Goal: Task Accomplishment & Management: Manage account settings

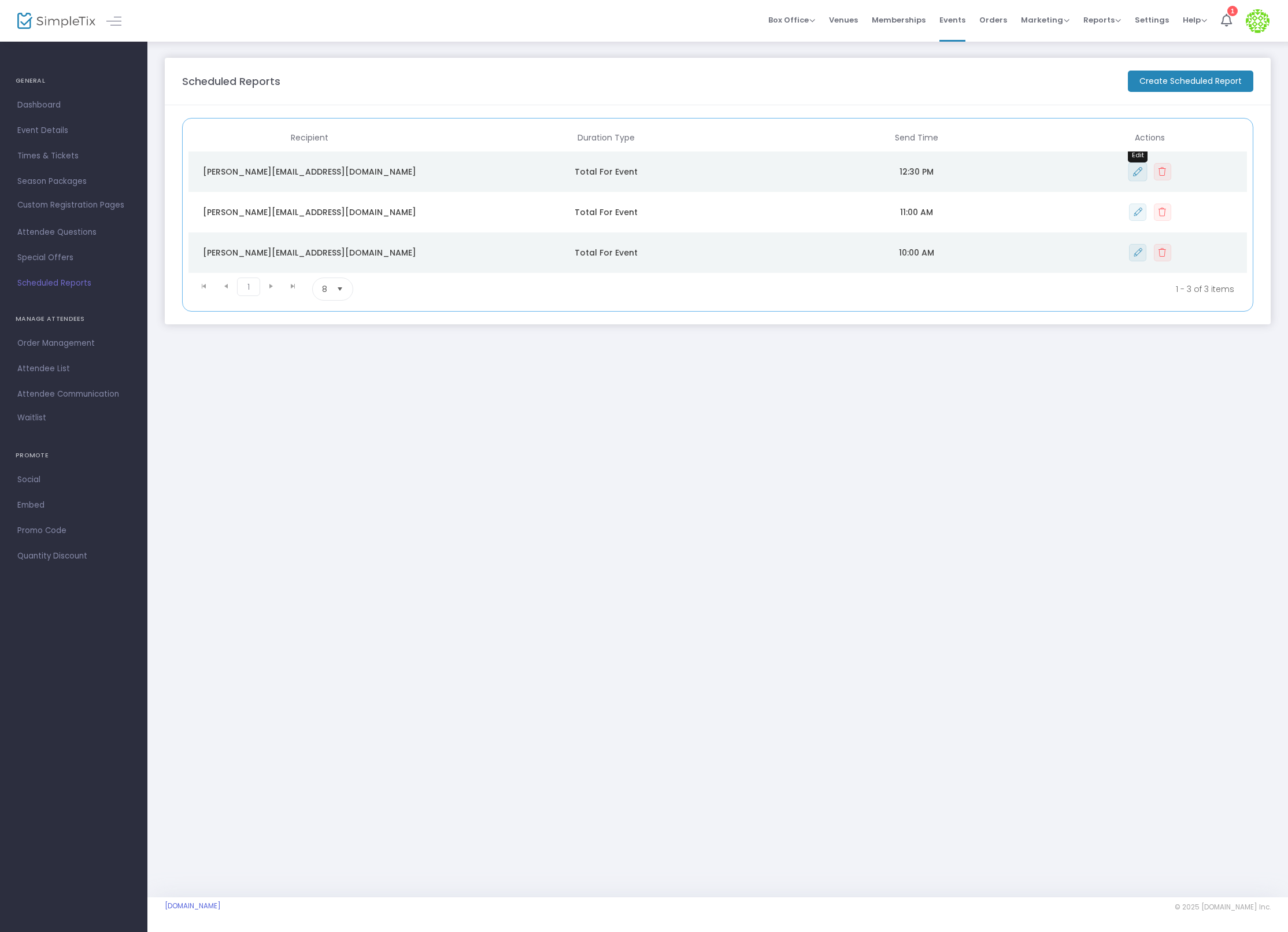
click at [1135, 169] on icon "Data table" at bounding box center [1138, 172] width 9 height 10
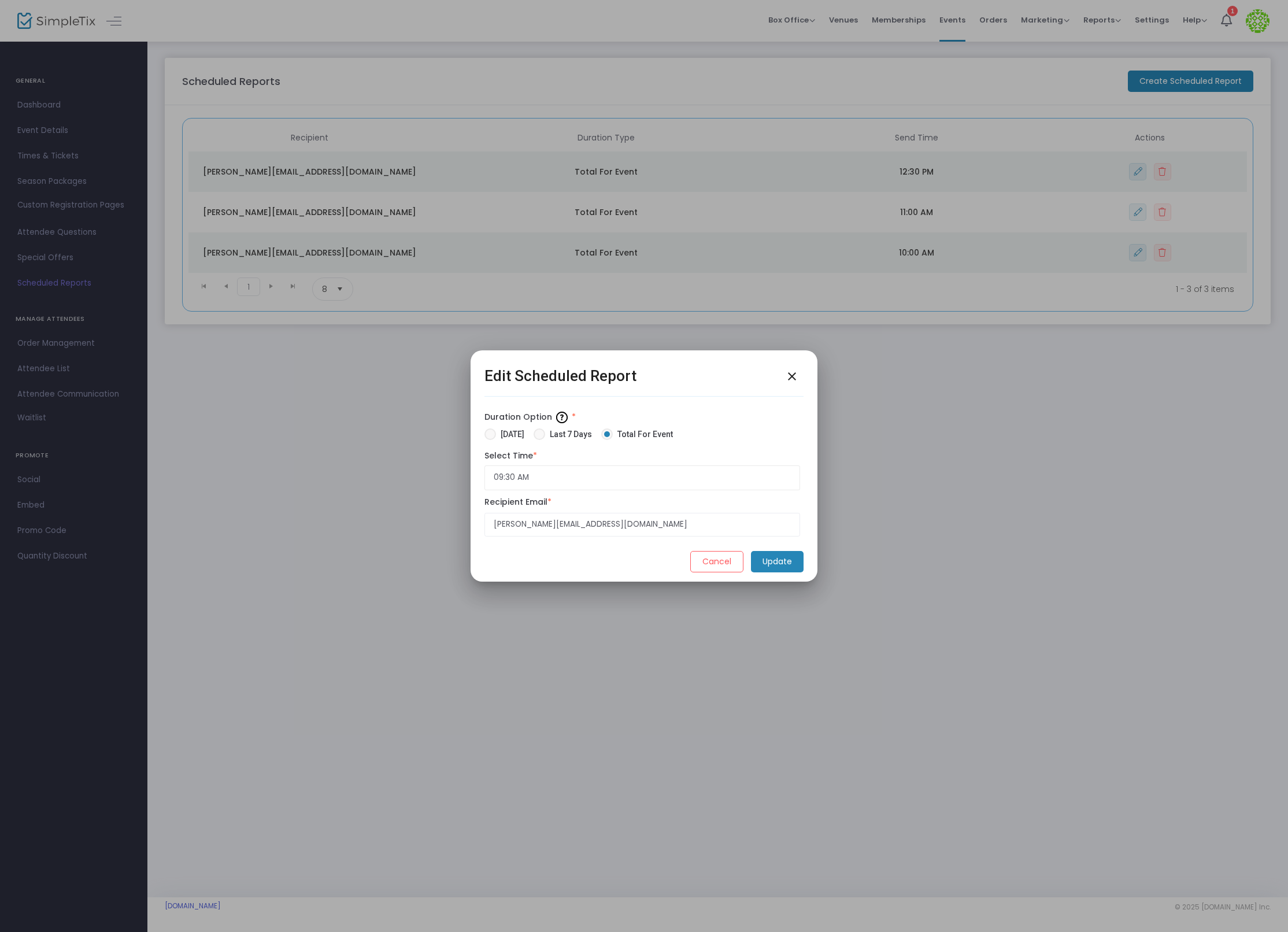
drag, startPoint x: 696, startPoint y: 556, endPoint x: 729, endPoint y: 437, distance: 123.5
click at [729, 437] on div "Edit Scheduled Report close Duration Option * Yesterday Last 7 Days Total For E…" at bounding box center [643, 473] width 319 height 217
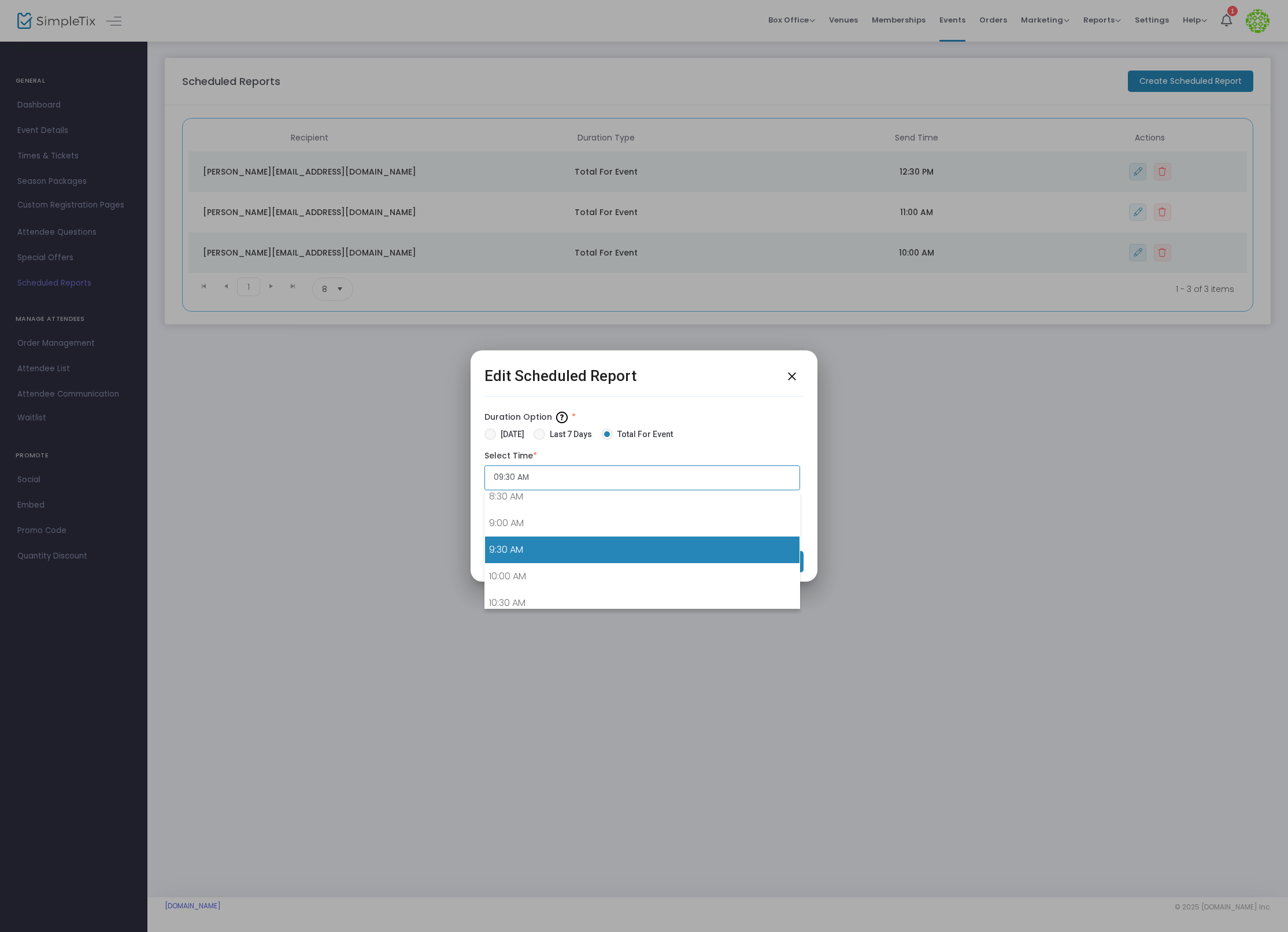
click at [648, 482] on input "09:30 AM" at bounding box center [642, 478] width 315 height 25
click at [621, 550] on link "11:30 AM" at bounding box center [642, 549] width 315 height 26
type input "11:30 AM"
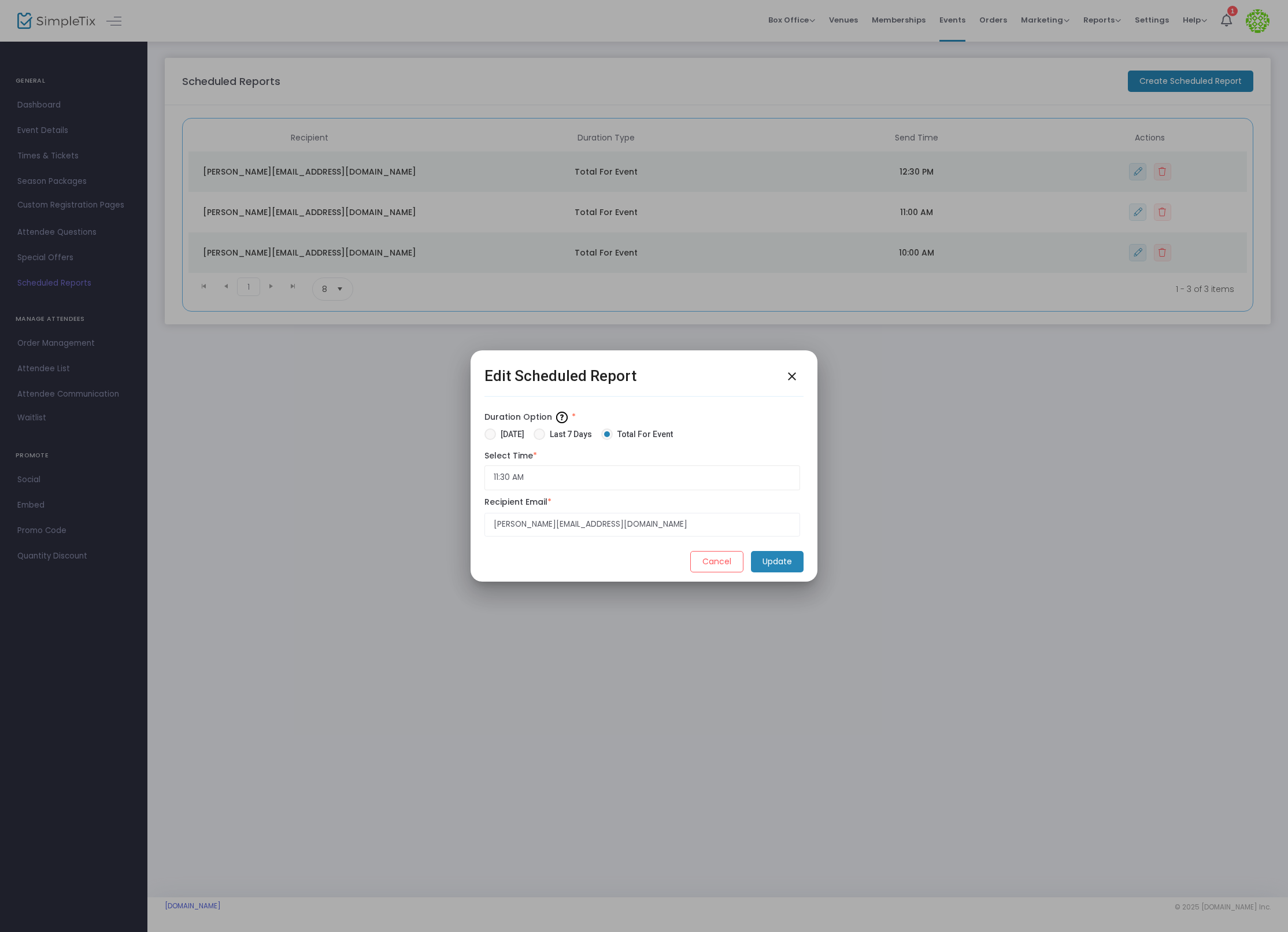
click at [758, 564] on m-button "Update" at bounding box center [777, 561] width 53 height 21
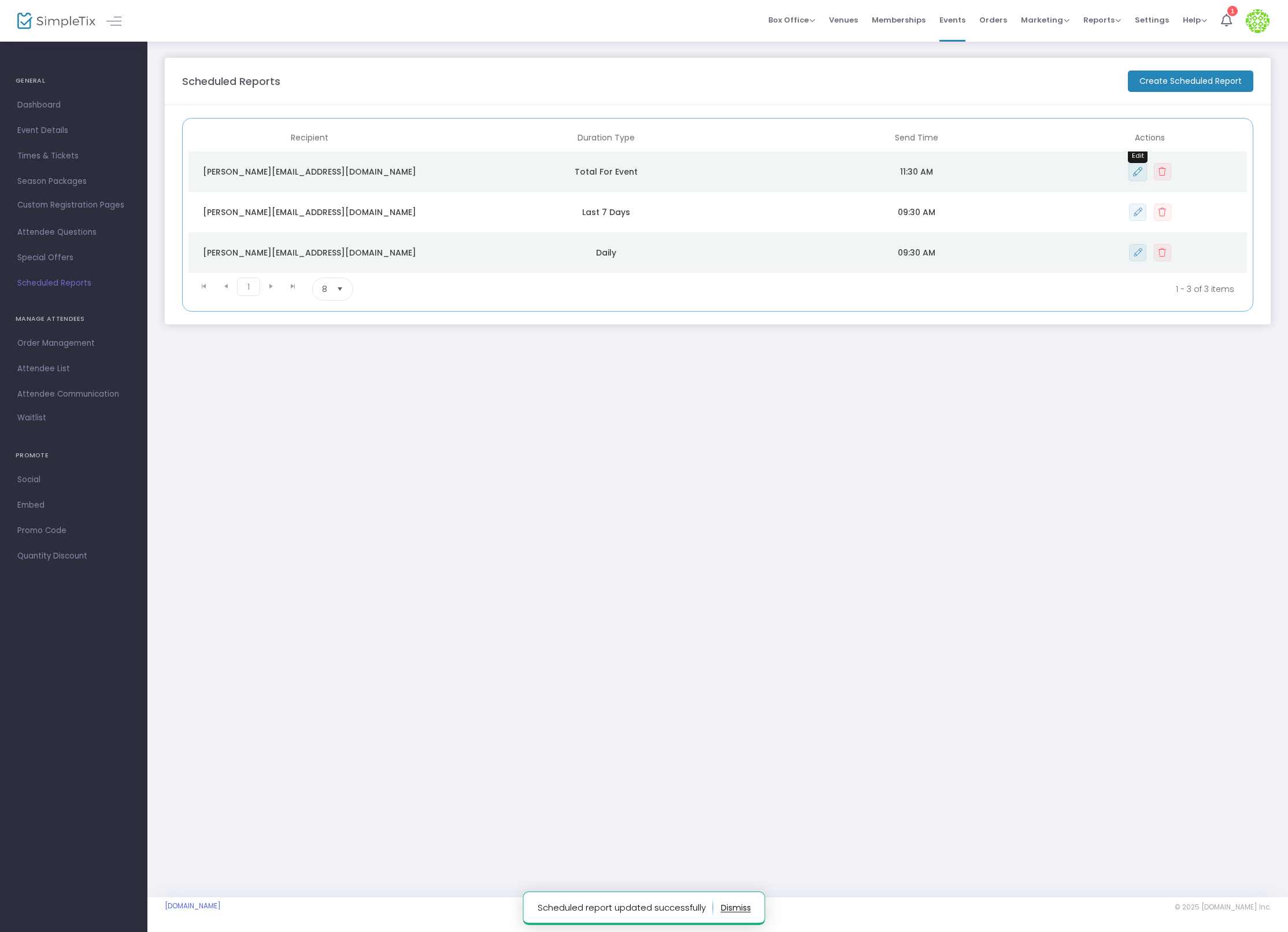
click at [1131, 170] on button "Data table" at bounding box center [1138, 172] width 19 height 19
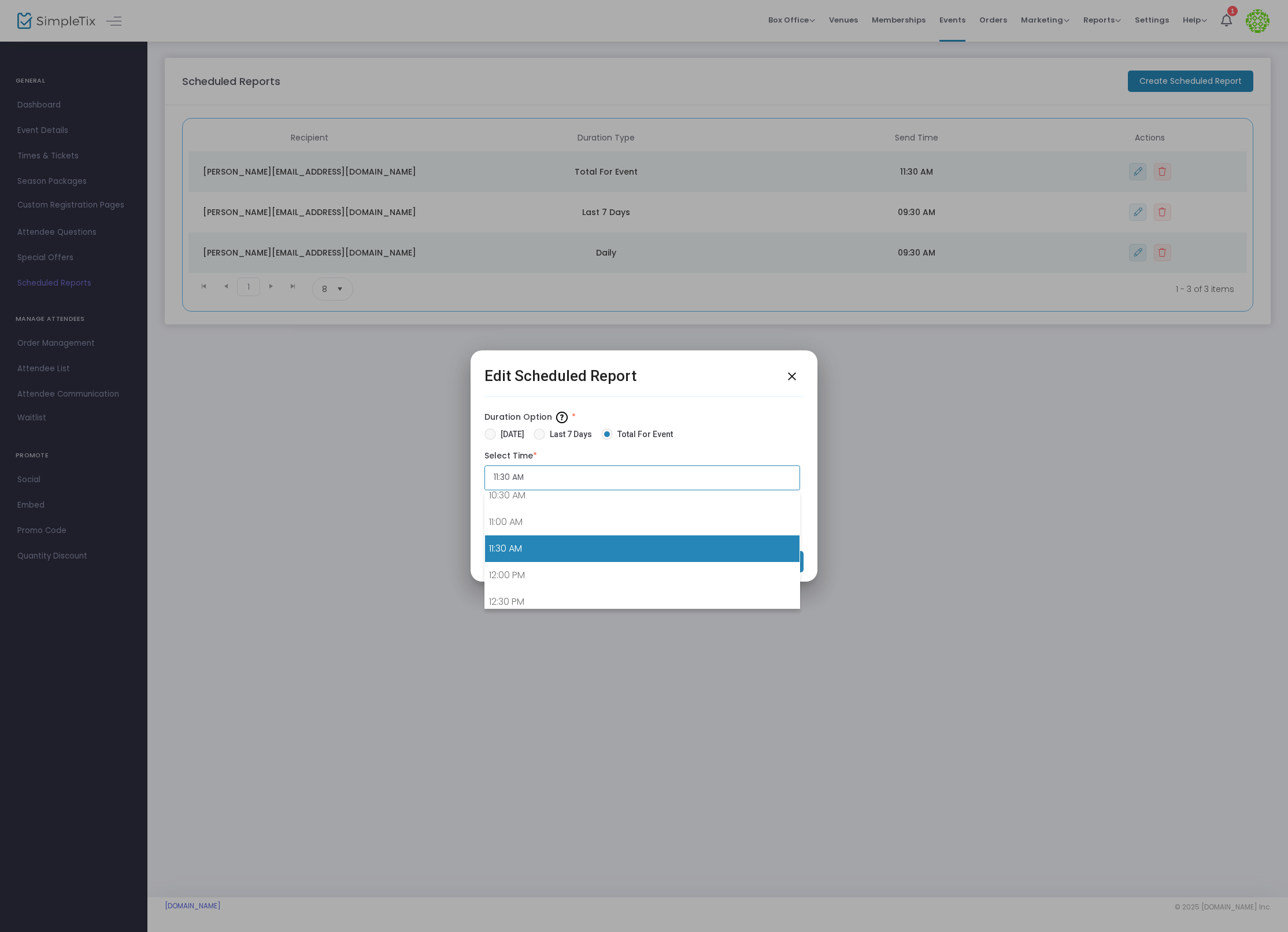
click at [537, 479] on input "11:30 AM" at bounding box center [642, 478] width 315 height 25
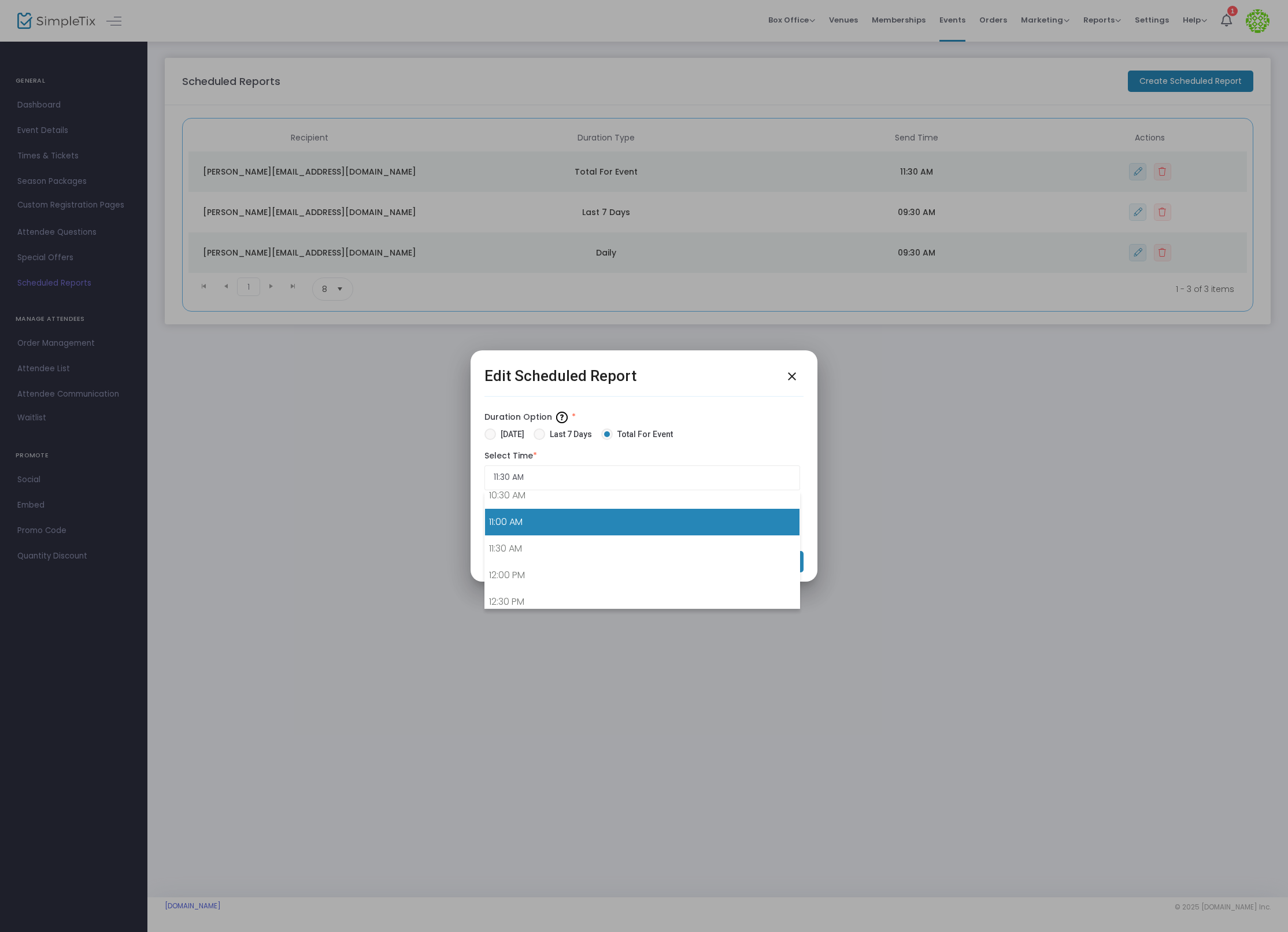
click at [549, 513] on link "11:00 AM" at bounding box center [642, 523] width 315 height 26
type input "11:00 AM"
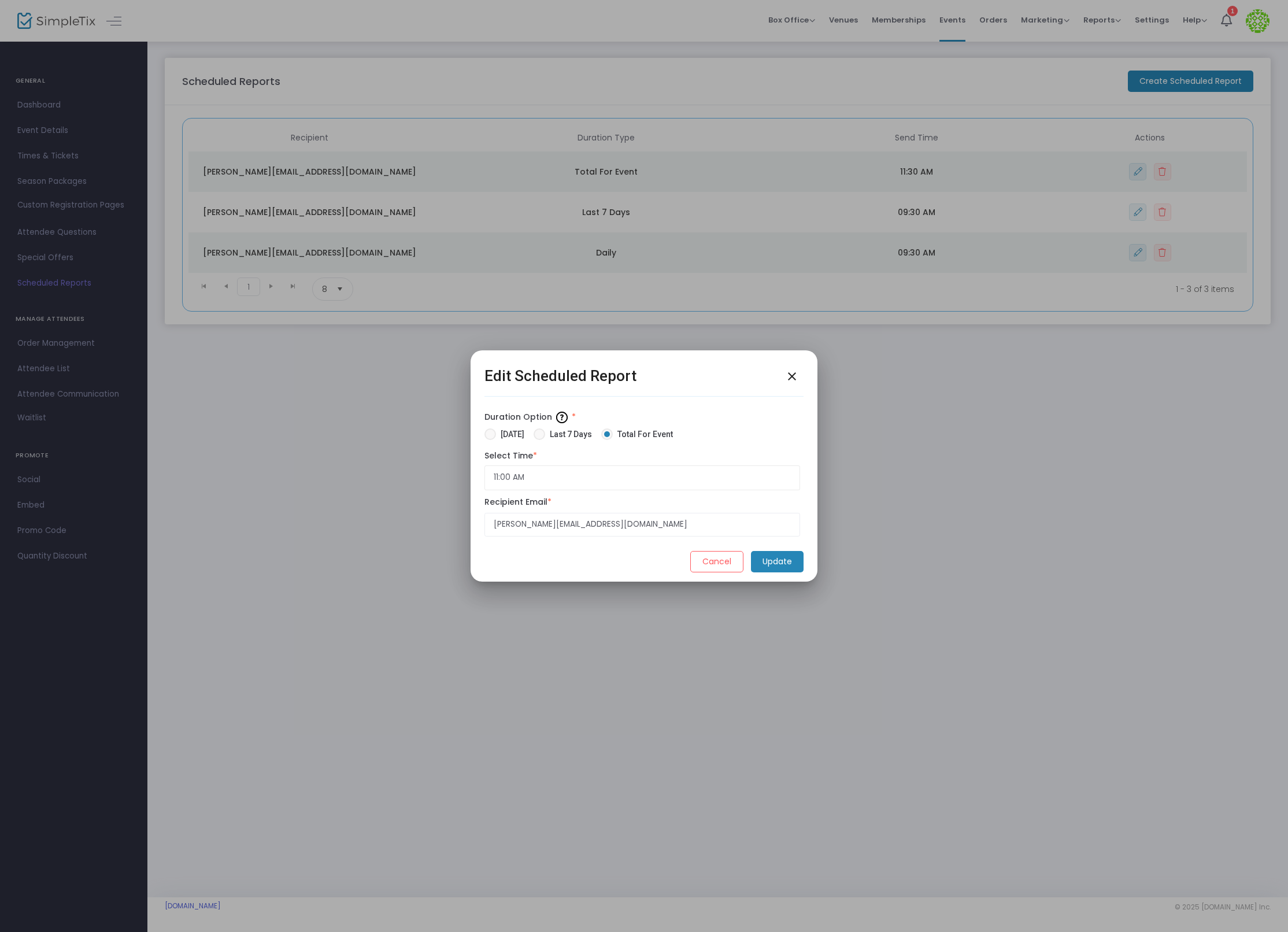
click at [776, 559] on m-button "Update" at bounding box center [777, 561] width 53 height 21
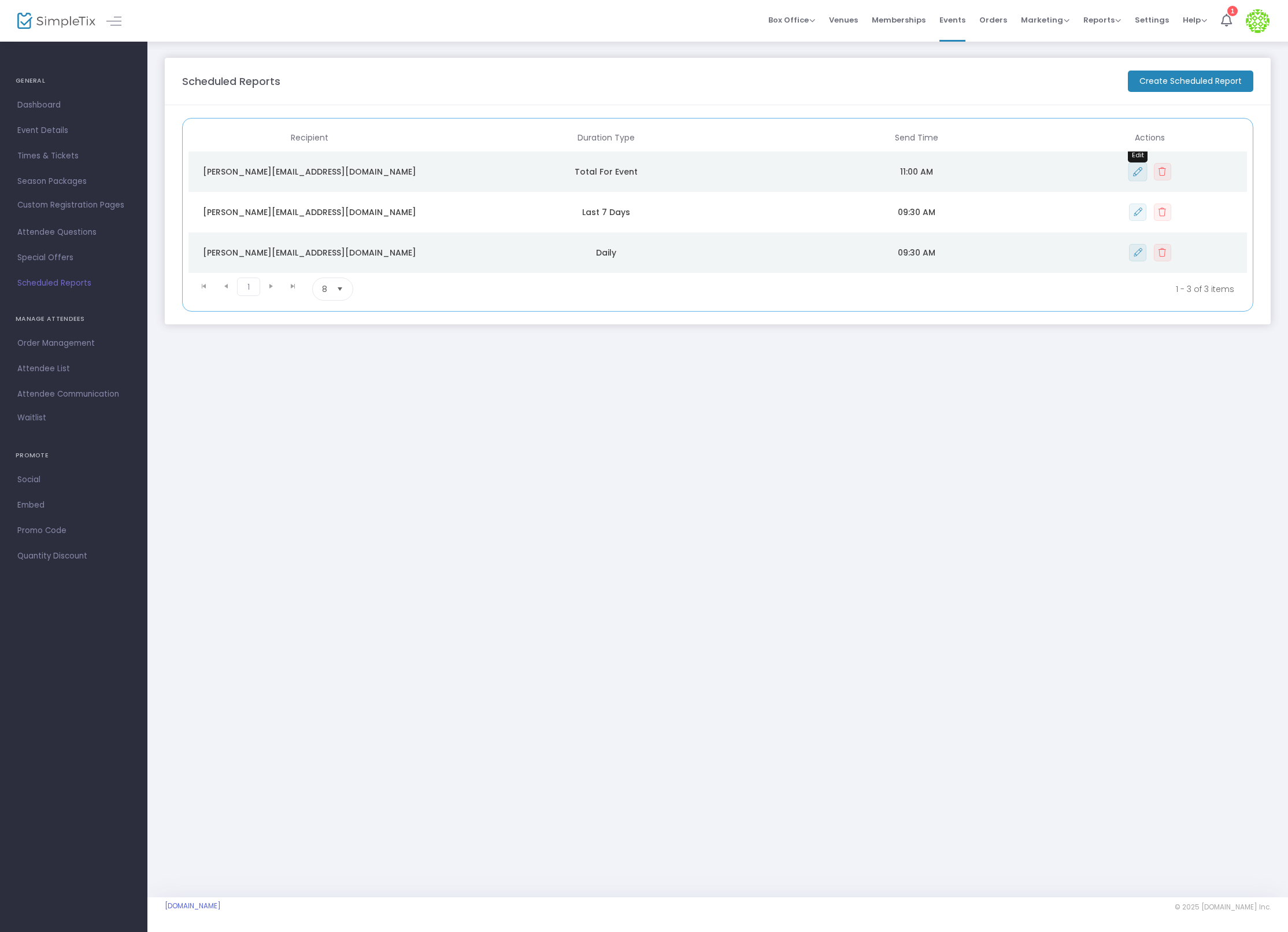
click at [1137, 167] on icon "Data table" at bounding box center [1138, 172] width 9 height 10
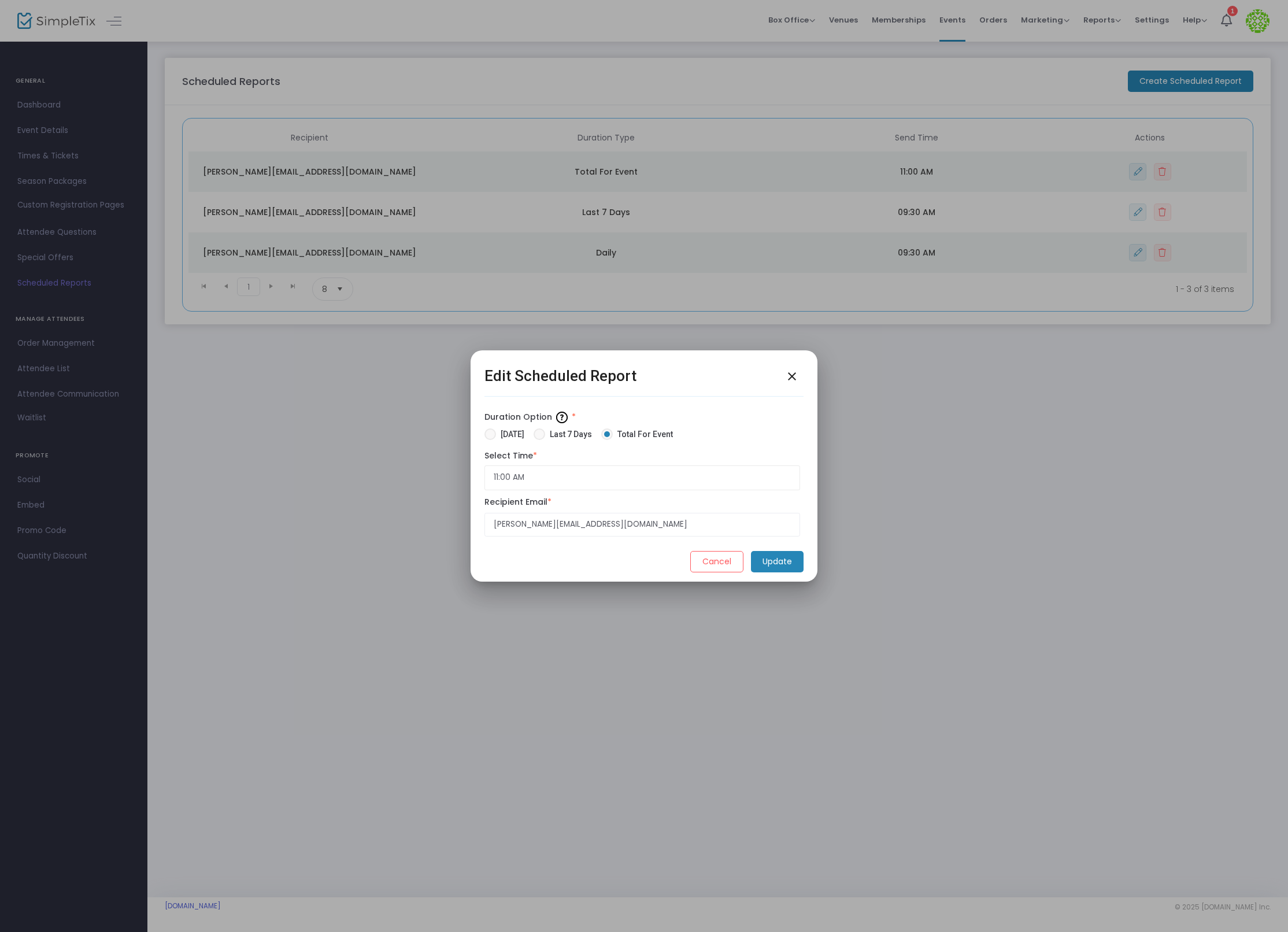
click at [569, 437] on span "Last 7 Days" at bounding box center [568, 434] width 47 height 12
click at [539, 440] on input "Last 7 Days" at bounding box center [539, 440] width 1 height 1
radio input "true"
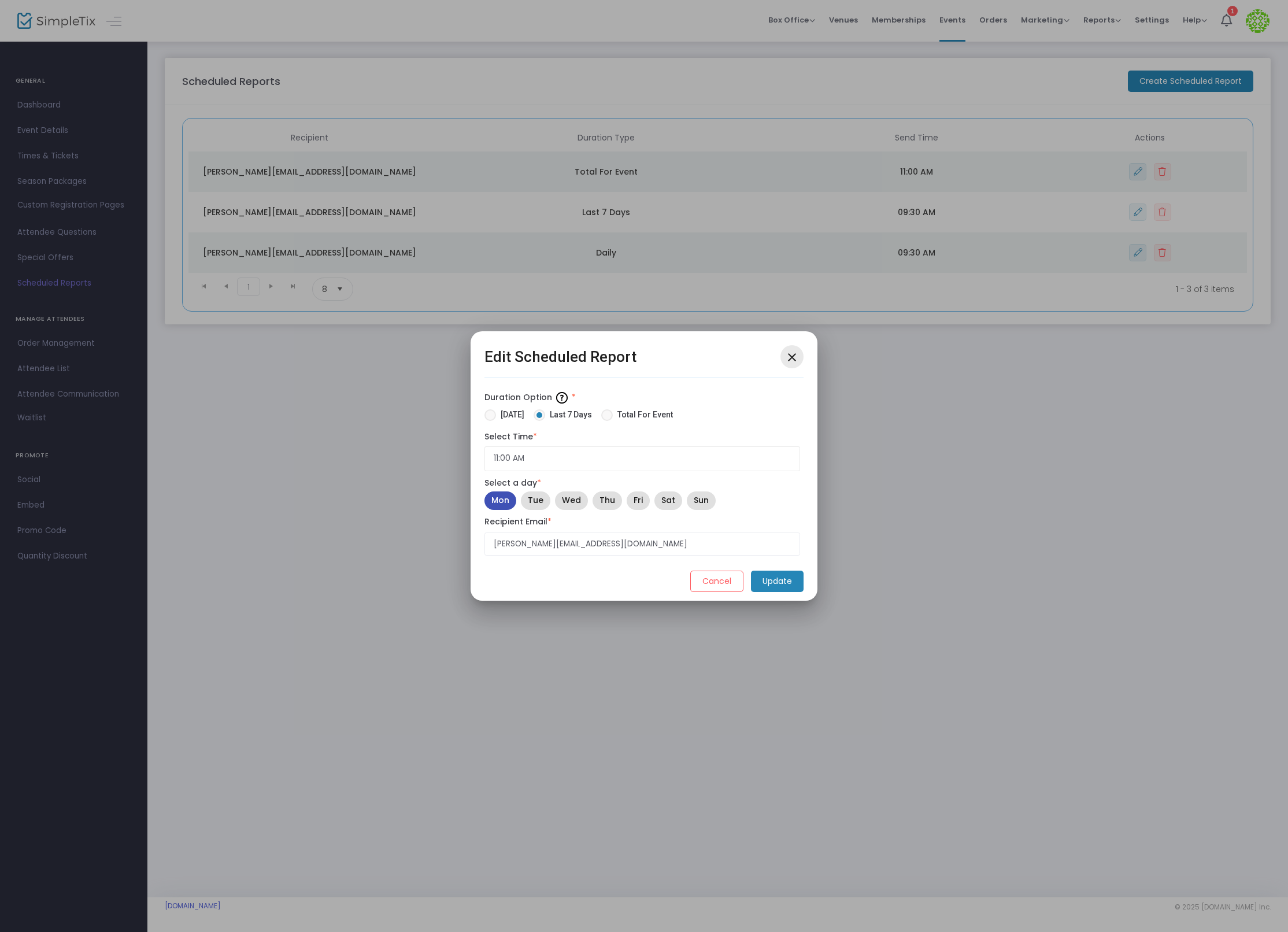
click at [793, 346] on button "close" at bounding box center [792, 357] width 23 height 23
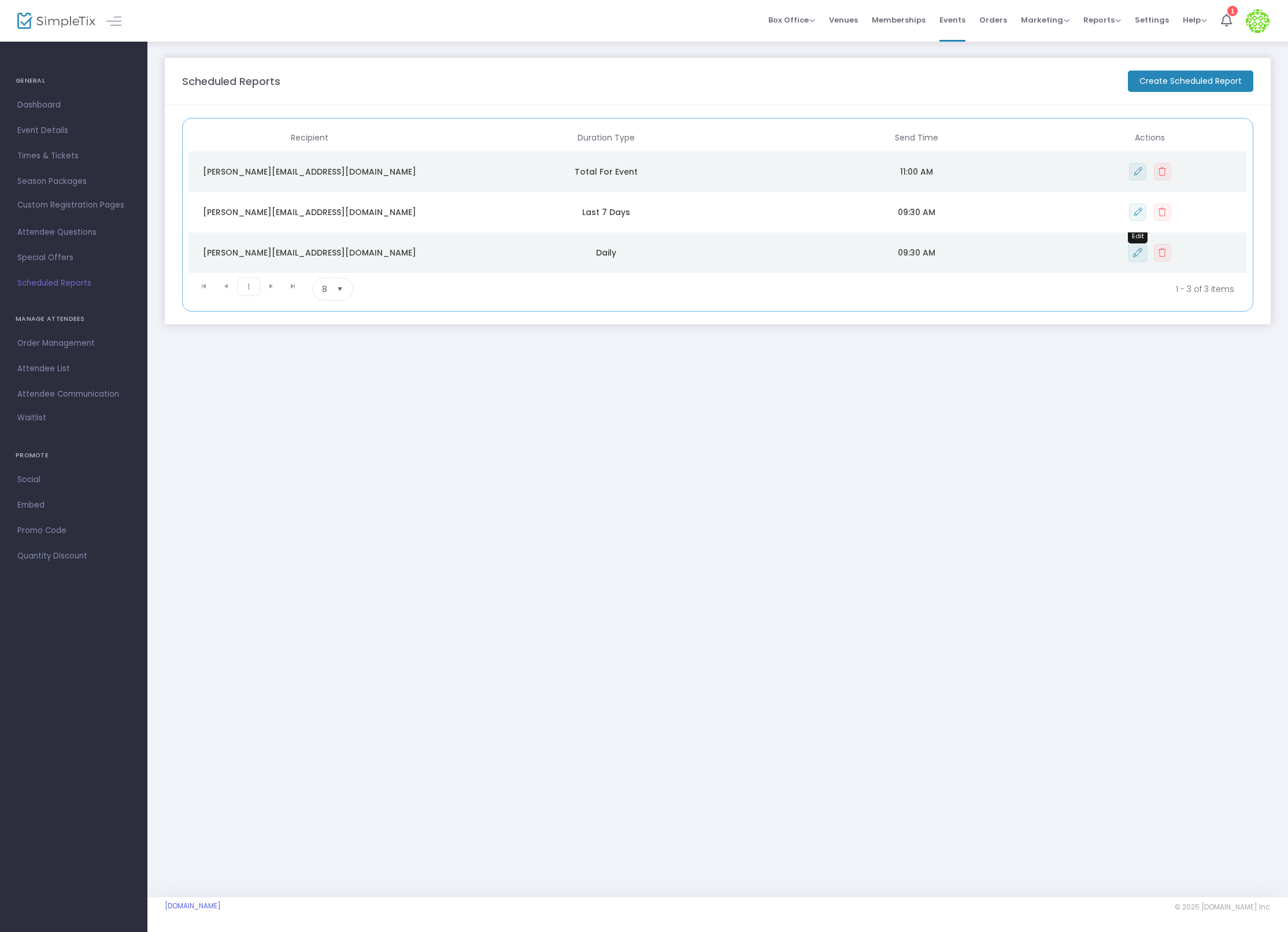
click at [1131, 247] on button "Data table" at bounding box center [1138, 252] width 19 height 19
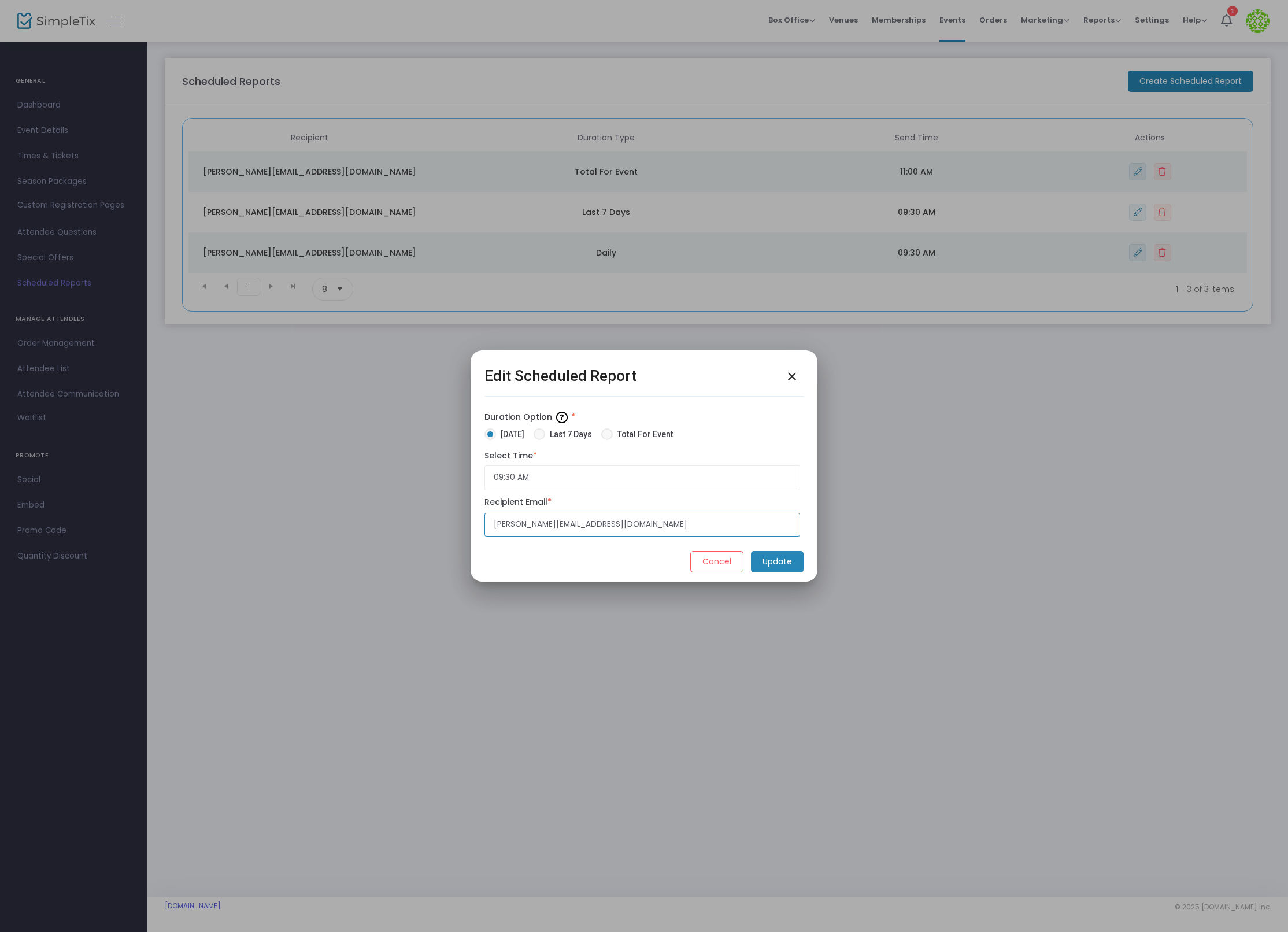
click at [626, 525] on input "ian@simpletix.com" at bounding box center [642, 525] width 315 height 23
click at [790, 370] on mat-icon "close" at bounding box center [791, 376] width 14 height 14
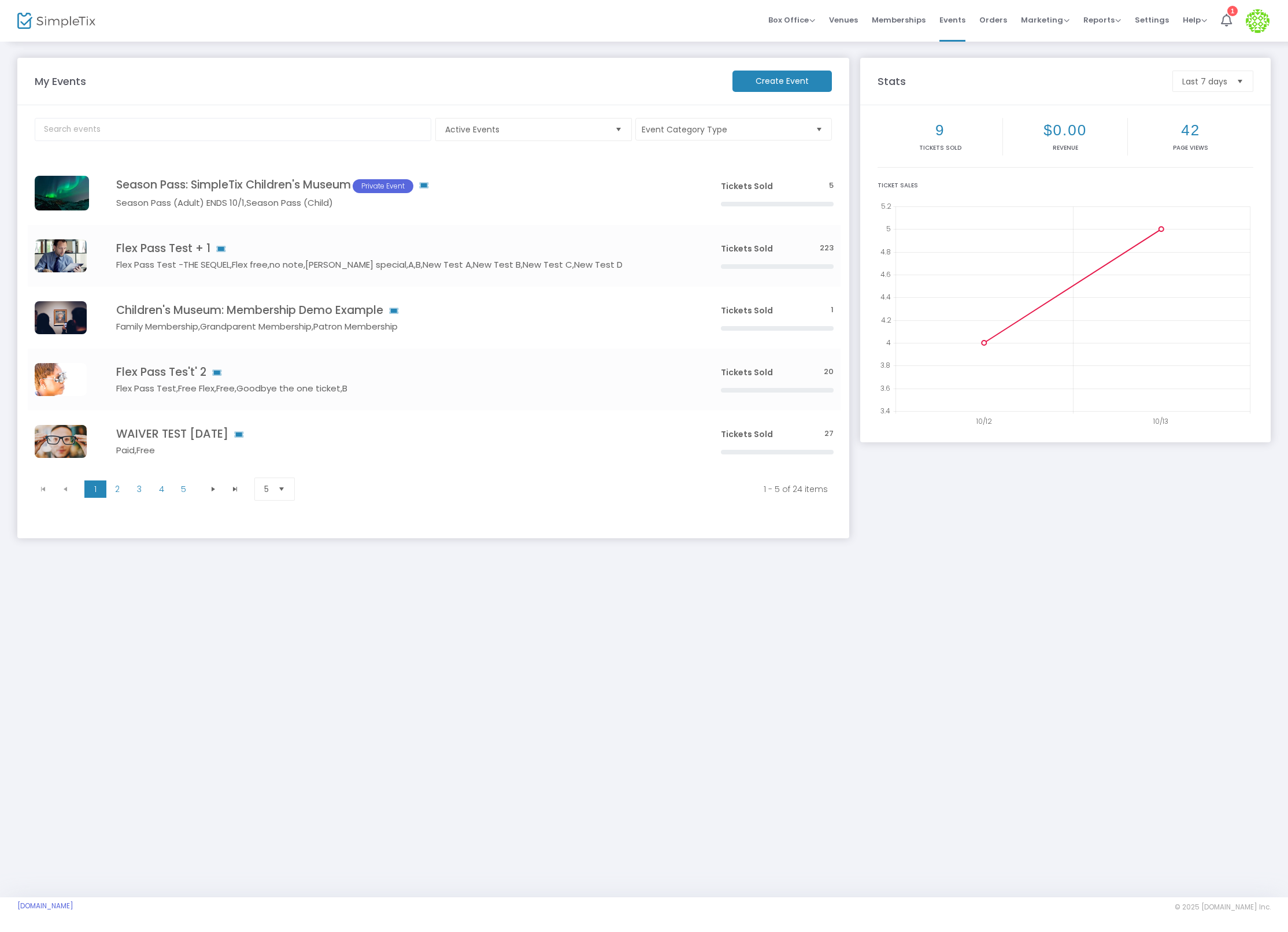
click at [1251, 14] on img at bounding box center [1257, 21] width 23 height 23
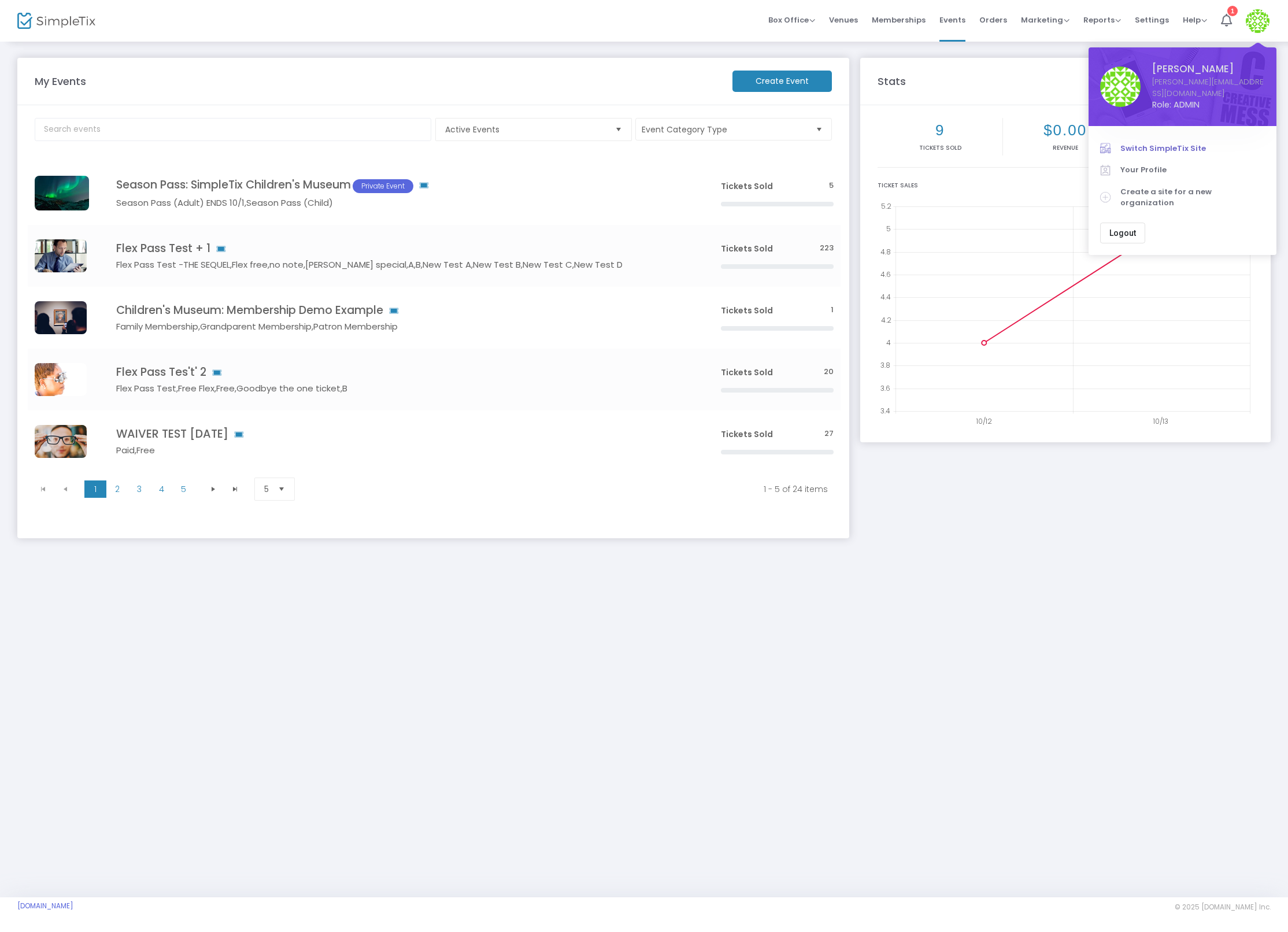
click at [1168, 138] on link "Switch SimpleTix Site" at bounding box center [1182, 149] width 165 height 22
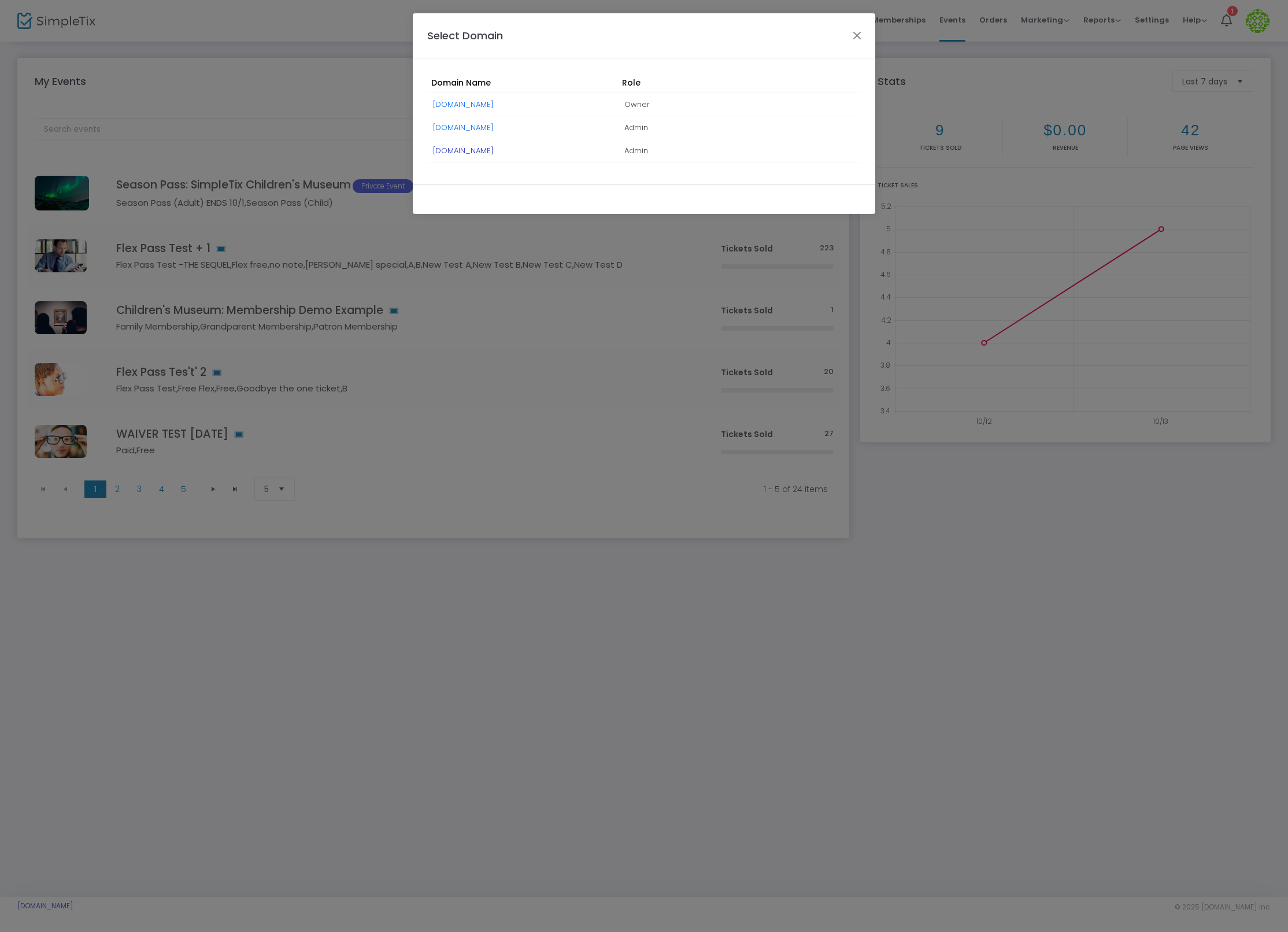
click at [494, 151] on link "JAPALAGEDINC.SimpleTix.com" at bounding box center [463, 150] width 61 height 11
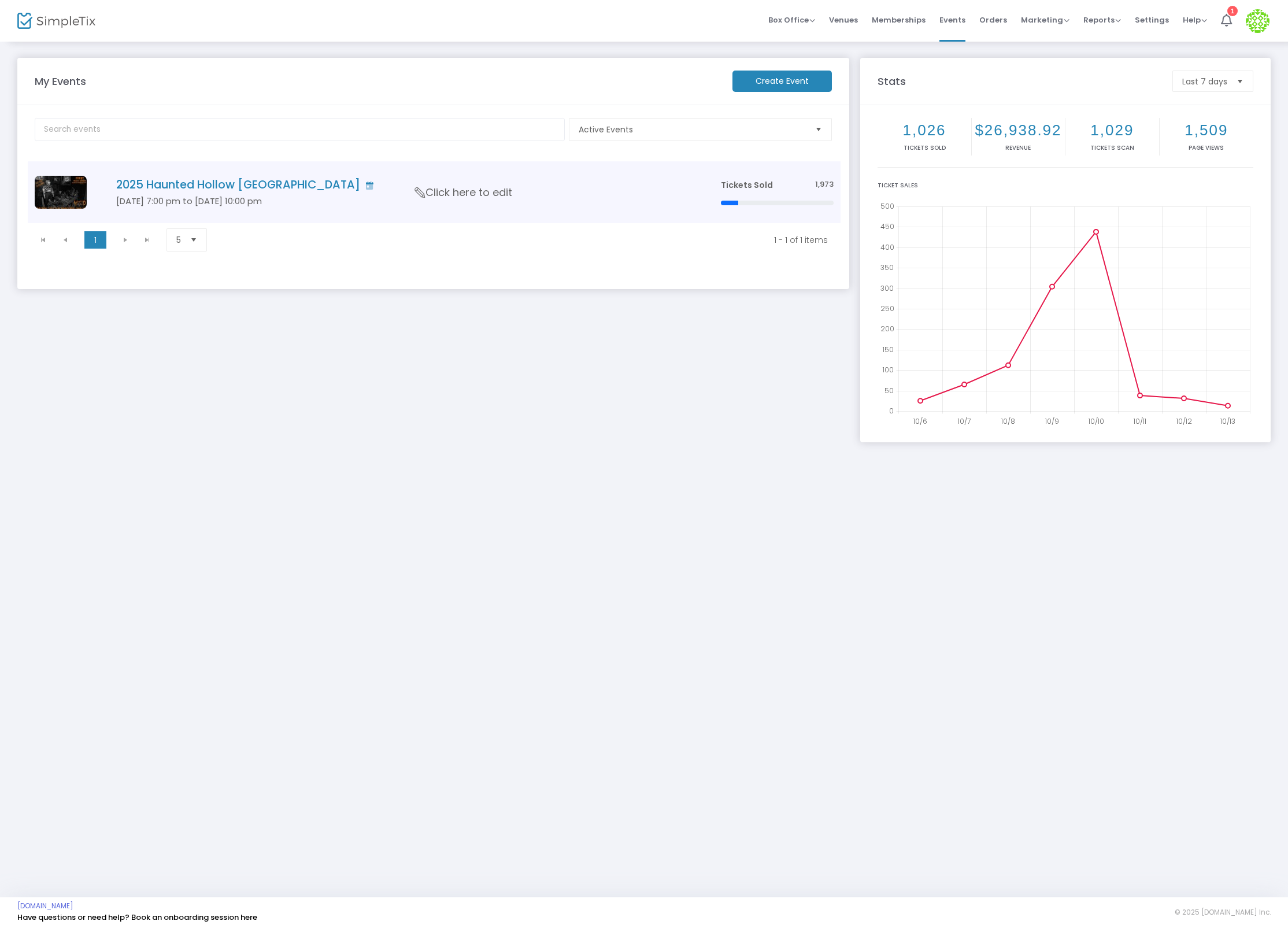
click at [206, 189] on h4 "2025 Haunted Hollow VA" at bounding box center [400, 185] width 570 height 13
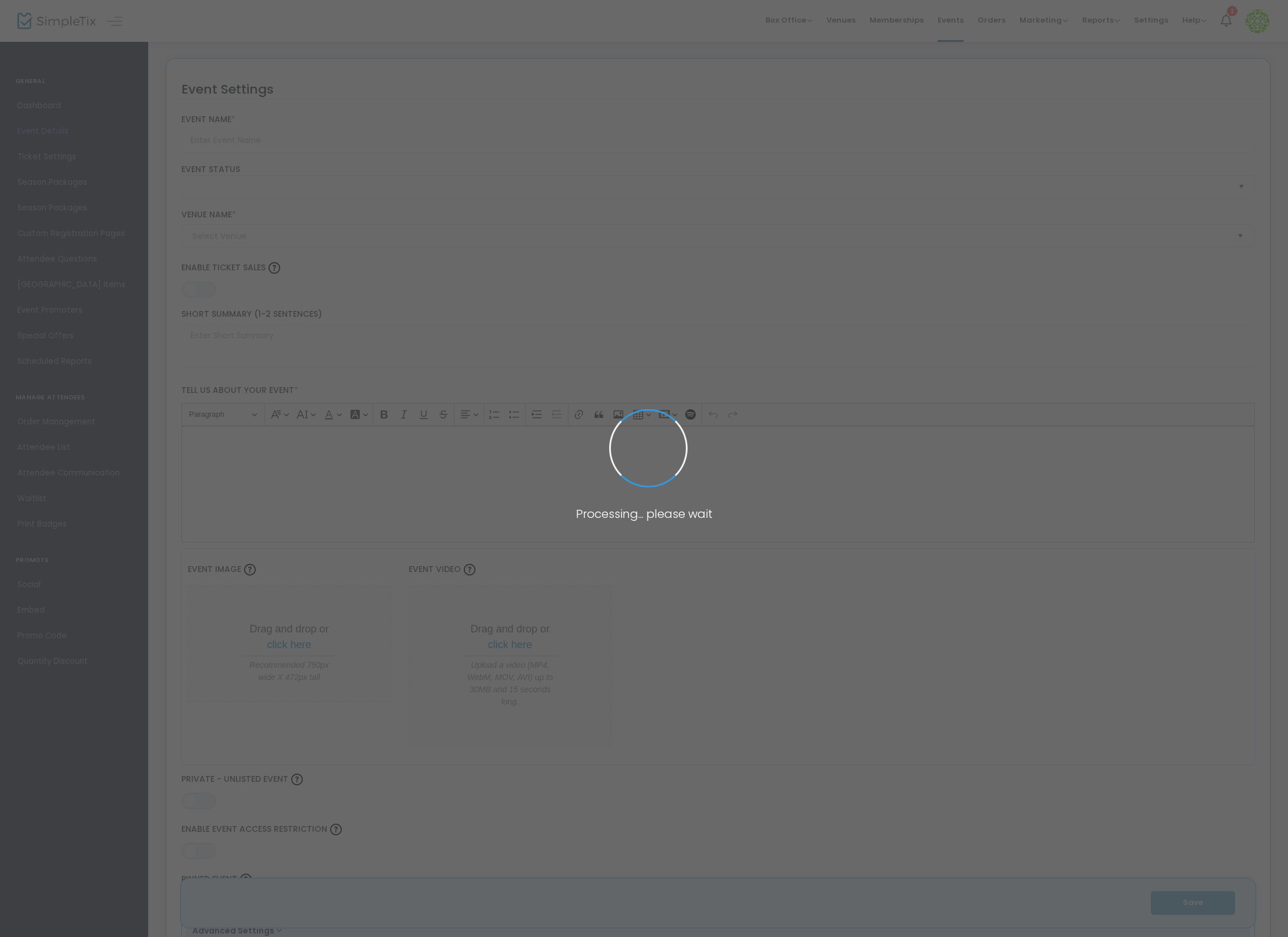
type input "2025 Haunted Hollow VA"
type textarea "💀 Haunted Hollow VA – 17 Years of Fear 💀Since Oct 2009, Haunted Hollow has drag…"
type input "Buy Tickets"
type code "FPOJHXSPM4XXNKBMFUJ7YVPS"
type input "ZAMGDJLMZH2ZWKDBW64O3KH5"
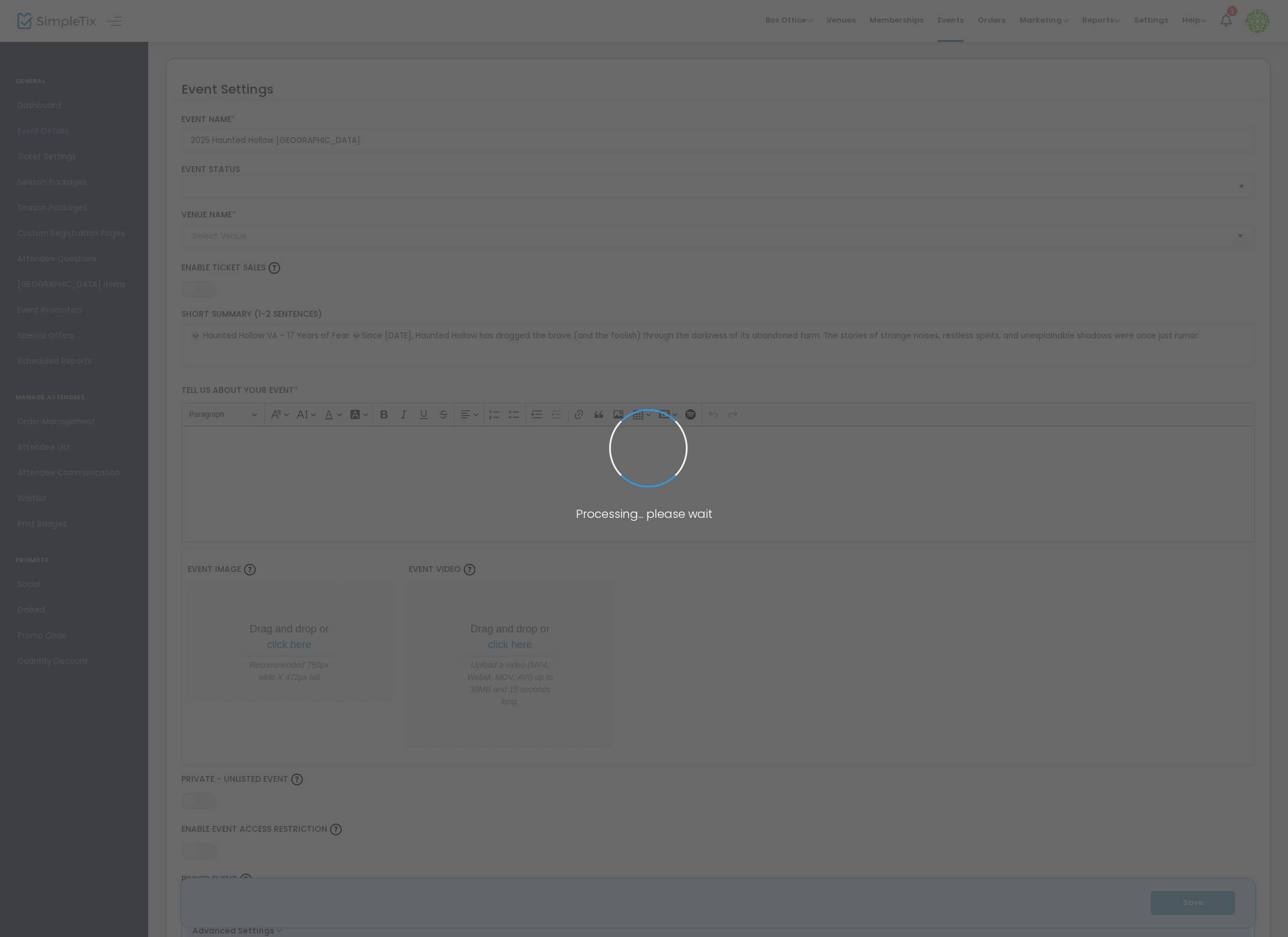
type input "Haunted Hollow VA"
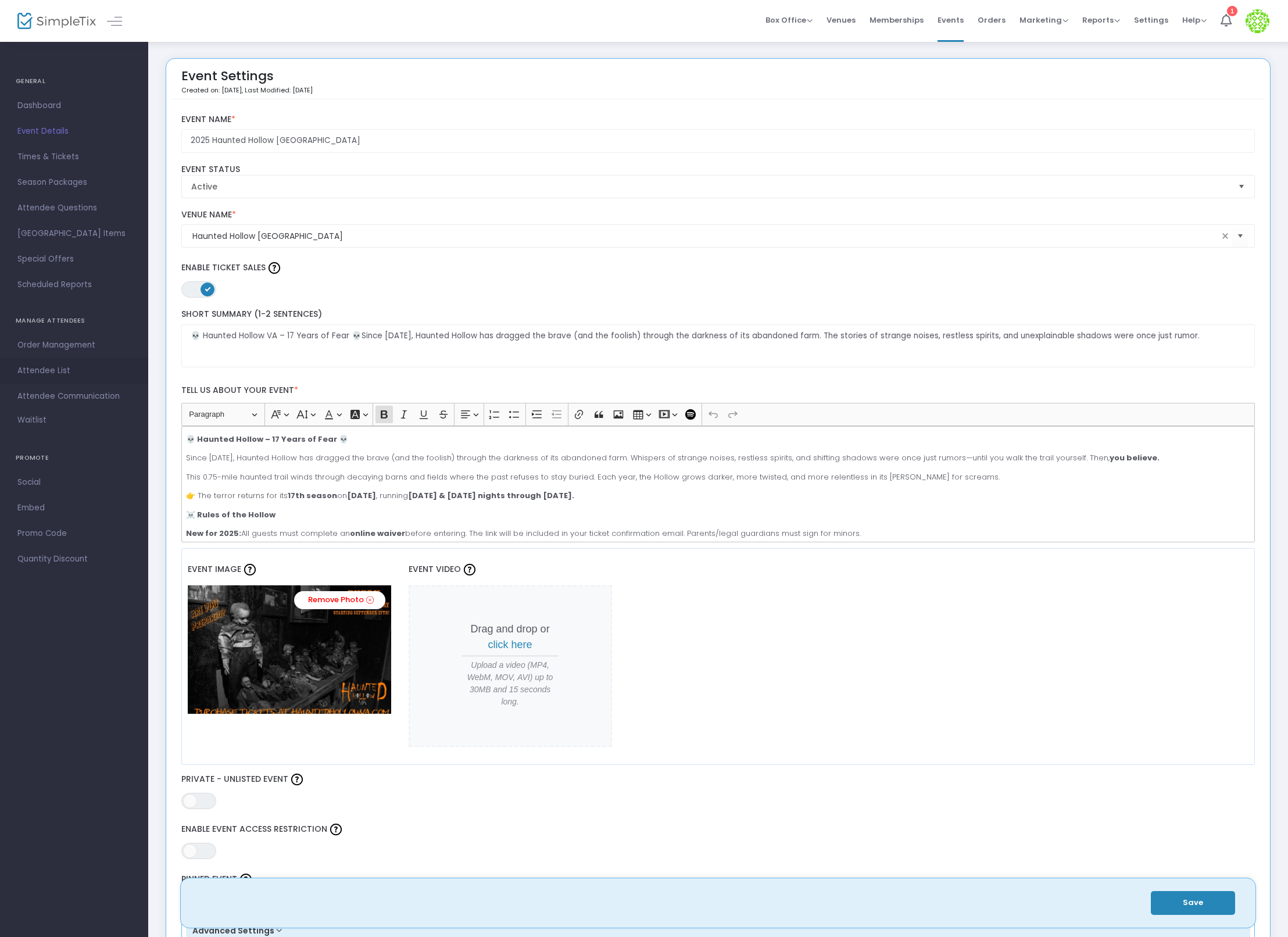
click at [70, 367] on span "Attendee List" at bounding box center [75, 371] width 114 height 15
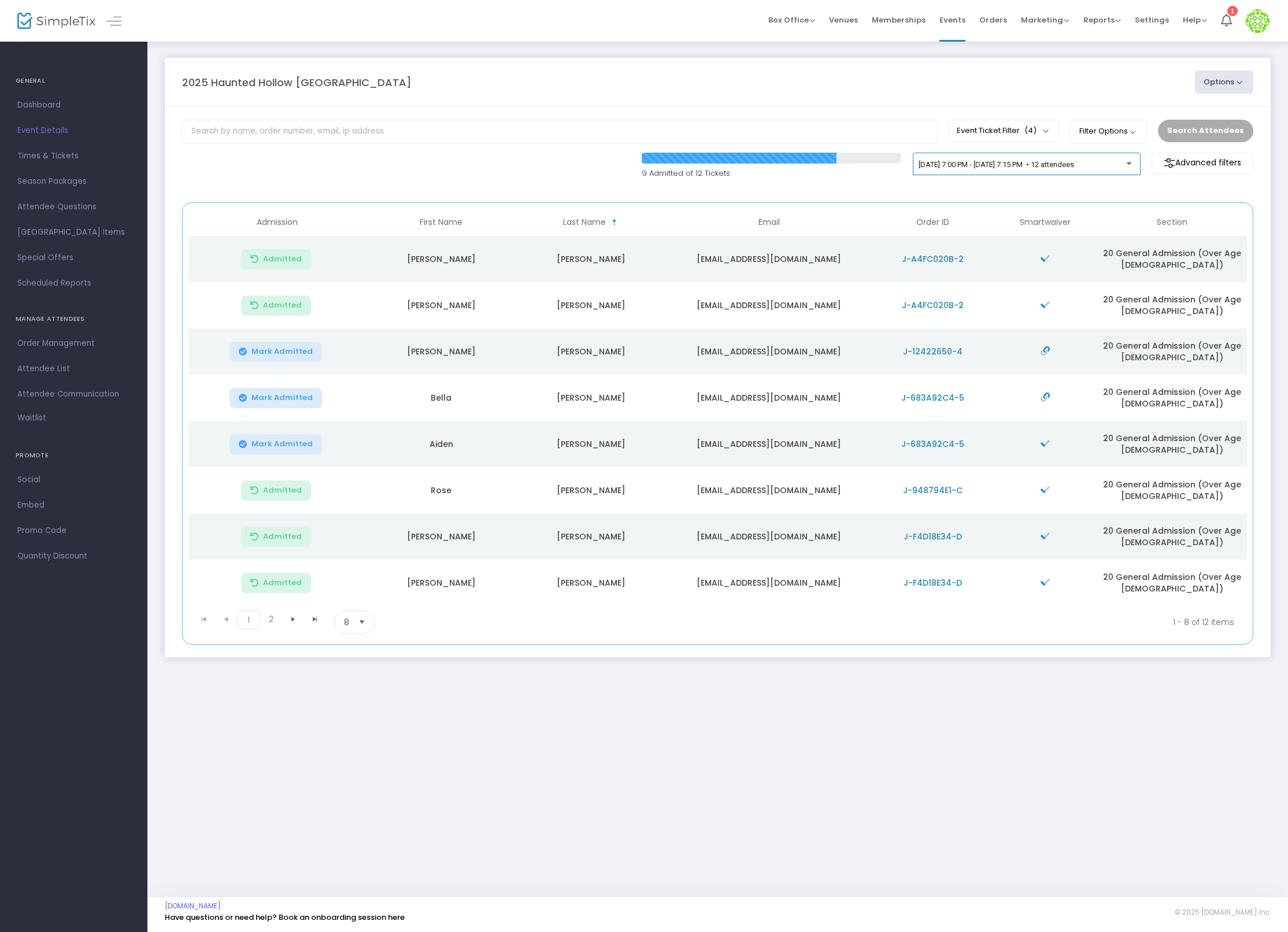
click at [1091, 172] on div "9/26/2025 @ 7:00 PM - 9/26/2025 @ 7:15 PM • 12 attendees" at bounding box center [1026, 167] width 216 height 16
click at [819, 80] on div at bounding box center [644, 466] width 1288 height 932
click at [963, 22] on span "Events" at bounding box center [952, 20] width 26 height 29
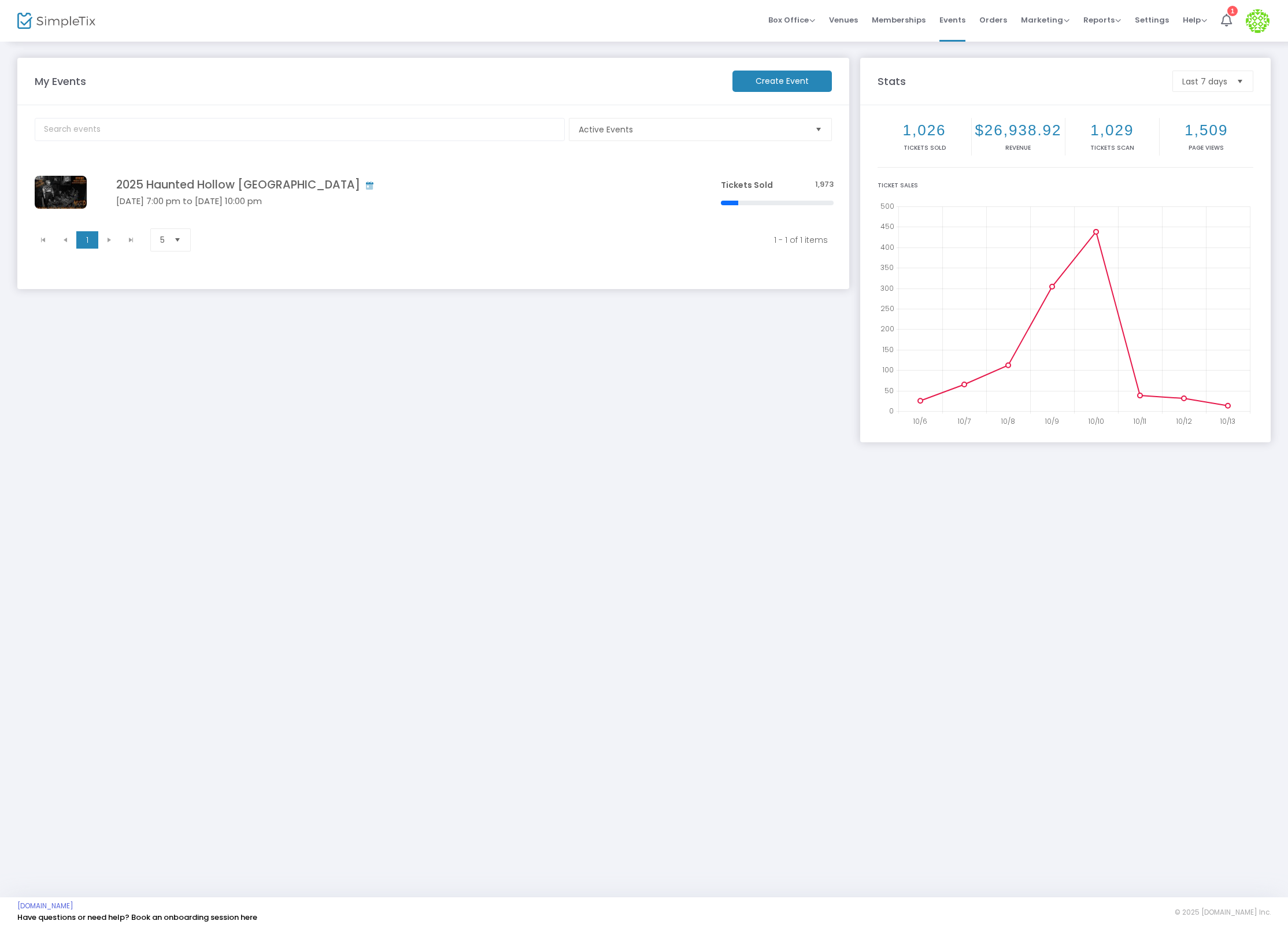
click at [1262, 26] on img at bounding box center [1257, 21] width 23 height 23
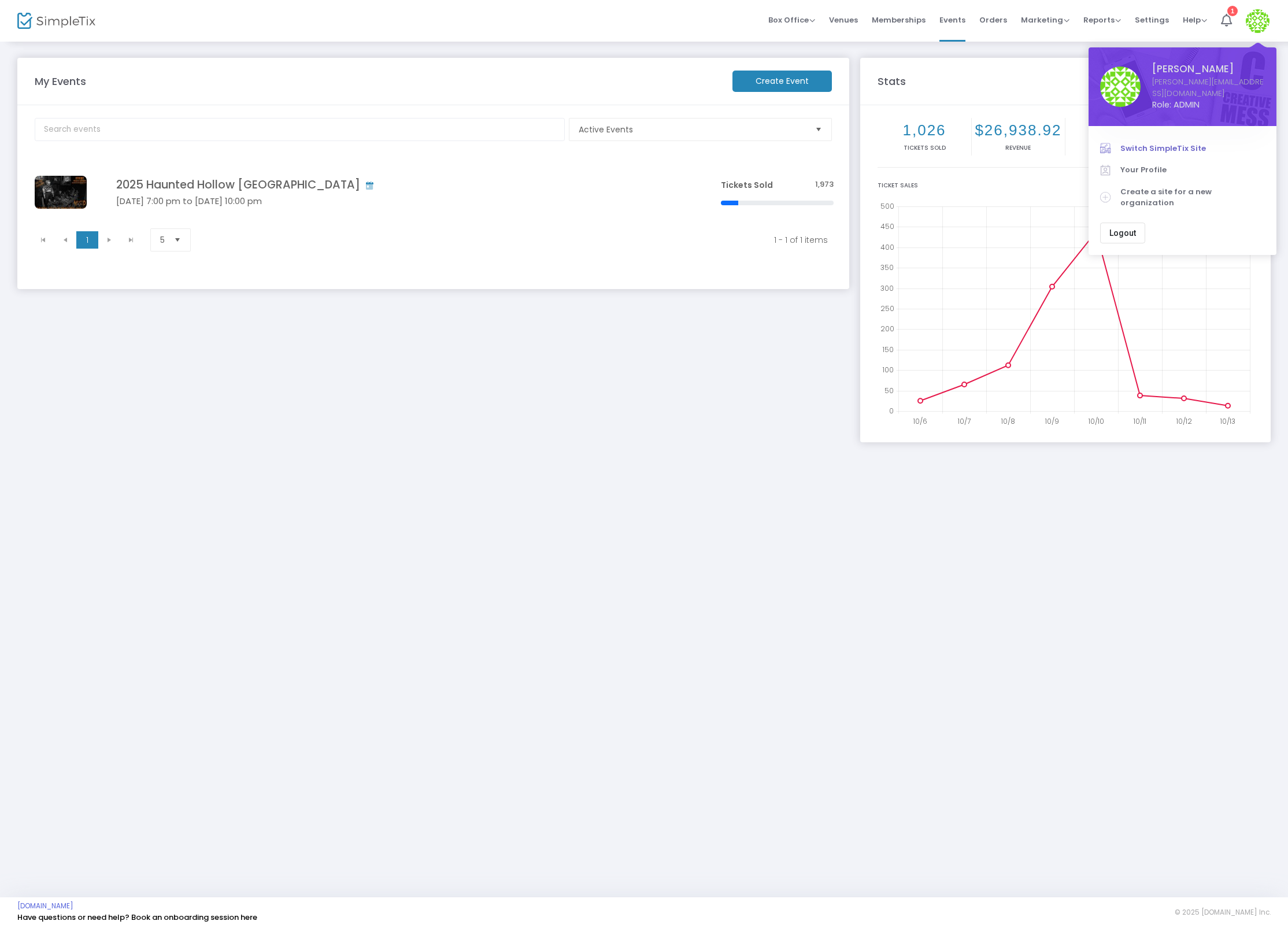
click at [1163, 143] on span "Switch SimpleTix Site" at bounding box center [1192, 149] width 144 height 12
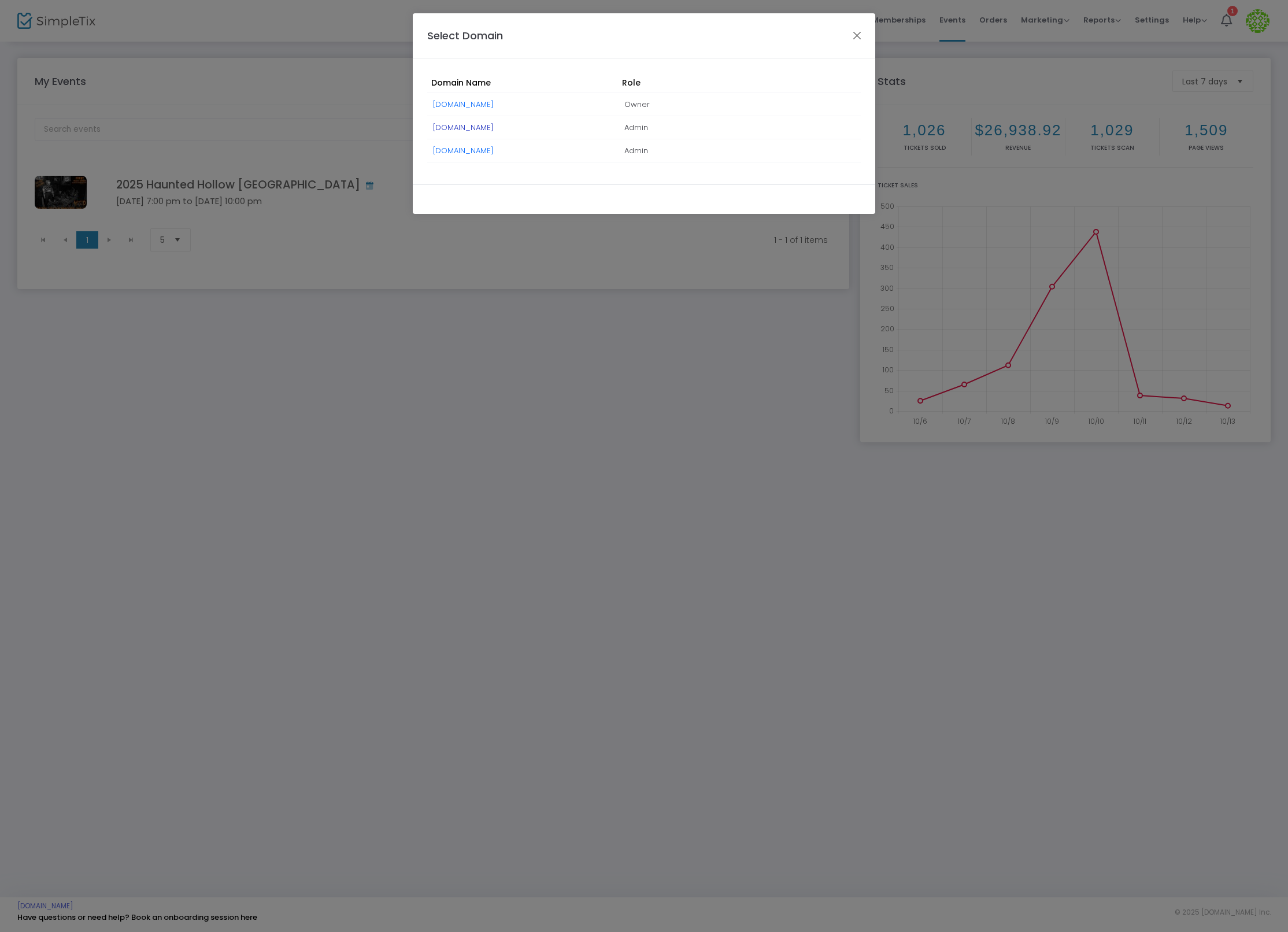
click at [490, 129] on link "[DOMAIN_NAME]" at bounding box center [463, 127] width 61 height 11
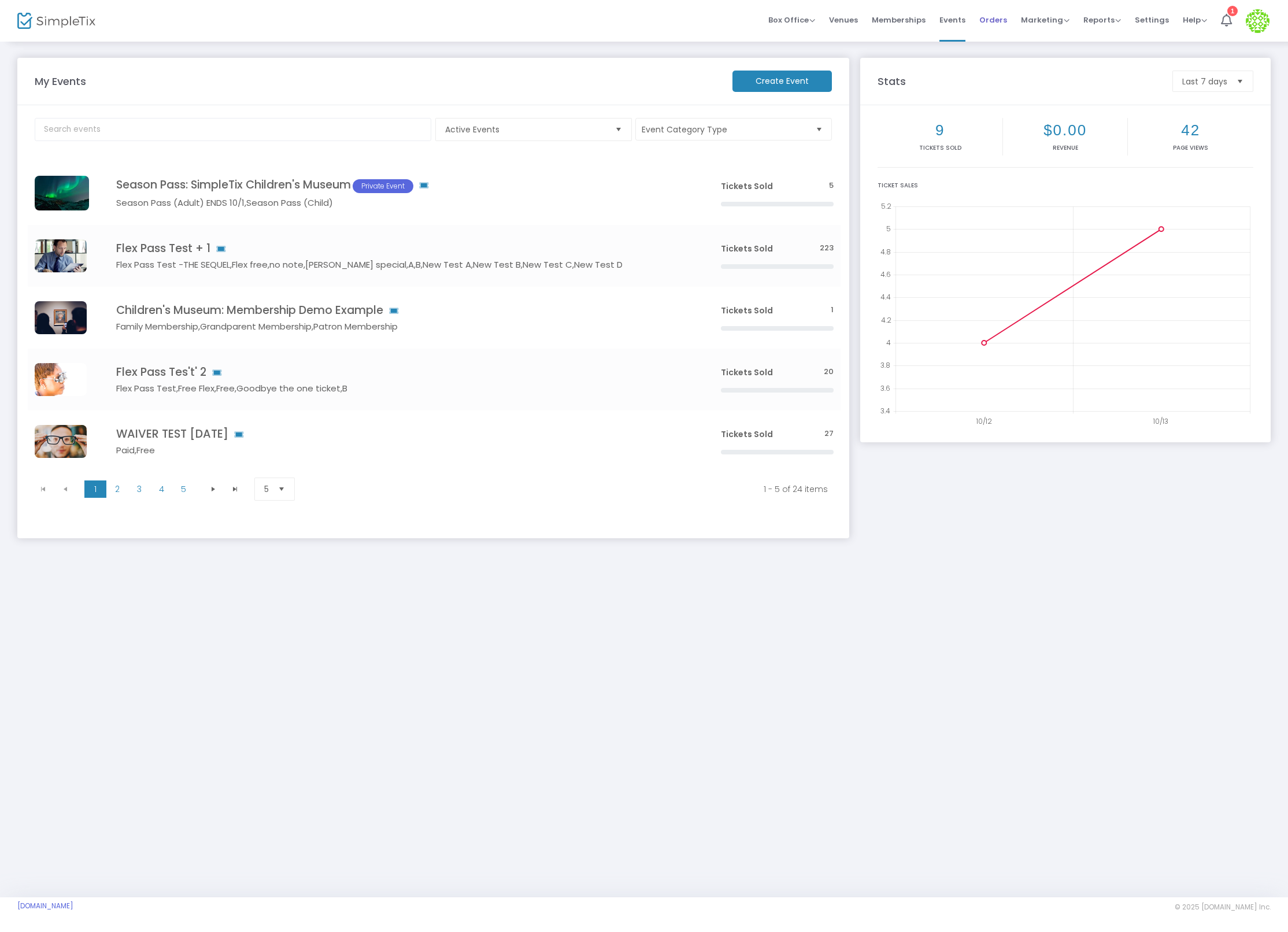
click at [995, 21] on span "Orders" at bounding box center [993, 20] width 28 height 29
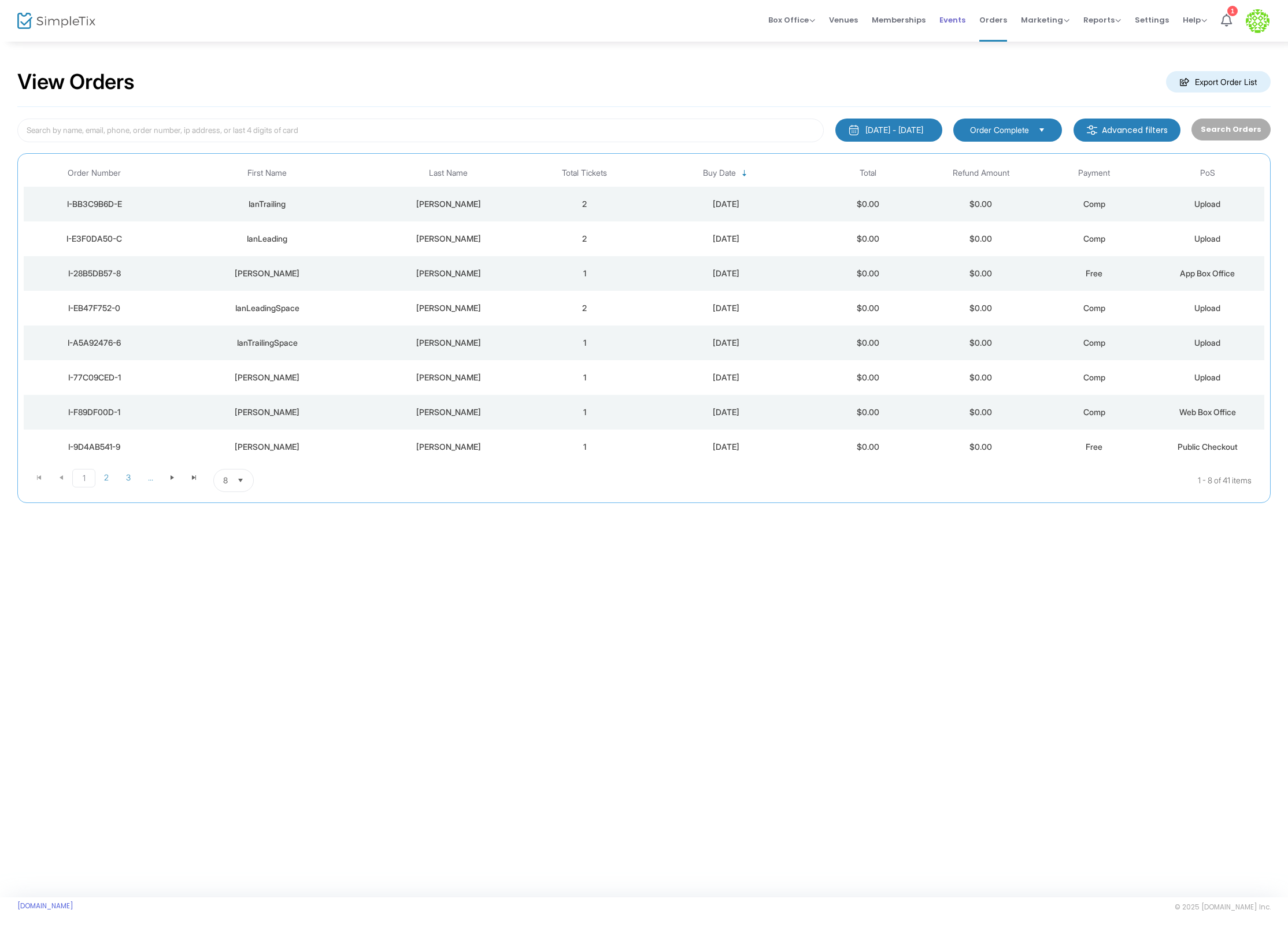
click at [944, 23] on span "Events" at bounding box center [952, 20] width 26 height 29
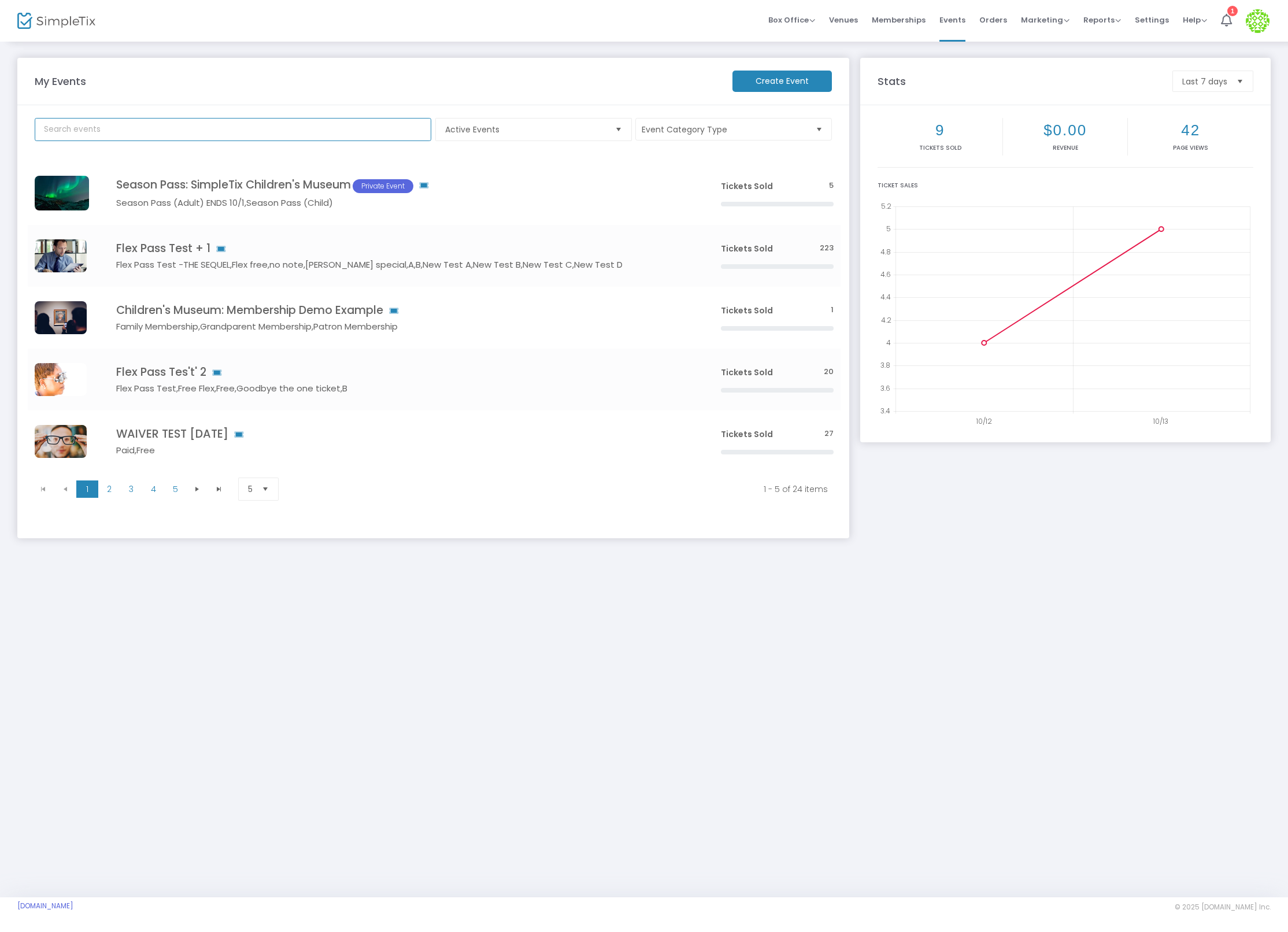
click at [144, 125] on input "text" at bounding box center [233, 130] width 397 height 23
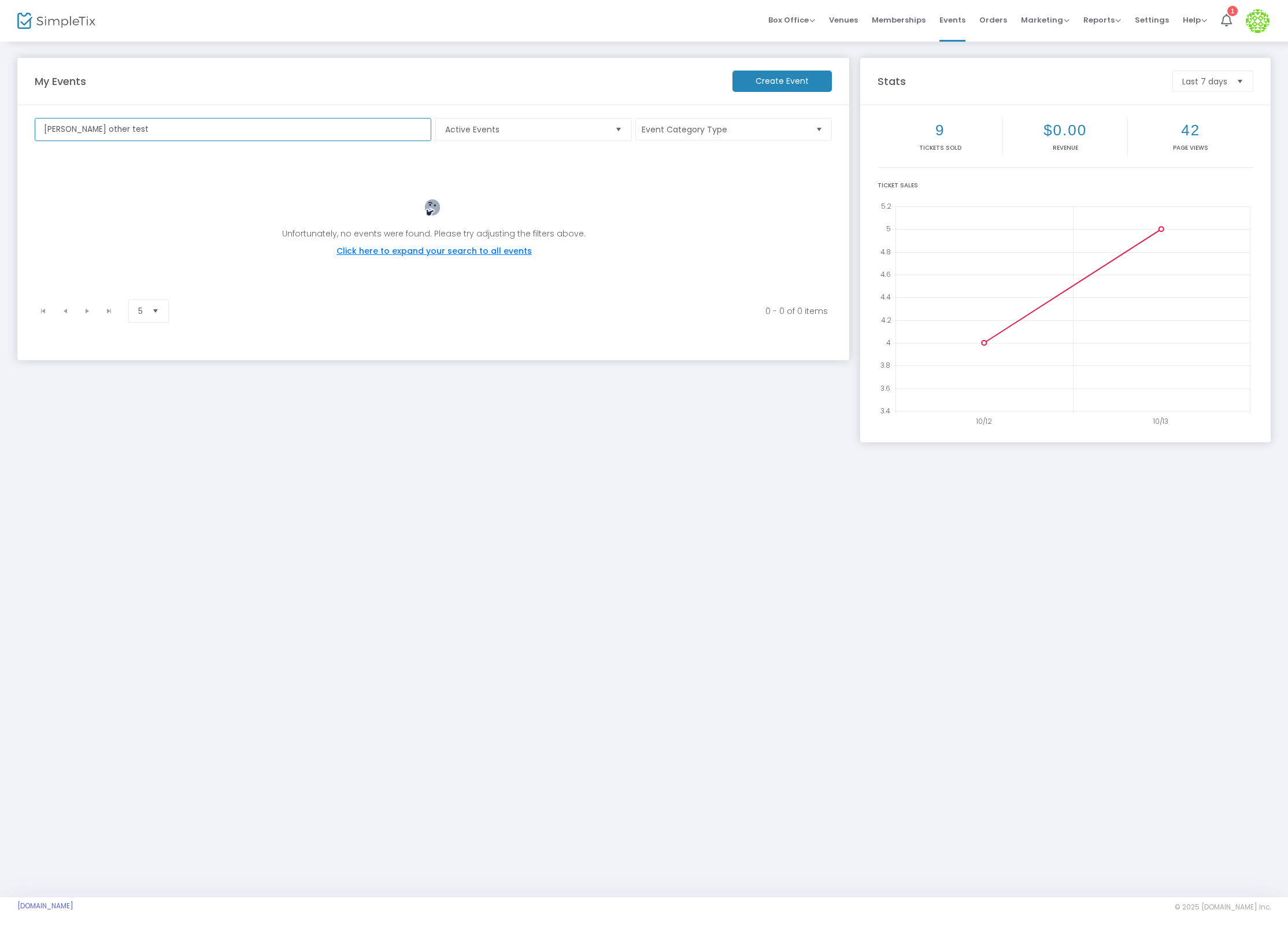
click at [90, 129] on input "ian other test" at bounding box center [233, 130] width 397 height 23
type input "ian other GA"
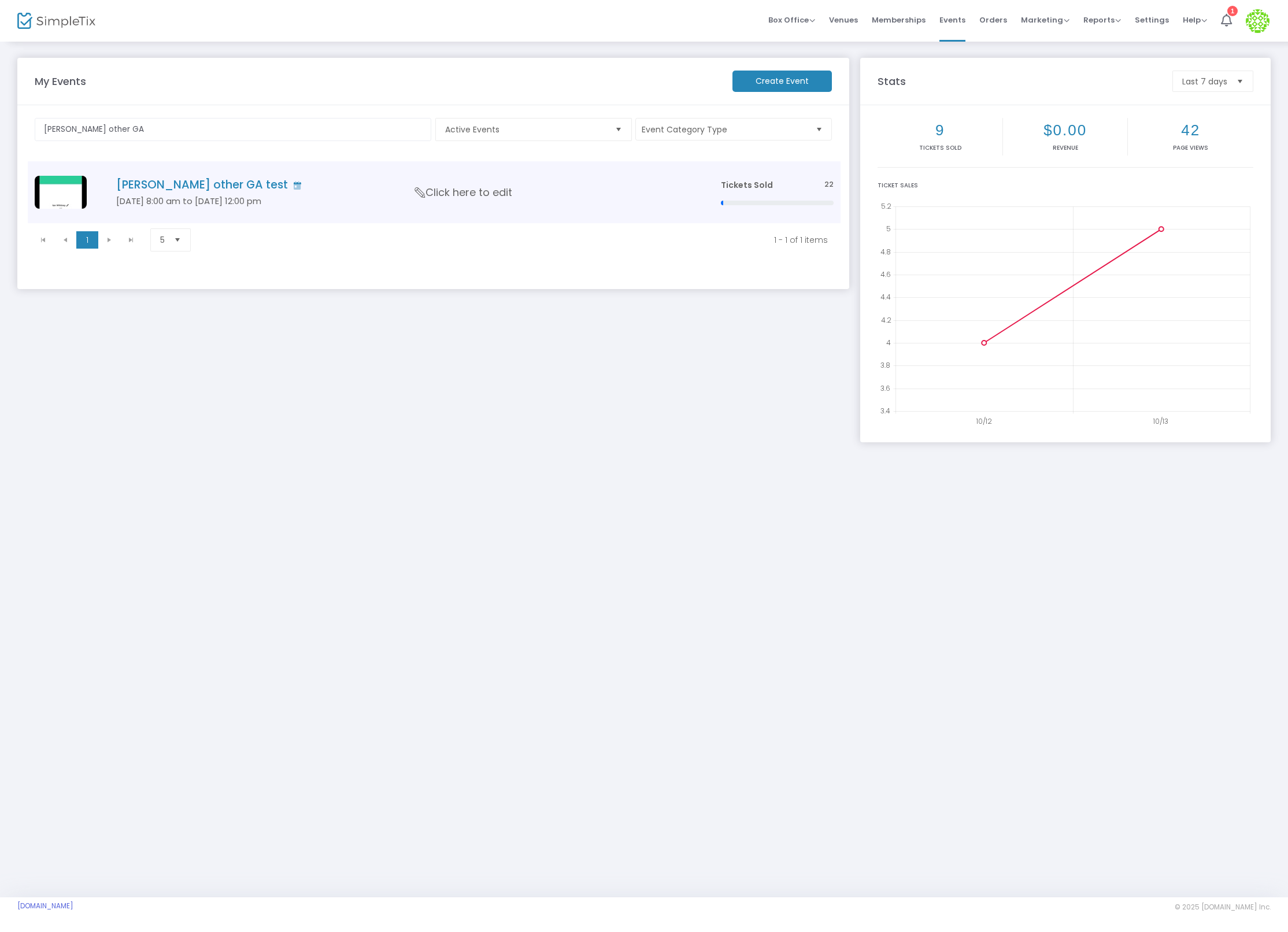
click at [105, 179] on div "Ian other GA test" at bounding box center [401, 185] width 610 height 13
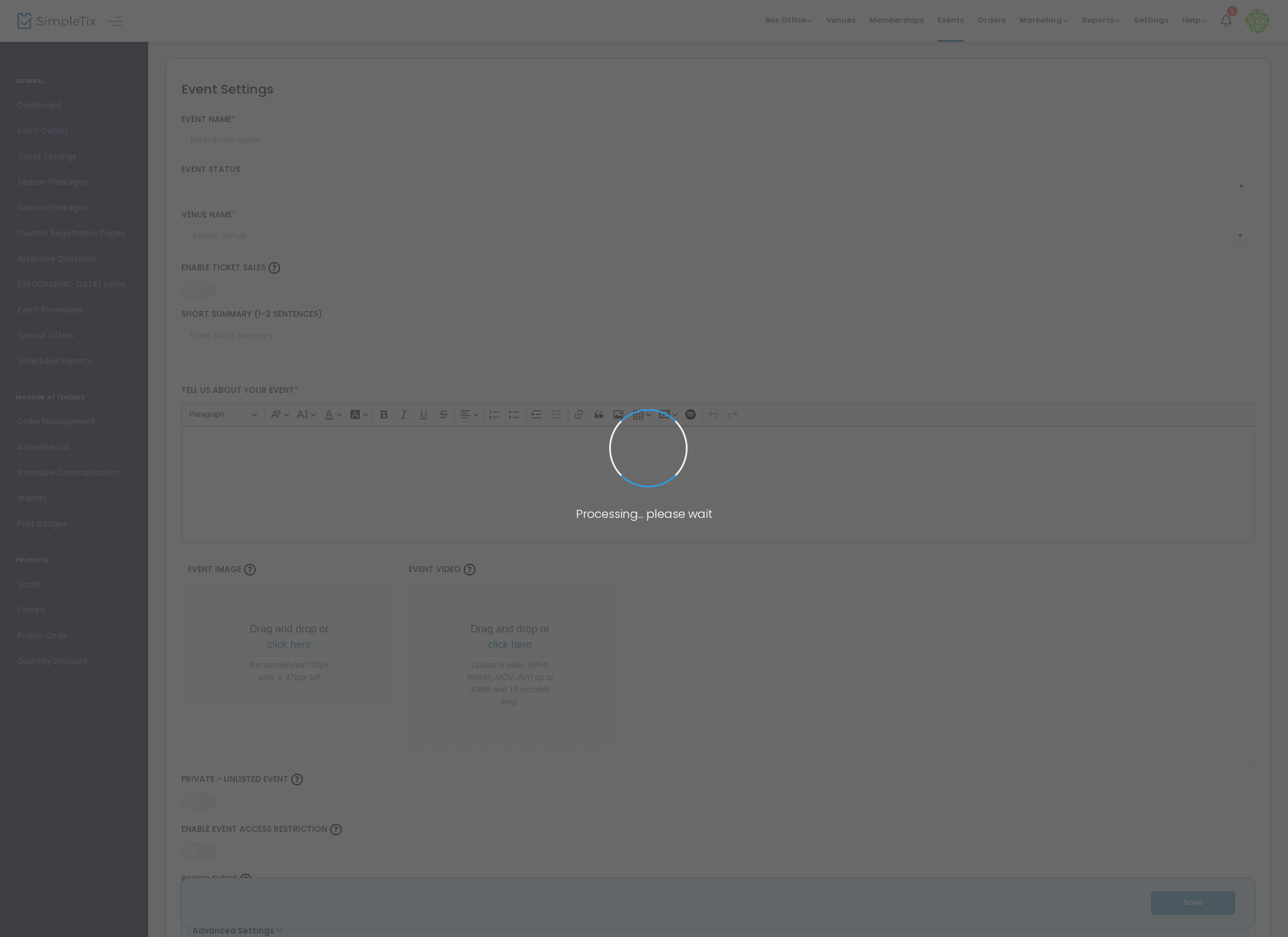
type input "Ian other GA test"
type textarea "a"
type input "20.0000 %"
type input "Buy Tickets"
type code "24U3K4Q2MZCFJG3NJGQLQFRK"
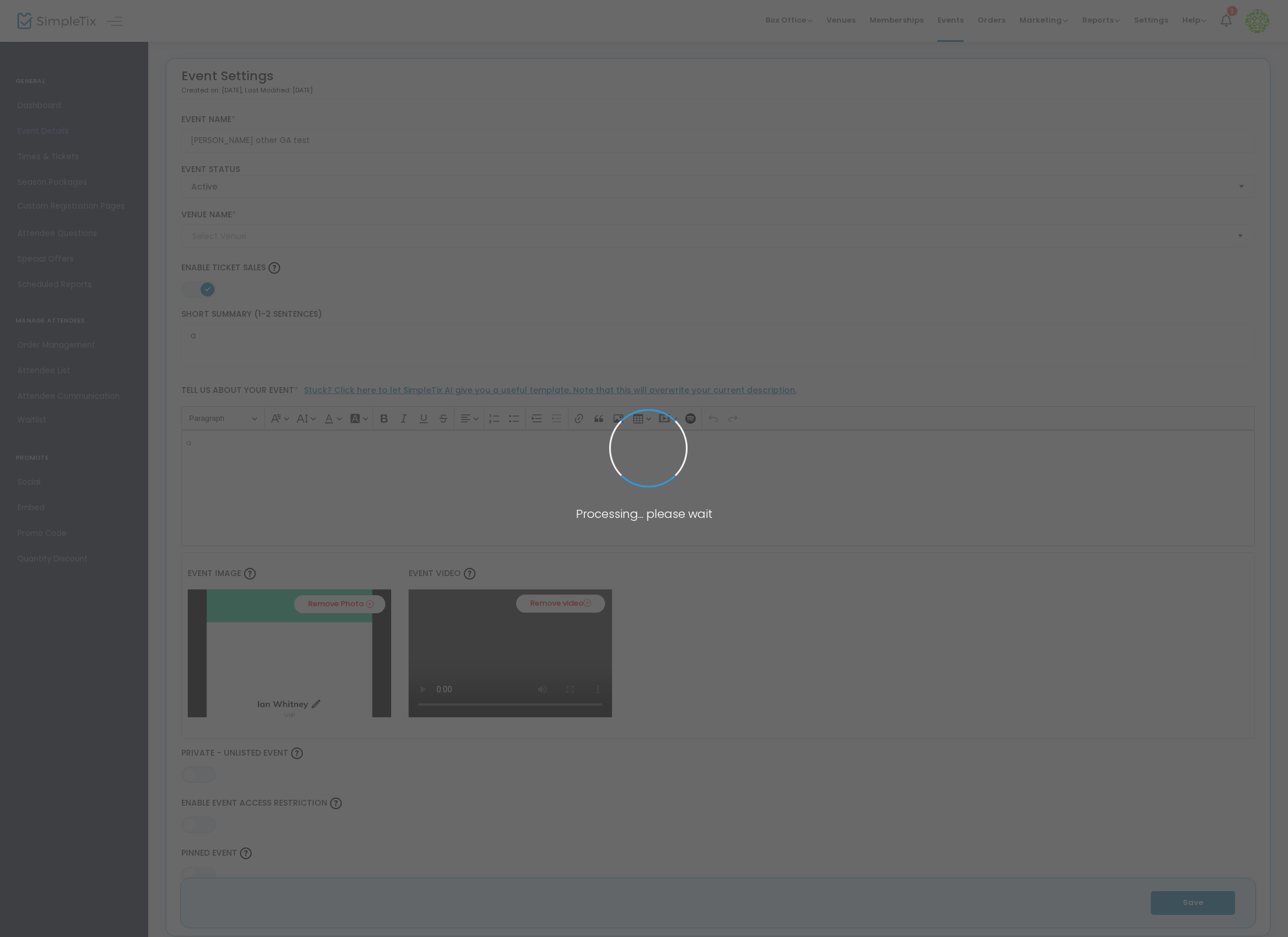
type input "SimpleTix Children's Museum"
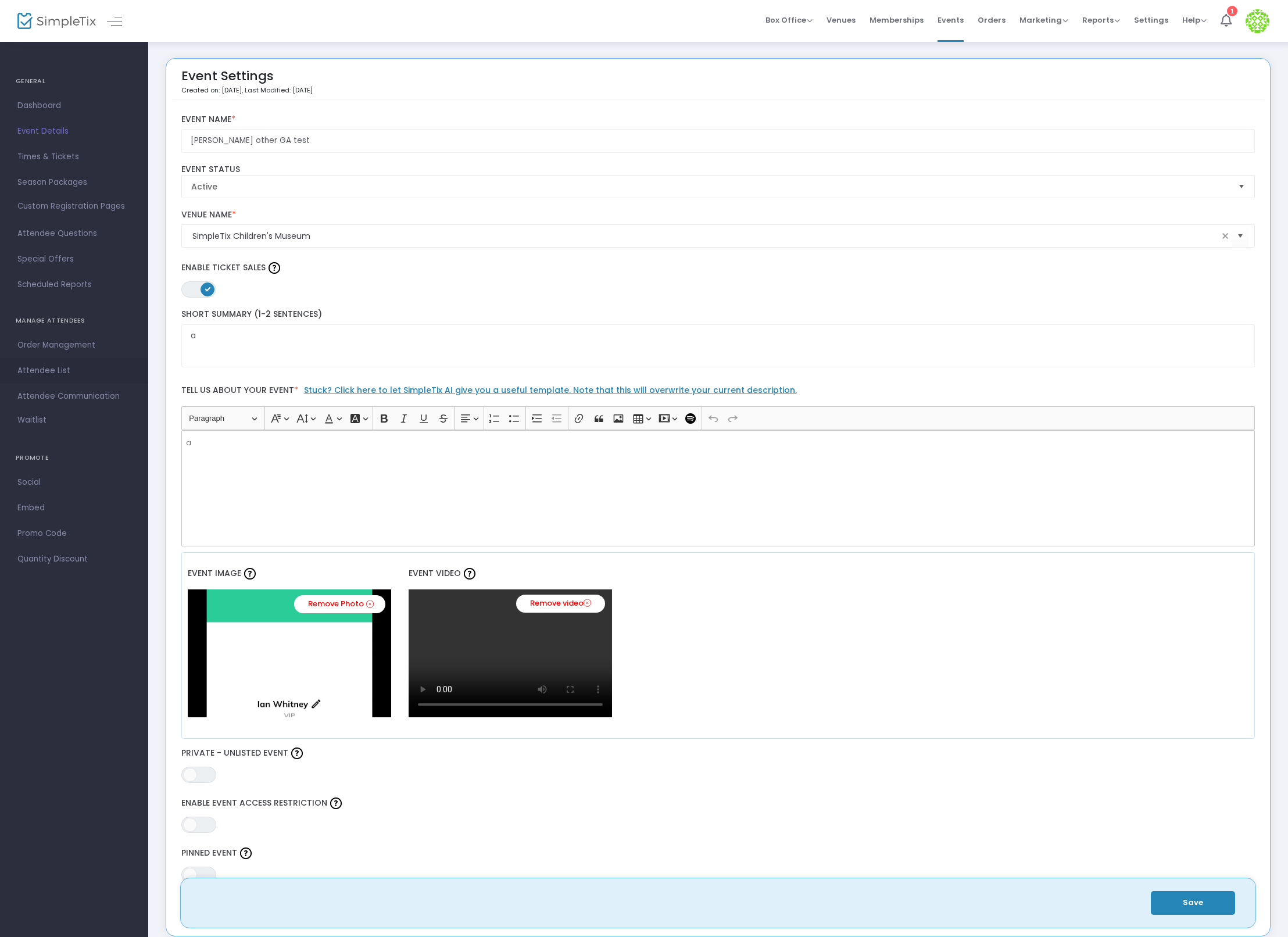
click at [83, 367] on span "Attendee List" at bounding box center [75, 371] width 114 height 15
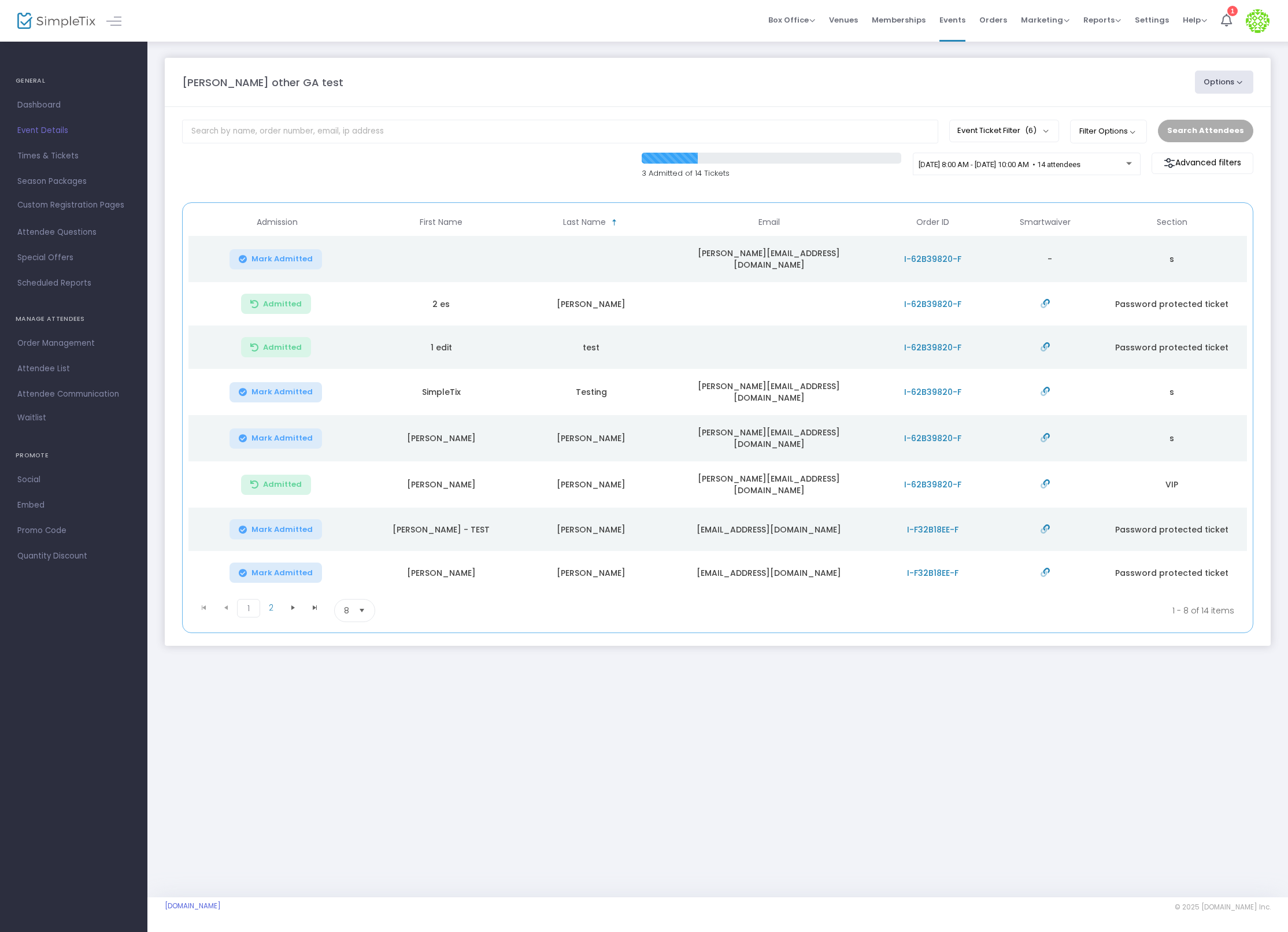
click at [790, 251] on td "[PERSON_NAME][EMAIL_ADDRESS][DOMAIN_NAME]" at bounding box center [769, 259] width 205 height 46
click at [945, 253] on span "I-62B39820-F" at bounding box center [933, 259] width 57 height 12
click at [938, 258] on span "I-62B39820-F" at bounding box center [933, 259] width 57 height 12
click at [936, 301] on span "I-62B39820-F" at bounding box center [933, 305] width 57 height 12
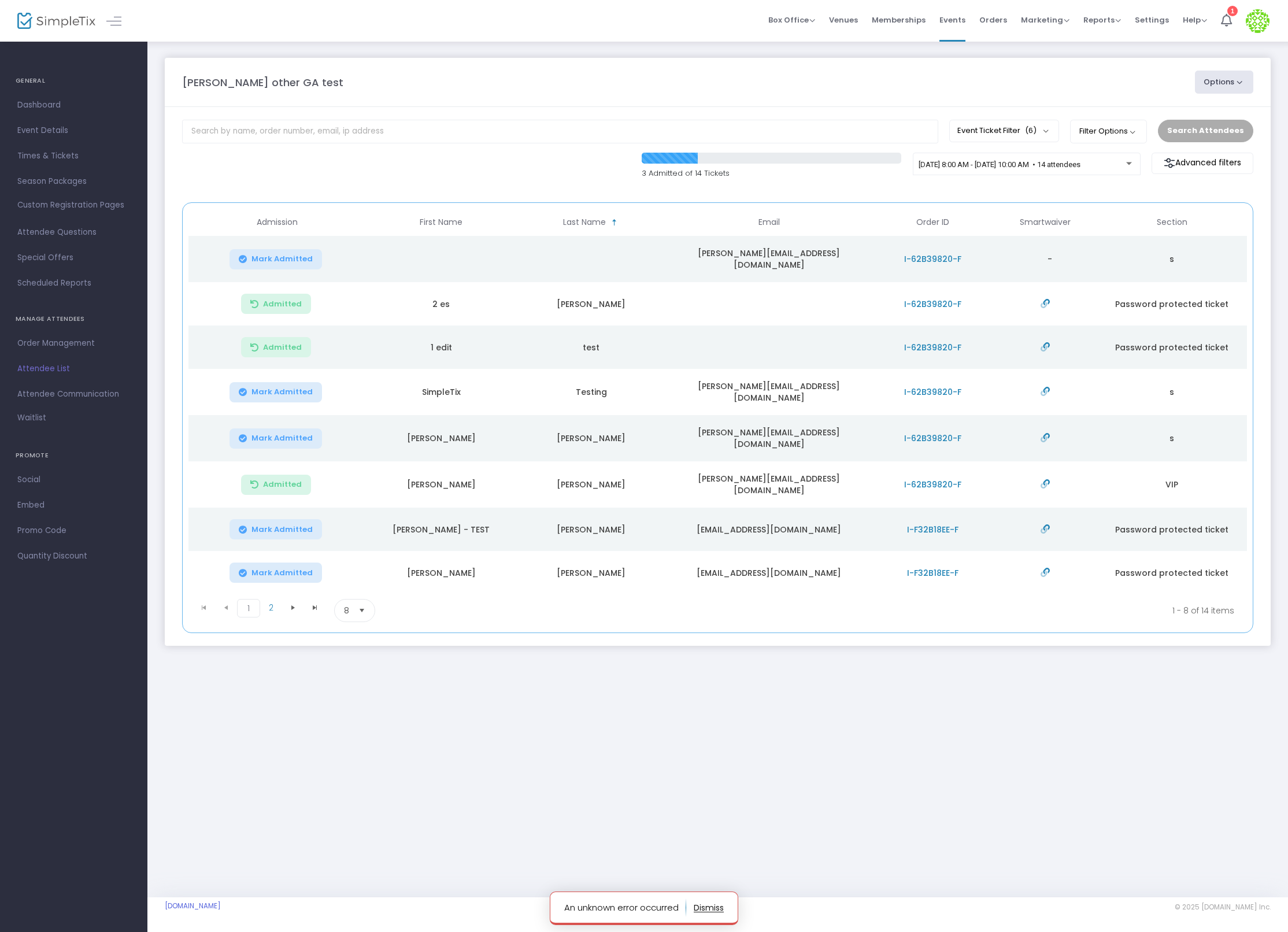
click at [632, 302] on td "ian" at bounding box center [591, 304] width 150 height 43
click at [536, 305] on td "ian" at bounding box center [591, 304] width 150 height 43
click at [951, 20] on span "Events" at bounding box center [952, 20] width 26 height 29
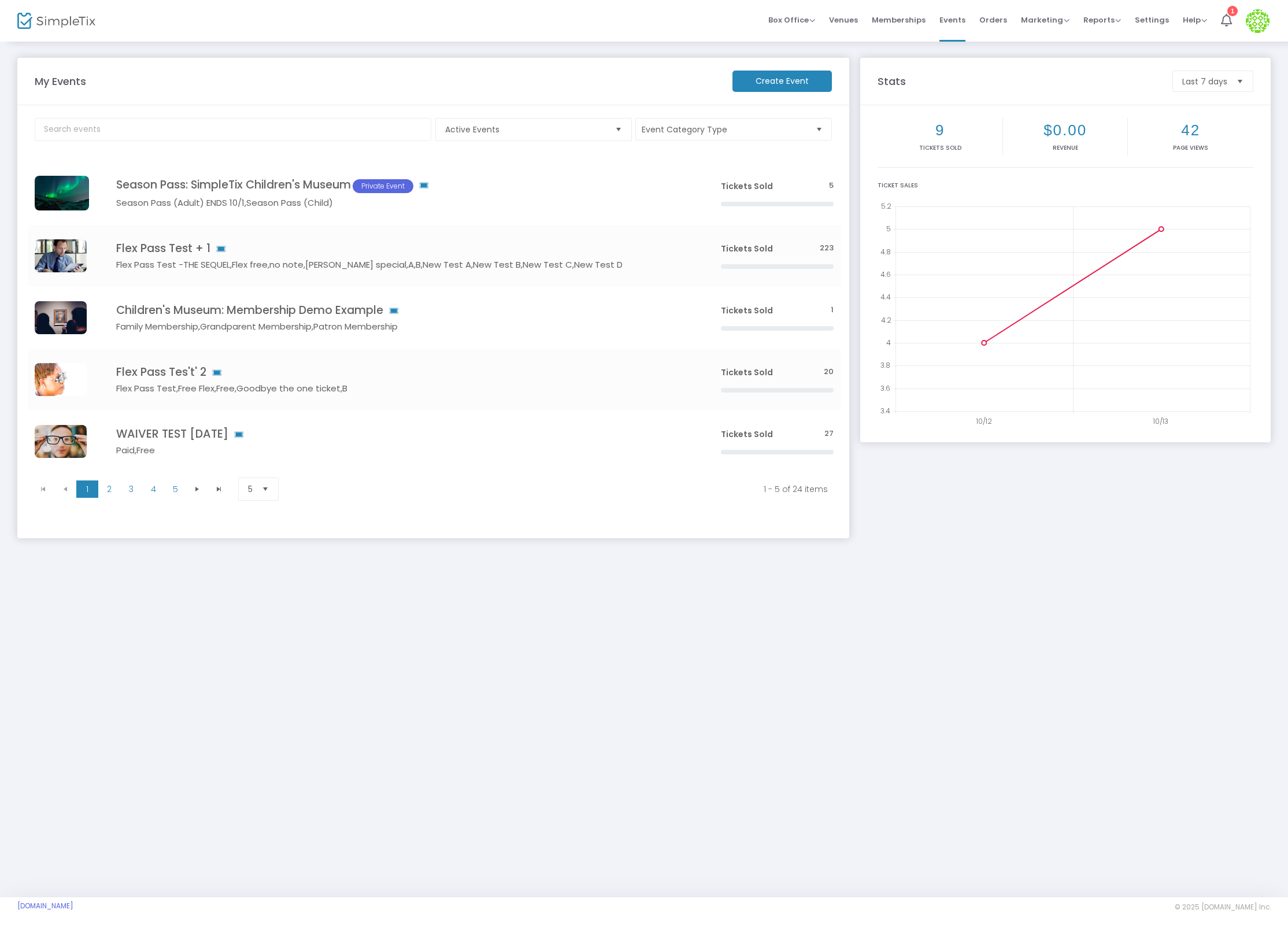
click at [1256, 21] on img at bounding box center [1257, 21] width 23 height 23
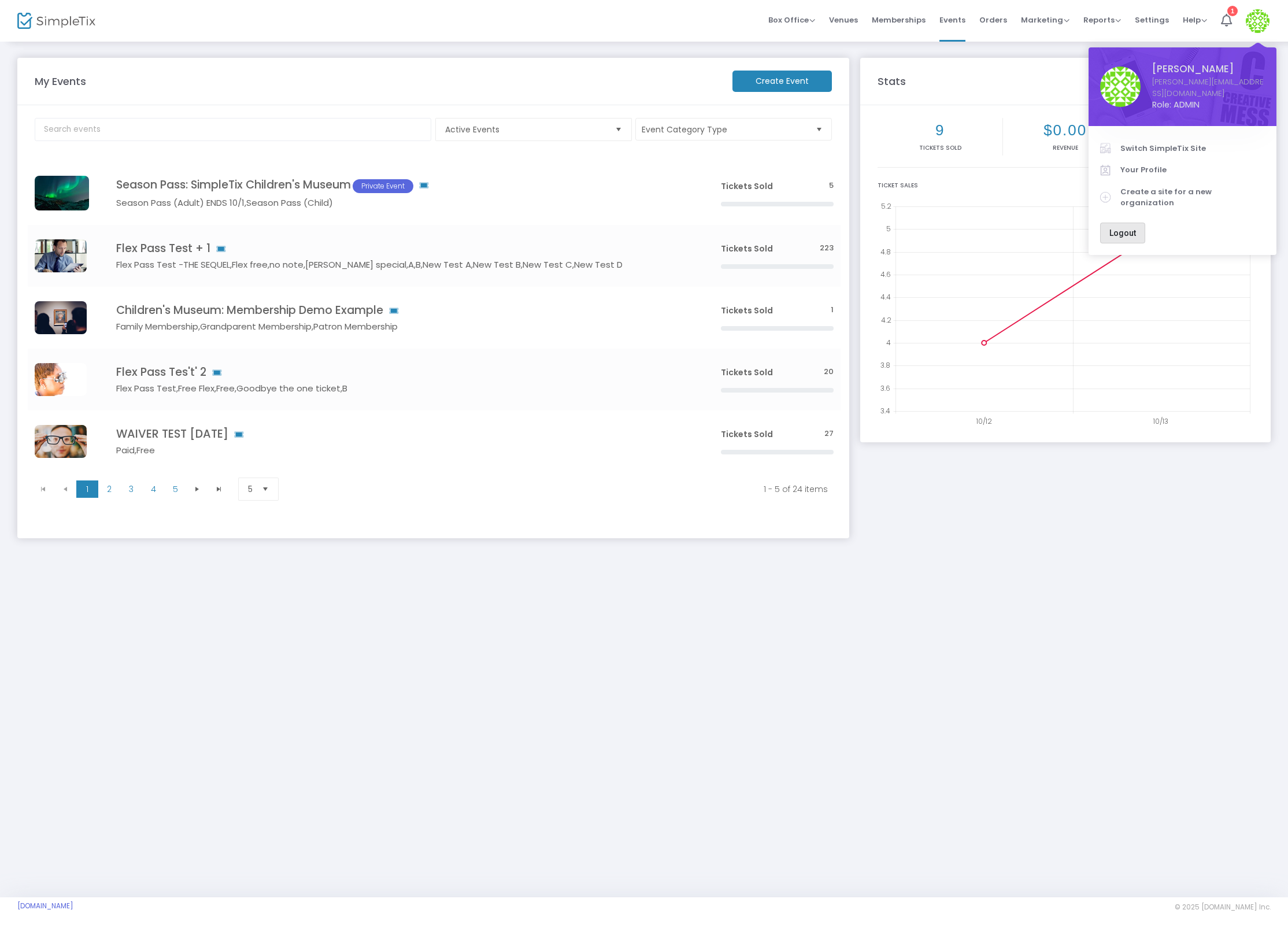
click at [1123, 228] on span "Logout" at bounding box center [1122, 233] width 26 height 10
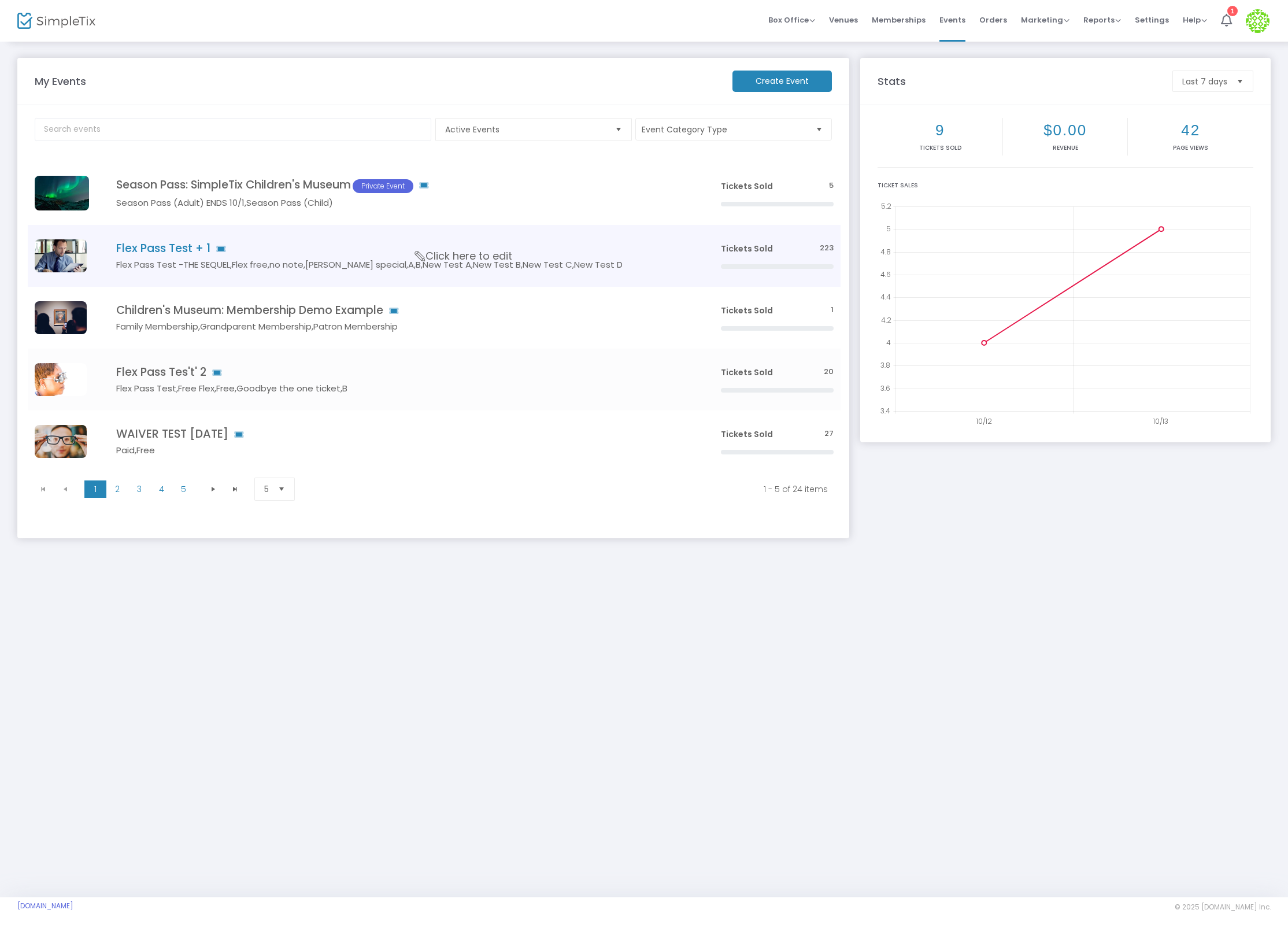
click at [155, 236] on td "Flex Pass Test + 1 Flex Pass Test -THE SEQUEL,Flex free,no note,[PERSON_NAME] s…" at bounding box center [401, 256] width 625 height 62
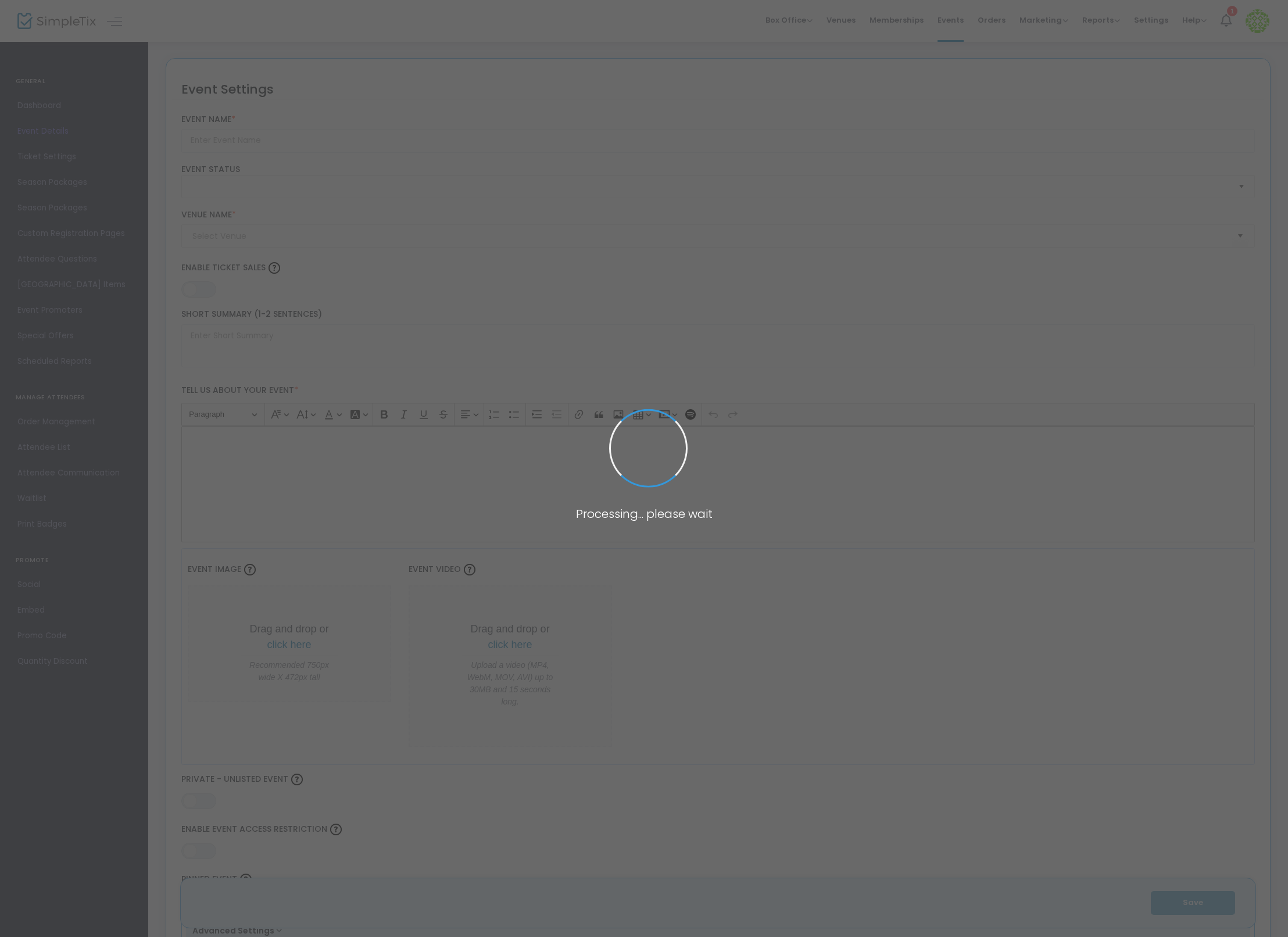
type input "Flex Pass Test + 1"
type textarea "Flex Pass Test"
type input "8.1110 %"
type input "Buy Tickets"
type code "A6VL4LLDISHTHMQXHFGFHRVZ"
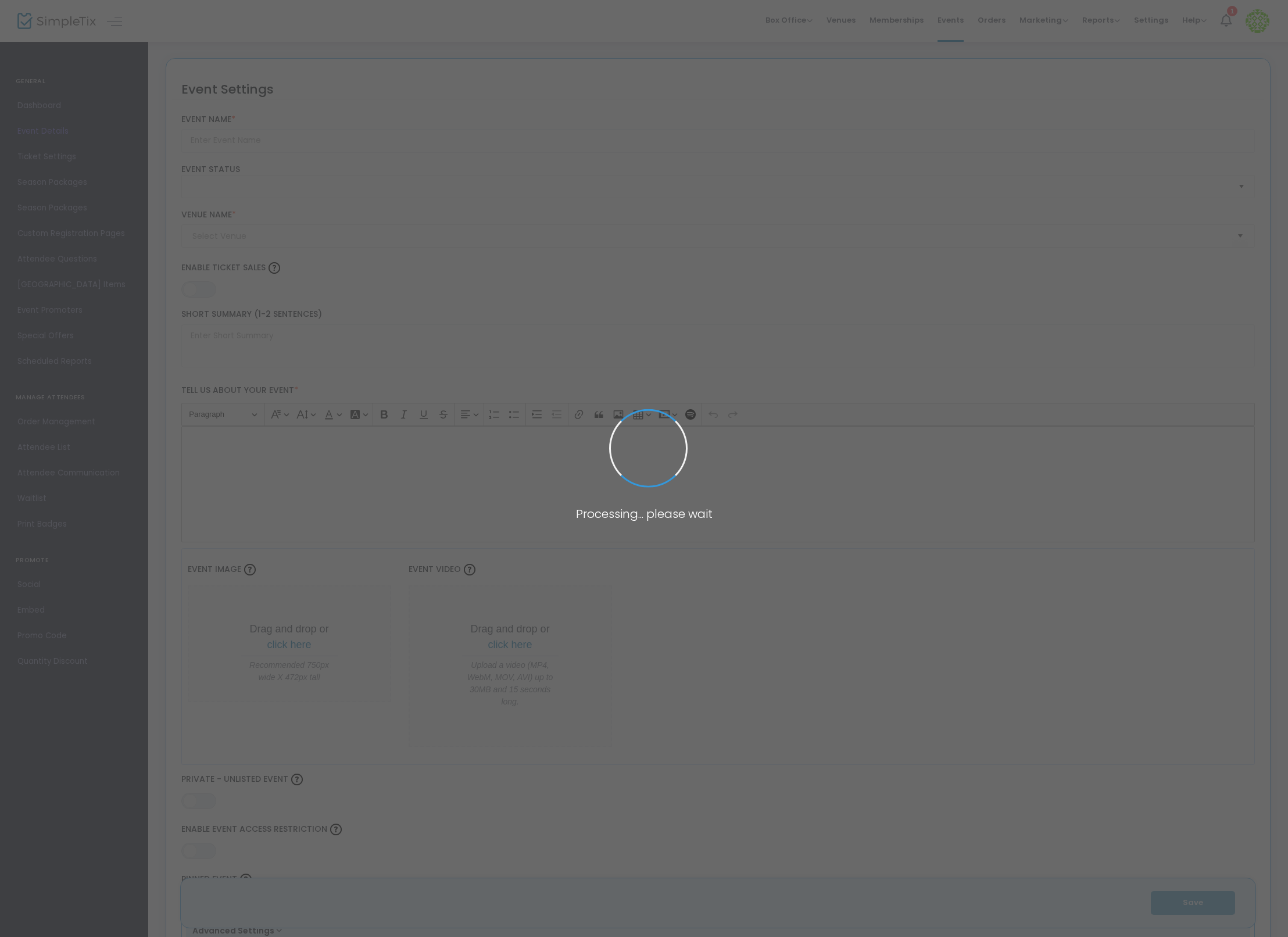
type input "WMLAMBVXMV7AGYTYLIS3ECMC"
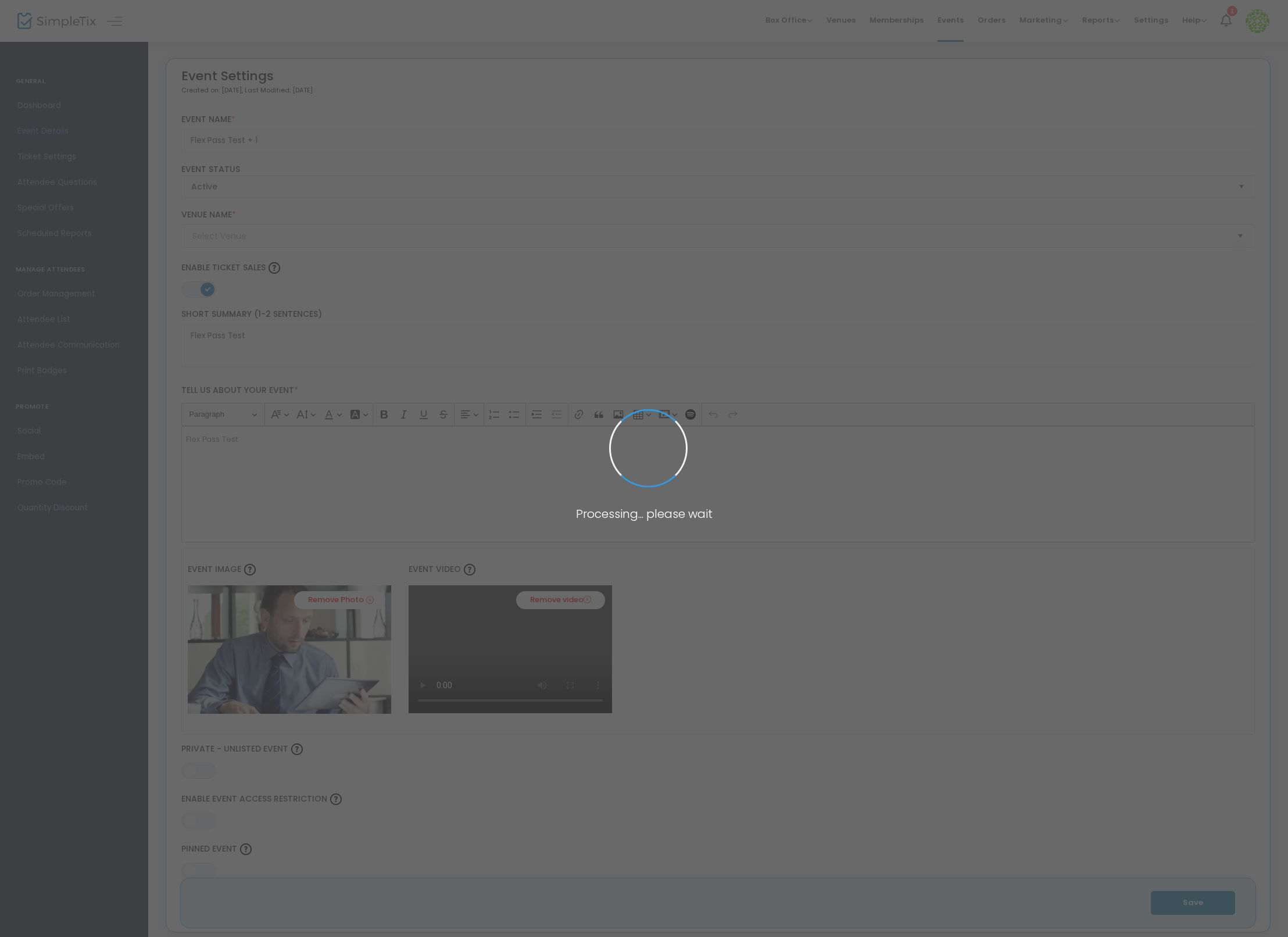
type input "Test"
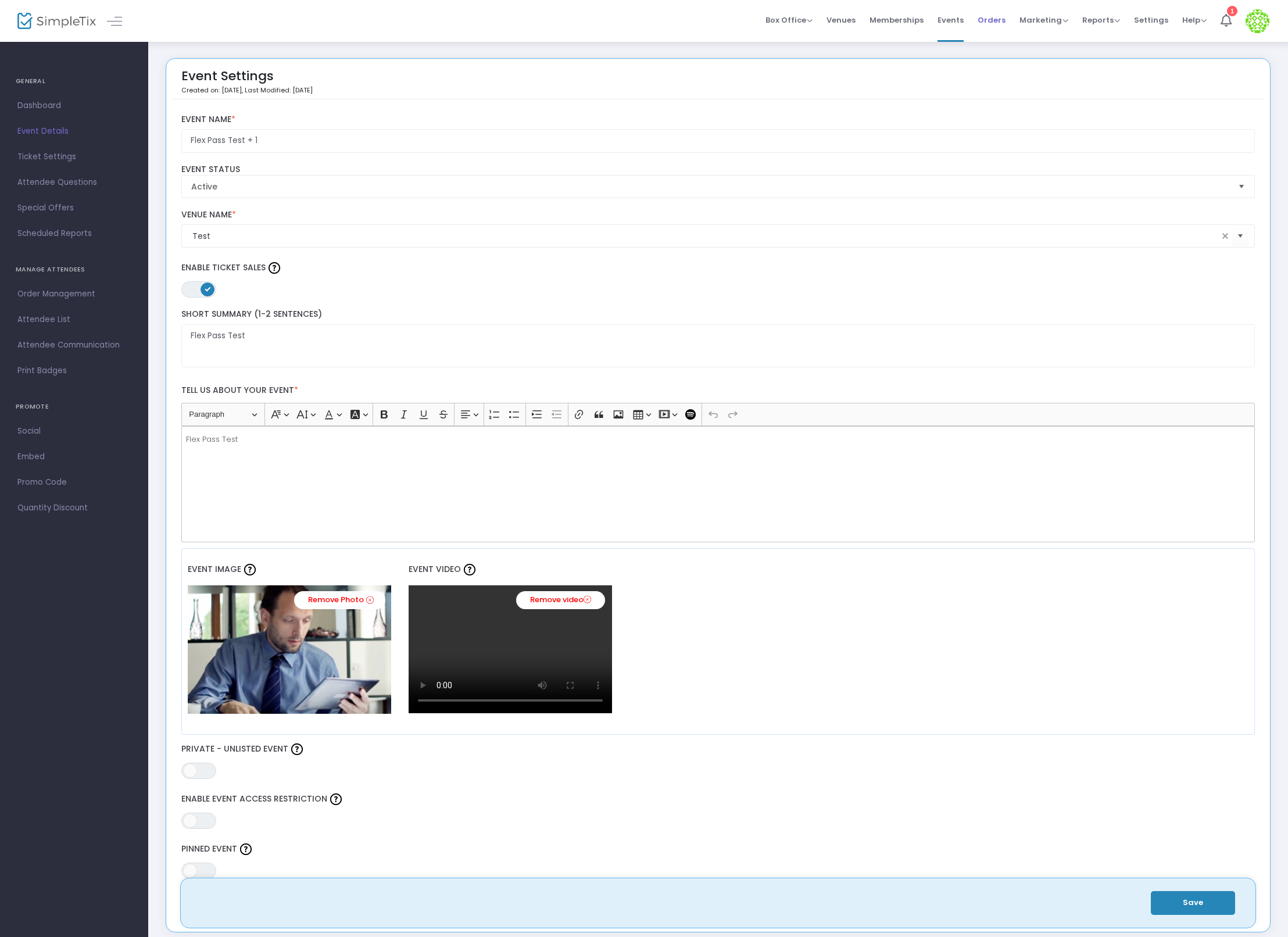
click at [988, 32] on span "Orders" at bounding box center [992, 20] width 28 height 30
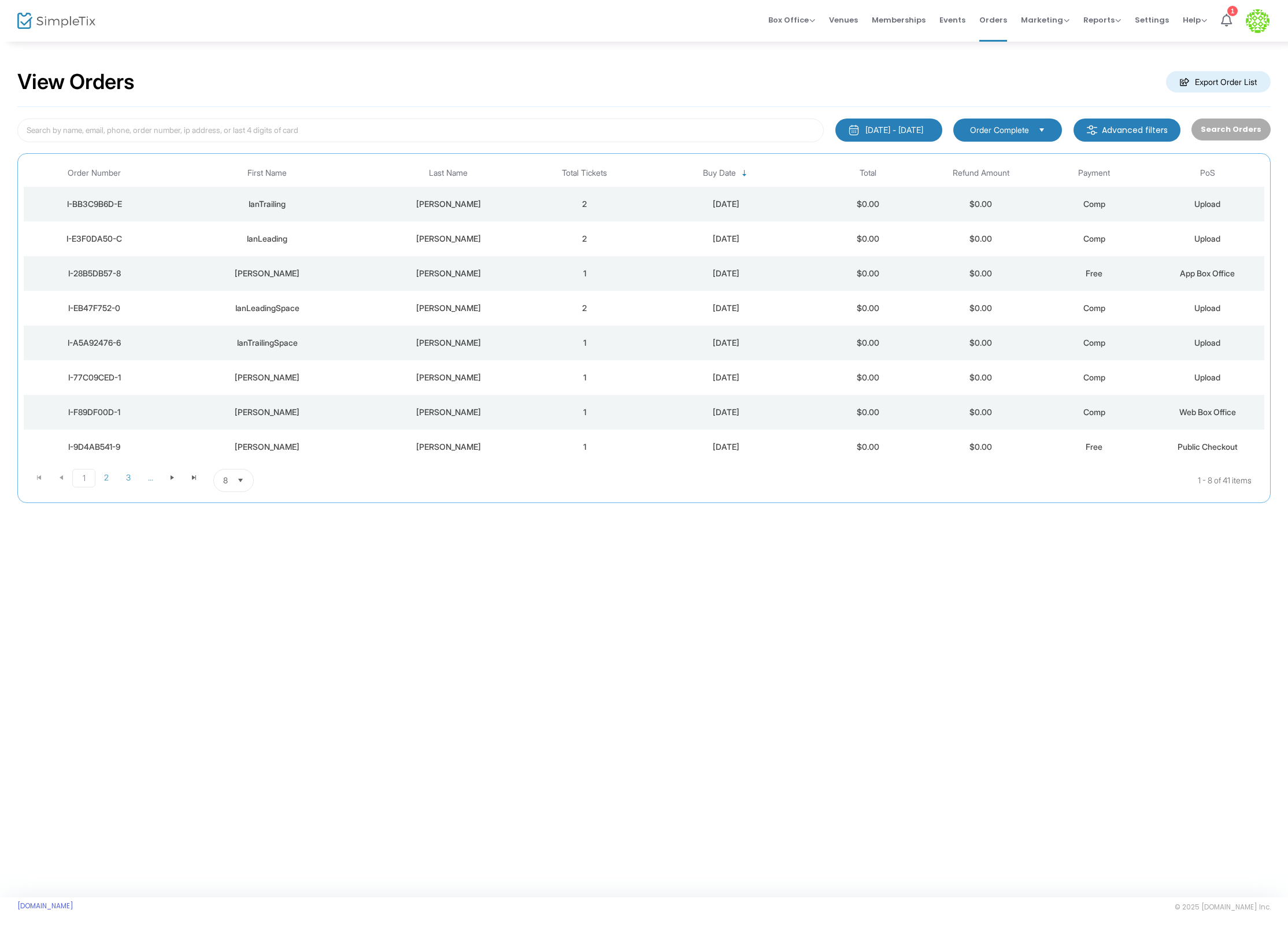
click at [307, 277] on div "Ian" at bounding box center [267, 274] width 198 height 12
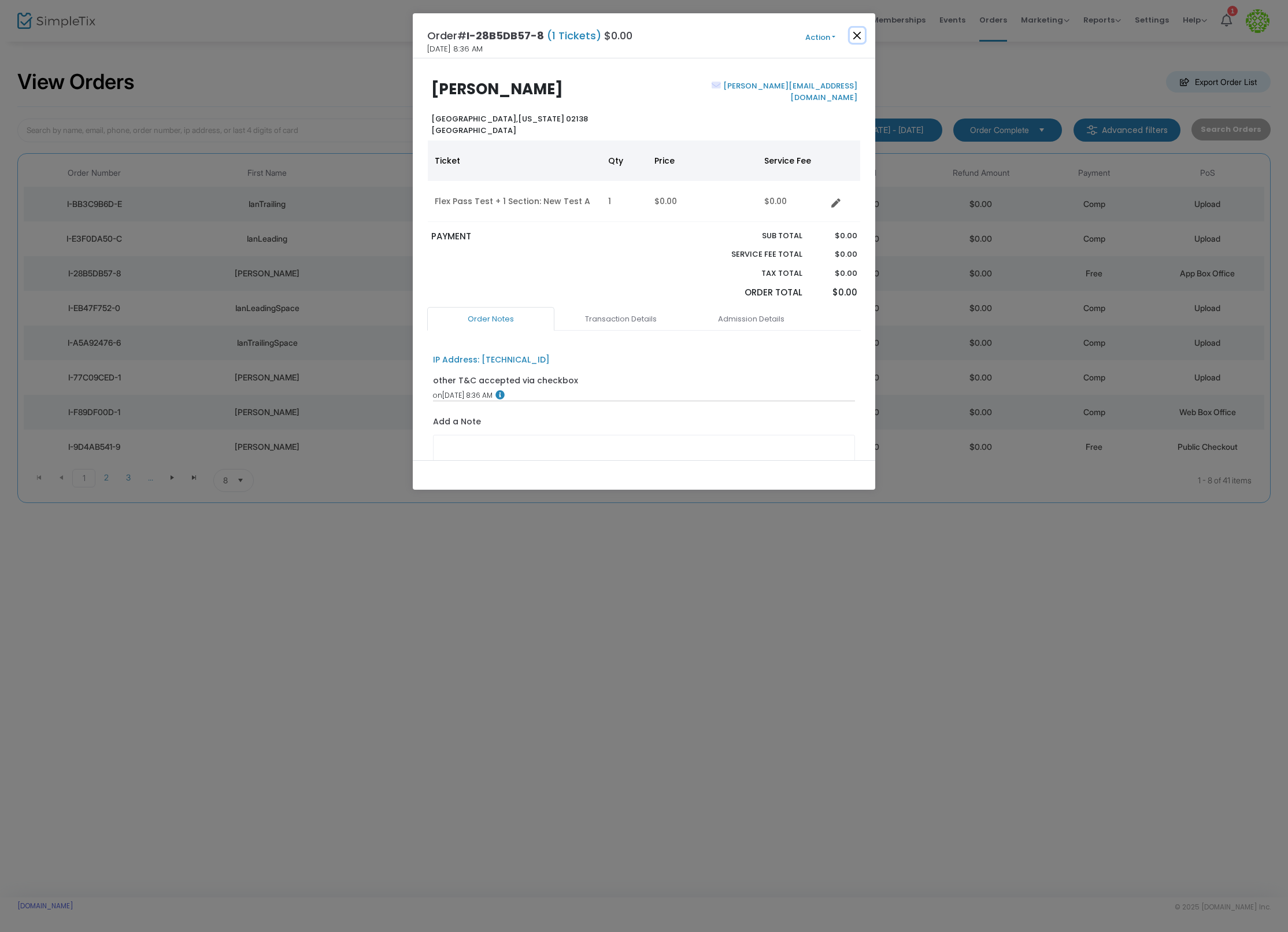
click at [856, 28] on button "Close" at bounding box center [857, 35] width 15 height 15
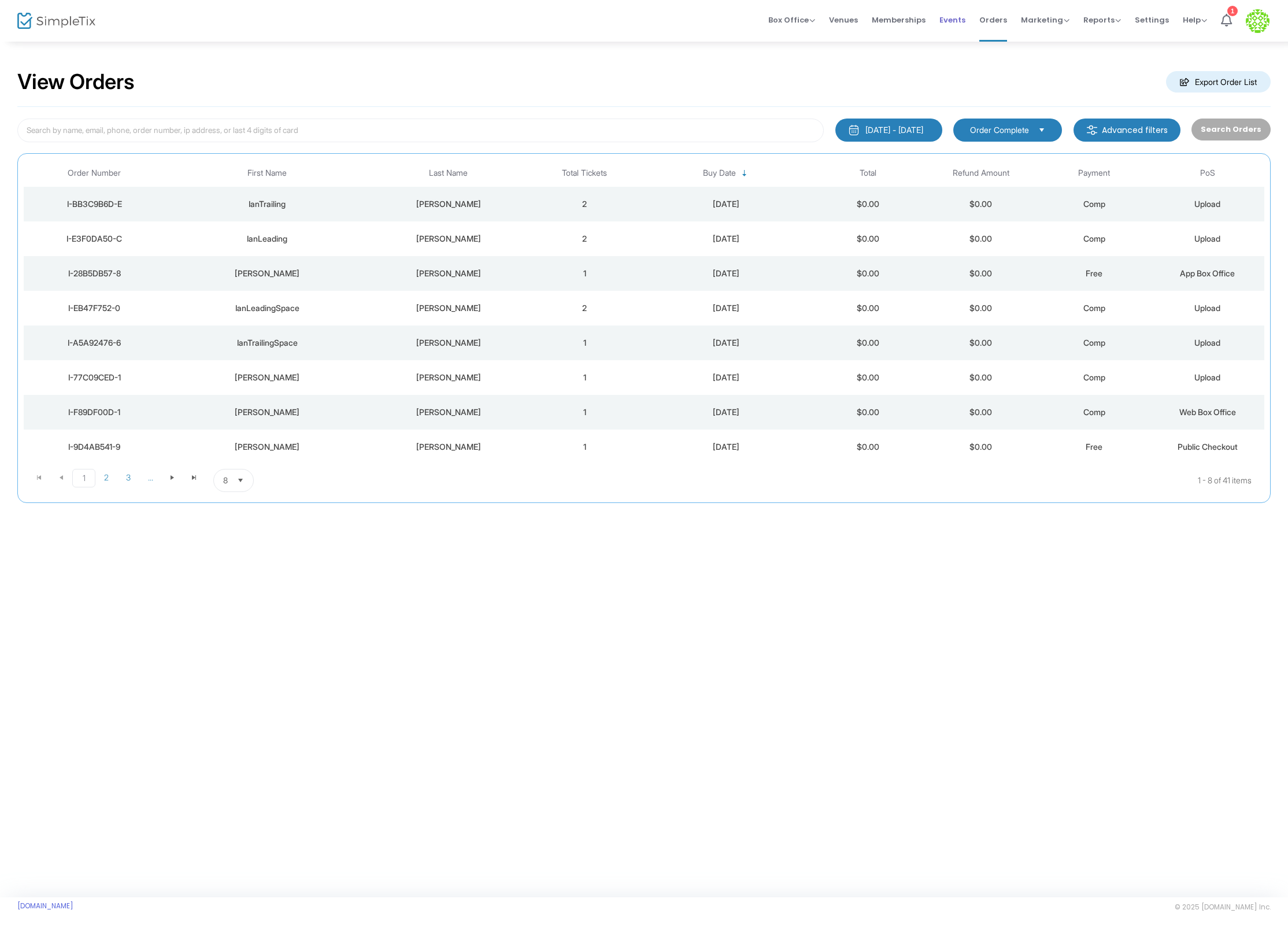
click at [955, 26] on span "Events" at bounding box center [952, 20] width 26 height 29
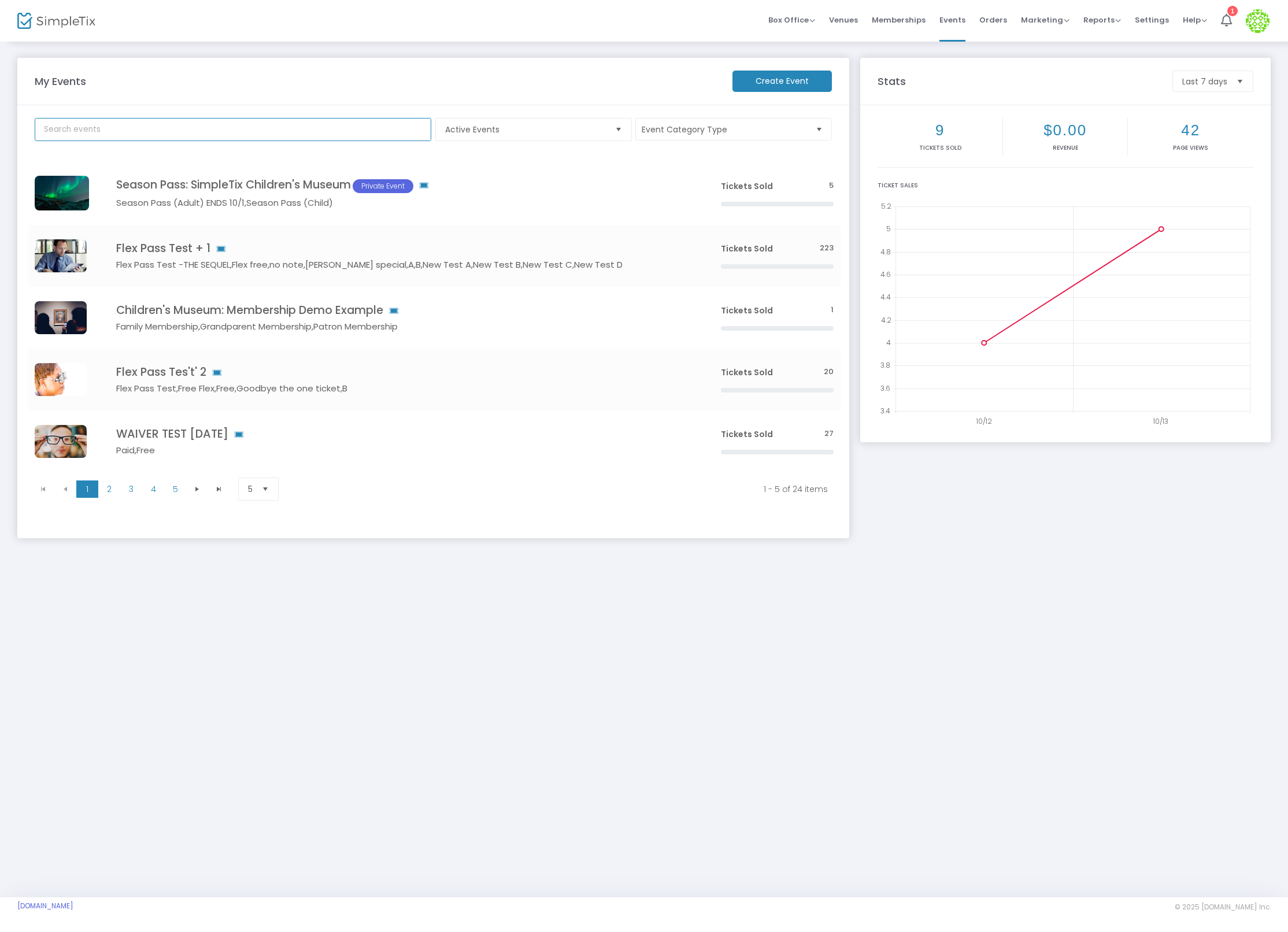
click at [243, 131] on input "text" at bounding box center [233, 130] width 397 height 23
type input "ian other ga"
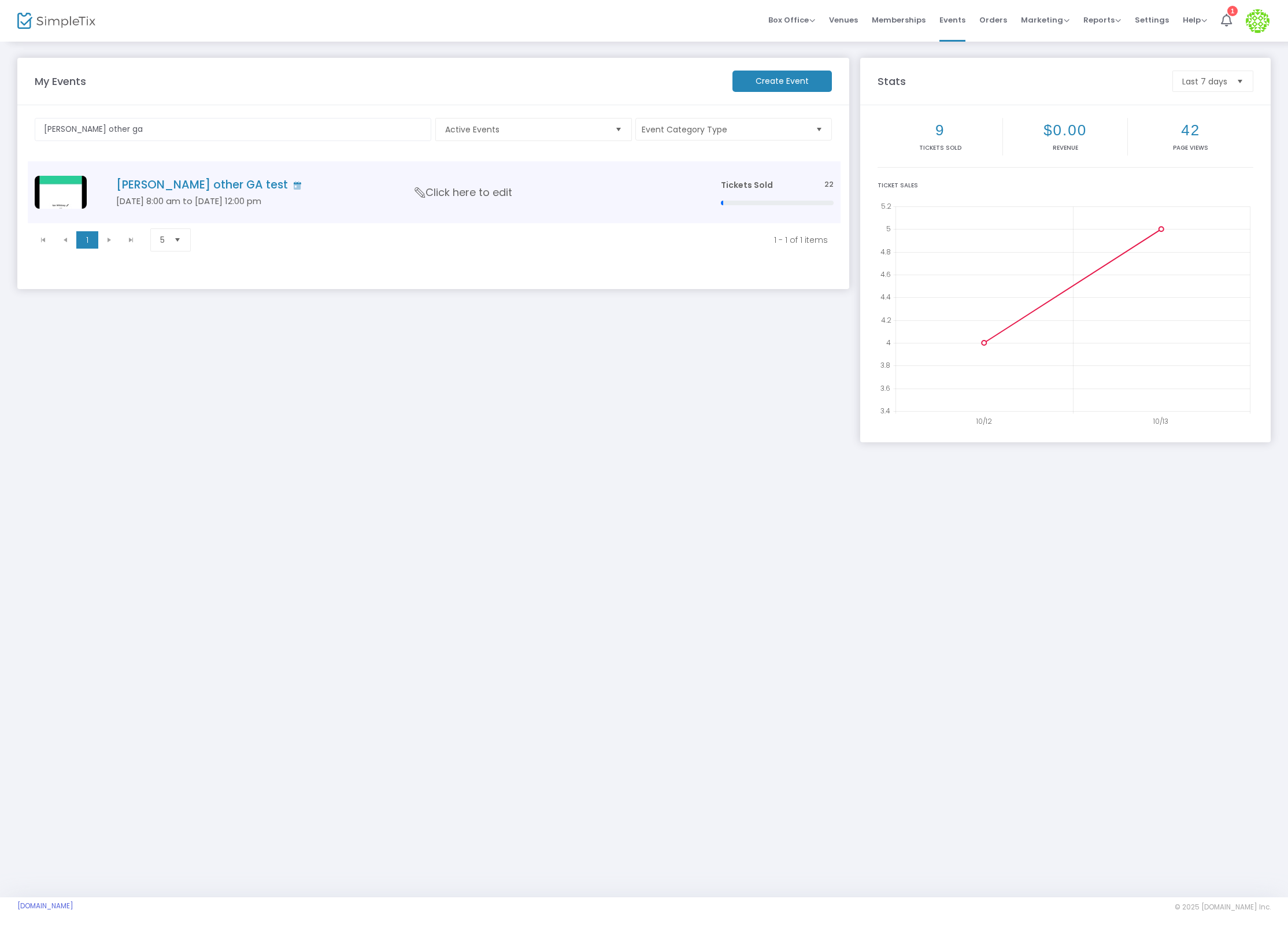
click at [168, 181] on h4 "[PERSON_NAME] other GA test" at bounding box center [400, 185] width 570 height 13
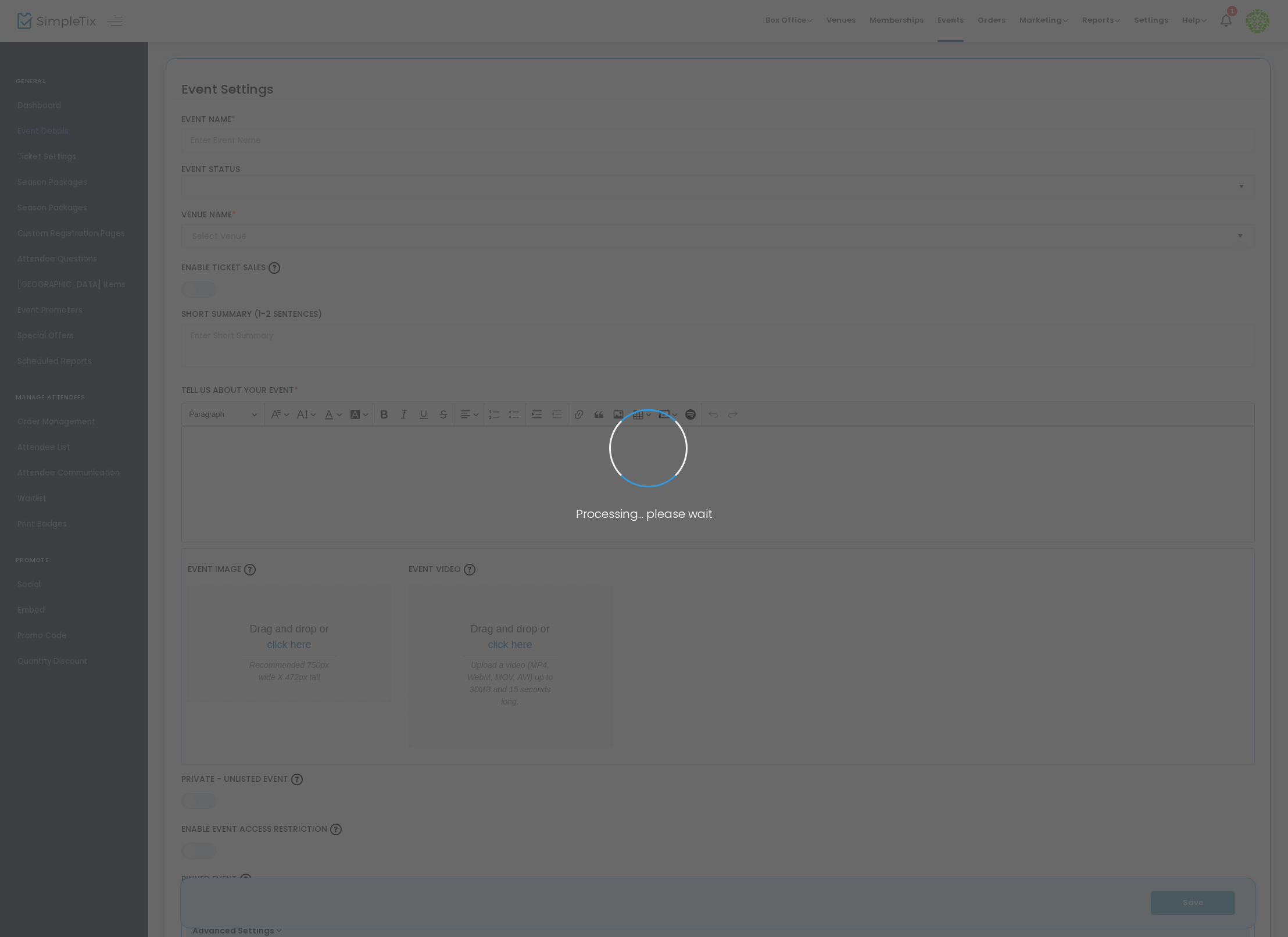
type input "[PERSON_NAME] other GA test"
type textarea "a"
type input "20.0000 %"
type input "Buy Tickets"
type code "24U3K4Q2MZCFJG3NJGQLQFRK"
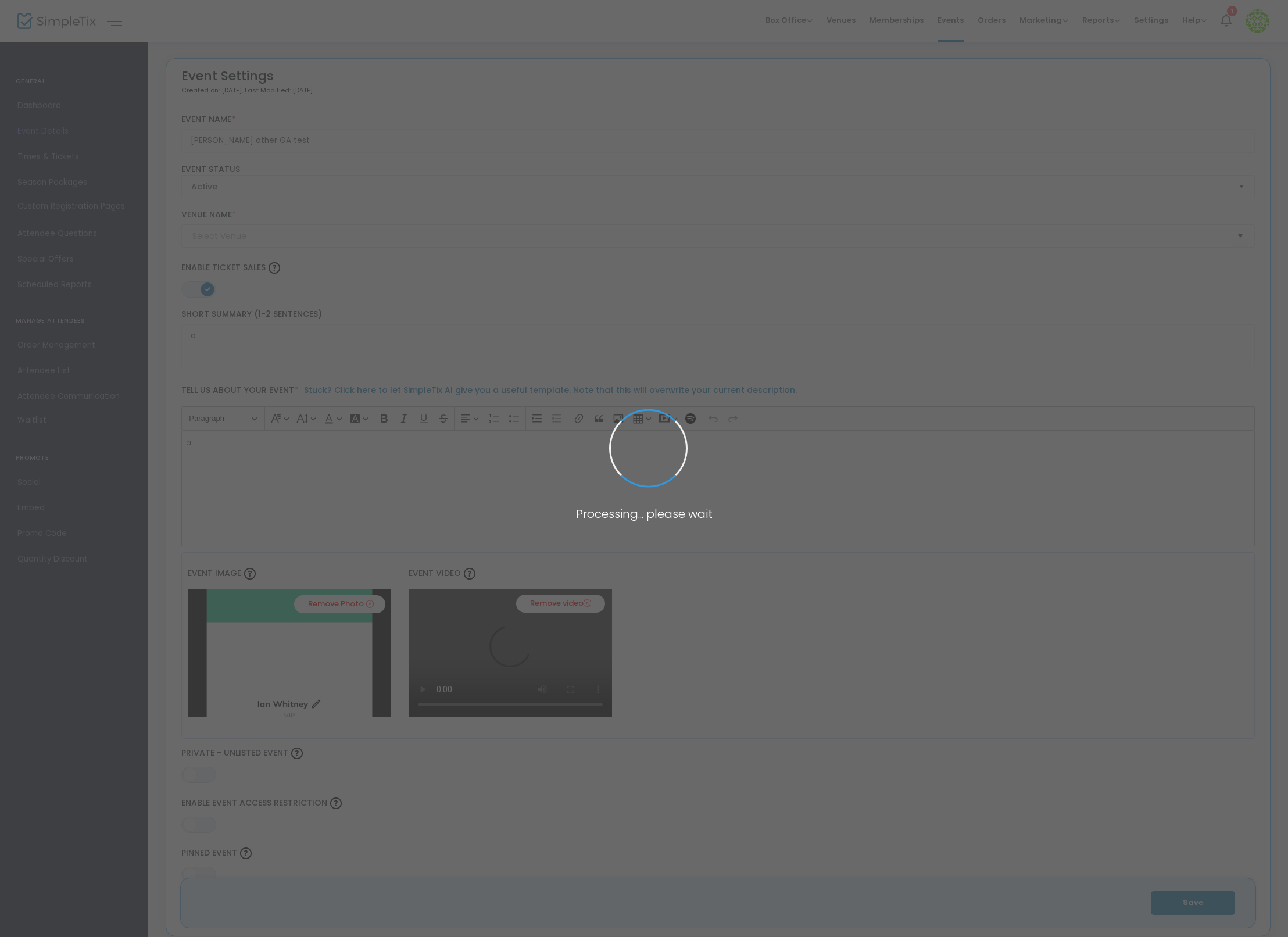
type input "SimpleTix Children's Museum"
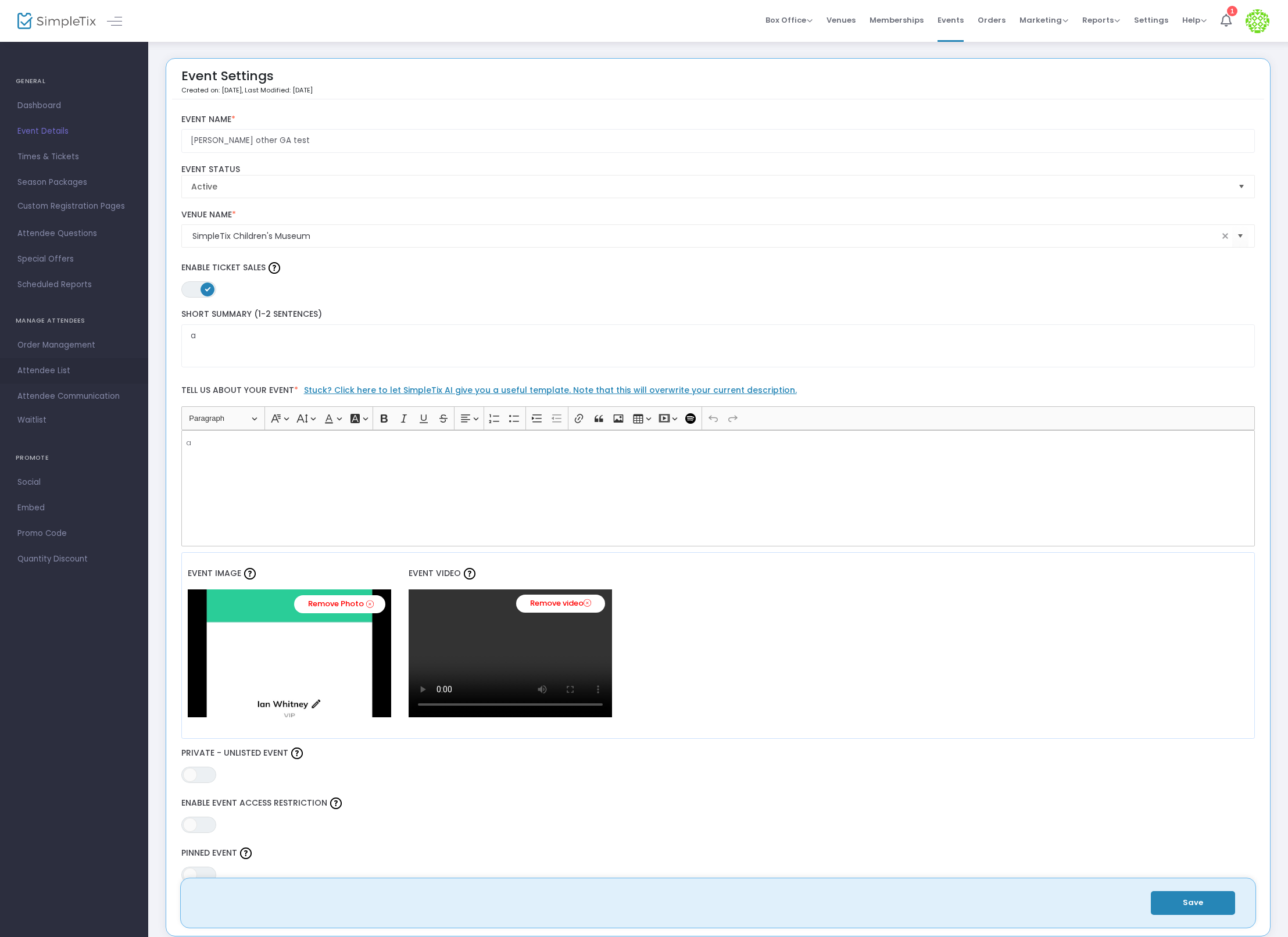
click at [55, 370] on span "Attendee List" at bounding box center [75, 371] width 114 height 15
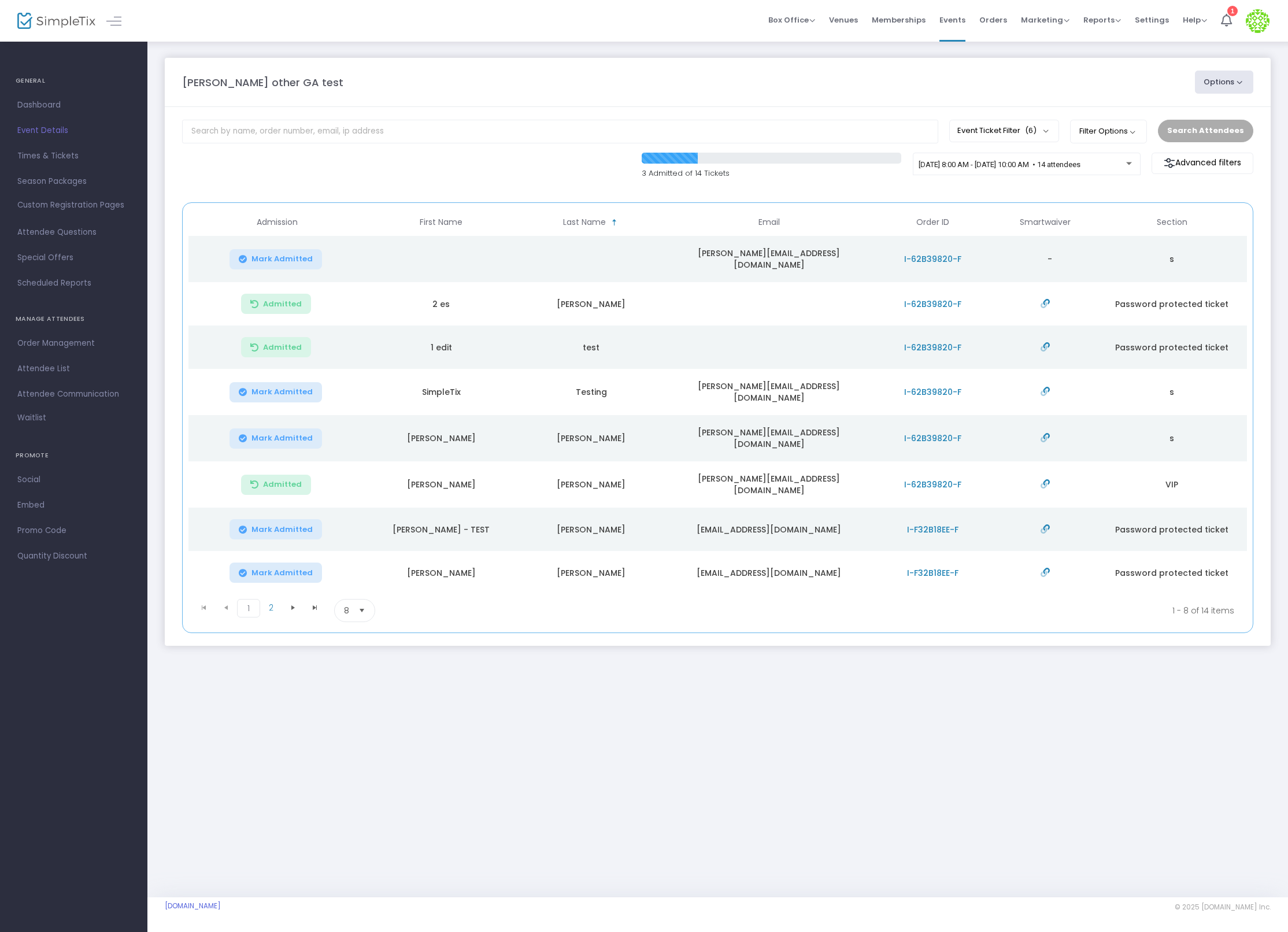
click at [921, 257] on span "I-62B39820-F" at bounding box center [933, 259] width 57 height 12
click at [937, 433] on span "I-62B39820-F" at bounding box center [933, 439] width 57 height 12
click at [1022, 163] on span "11/20/2025 @ 8:00 AM - 11/20/2025 @ 10:00 AM • 14 attendees" at bounding box center [999, 164] width 162 height 9
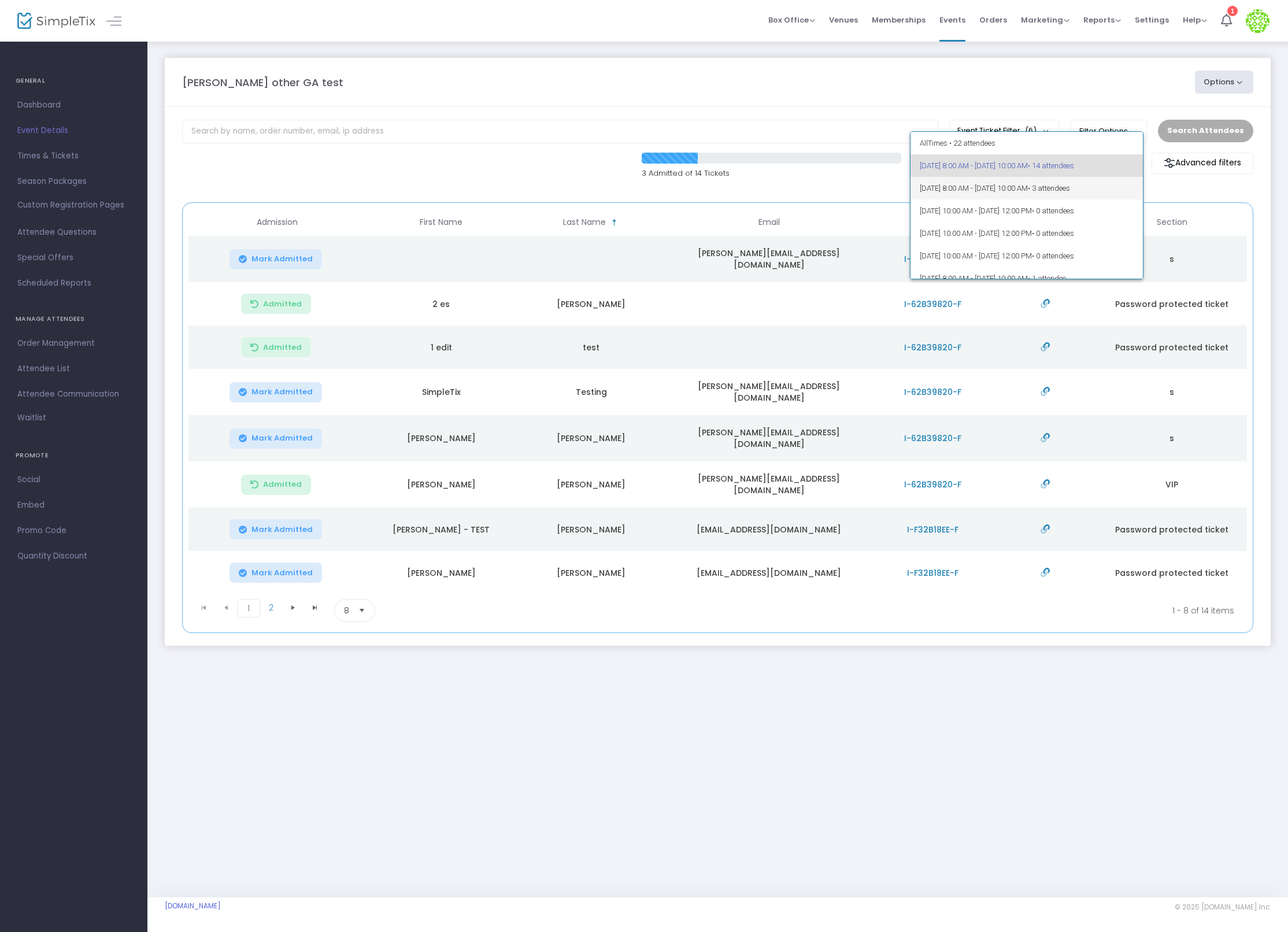
click at [1033, 193] on span "11/21/2025 @ 8:00 AM - 11/21/2025 @ 10:00 AM • 3 attendees" at bounding box center [1027, 188] width 214 height 23
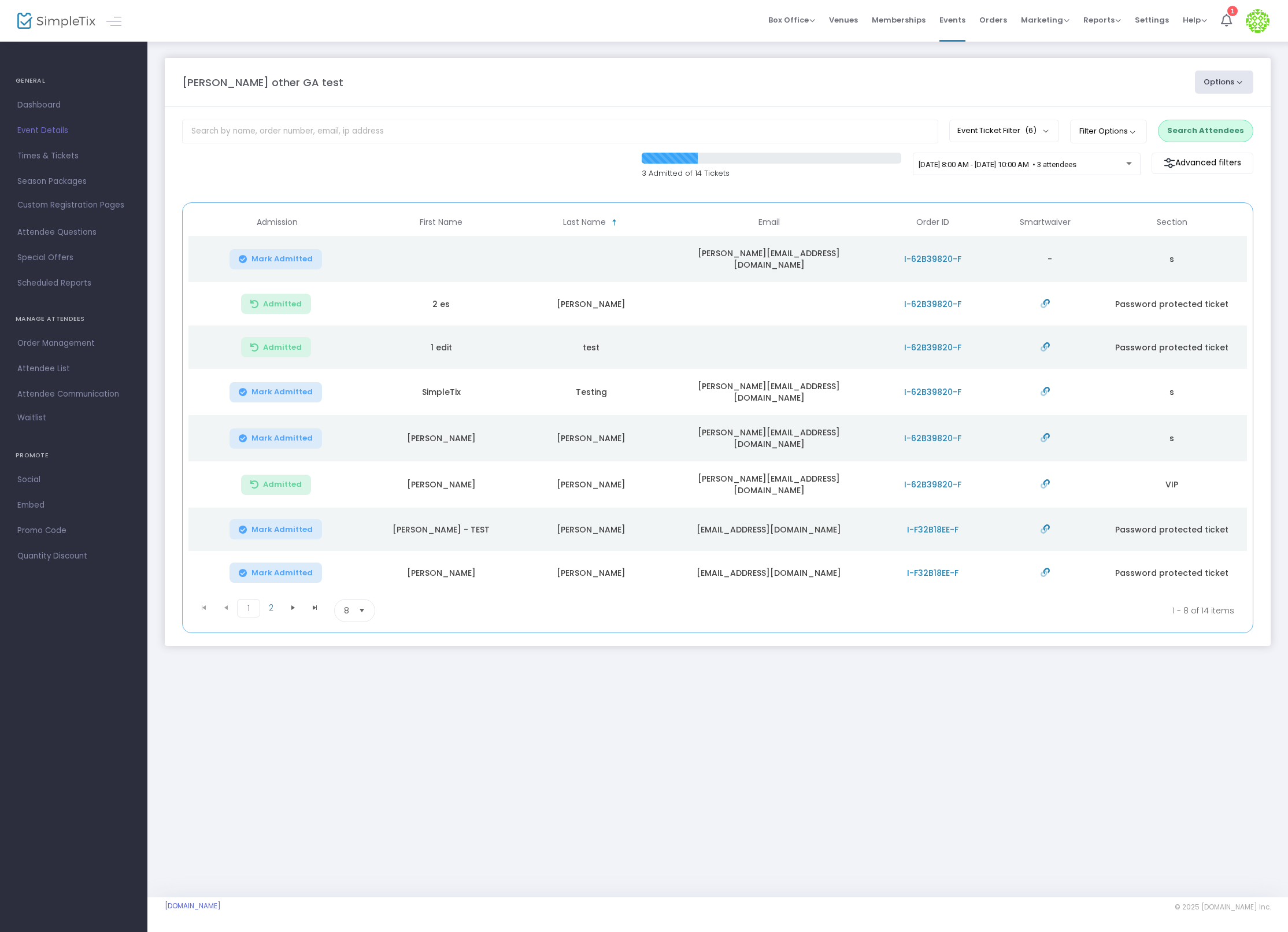
click at [1223, 131] on button "Search Attendees" at bounding box center [1206, 131] width 95 height 22
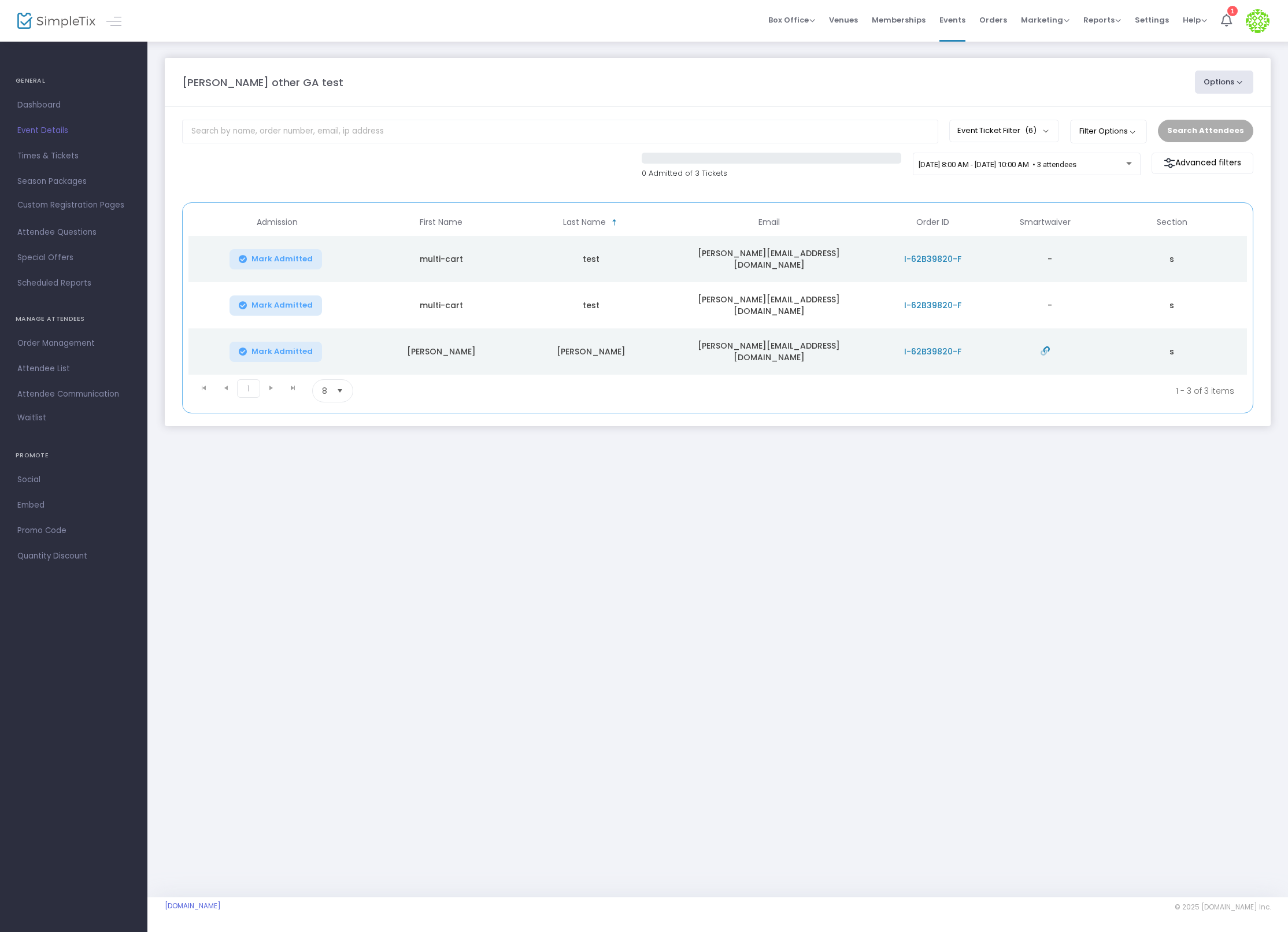
click at [784, 274] on td "[PERSON_NAME][EMAIL_ADDRESS][DOMAIN_NAME]" at bounding box center [769, 259] width 205 height 46
click at [643, 291] on td "test" at bounding box center [591, 305] width 150 height 46
click at [949, 299] on span "I-62B39820-F" at bounding box center [933, 305] width 57 height 12
click at [943, 346] on span "I-62B39820-F" at bounding box center [933, 352] width 57 height 12
click at [871, 467] on div "Ian other GA test Options Import Attendees Export List Print Name Tags Export t…" at bounding box center [717, 469] width 1141 height 857
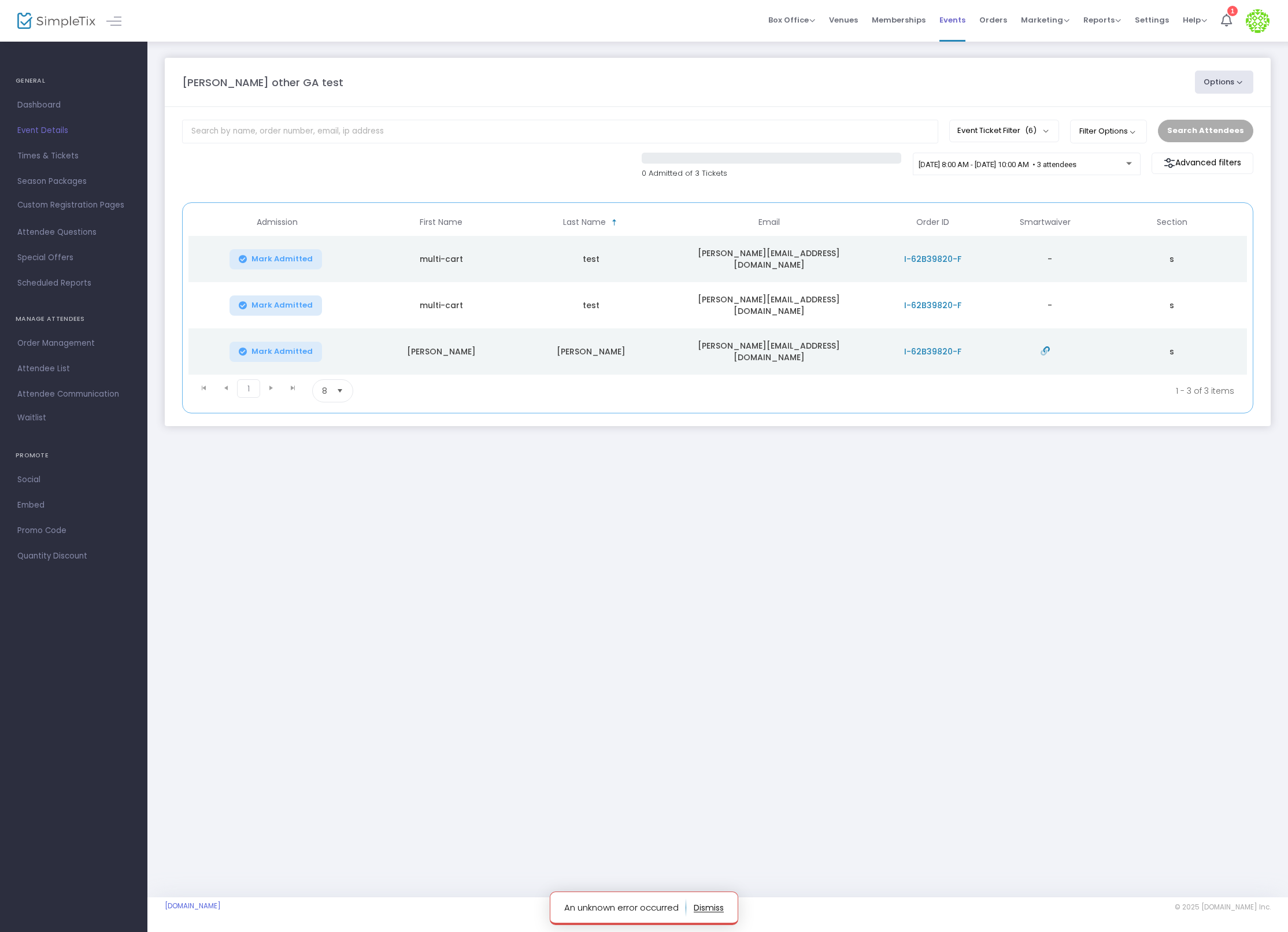
click at [946, 17] on span "Events" at bounding box center [952, 20] width 26 height 29
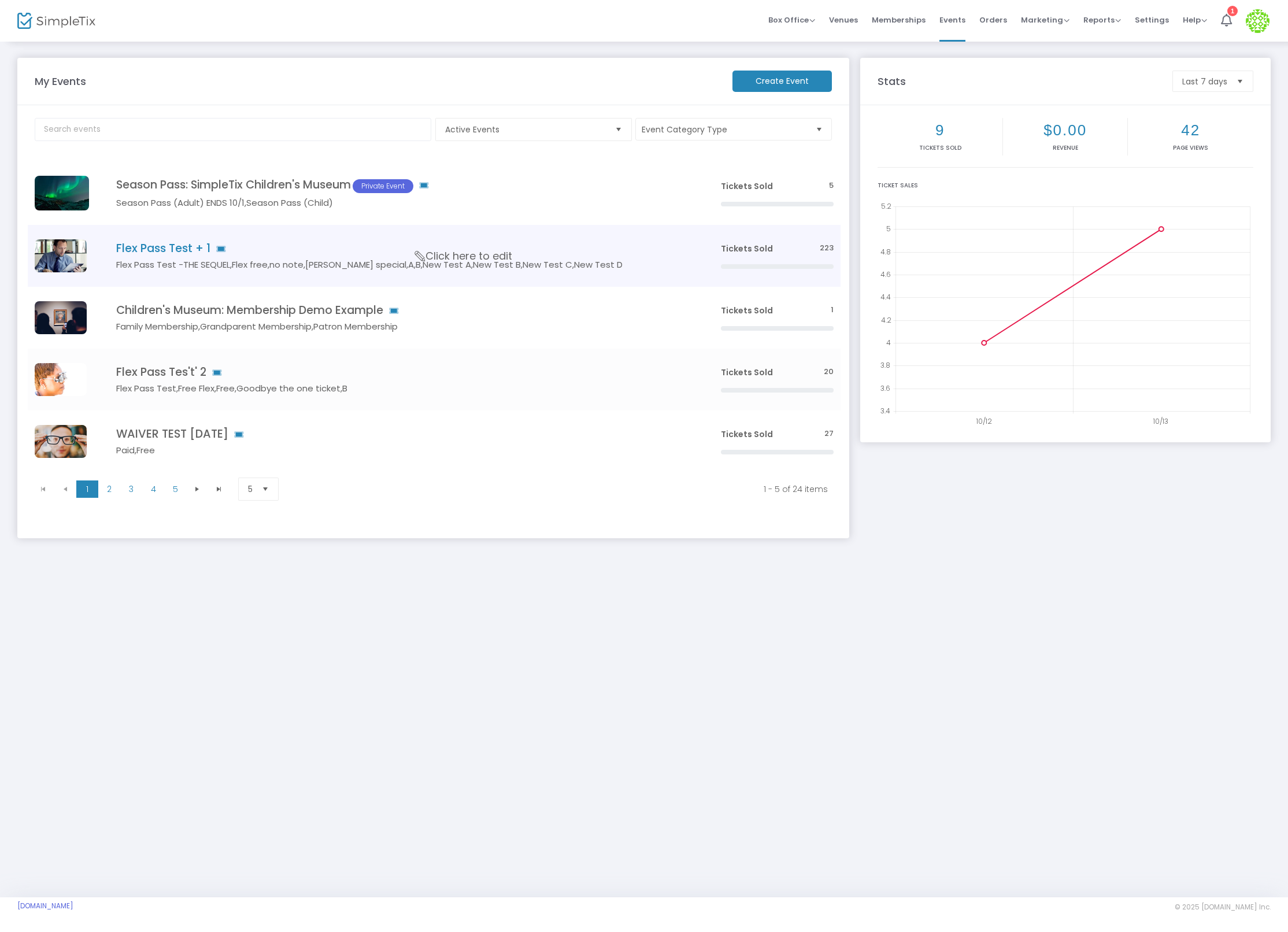
click at [151, 249] on h4 "Flex Pass Test + 1" at bounding box center [400, 248] width 570 height 13
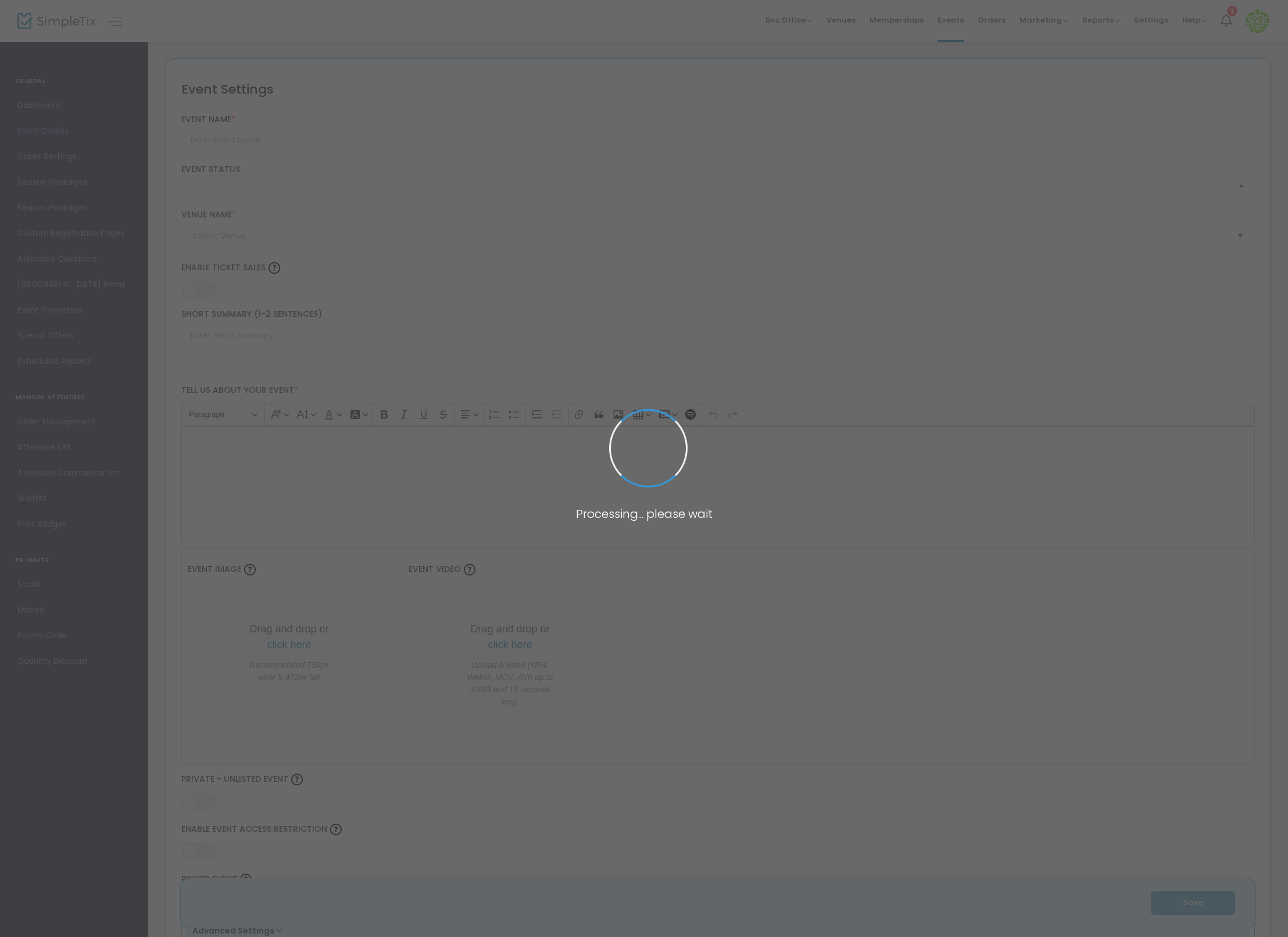
type input "Flex Pass Test + 1"
type textarea "Flex Pass Test"
type input "8.1110 %"
type input "Buy Tickets"
type code "A6VL4LLDISHTHMQXHFGFHRVZ"
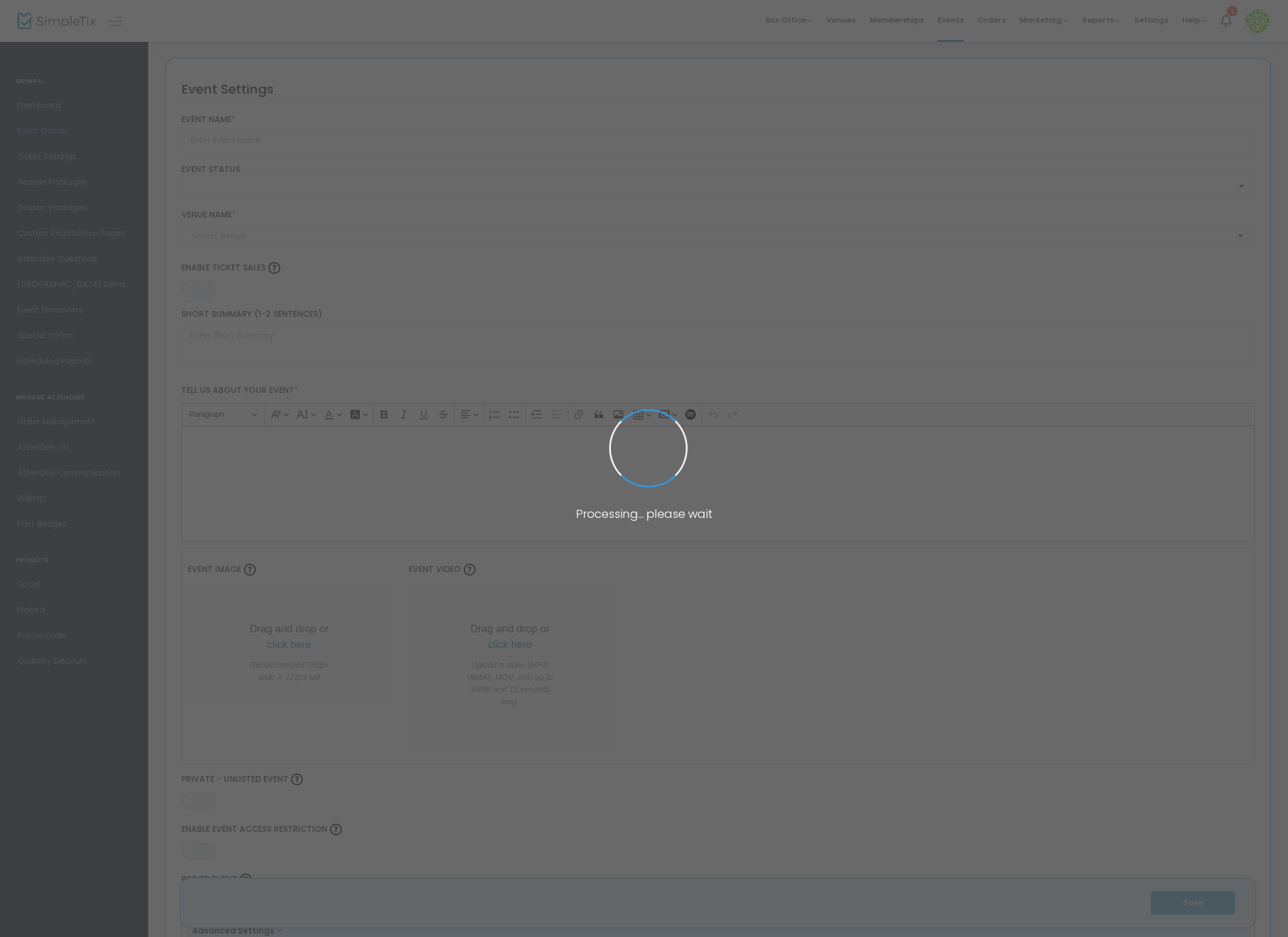
type input "WMLAMBVXMV7AGYTYLIS3ECMC"
type input "Test"
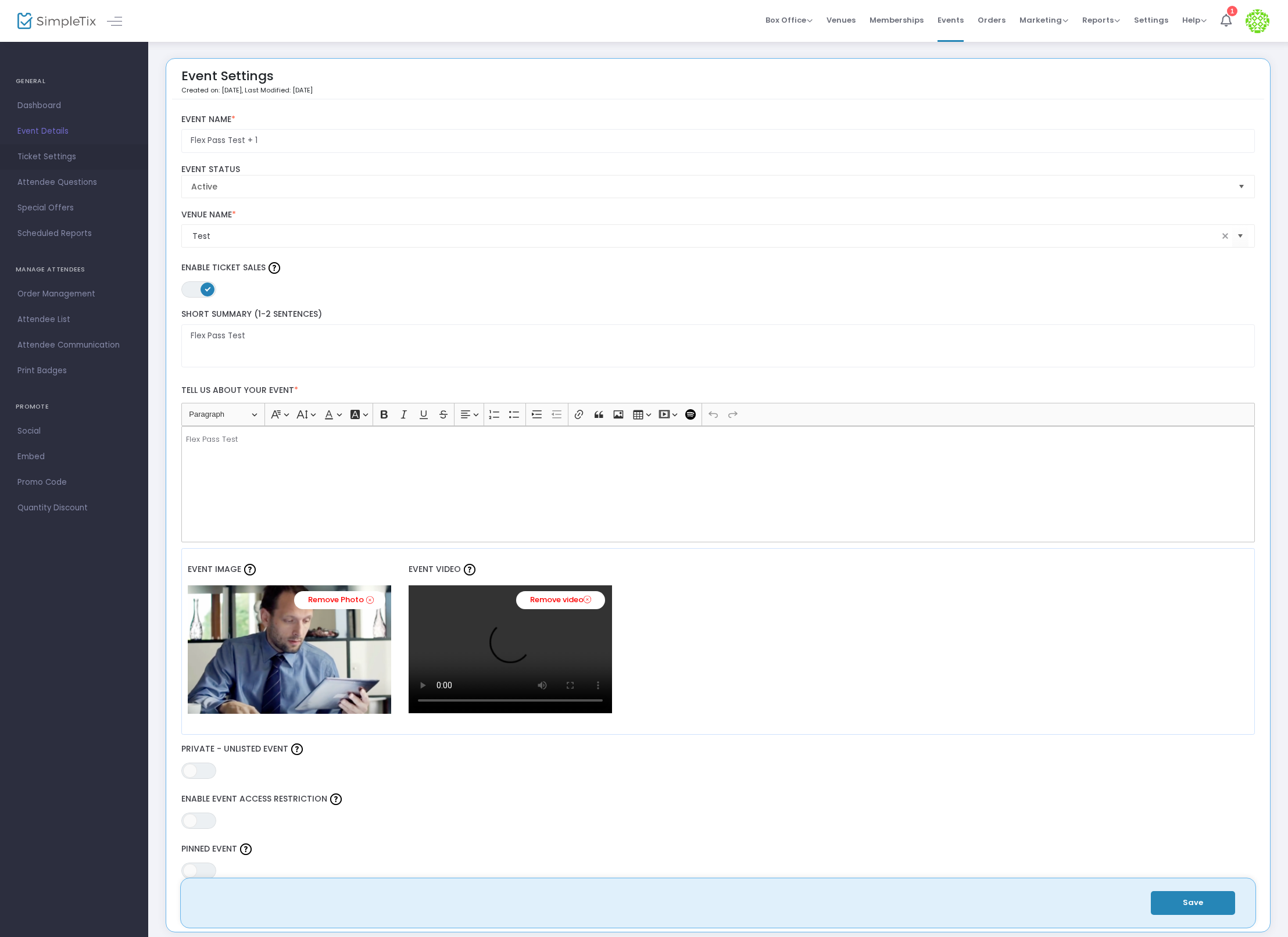
click at [55, 155] on span "Ticket Settings" at bounding box center [75, 157] width 114 height 15
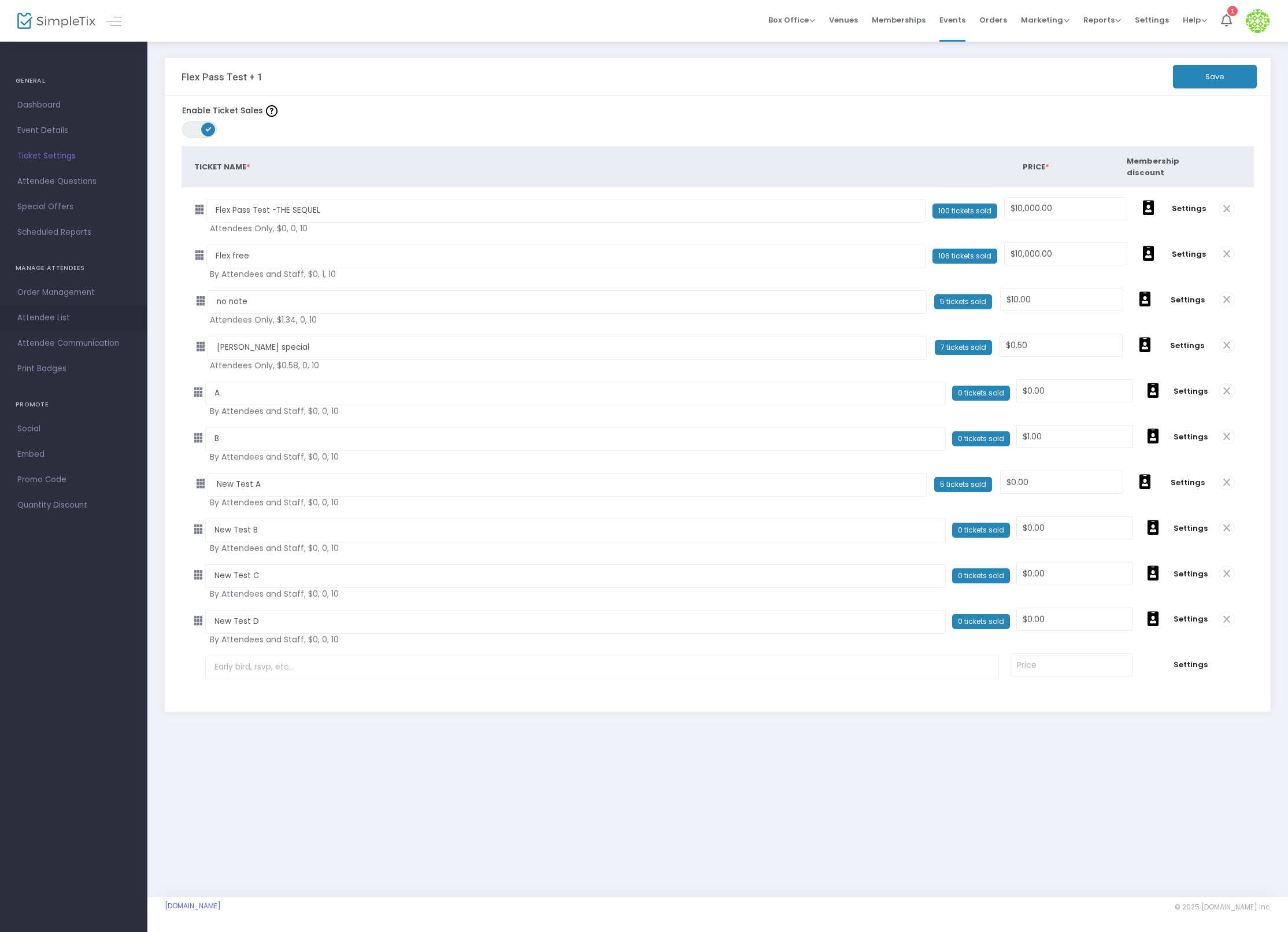
click at [73, 318] on span "Attendee List" at bounding box center [74, 318] width 113 height 15
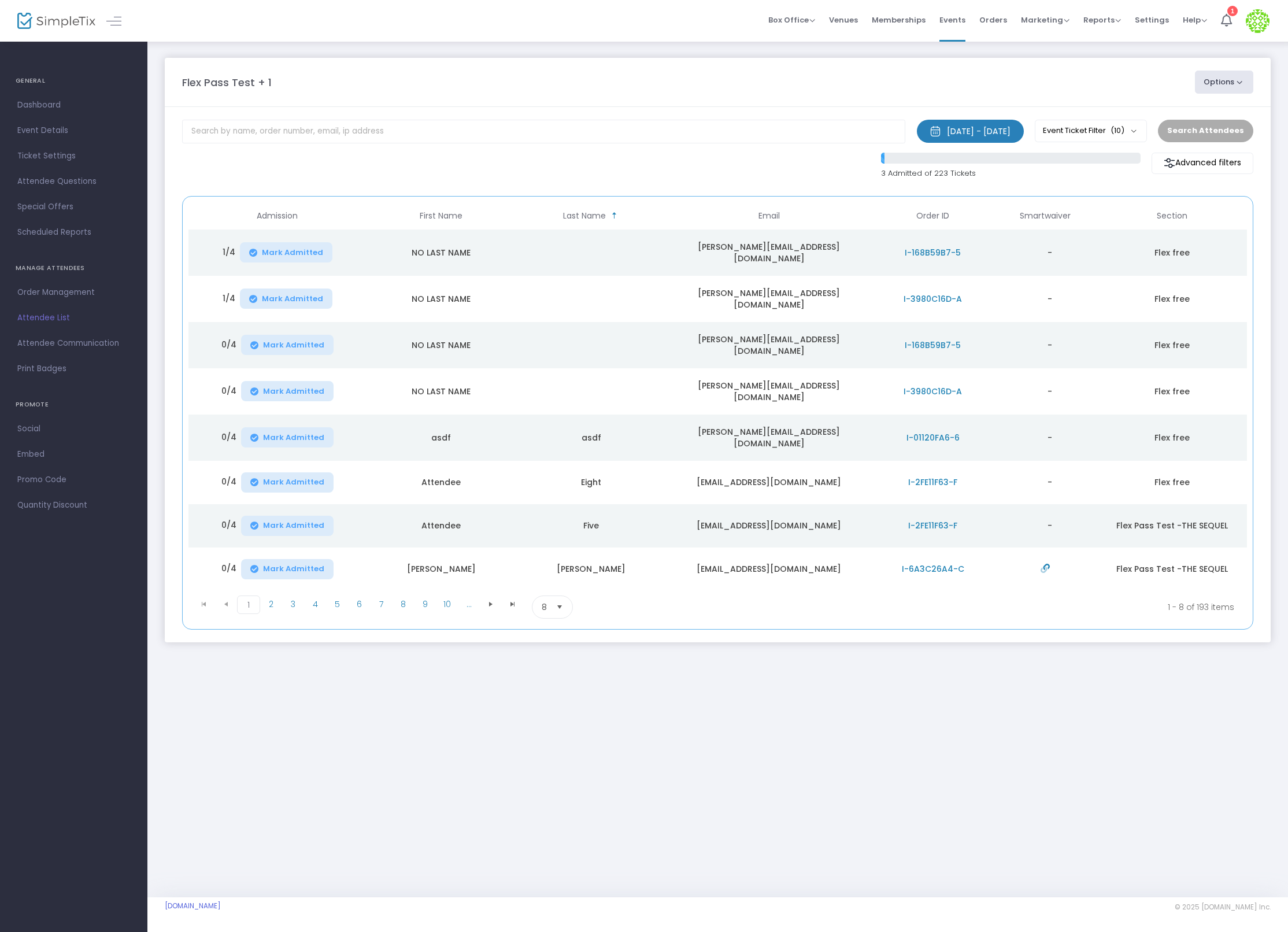
click at [917, 249] on span "I-168B59B7-5" at bounding box center [932, 253] width 56 height 12
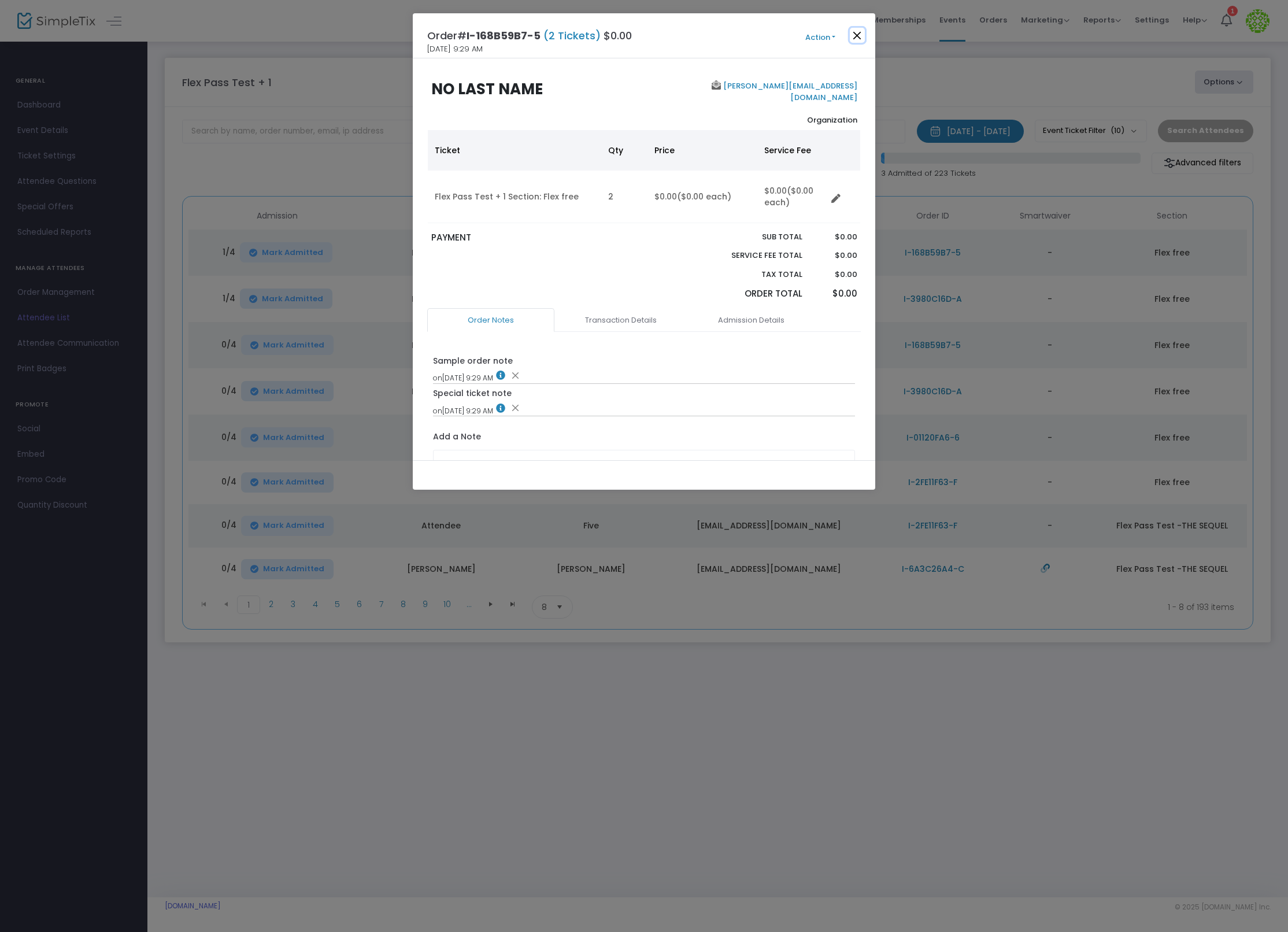
click at [863, 33] on button "Close" at bounding box center [857, 35] width 15 height 15
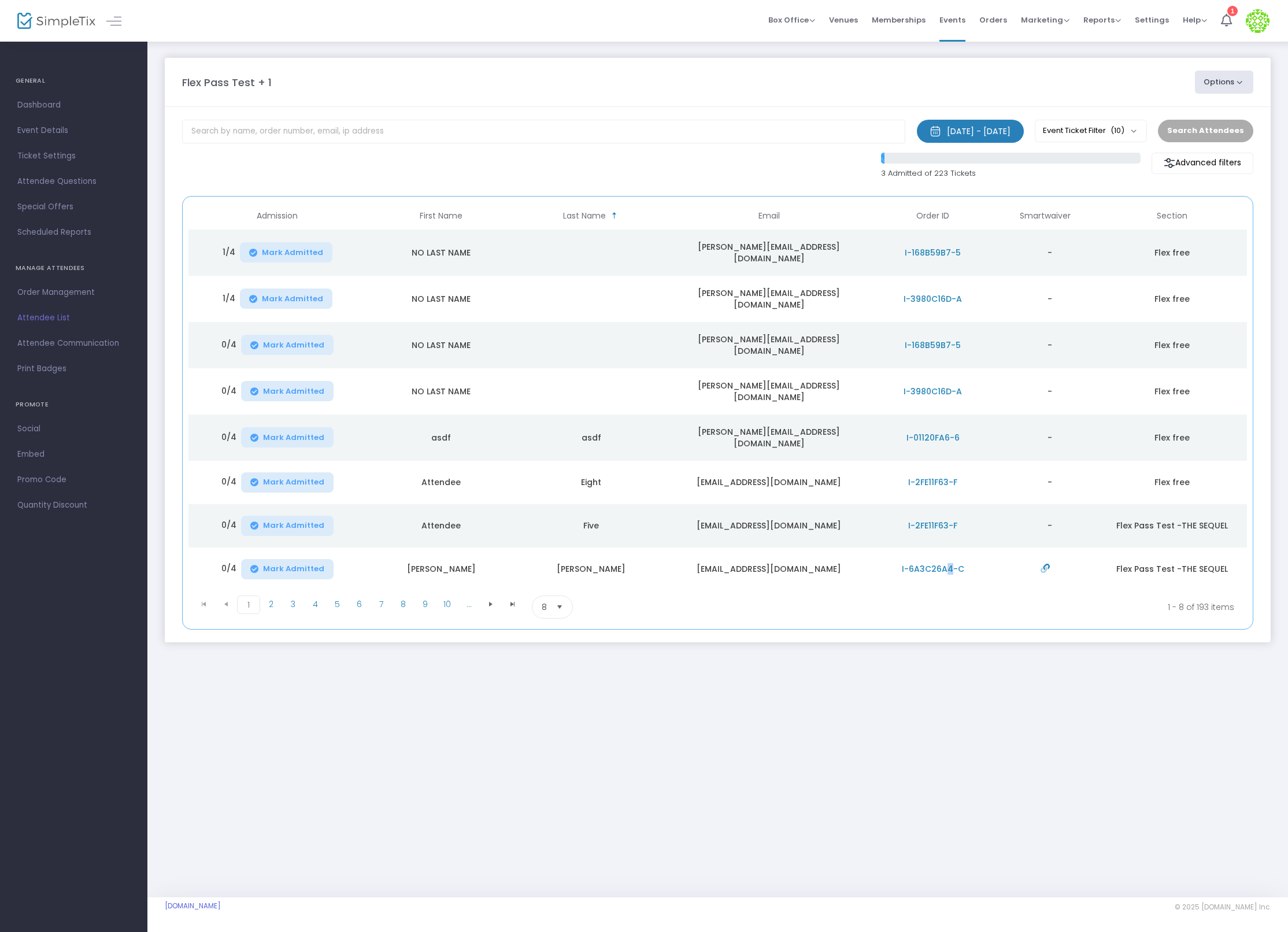
click at [948, 564] on span "I-6A3C26A4-C" at bounding box center [932, 569] width 62 height 12
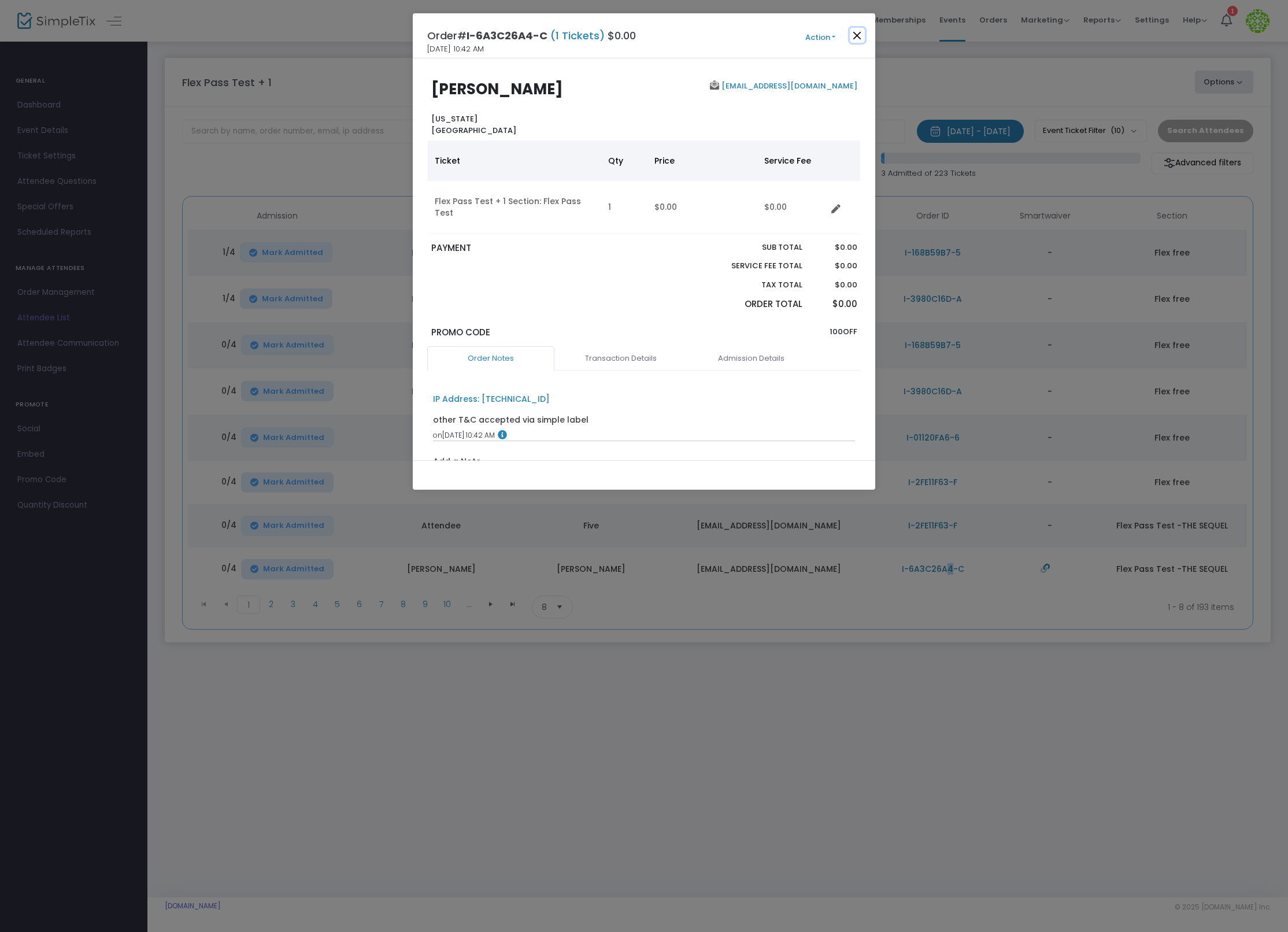
click at [857, 41] on button "Close" at bounding box center [857, 35] width 15 height 15
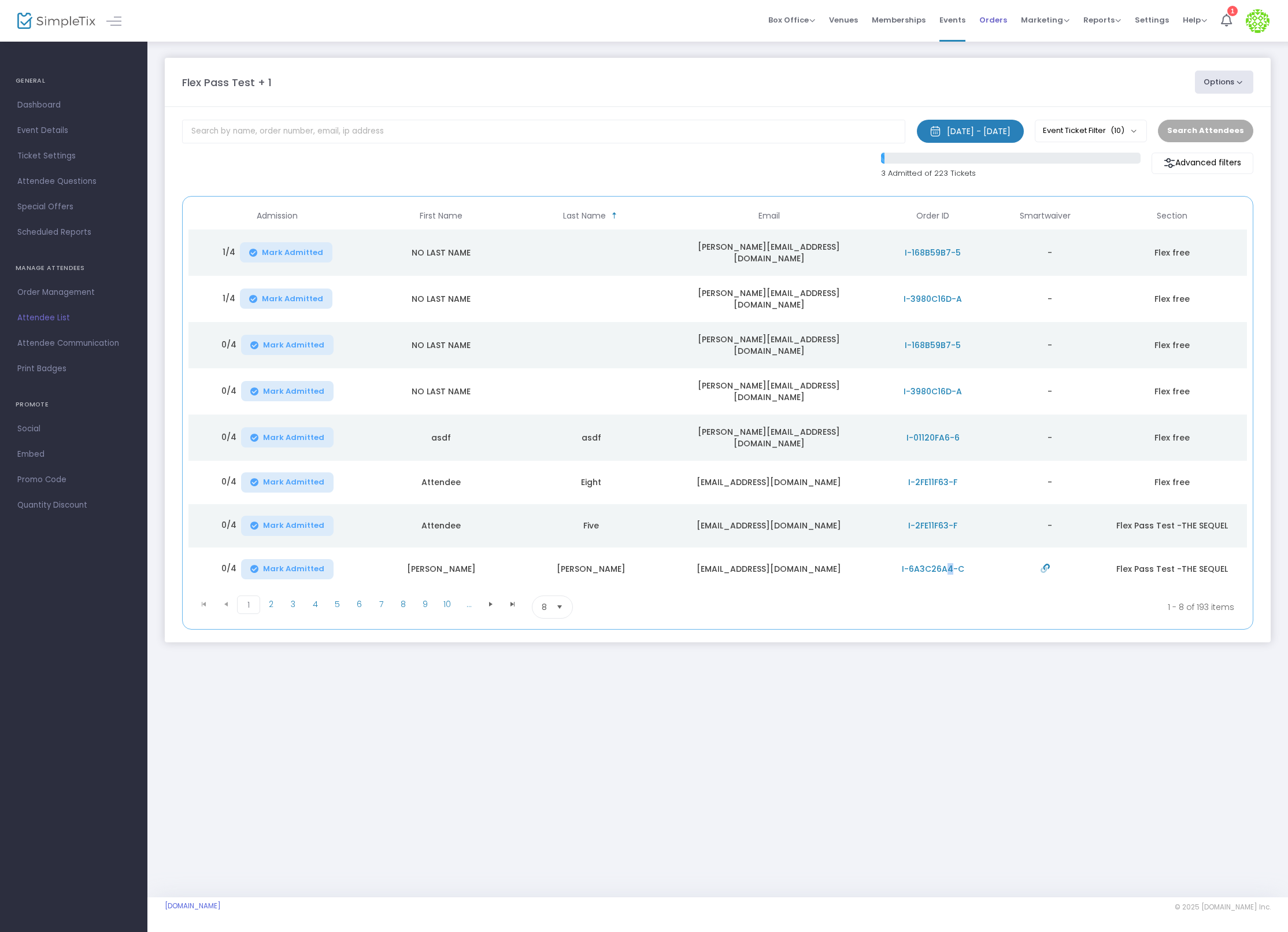
click at [1002, 25] on span "Orders" at bounding box center [993, 20] width 28 height 29
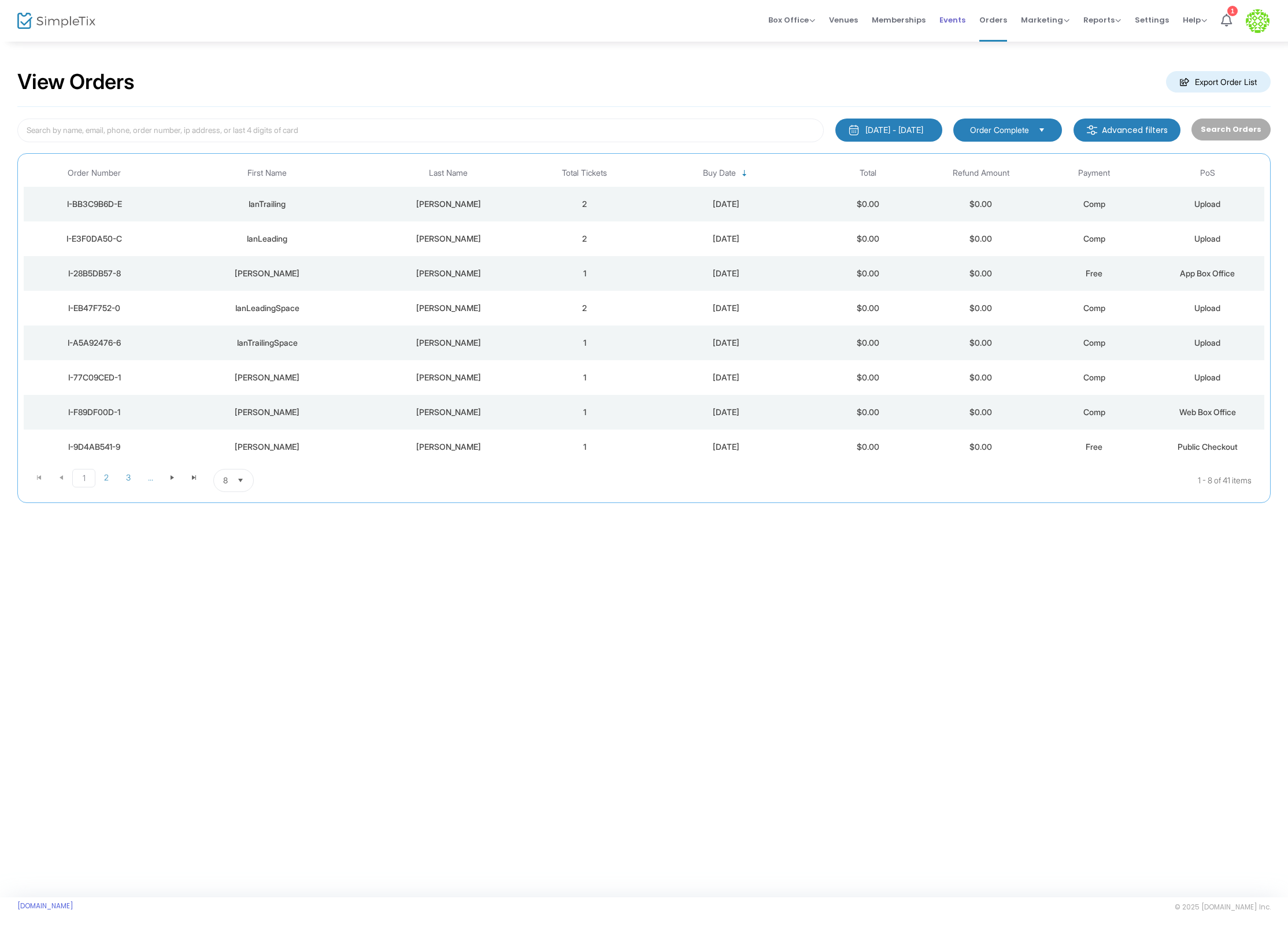
click at [957, 18] on span "Events" at bounding box center [952, 20] width 26 height 29
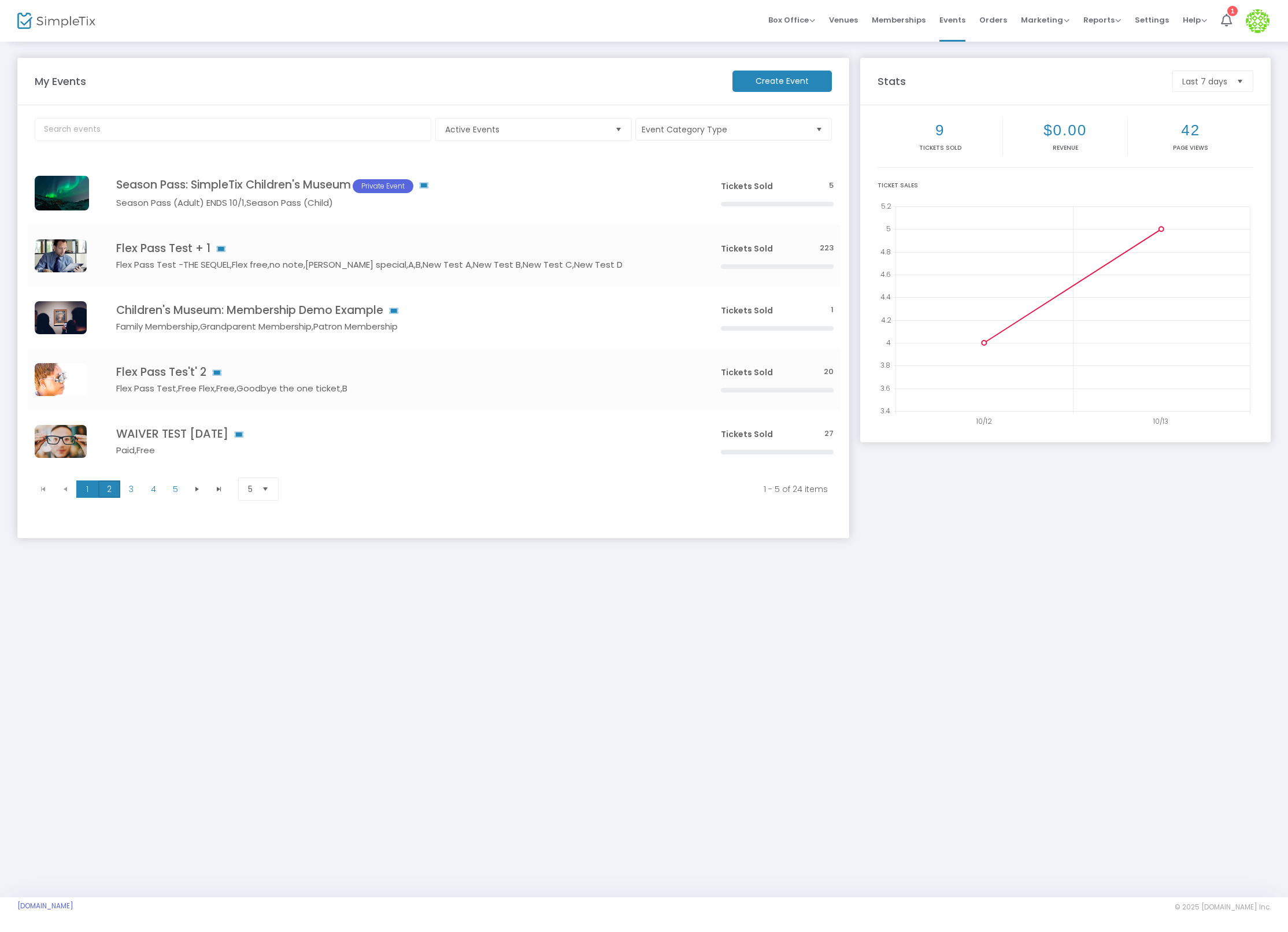
click at [109, 487] on span "2" at bounding box center [109, 489] width 22 height 18
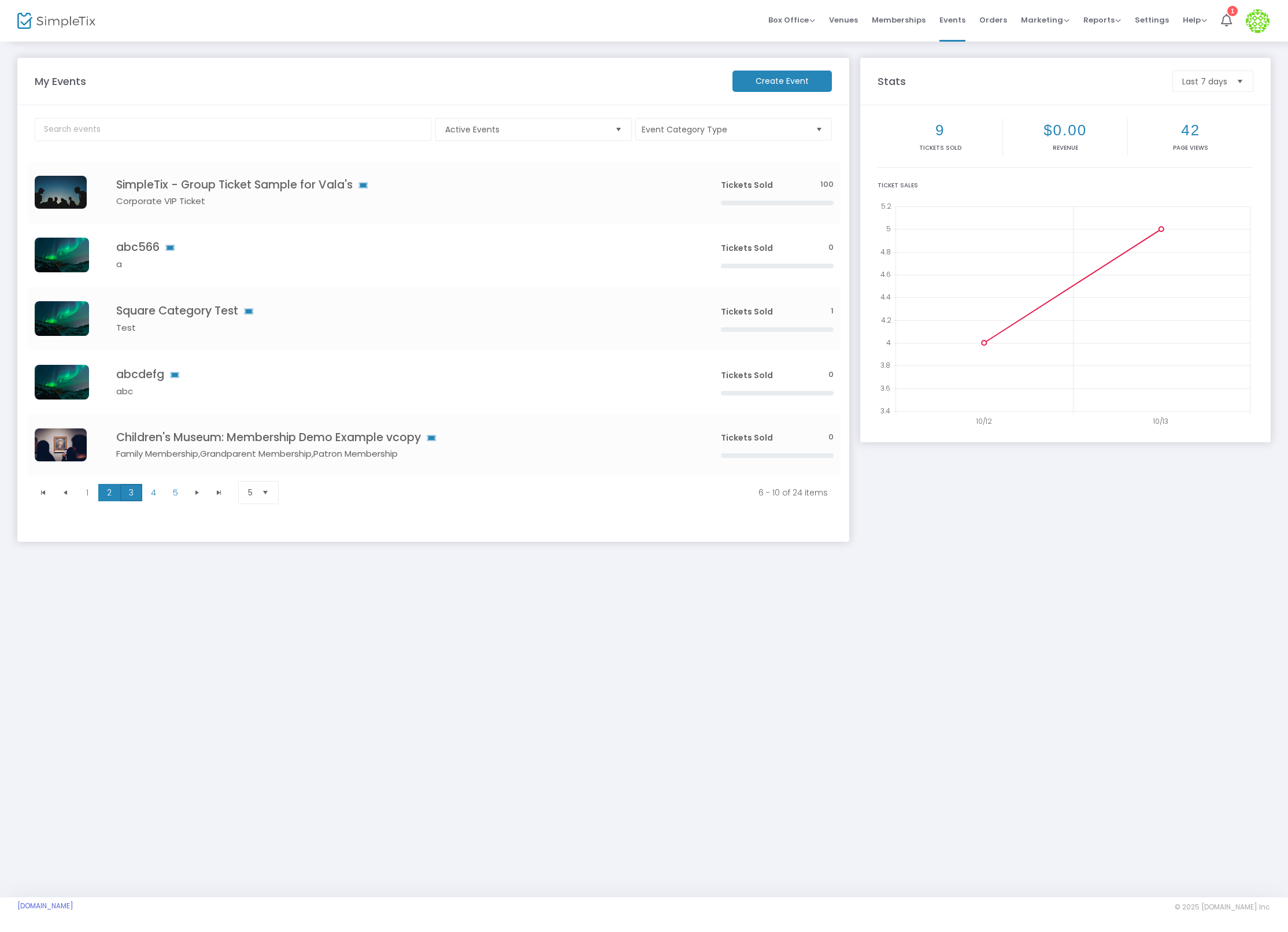
click at [126, 487] on span "3" at bounding box center [131, 493] width 22 height 18
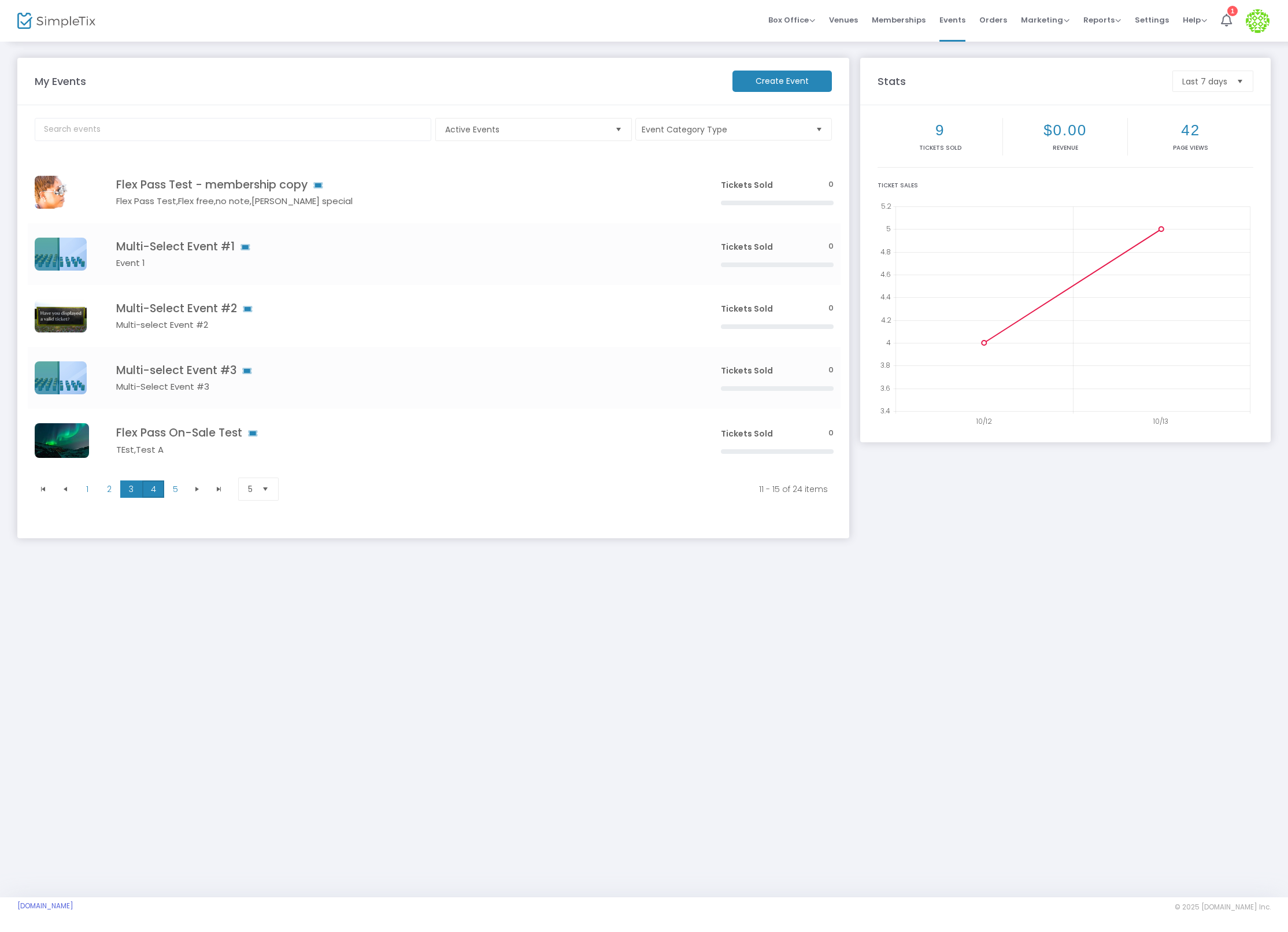
click at [154, 492] on span "4" at bounding box center [153, 489] width 22 height 18
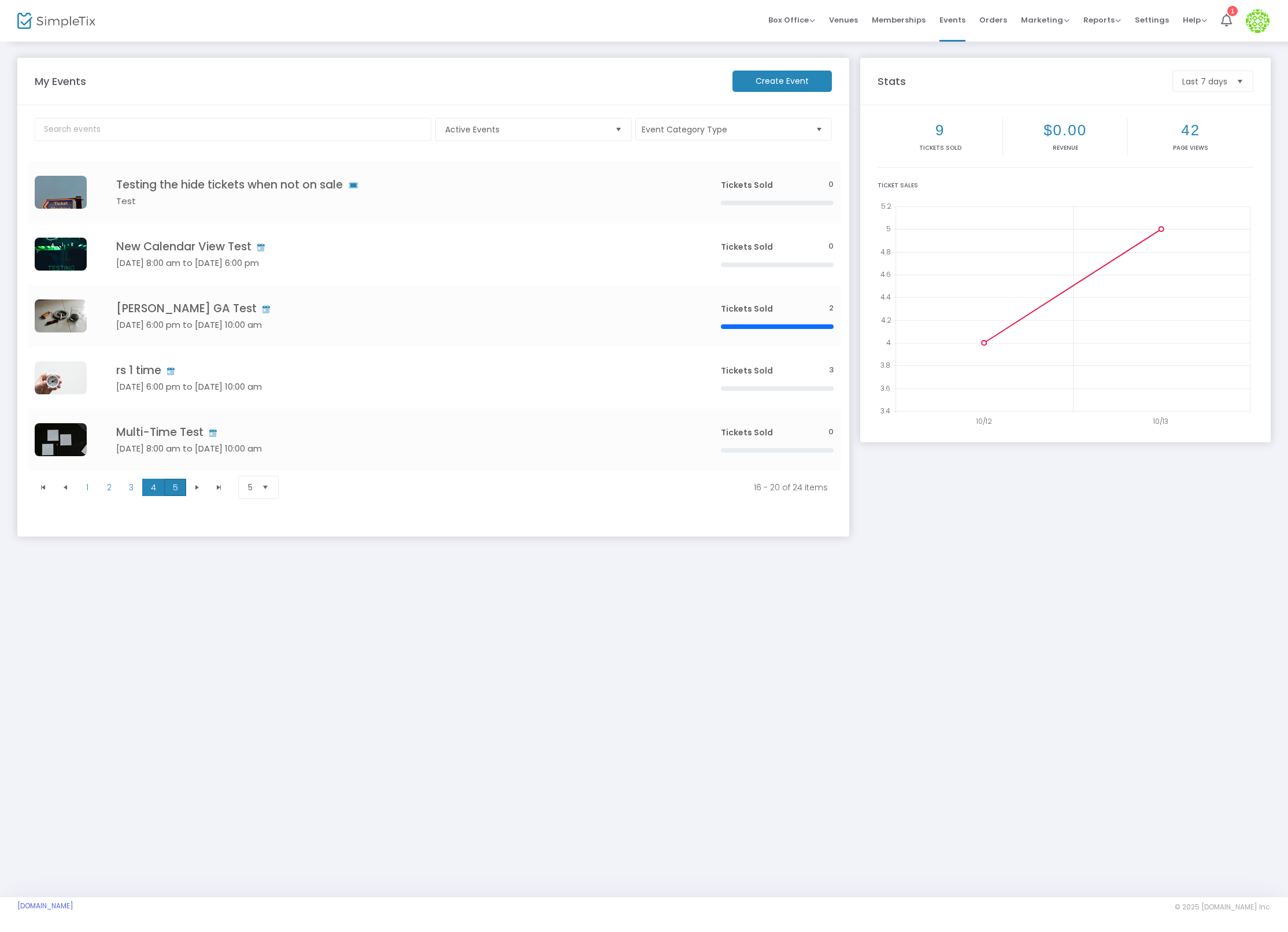
click at [181, 489] on span "5" at bounding box center [175, 488] width 22 height 18
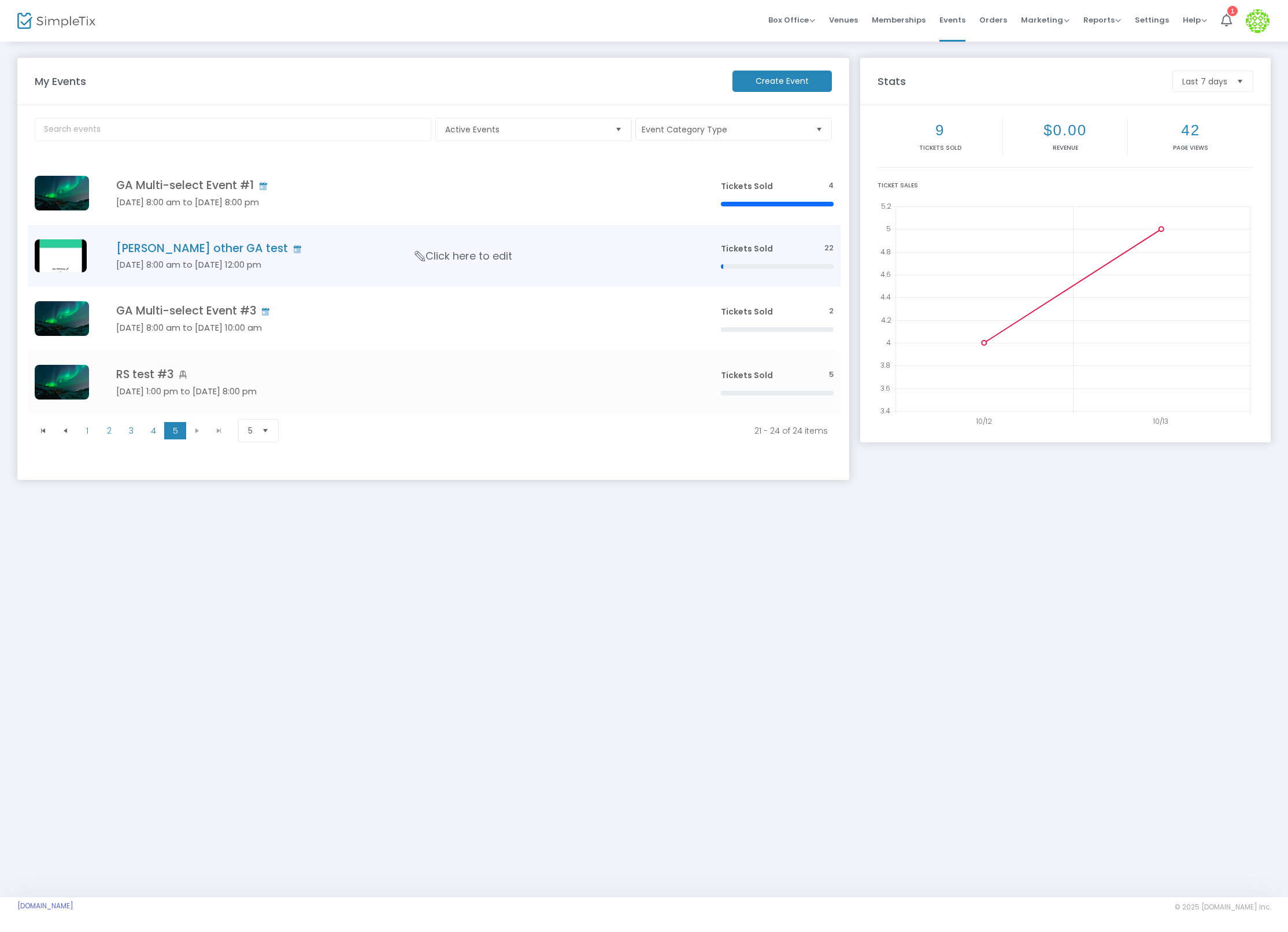
click at [172, 238] on td "Ian other GA test Nov 20 8:00 am to Dec 26 12:00 pm Click here to edit" at bounding box center [401, 256] width 625 height 62
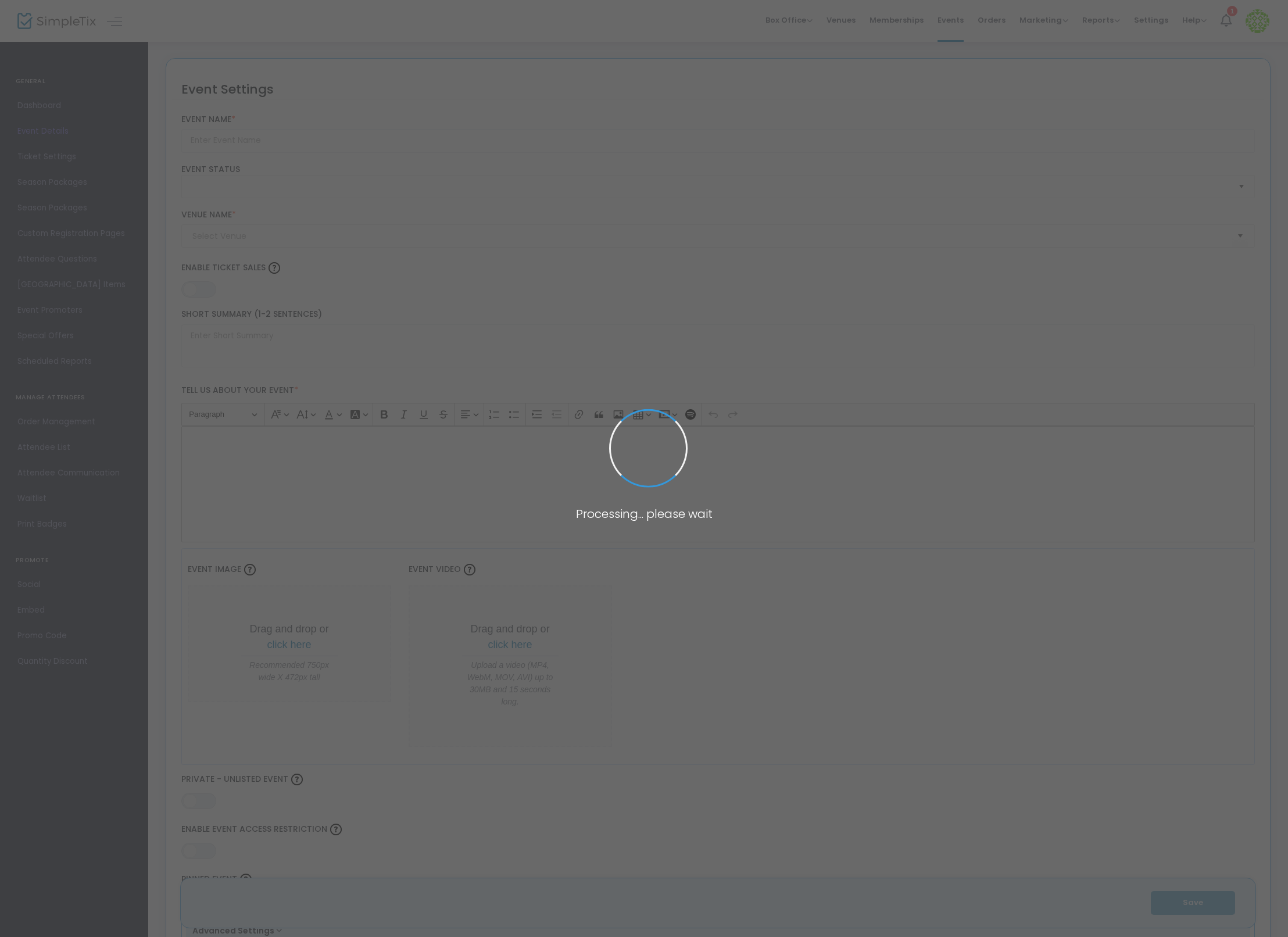
type input "[PERSON_NAME] other GA test"
type textarea "a"
type input "20.0000 %"
type input "Buy Tickets"
type code "24U3K4Q2MZCFJG3NJGQLQFRK"
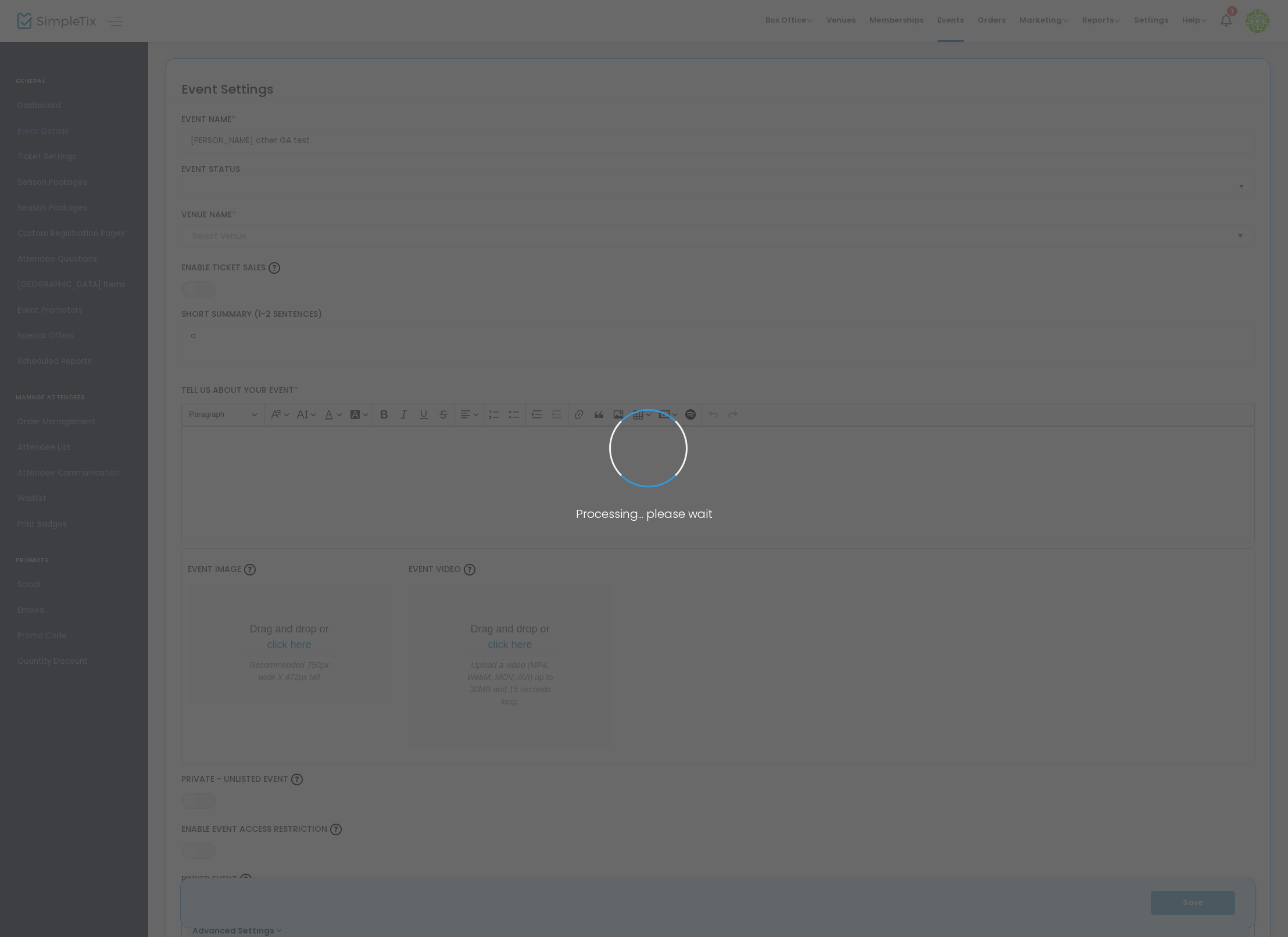
type input "SimpleTix Children's Museum"
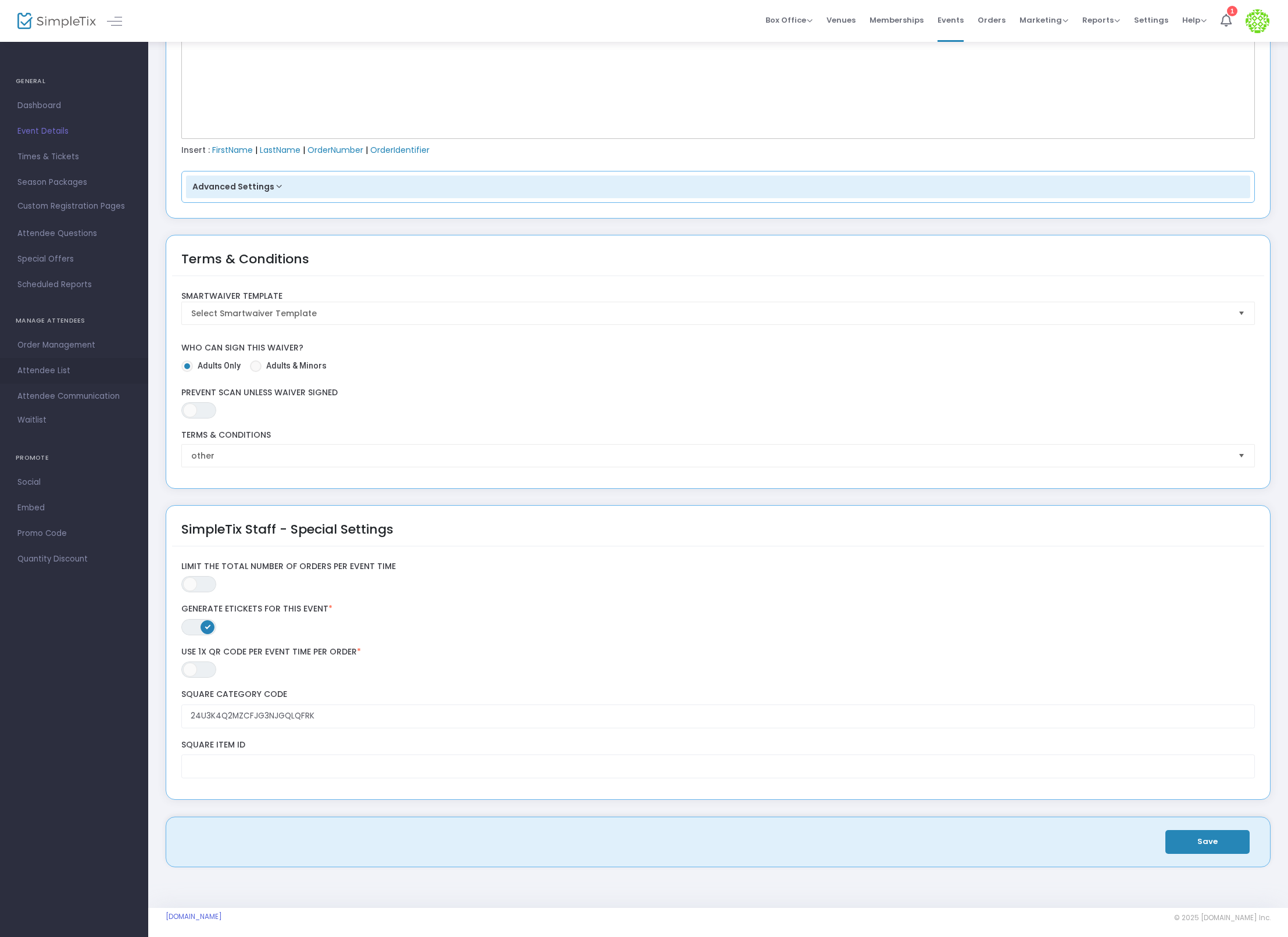
scroll to position [1790, 0]
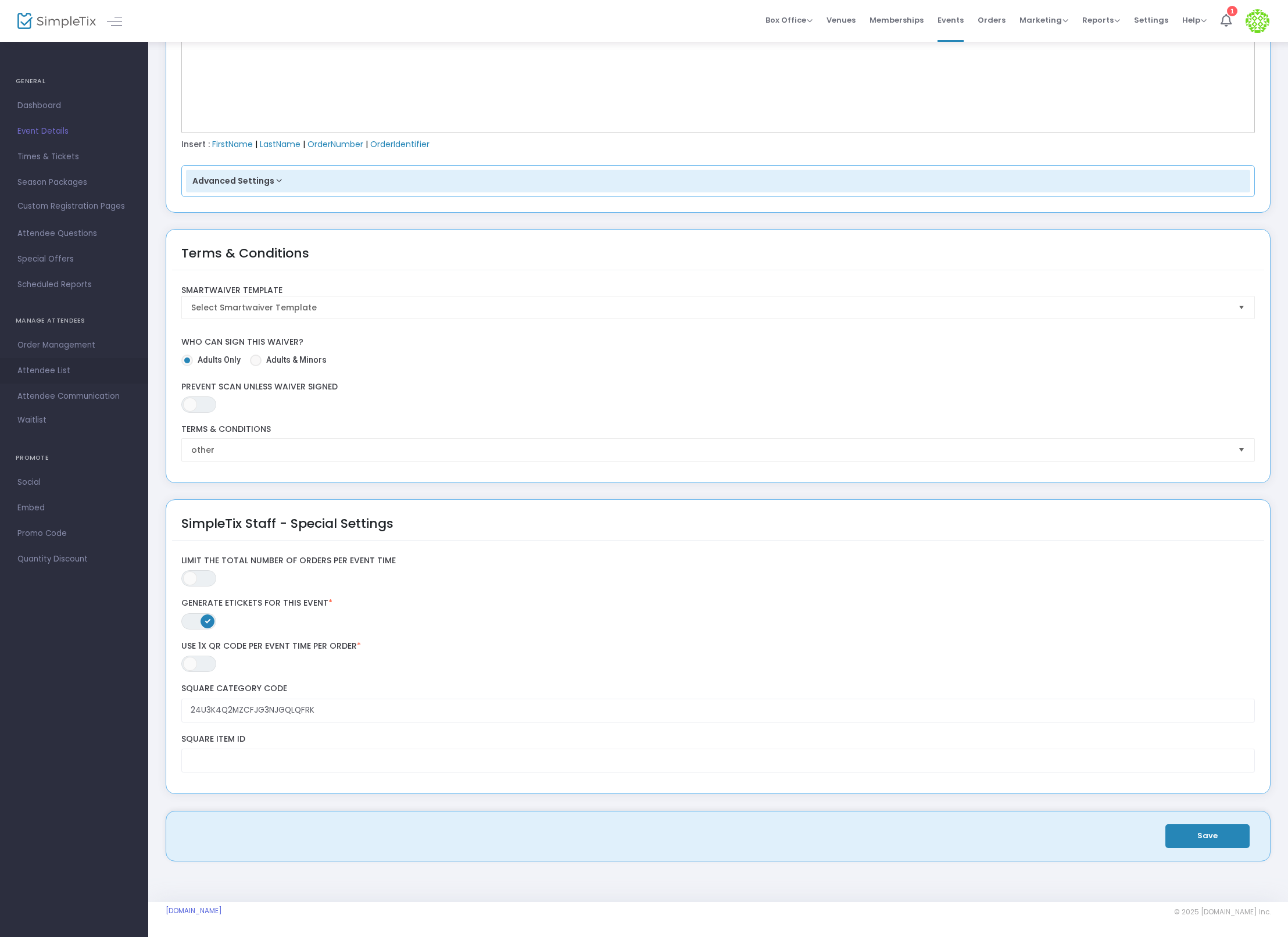
click at [66, 370] on span "Attendee List" at bounding box center [75, 371] width 114 height 15
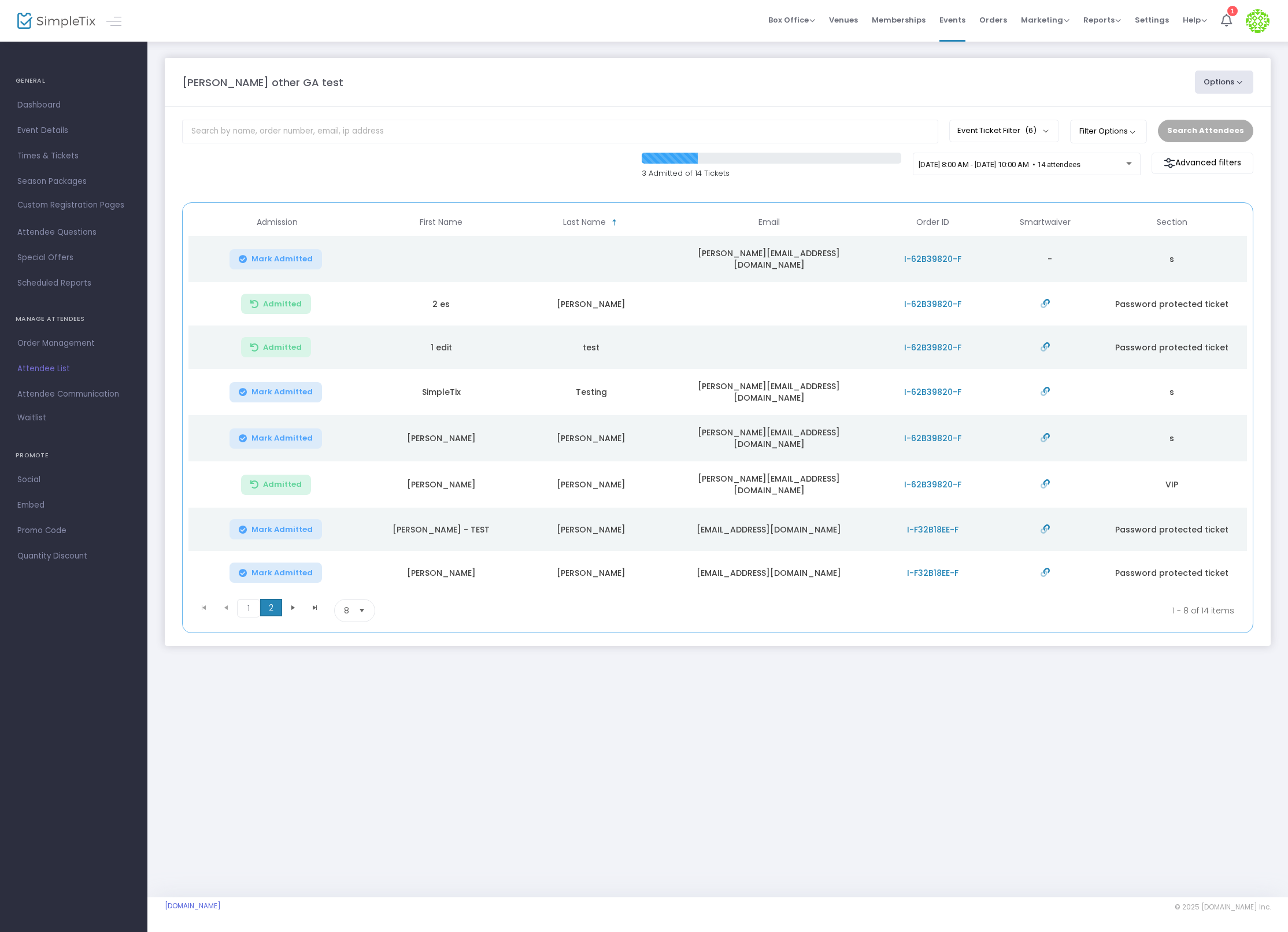
click at [272, 599] on span "2" at bounding box center [271, 608] width 22 height 18
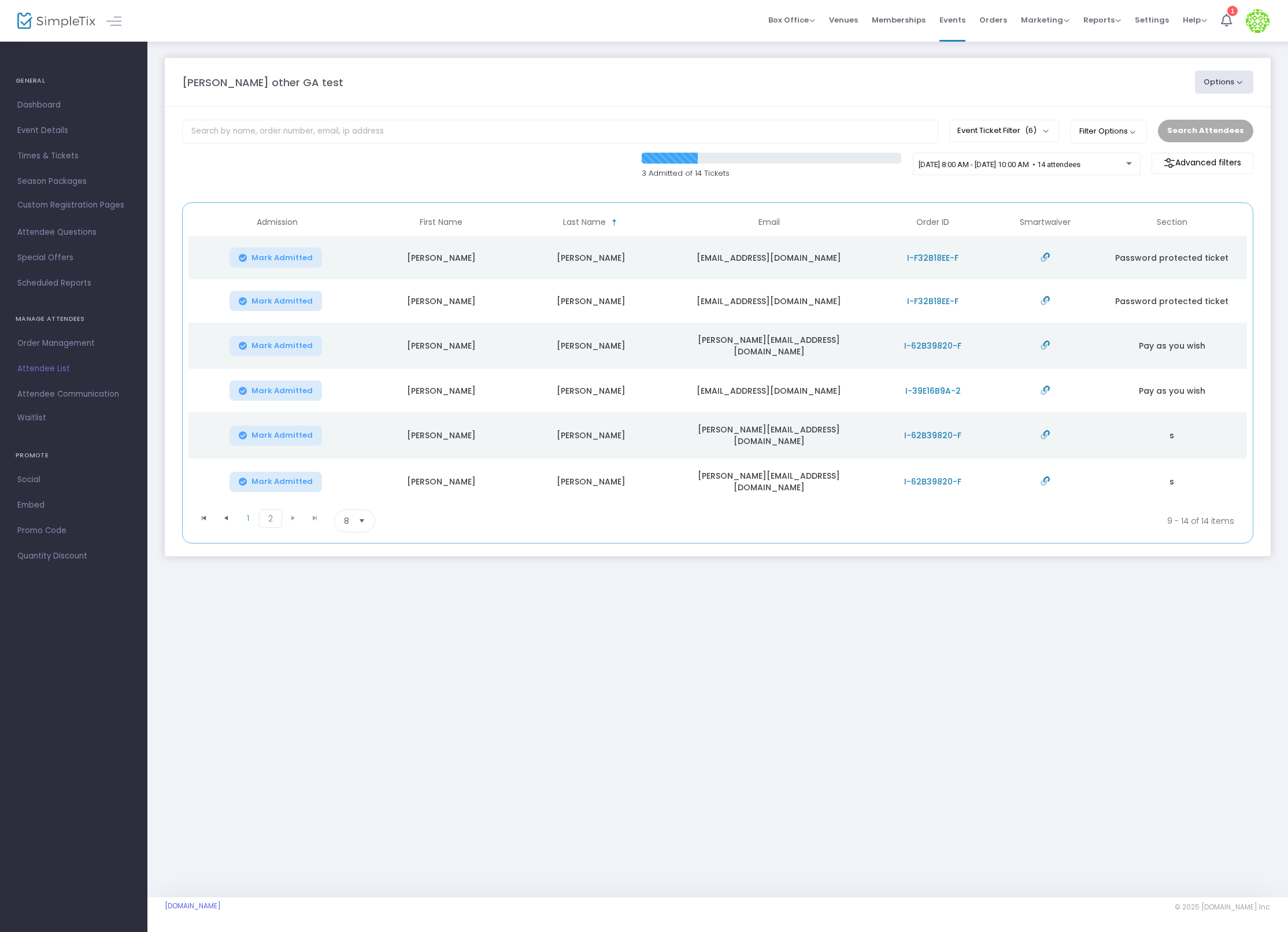
click at [924, 385] on span "I-39E16B9A-2" at bounding box center [933, 391] width 56 height 12
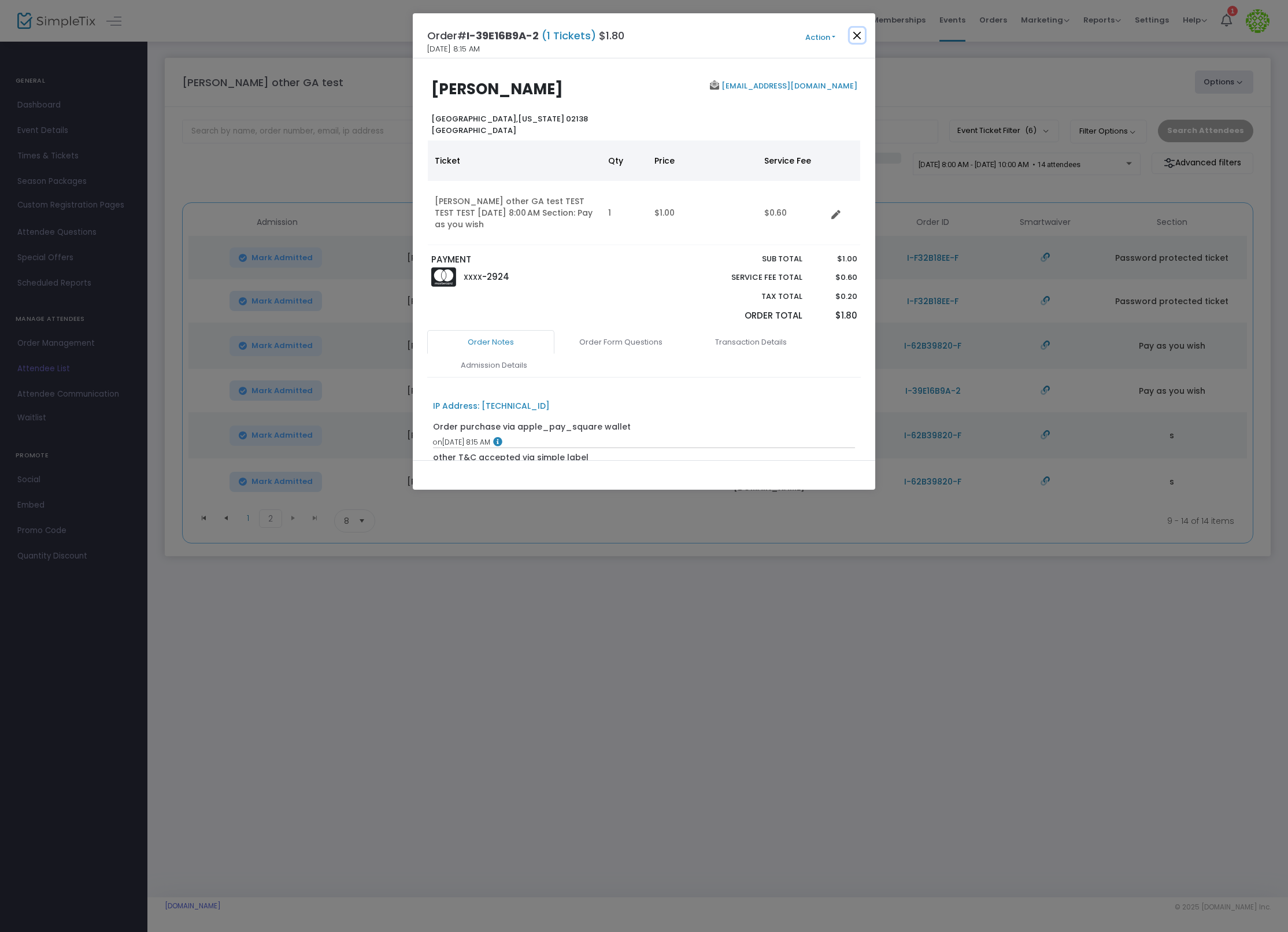
click at [857, 33] on button "Close" at bounding box center [857, 35] width 15 height 15
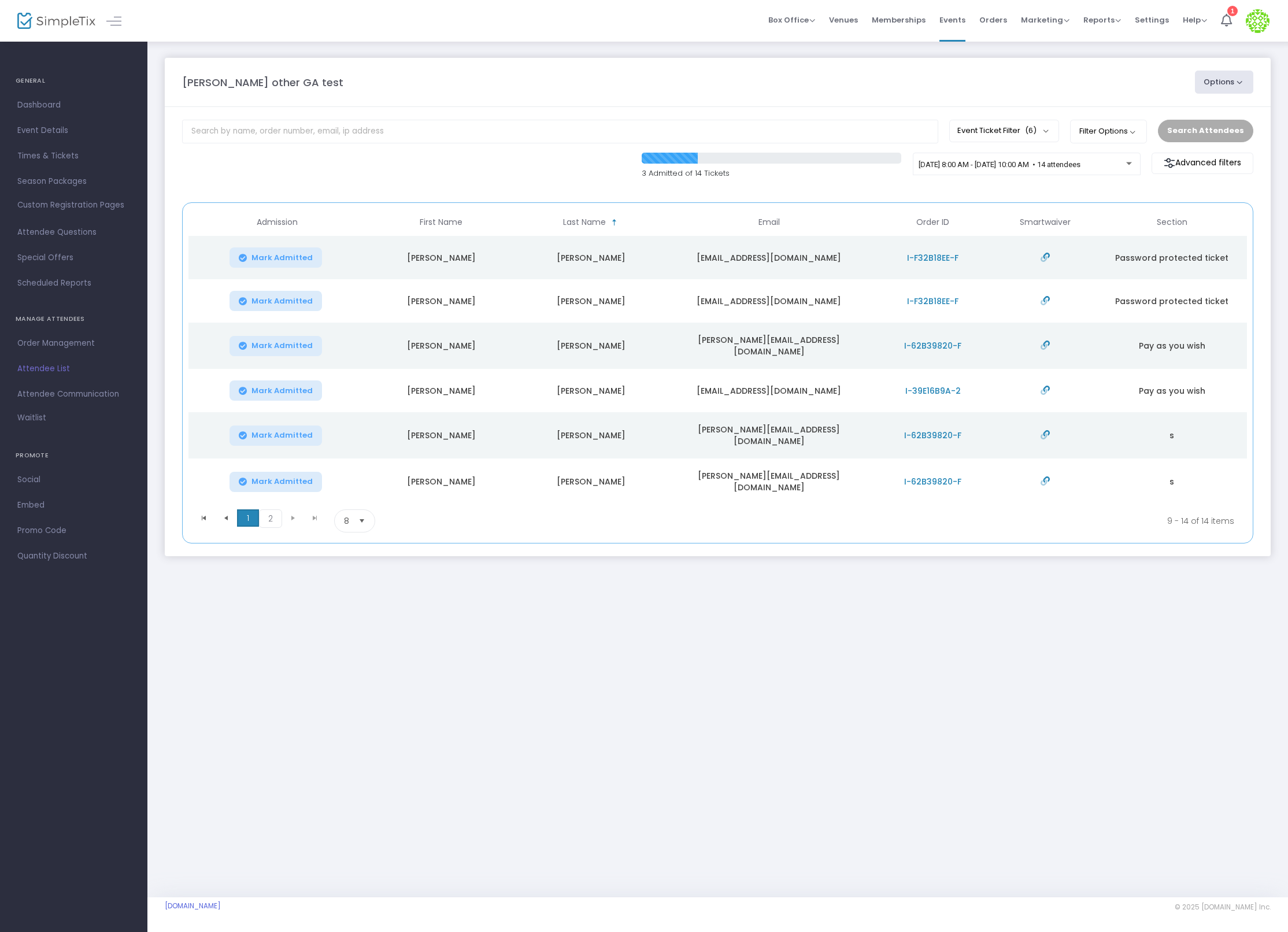
click at [248, 509] on span "1" at bounding box center [248, 518] width 22 height 18
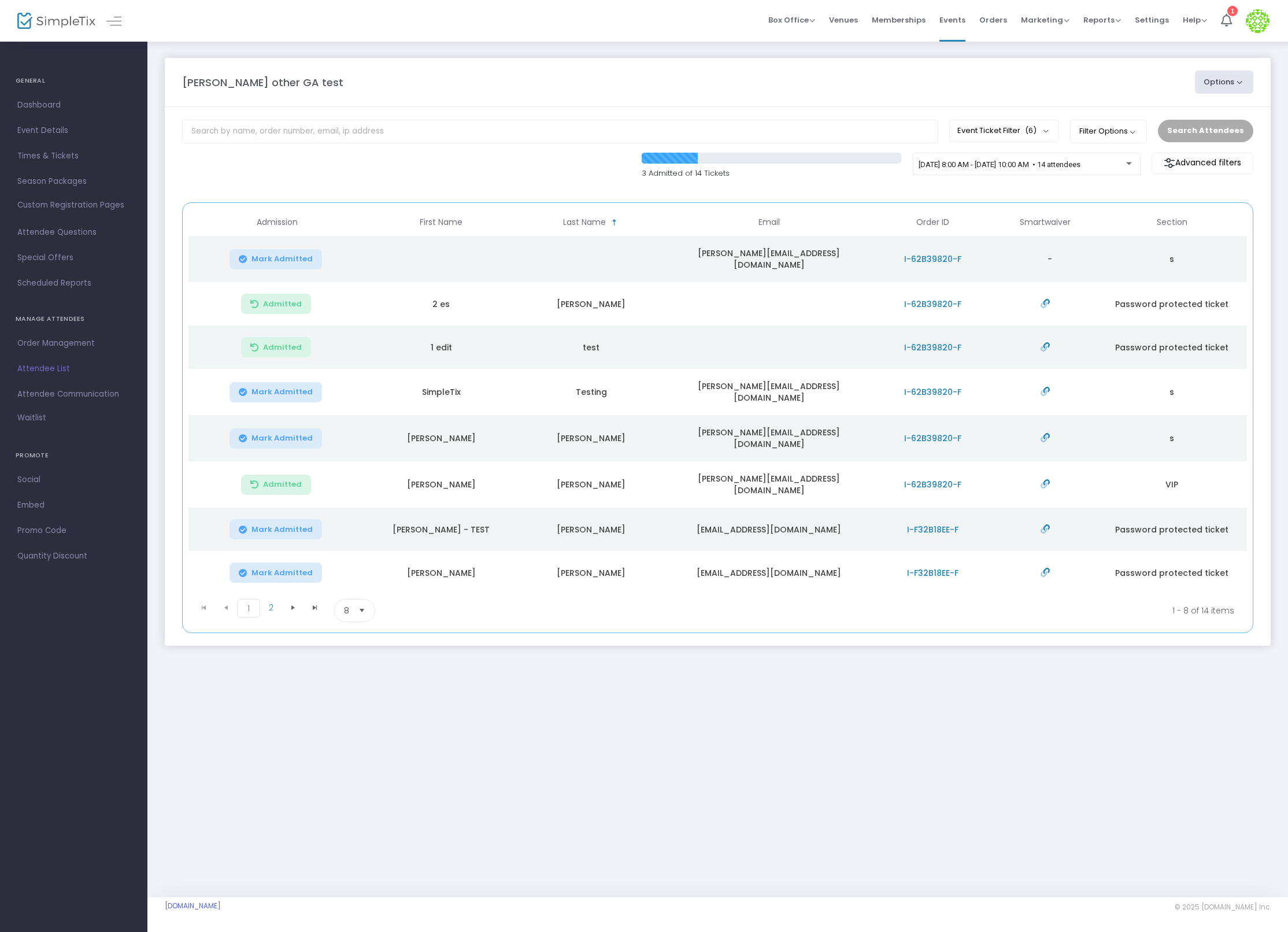
click at [936, 249] on td "I-62B39820-F" at bounding box center [933, 259] width 123 height 46
click at [933, 255] on span "I-62B39820-F" at bounding box center [933, 259] width 57 height 12
click at [923, 266] on td "I-62B39820-F" at bounding box center [933, 259] width 123 height 46
click at [947, 378] on td "I-62B39820-F" at bounding box center [933, 392] width 123 height 46
click at [939, 386] on span "I-62B39820-F" at bounding box center [933, 392] width 57 height 12
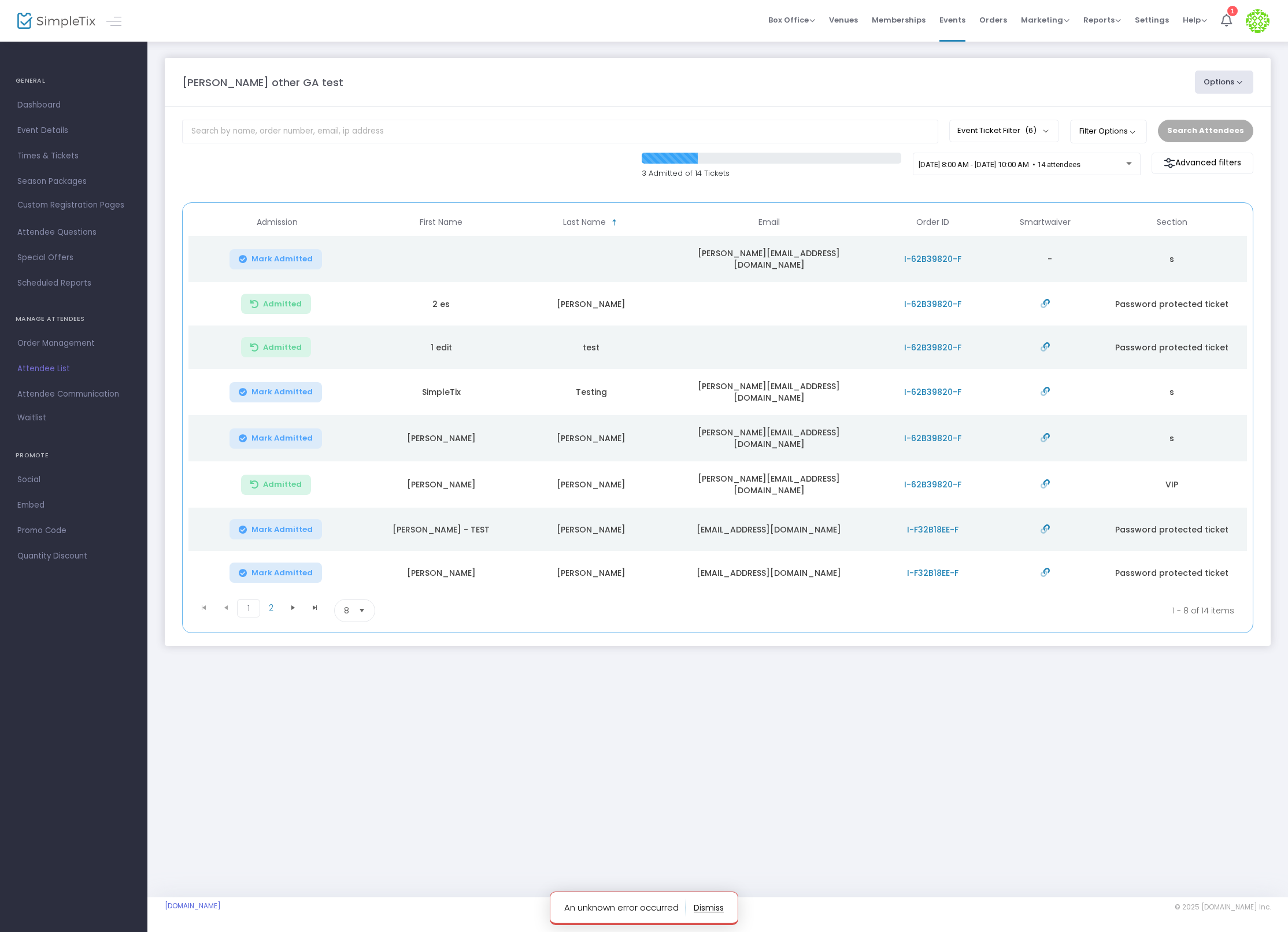
click at [926, 433] on span "I-62B39820-F" at bounding box center [933, 439] width 57 height 12
click at [928, 479] on span "I-62B39820-F" at bounding box center [933, 485] width 57 height 12
click at [929, 524] on span "I-F32B18EE-F" at bounding box center [933, 530] width 51 height 12
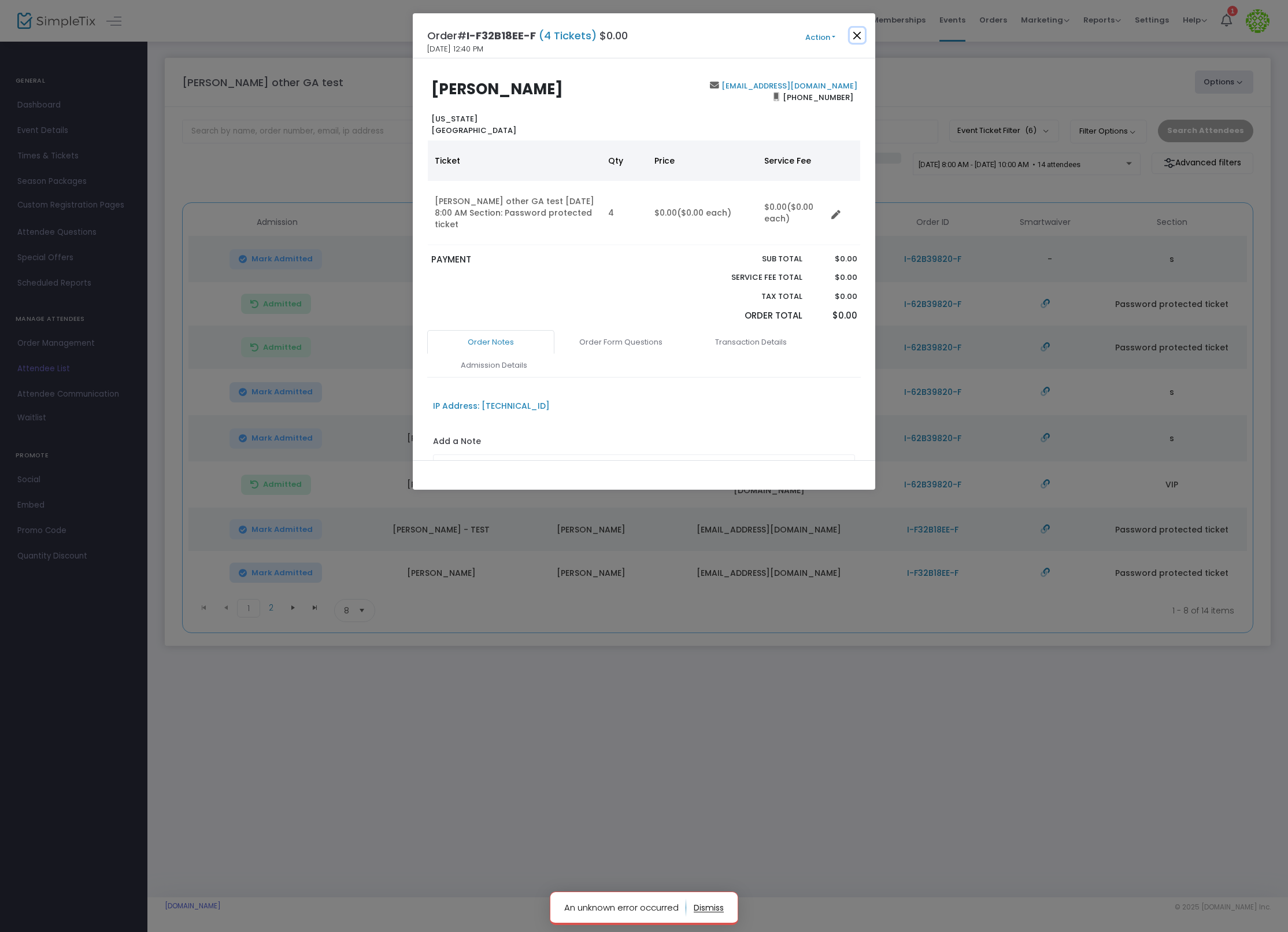
click at [861, 34] on button "Close" at bounding box center [857, 35] width 15 height 15
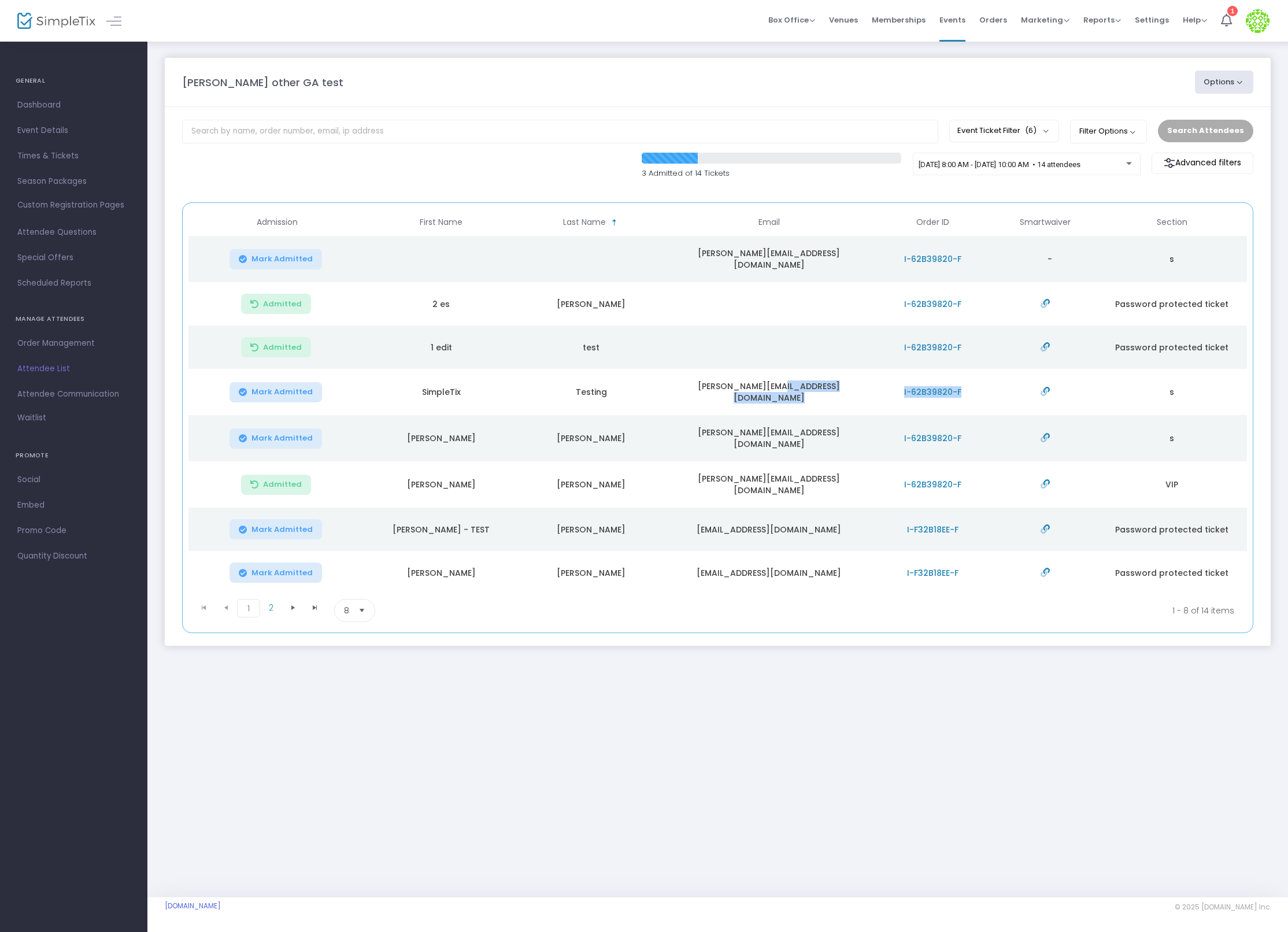
drag, startPoint x: 963, startPoint y: 393, endPoint x: 863, endPoint y: 393, distance: 100.0
click at [863, 393] on tr "Mark Admitted SimpleTix Testing ian@simpletix.com I-62B39820-F s" at bounding box center [717, 392] width 1058 height 46
copy tr "I-62B39820-F"
click at [945, 524] on span "I-F32B18EE-F" at bounding box center [933, 530] width 51 height 12
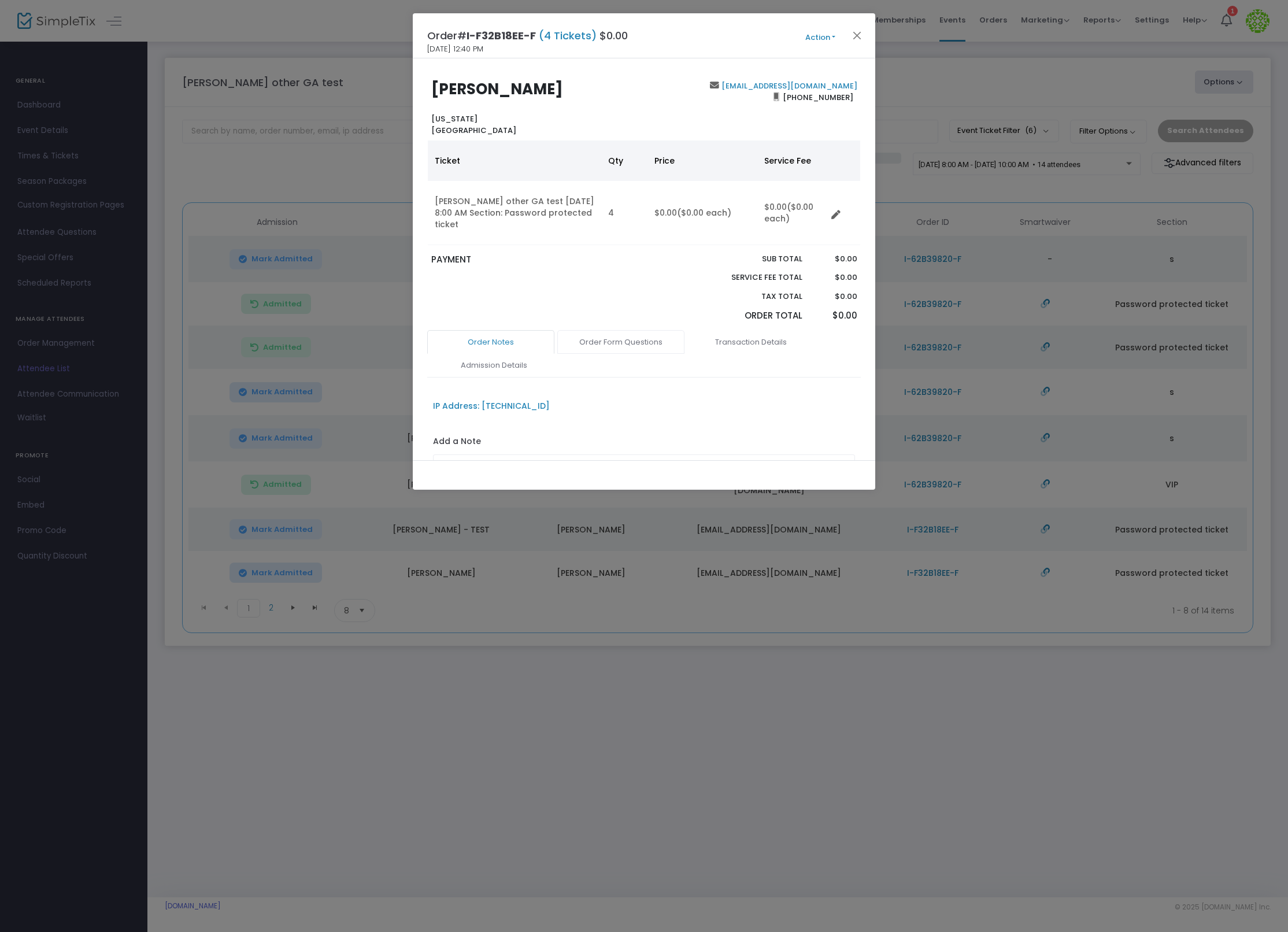
click at [635, 330] on link "Order Form Questions" at bounding box center [621, 342] width 127 height 24
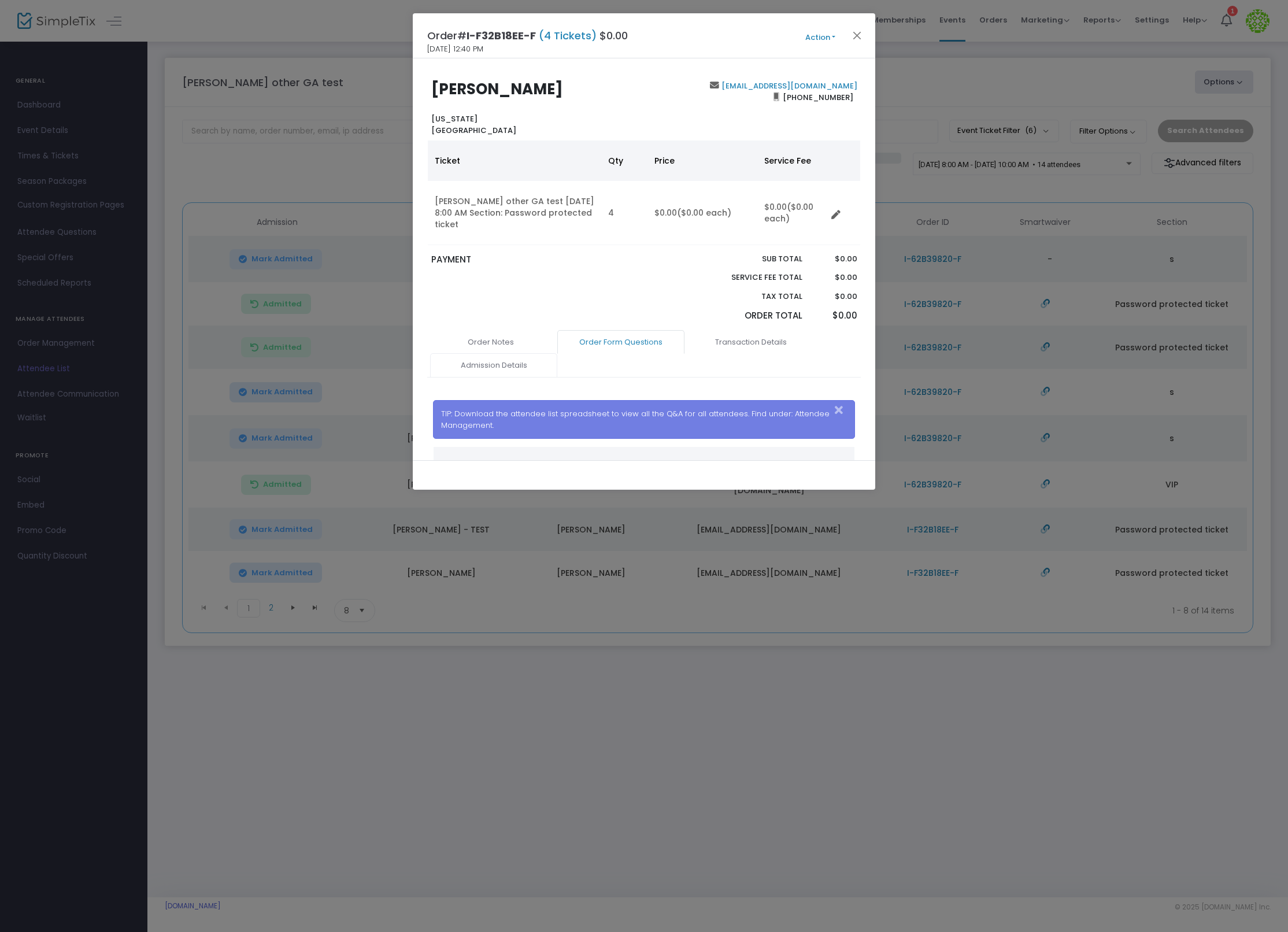
click at [497, 354] on link "Admission Details" at bounding box center [493, 365] width 127 height 24
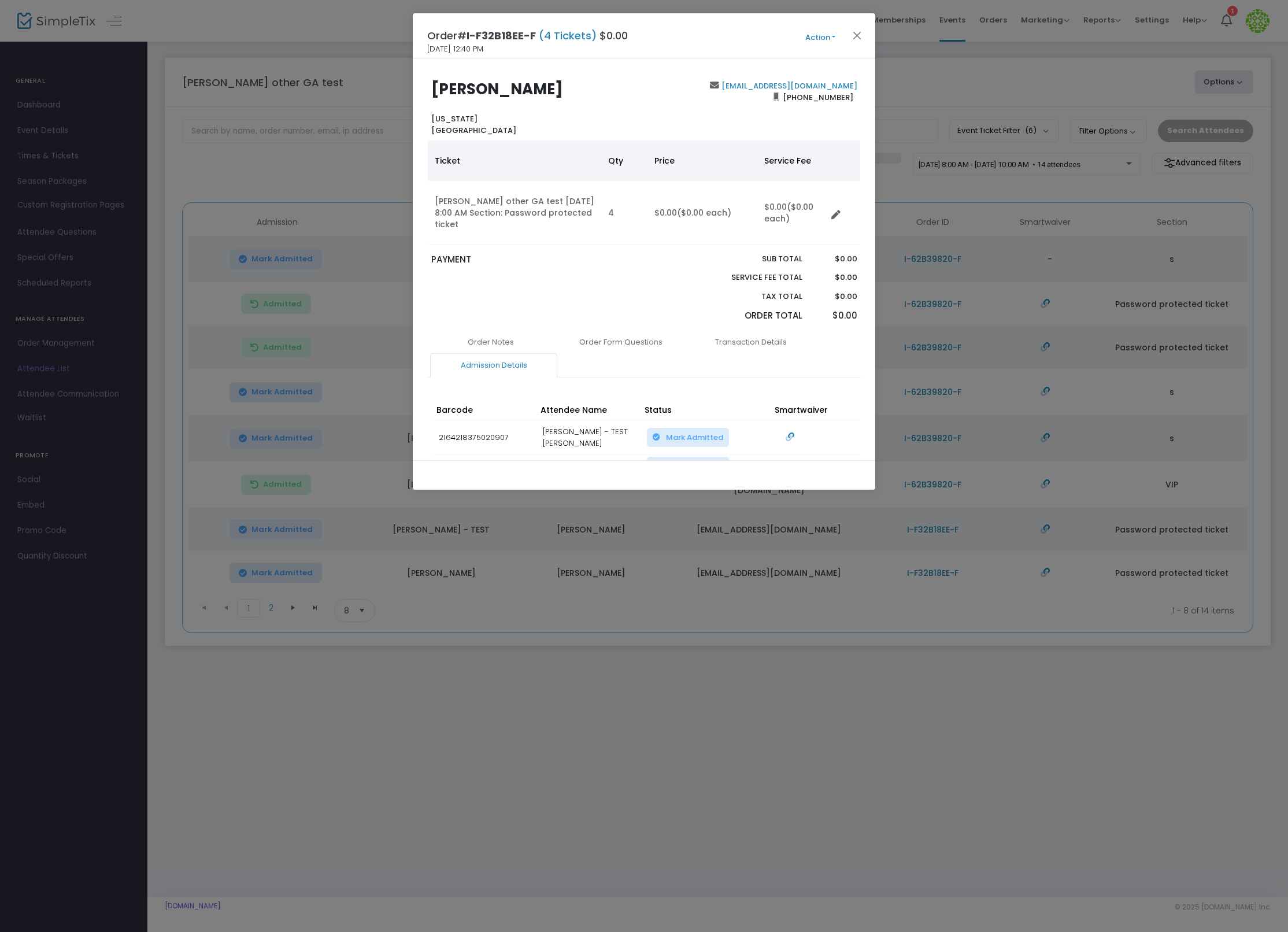
click at [830, 33] on button "Action" at bounding box center [820, 37] width 70 height 12
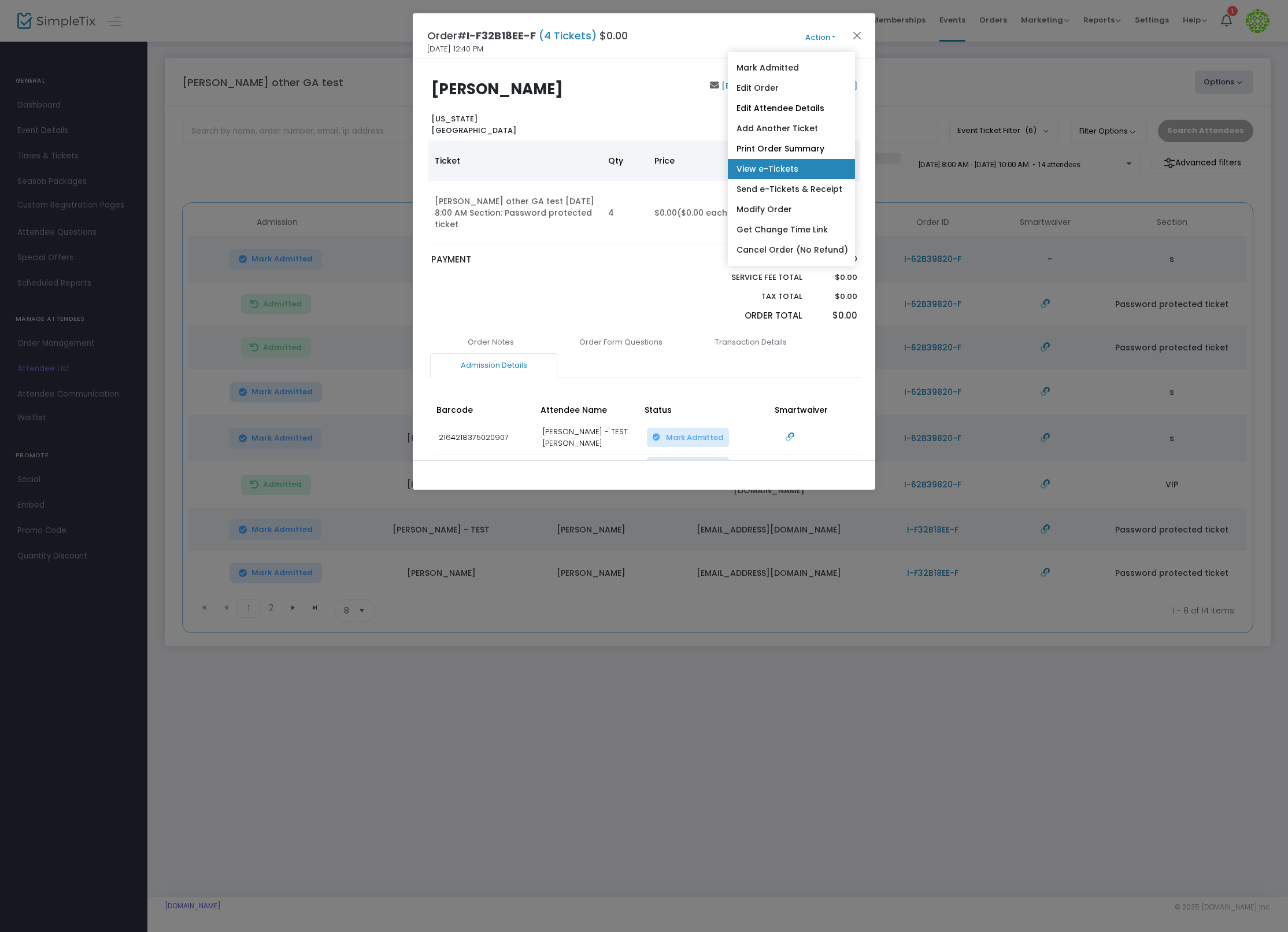
click at [801, 170] on link "View e-Tickets" at bounding box center [791, 170] width 127 height 21
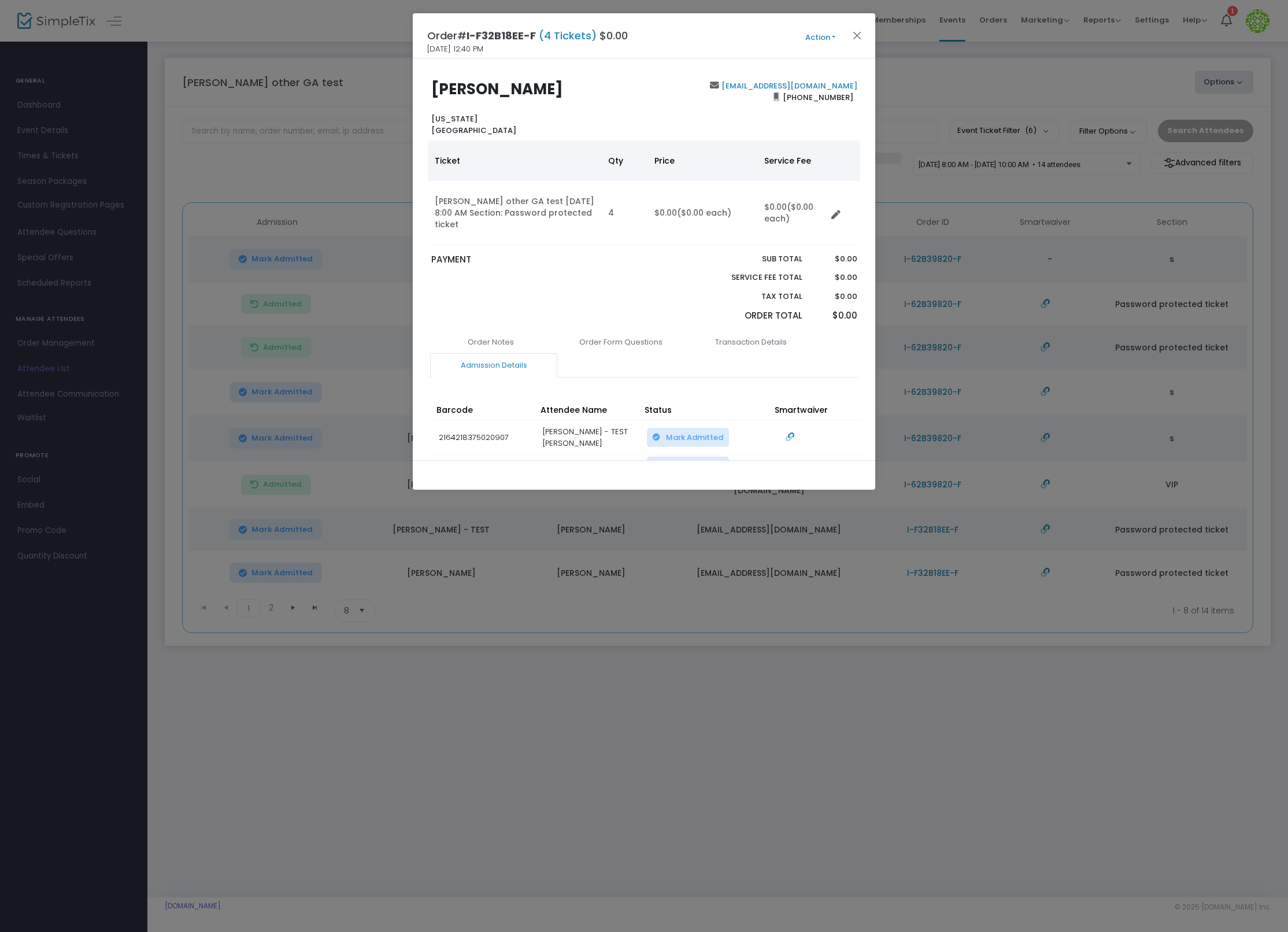
click at [517, 354] on link "Admission Details" at bounding box center [493, 365] width 127 height 24
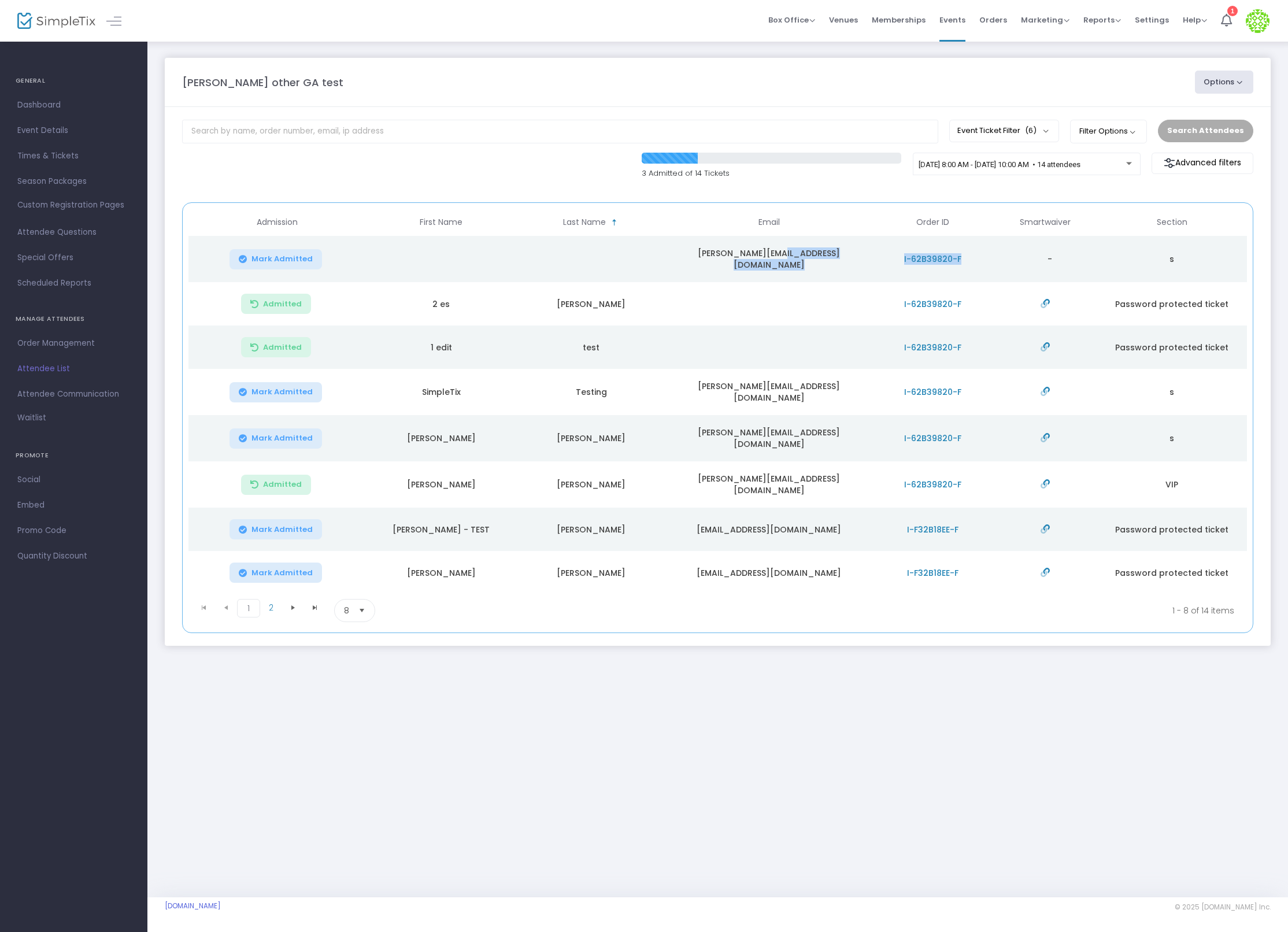
drag, startPoint x: 983, startPoint y: 265, endPoint x: 866, endPoint y: 257, distance: 117.3
click at [866, 257] on tr "Mark Admitted ian@simpletix.com I-62B39820-F - s" at bounding box center [717, 259] width 1058 height 46
copy tr "I-62B39820-F"
click at [1000, 15] on span "Orders" at bounding box center [993, 20] width 28 height 29
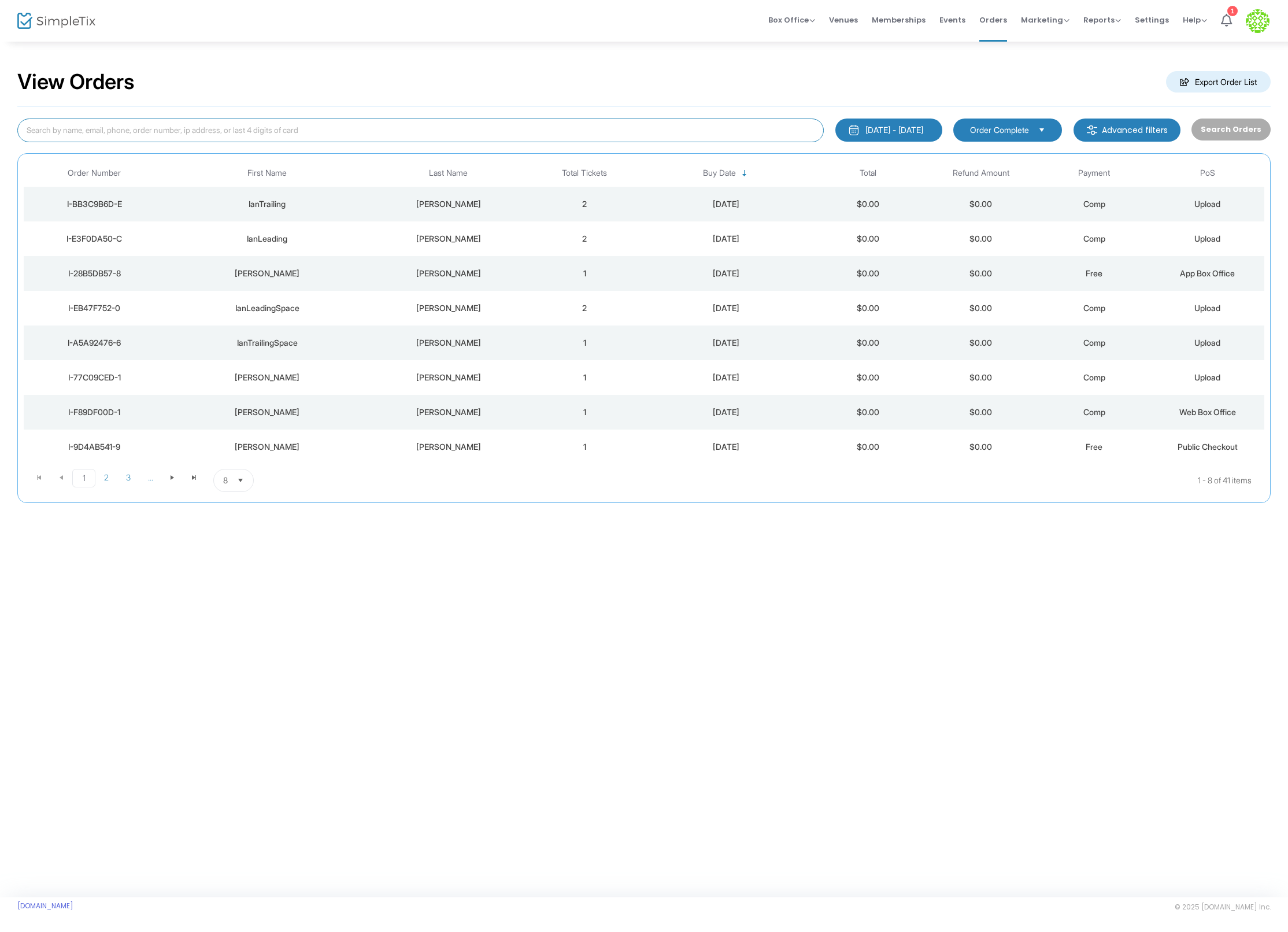
click at [236, 125] on input at bounding box center [420, 131] width 806 height 23
paste input "I-62B39820-F"
type input "I-62B39820-F"
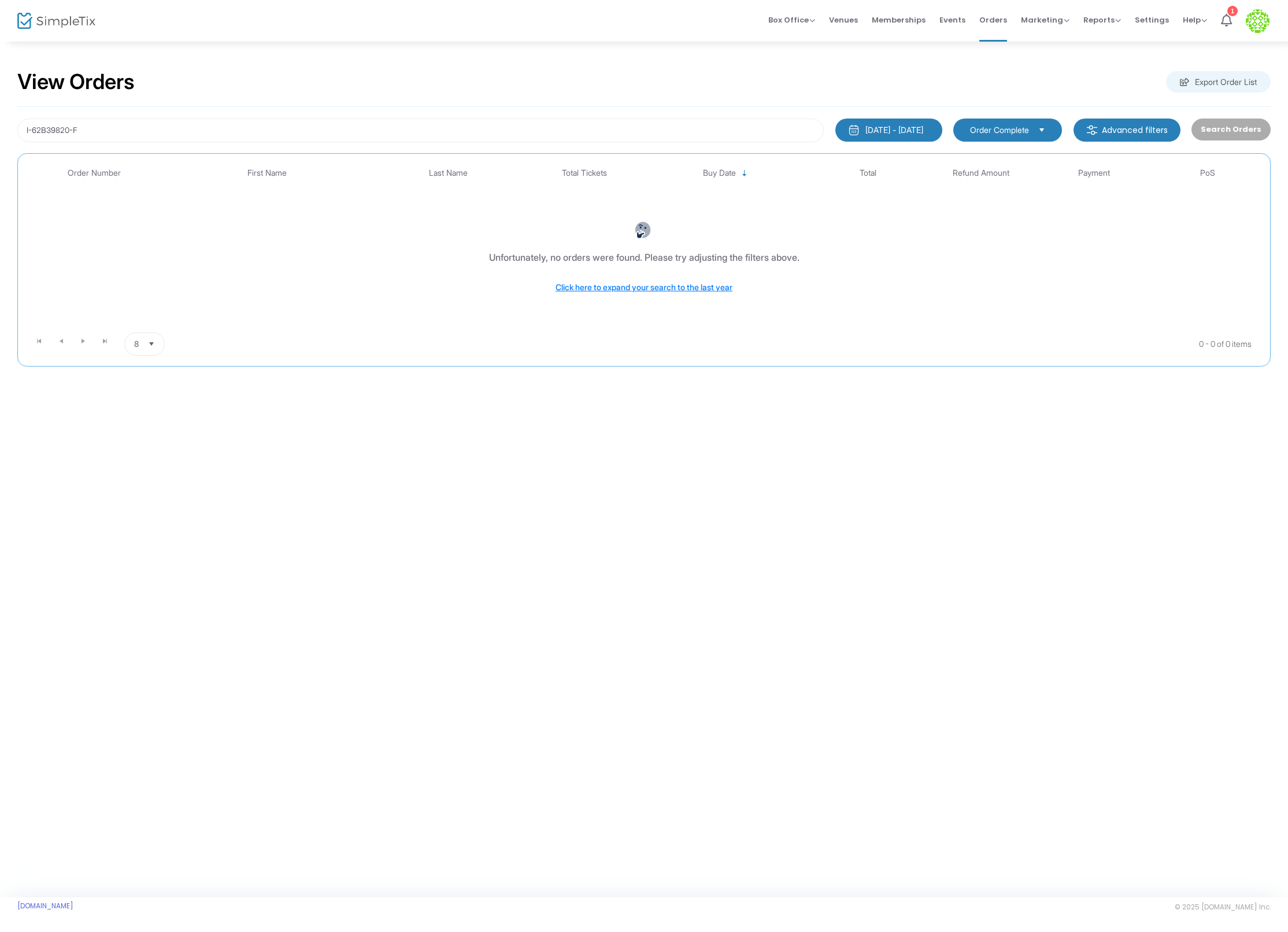
click at [899, 125] on div "9/14/2025 - 10/14/2025" at bounding box center [894, 130] width 58 height 12
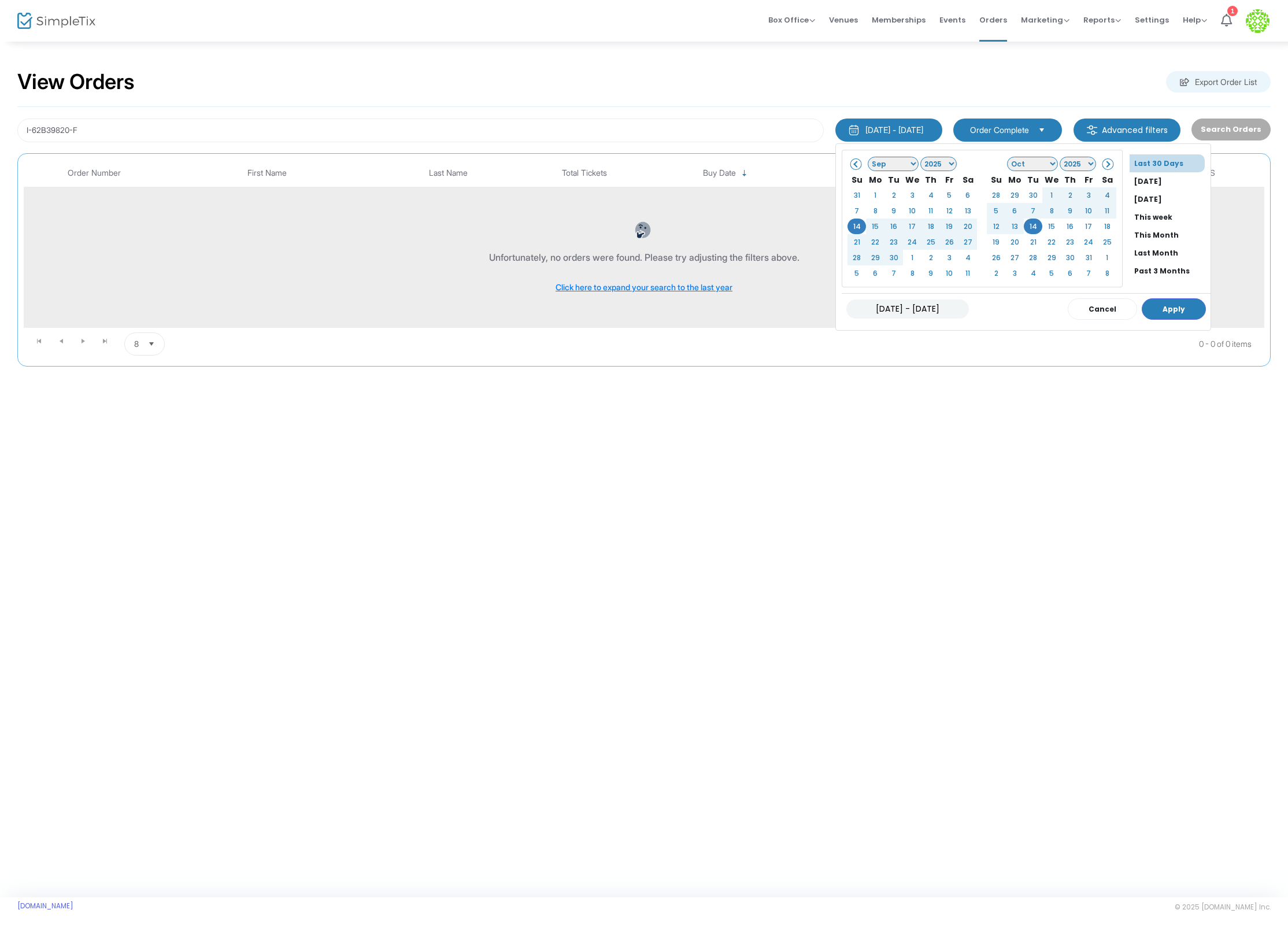
click at [608, 277] on div "Unfortunately, no orders were found. Please try adjusting the filters above. Cl…" at bounding box center [643, 257] width 1234 height 118
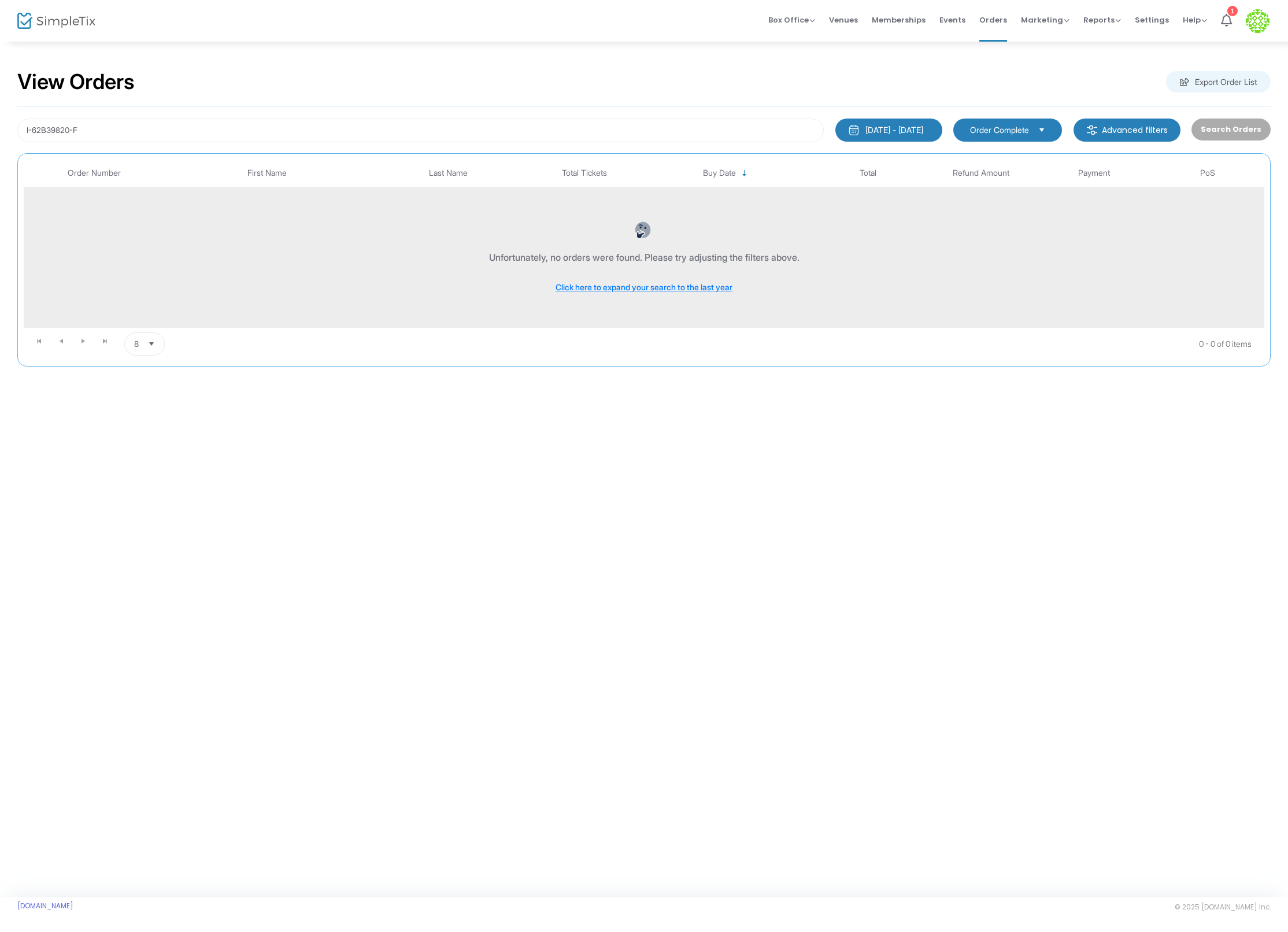
click at [607, 280] on div "Unfortunately, no orders were found. Please try adjusting the filters above. Cl…" at bounding box center [643, 257] width 1234 height 118
click at [607, 283] on span "Click here to expand your search to the last year" at bounding box center [643, 287] width 177 height 10
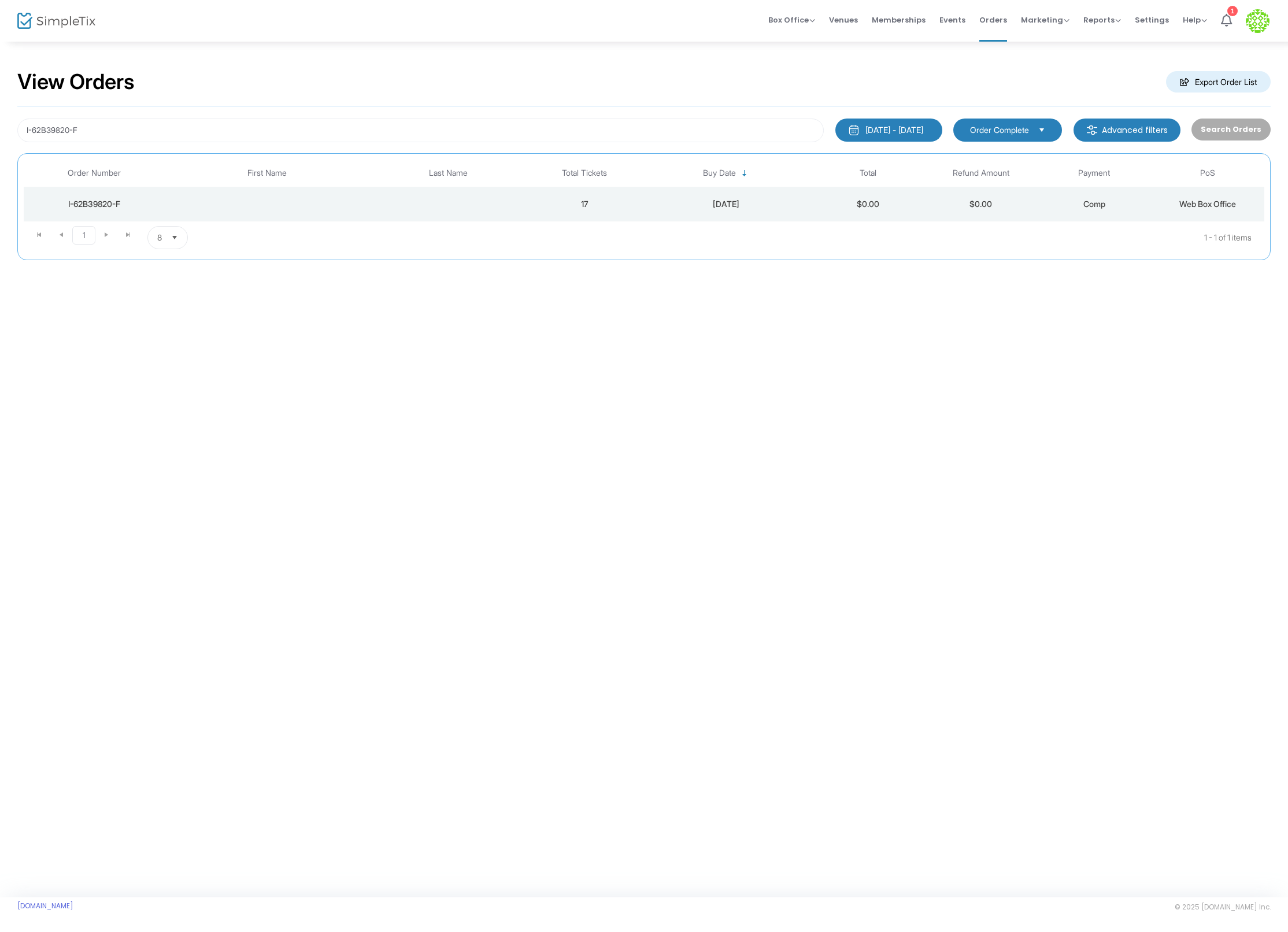
click at [557, 210] on td "17" at bounding box center [585, 204] width 113 height 34
click at [313, 142] on div "I-62B39820-F 10/14/2024 - 10/14/2025 Last 30 Days Today Yesterday This week Thi…" at bounding box center [644, 183] width 1254 height 153
click at [312, 132] on input "I-62B39820-F" at bounding box center [420, 131] width 806 height 23
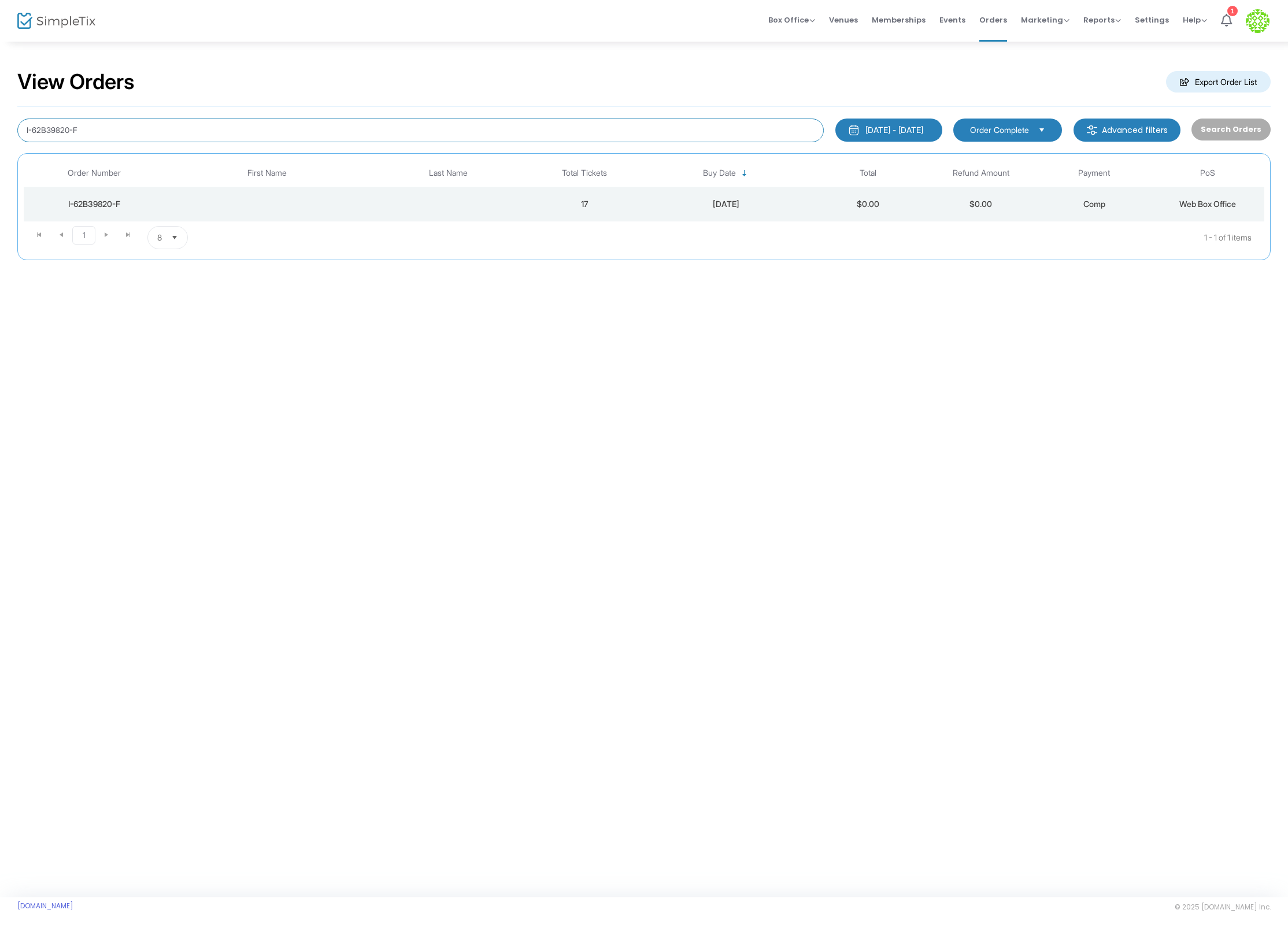
click at [312, 132] on input "I-62B39820-F" at bounding box center [420, 131] width 806 height 23
click at [505, 205] on td "Data table" at bounding box center [449, 204] width 158 height 34
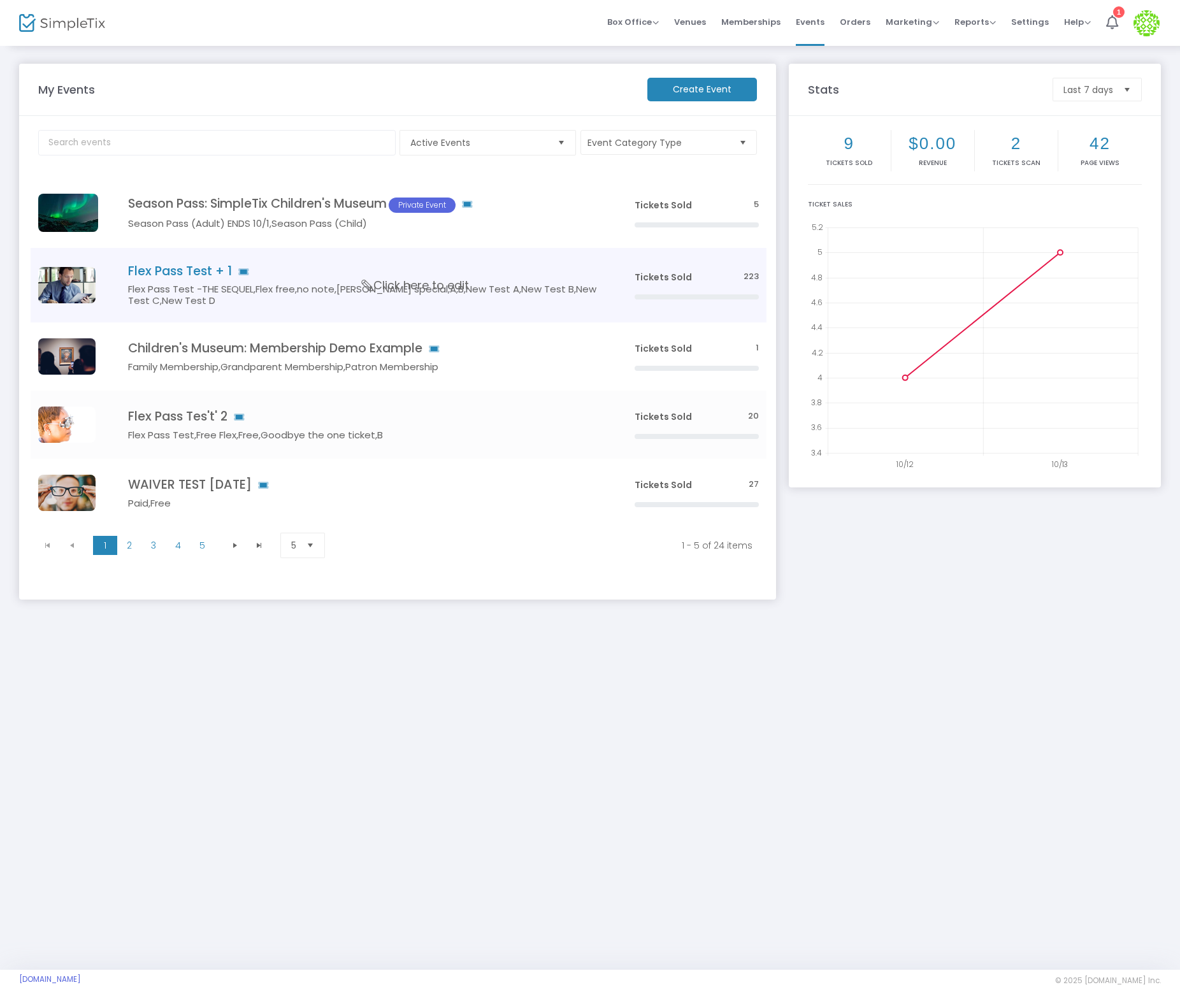
click at [163, 261] on td "Flex Pass Test + 1 Flex Pass Test -THE SEQUEL,Flex free,no note,[PERSON_NAME] s…" at bounding box center [362, 285] width 529 height 74
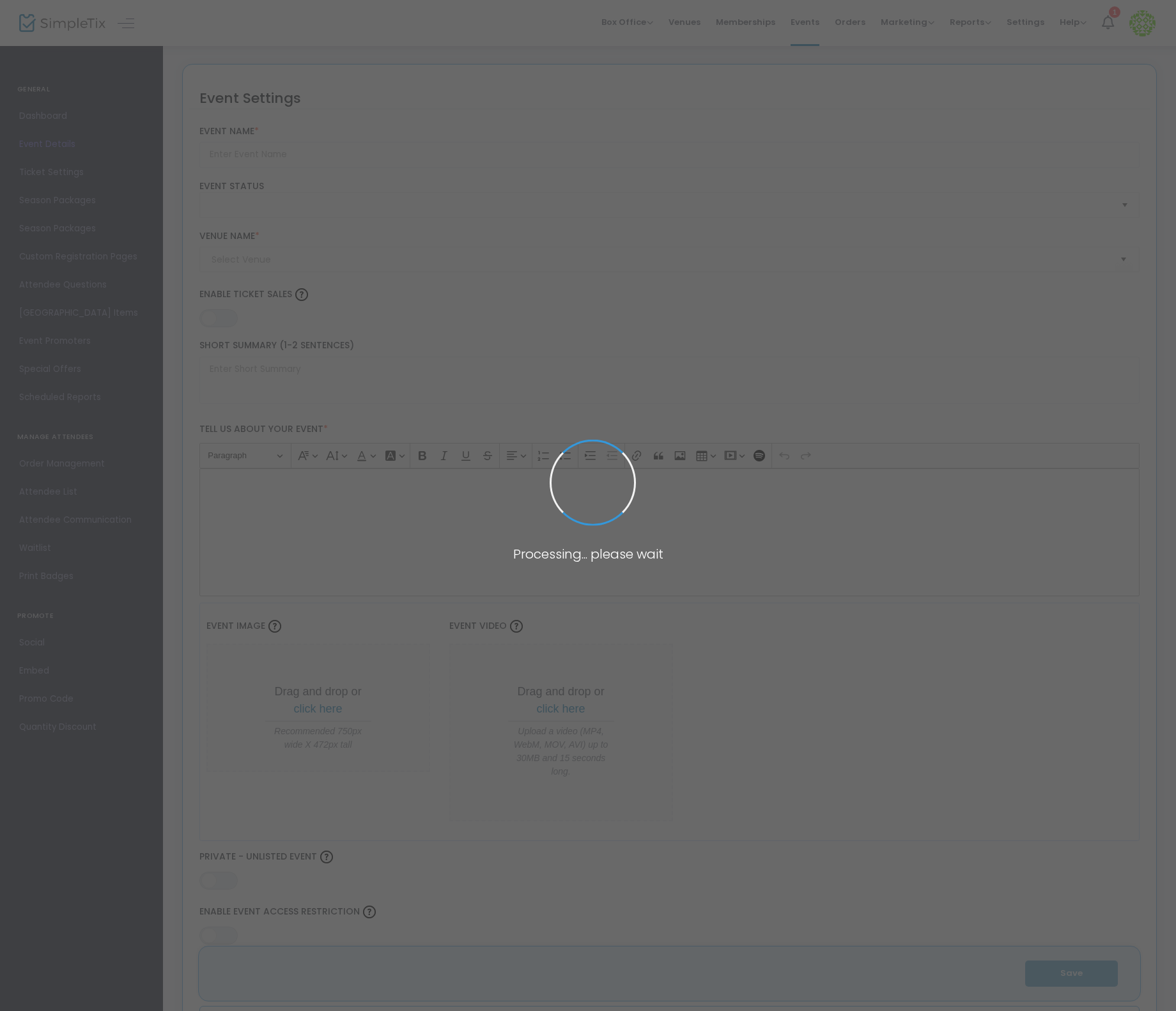
type input "Flex Pass Test + 1"
type textarea "Flex Pass Test"
type input "8.1110 %"
type input "Buy Tickets"
type code "A6VL4LLDISHTHMQXHFGFHRVZ"
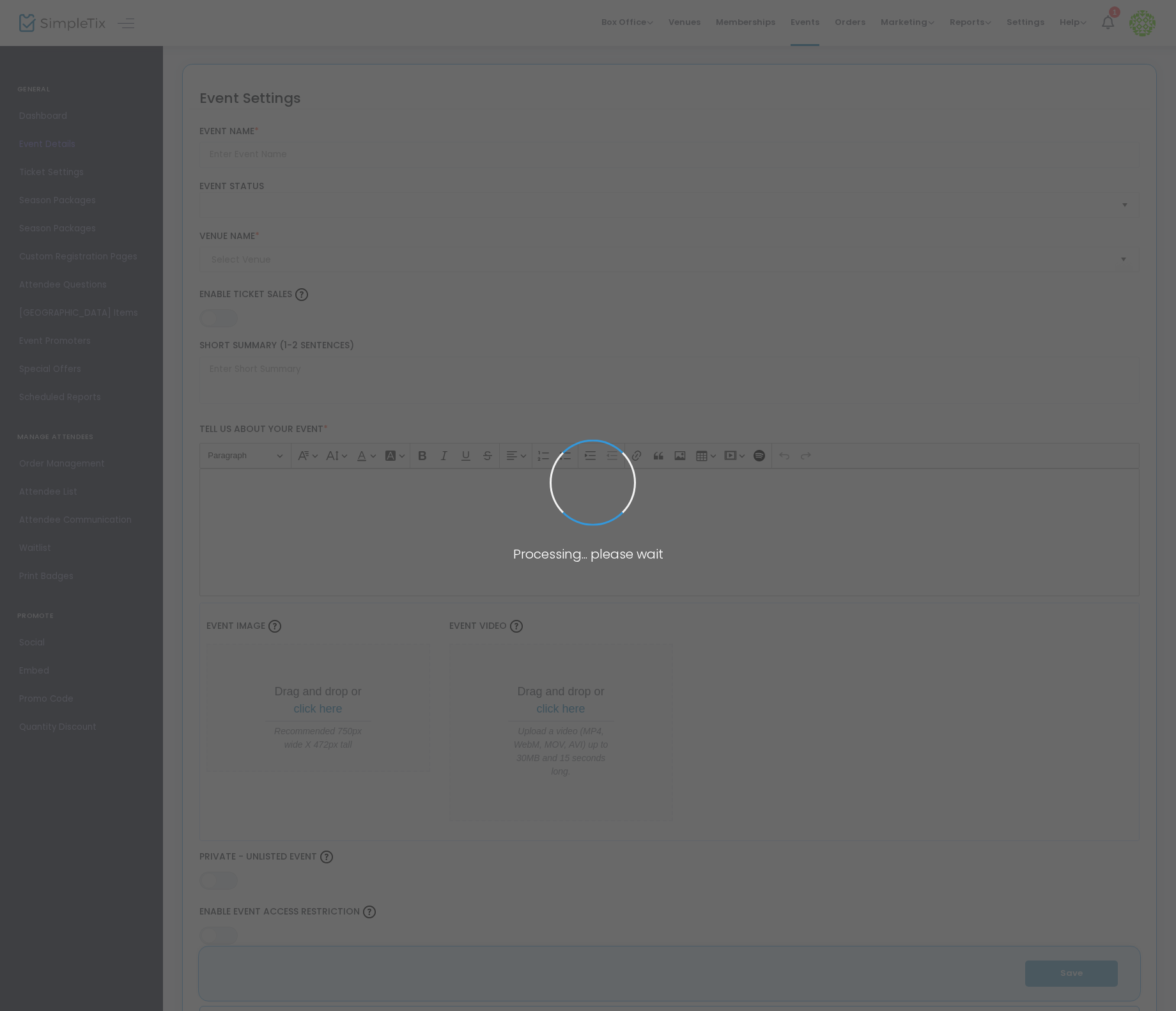
type input "WMLAMBVXMV7AGYTYLIS3ECMC"
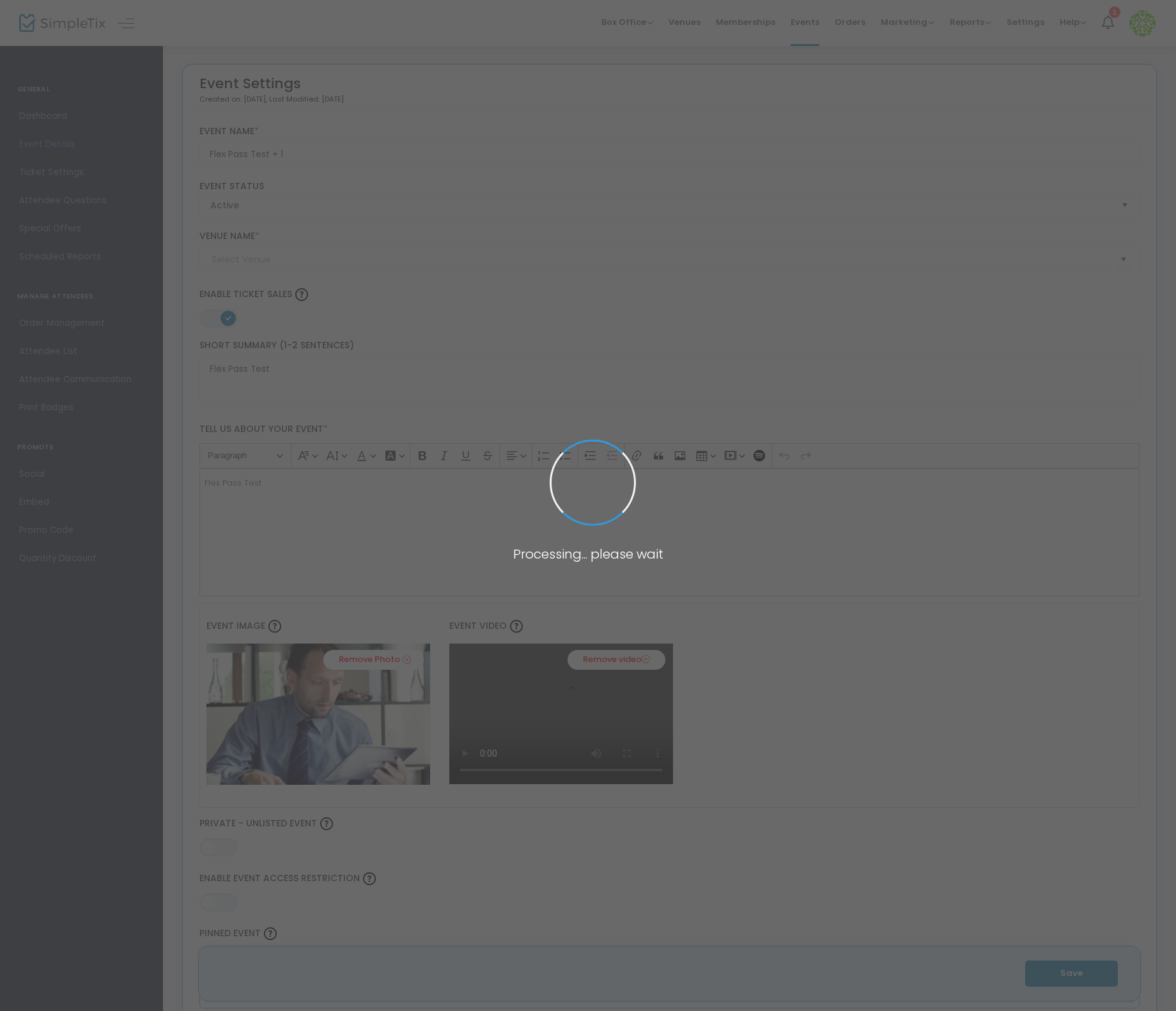
type input "Test"
click at [59, 169] on span "Ticket Settings" at bounding box center [82, 173] width 125 height 16
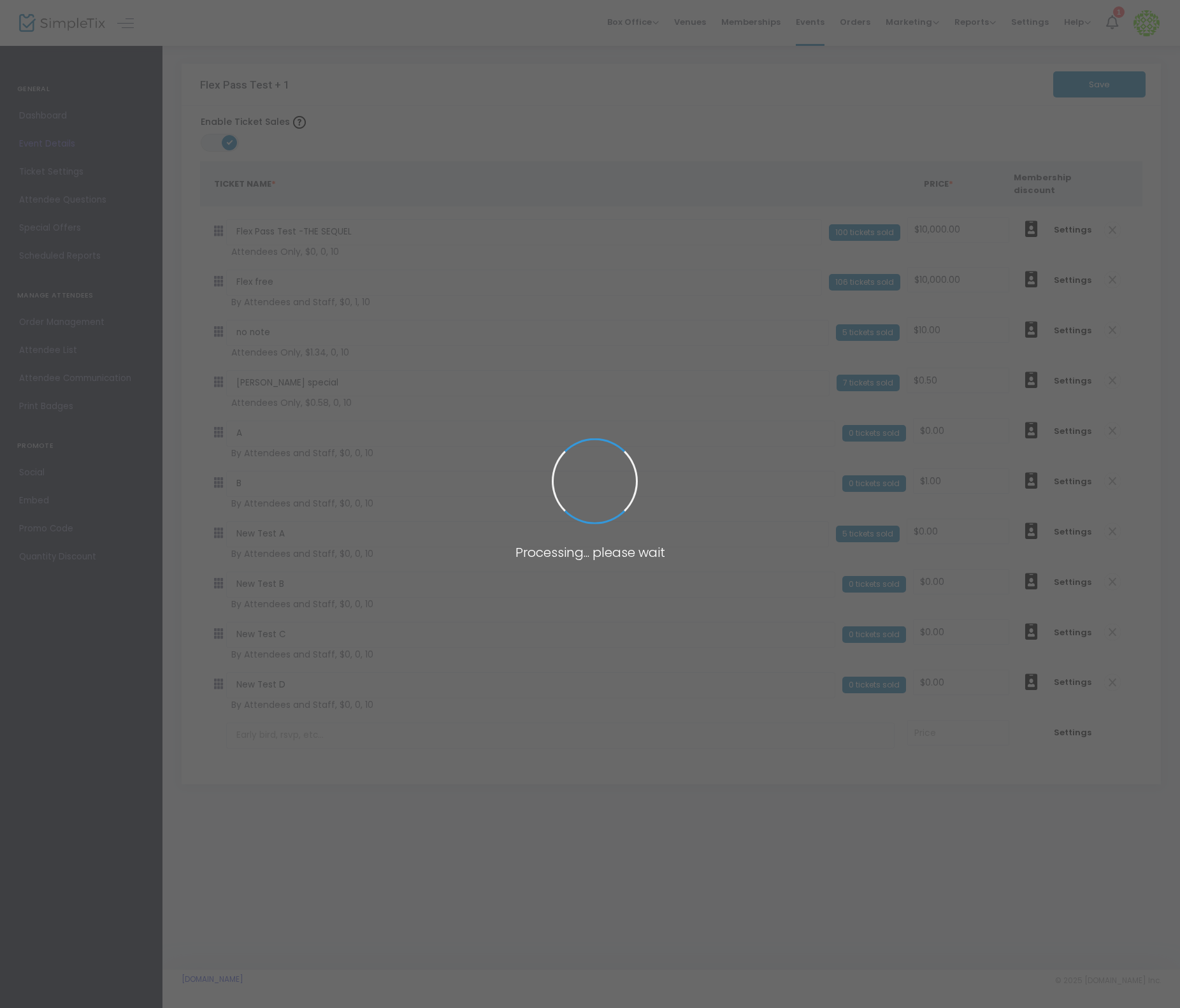
click at [96, 255] on body "Processing... please wait Box Office Sell Tickets Bookings Sell Season Pass Ven…" at bounding box center [590, 504] width 1180 height 1008
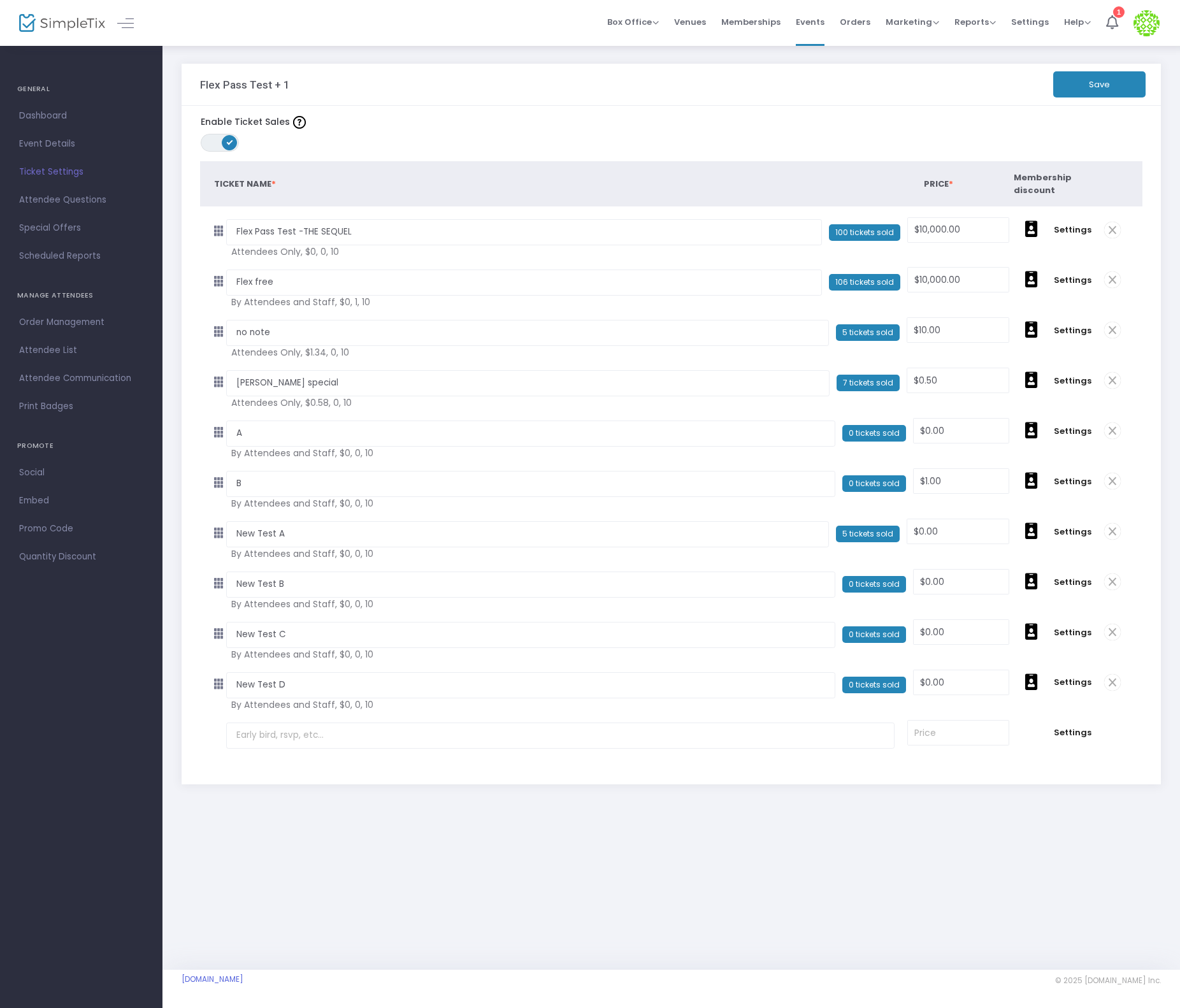
click at [96, 255] on span "Scheduled Reports" at bounding box center [82, 256] width 124 height 16
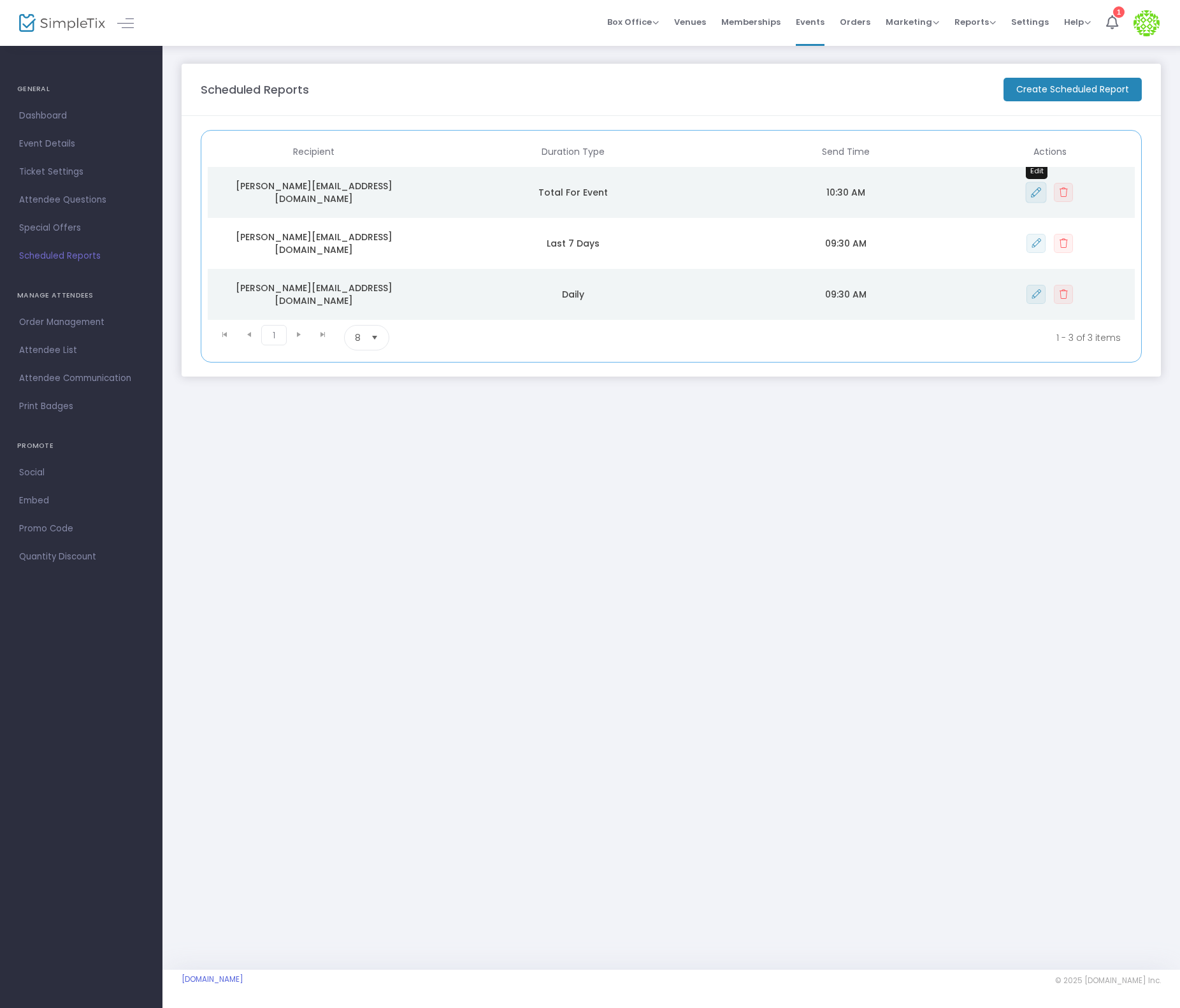
click at [1034, 194] on icon "Data table" at bounding box center [1035, 192] width 10 height 11
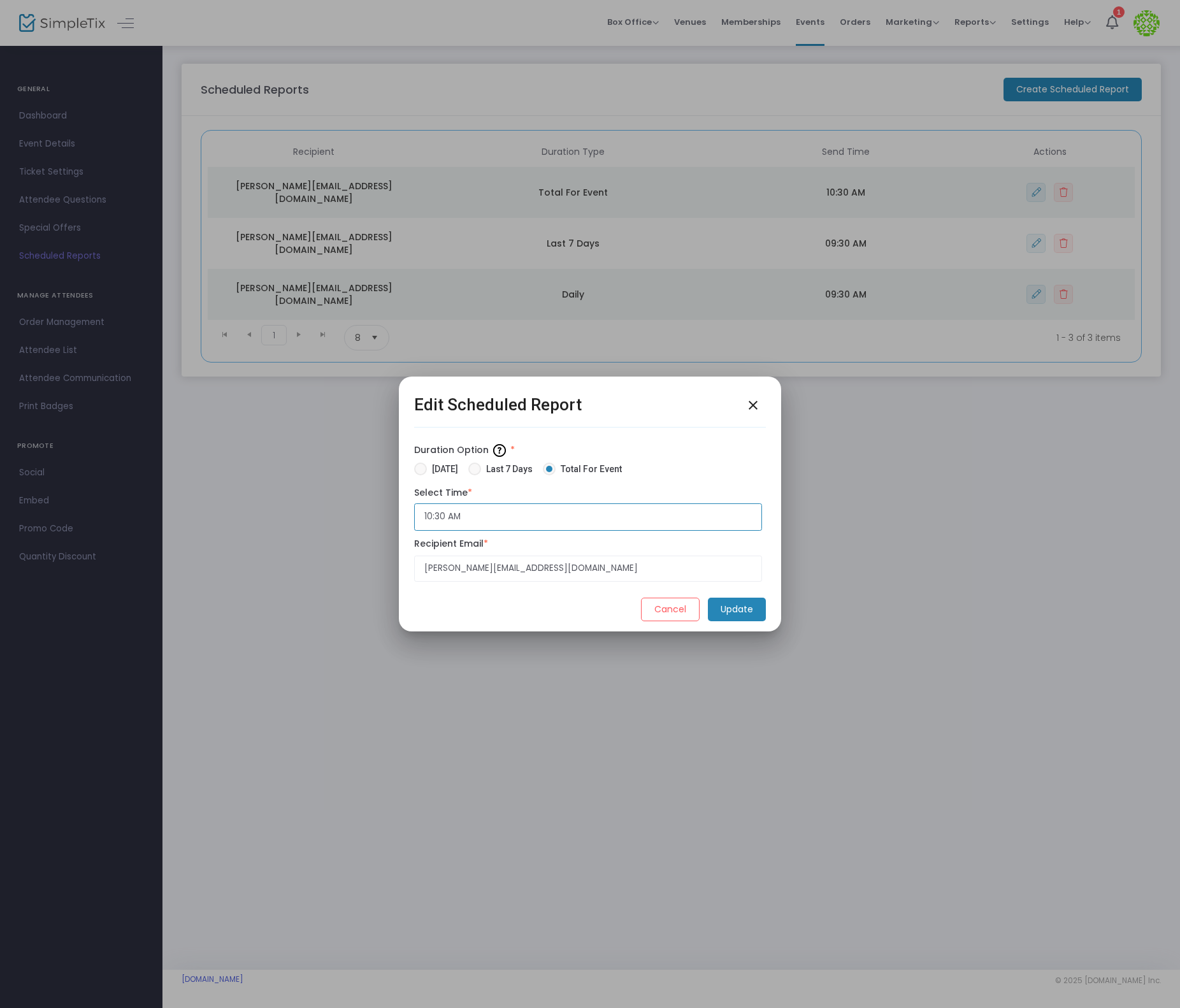
click at [477, 511] on input "10:30 AM" at bounding box center [588, 517] width 348 height 27
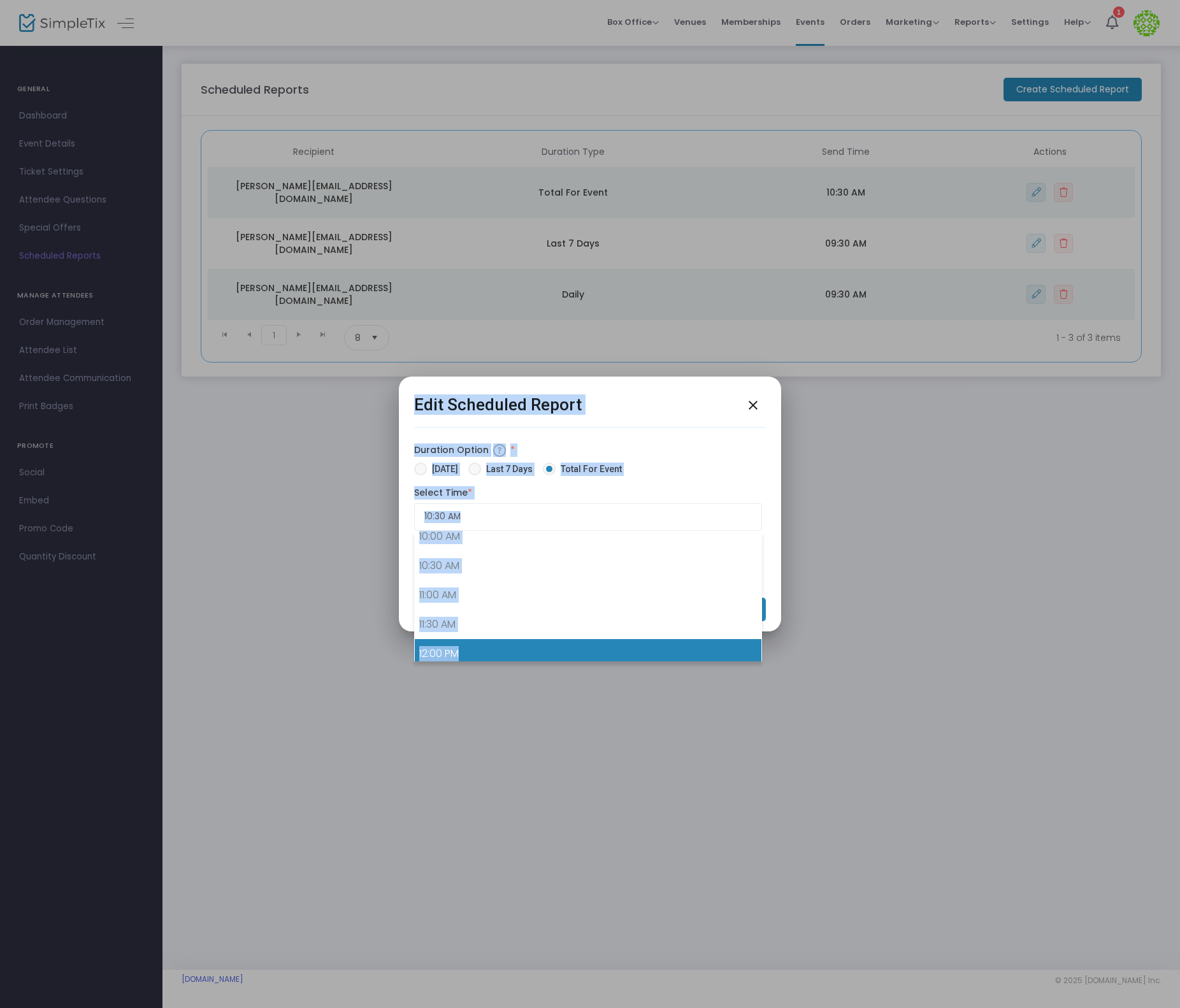
scroll to position [618, 0]
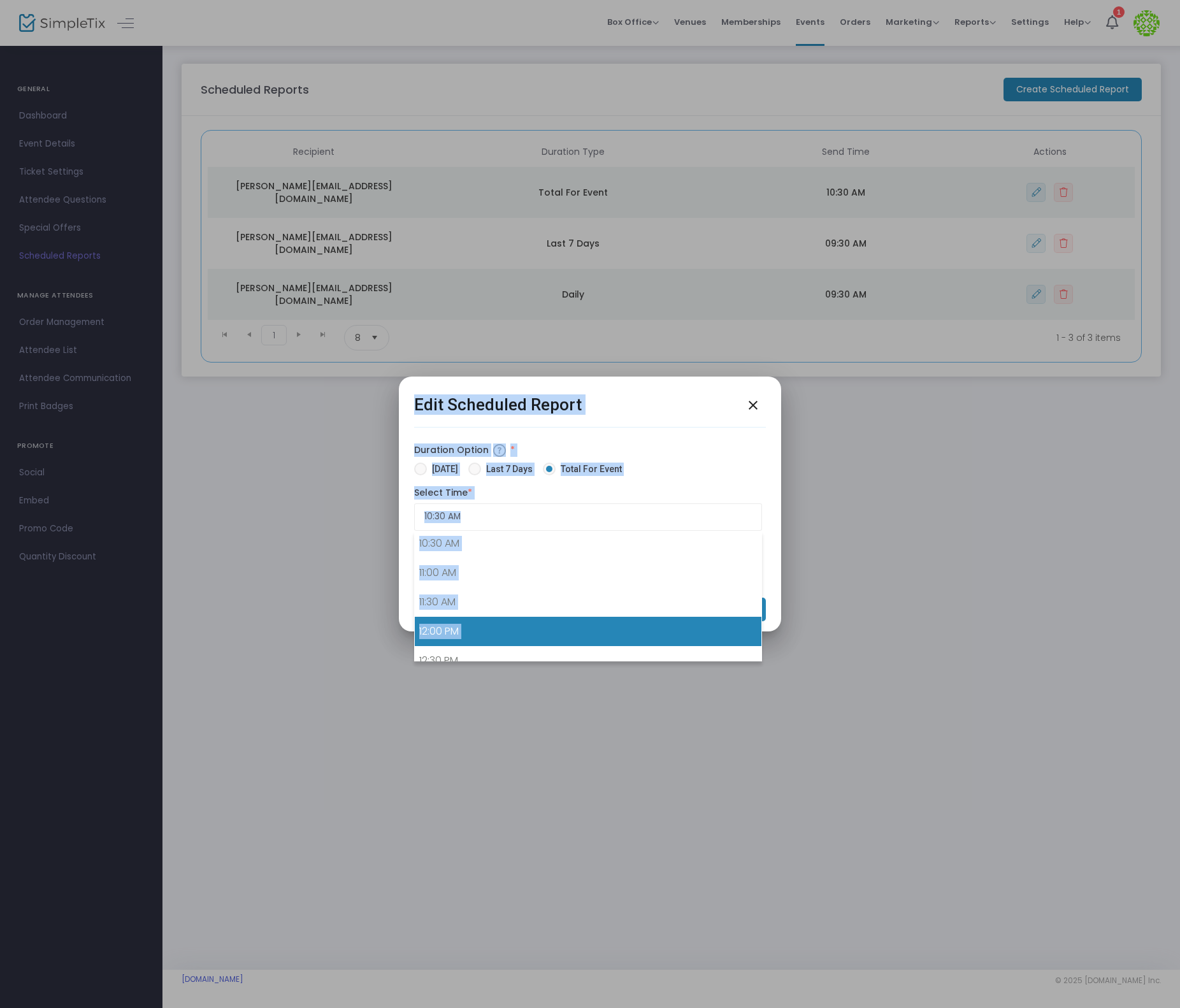
drag, startPoint x: 470, startPoint y: 662, endPoint x: 470, endPoint y: 652, distance: 10.0
click at [470, 652] on body "Processing... please wait Box Office Sell Tickets Bookings Sell Season Pass Ven…" at bounding box center [590, 504] width 1180 height 1008
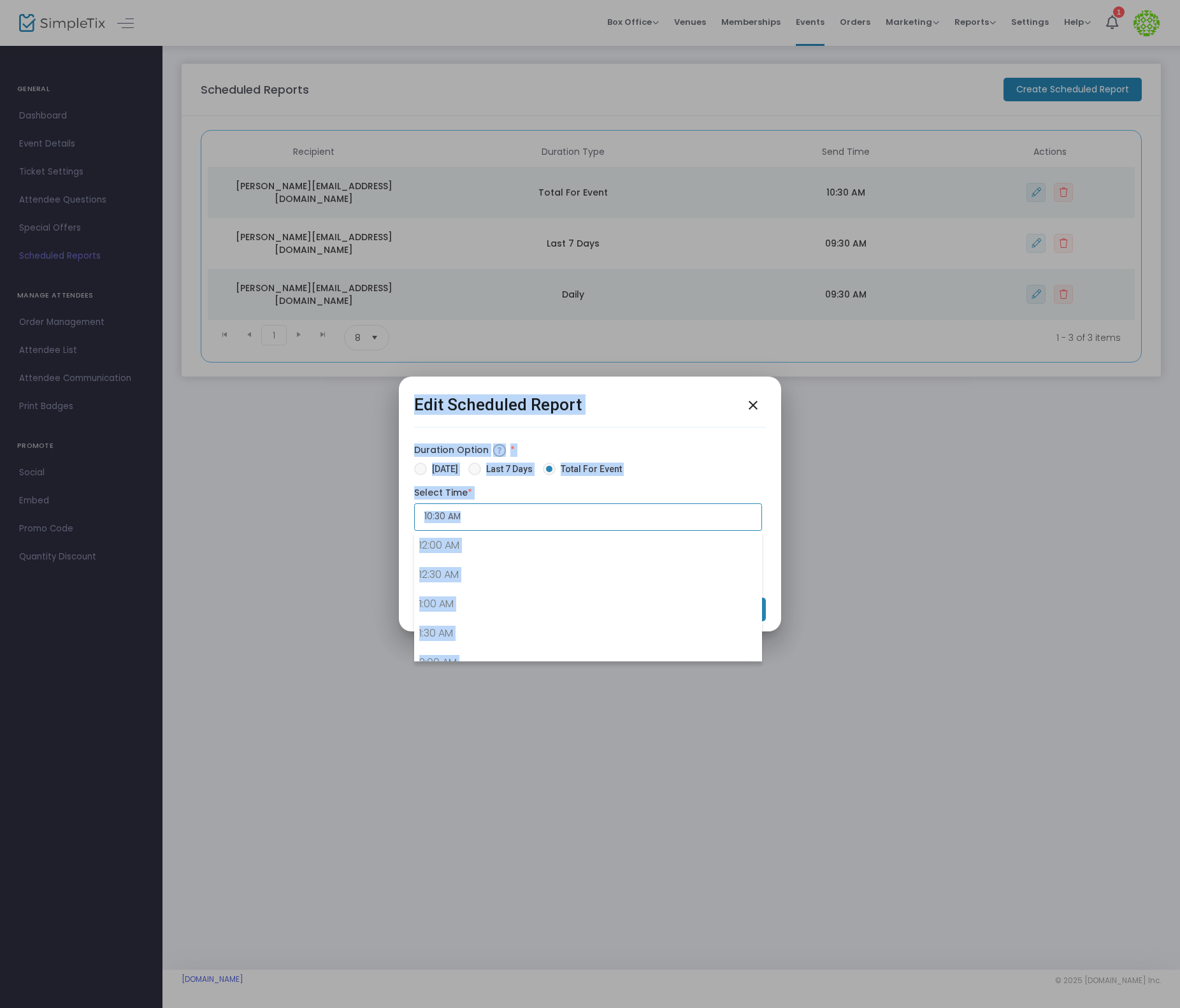
click at [540, 517] on input "10:30 AM" at bounding box center [588, 517] width 348 height 27
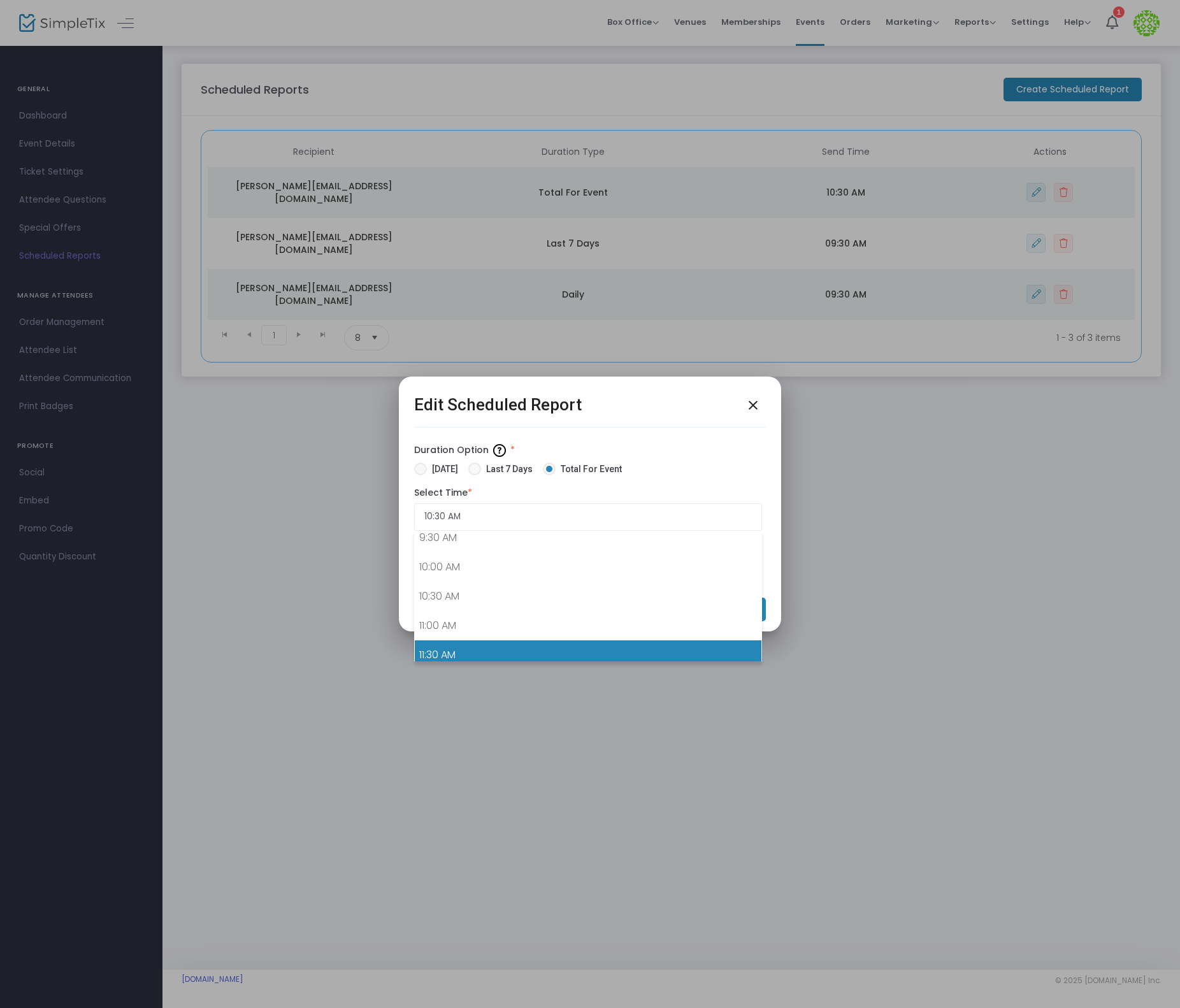
click at [504, 648] on link "11:30 AM" at bounding box center [588, 655] width 347 height 29
type input "11:30 AM"
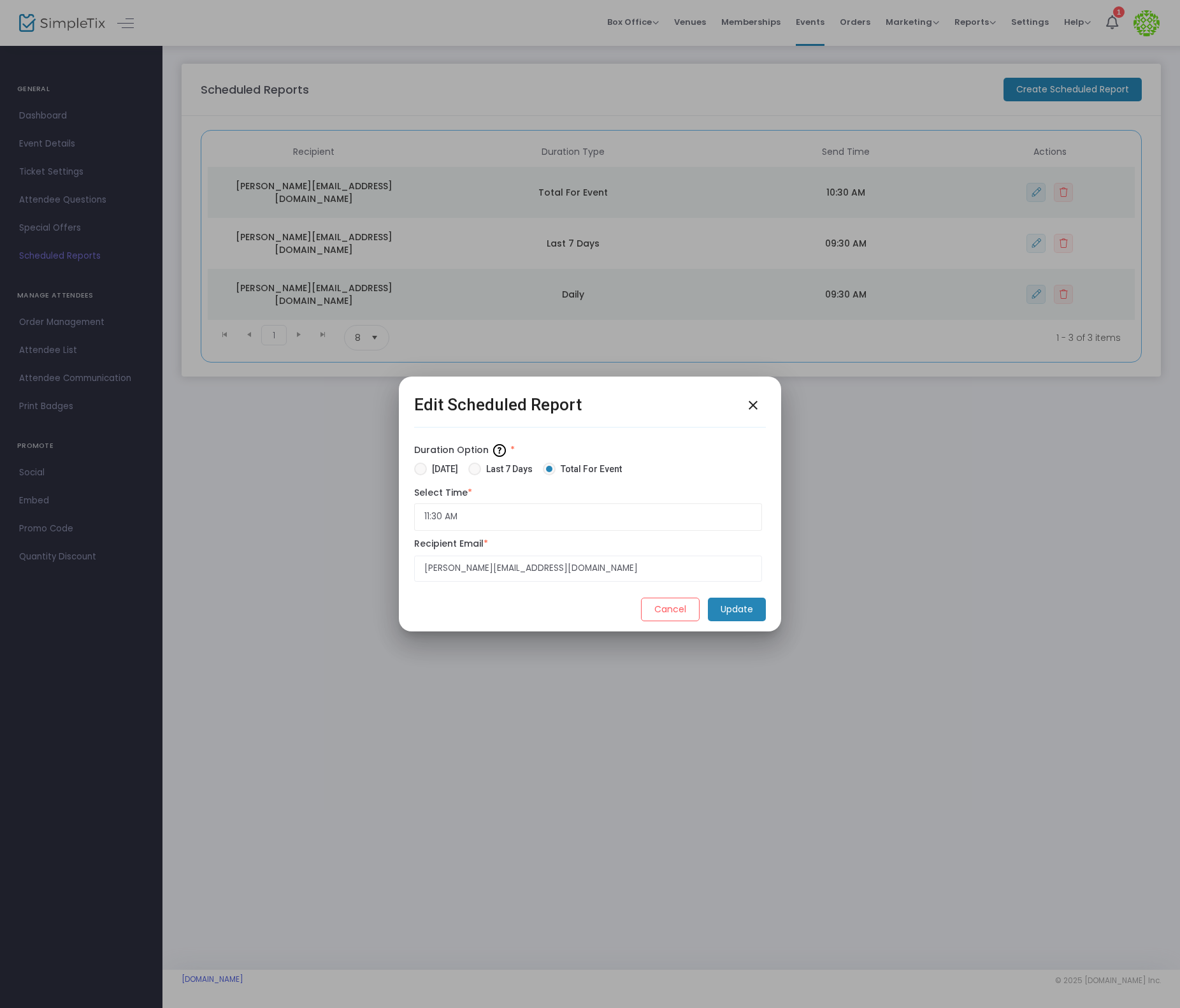
click at [748, 604] on m-button "Update" at bounding box center [737, 609] width 58 height 23
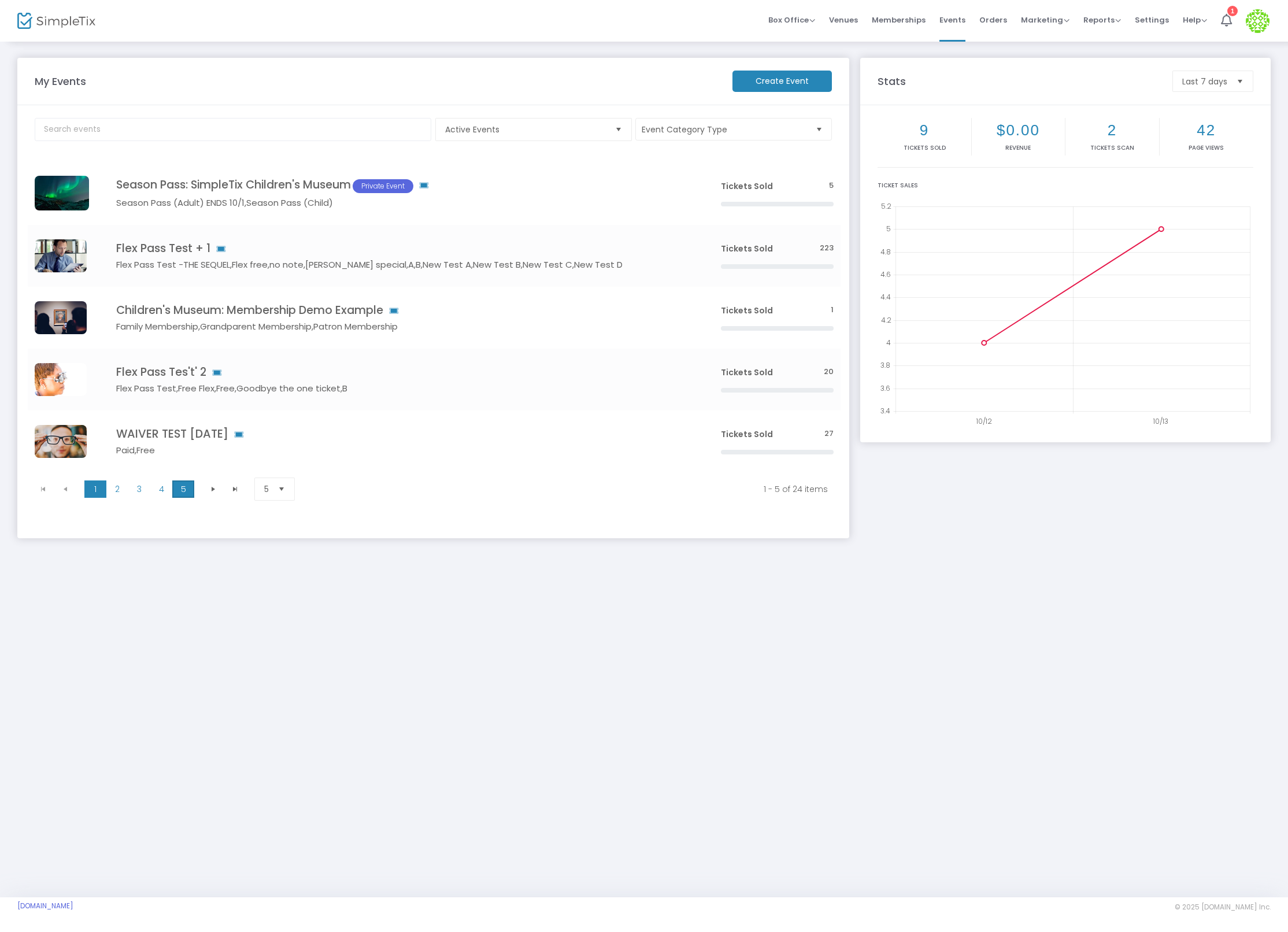
click at [180, 489] on span "5" at bounding box center [183, 489] width 22 height 18
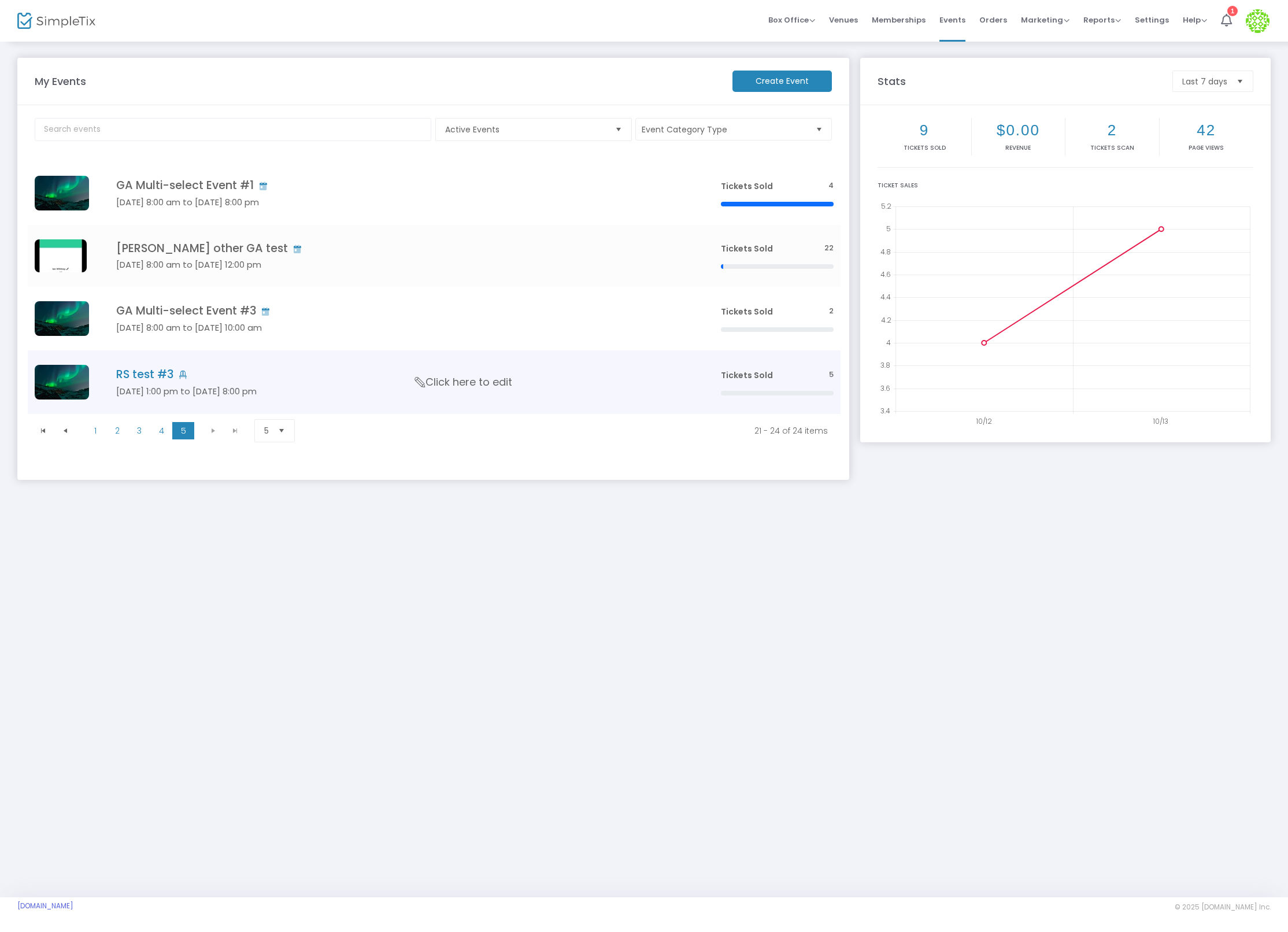
click at [152, 376] on h4 "RS test #3" at bounding box center [400, 374] width 570 height 13
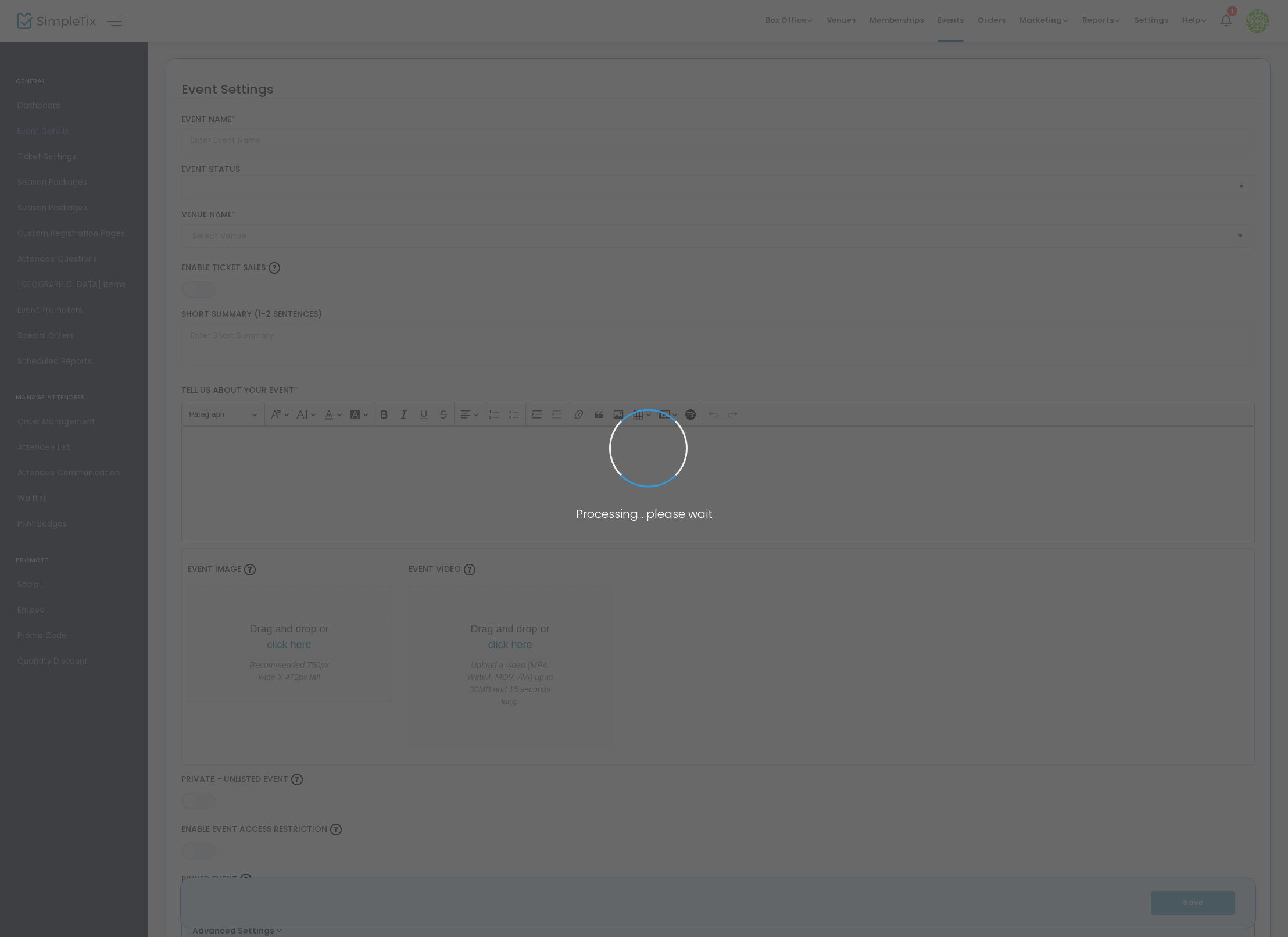
type input "RS test #3"
type textarea "adfasd"
type input "0.0620 %"
type input "Buy Tickets"
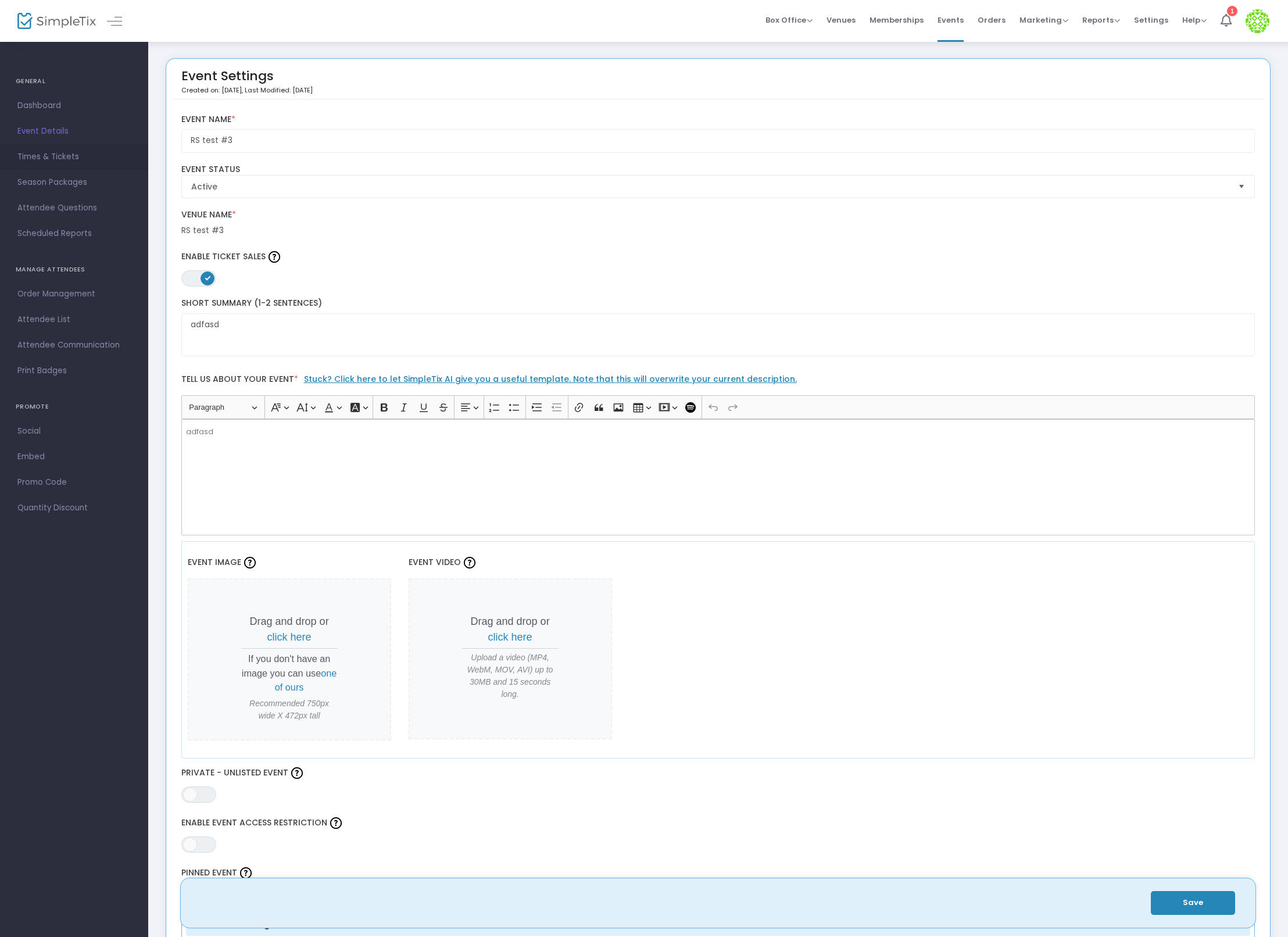
click at [68, 158] on span "Times & Tickets" at bounding box center [75, 157] width 114 height 15
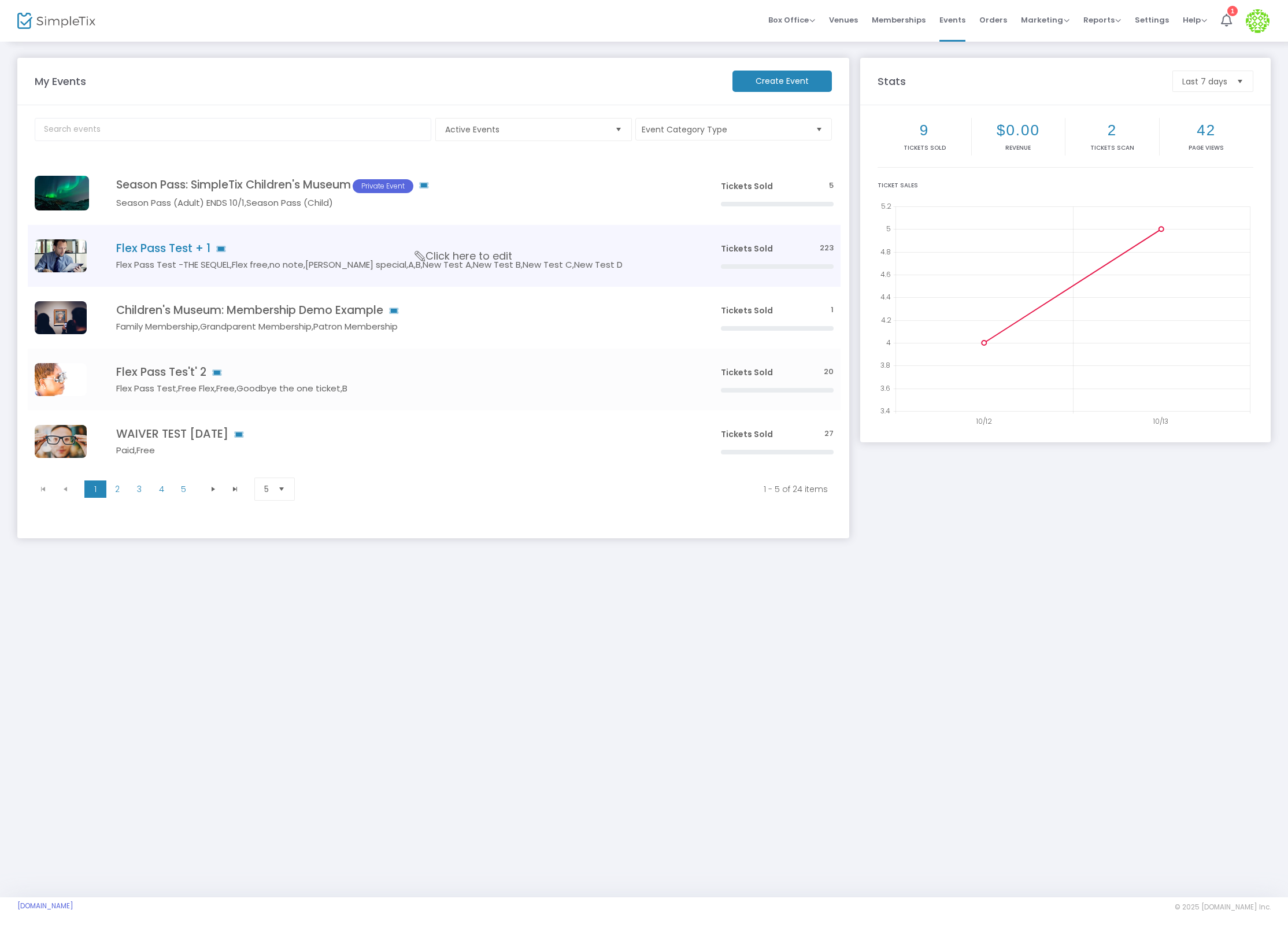
click at [133, 244] on h4 "Flex Pass Test + 1" at bounding box center [400, 248] width 570 height 13
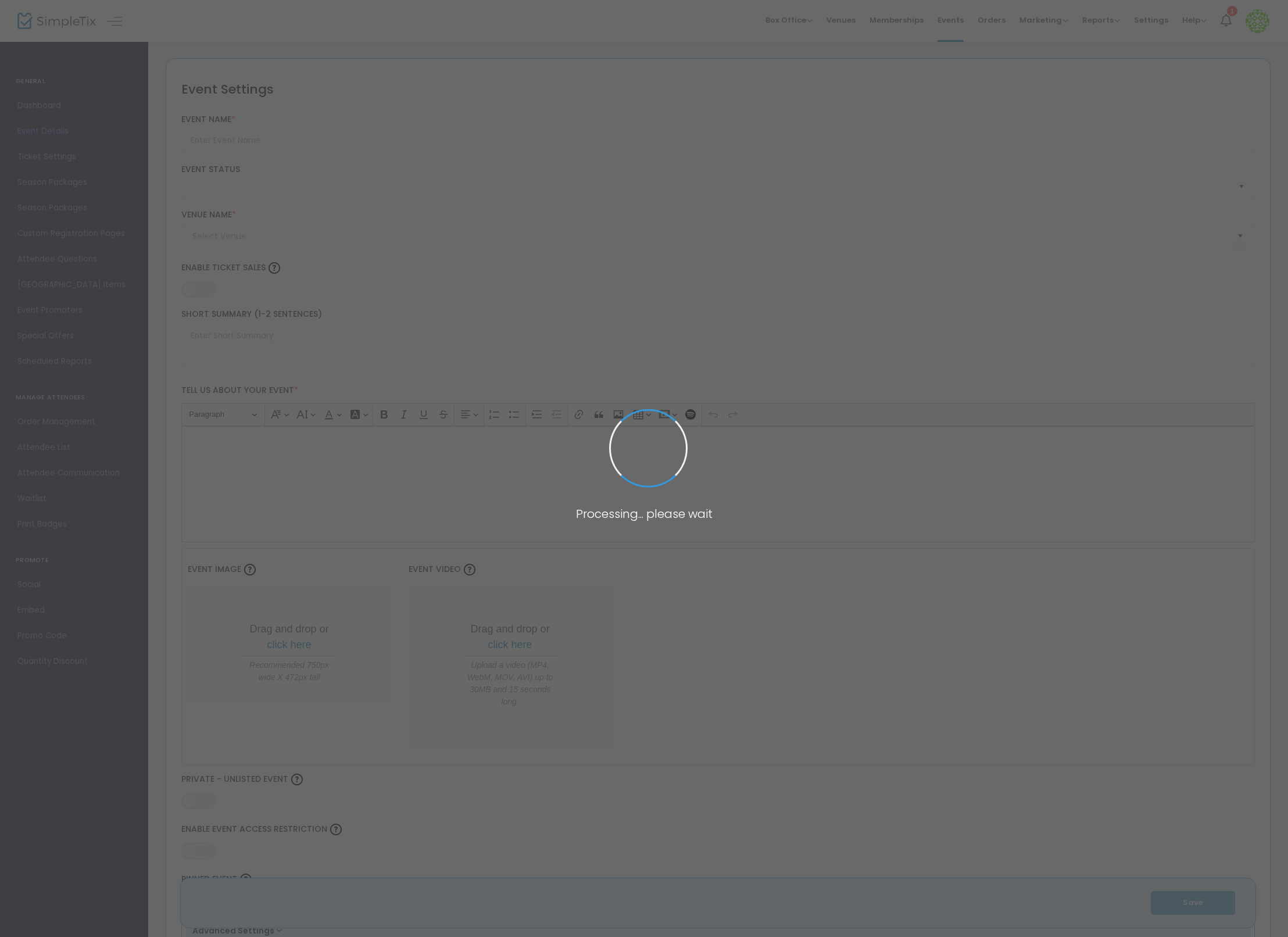
type input "Flex Pass Test + 1"
type textarea "Flex Pass Test"
type input "8.1110 %"
type input "Buy Tickets"
type code "A6VL4LLDISHTHMQXHFGFHRVZ"
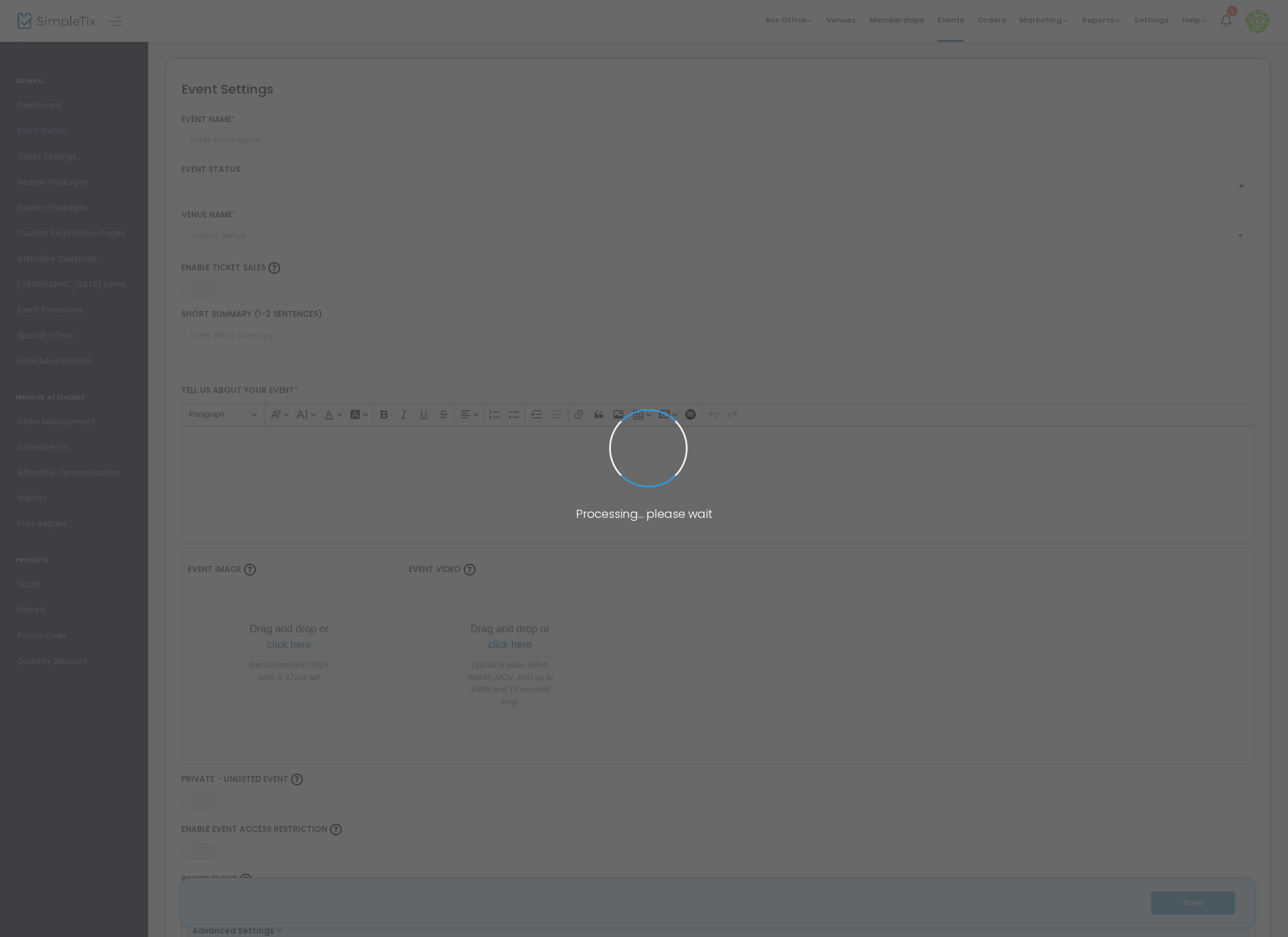
type input "WMLAMBVXMV7AGYTYLIS3ECMC"
type input "Test"
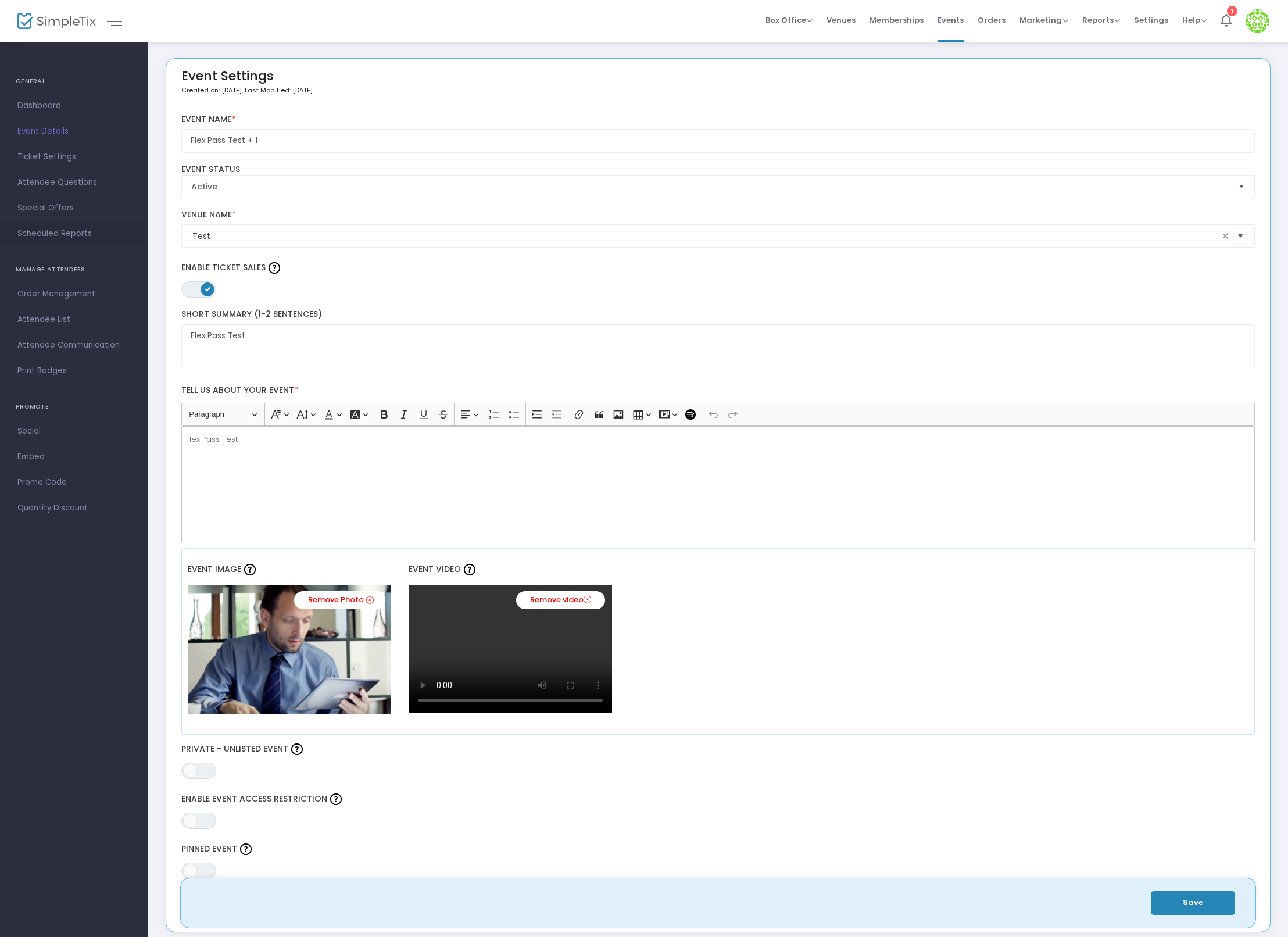
click at [59, 232] on span "Scheduled Reports" at bounding box center [75, 234] width 114 height 15
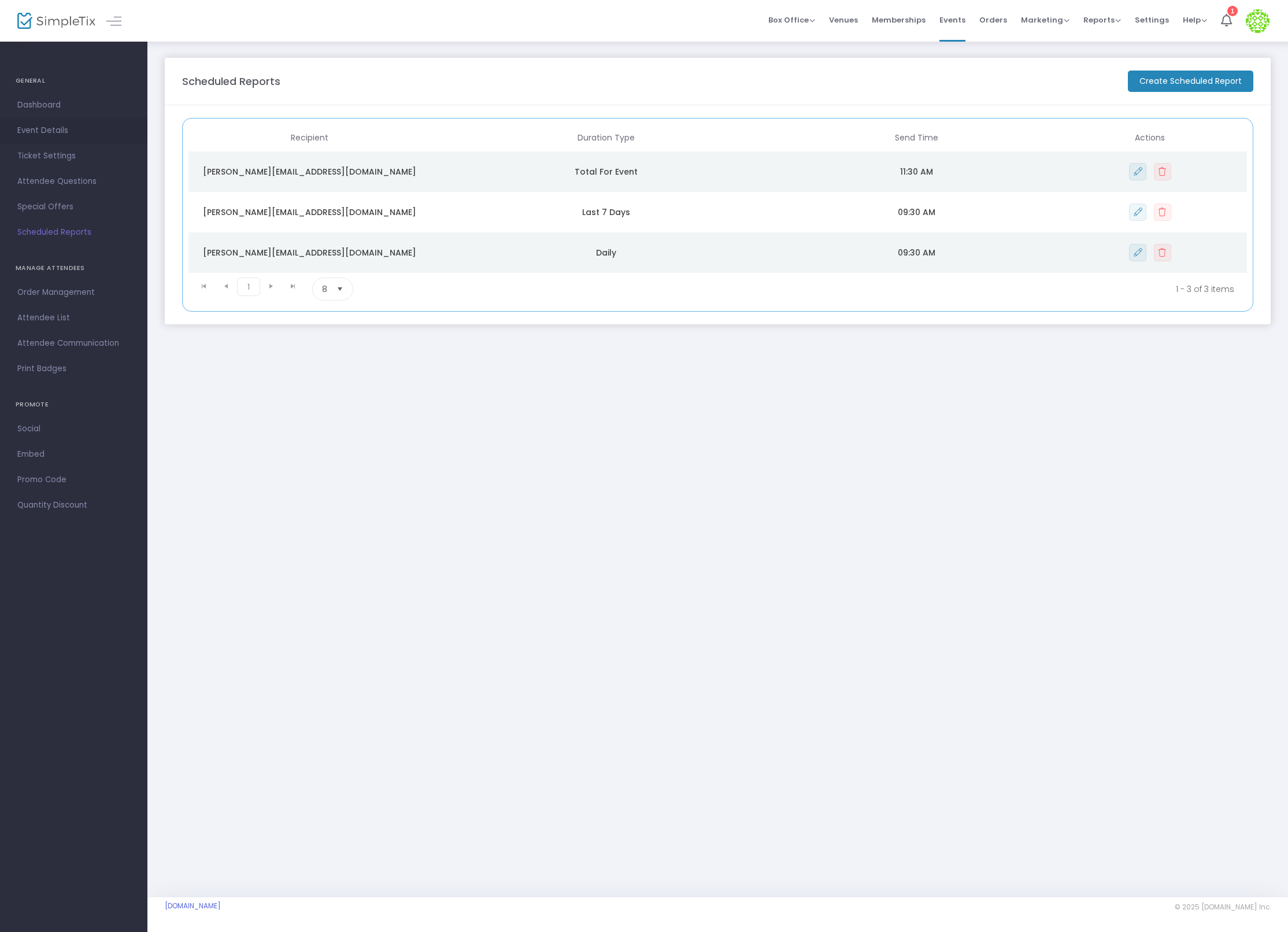
click at [29, 126] on span "Event Details" at bounding box center [74, 131] width 113 height 15
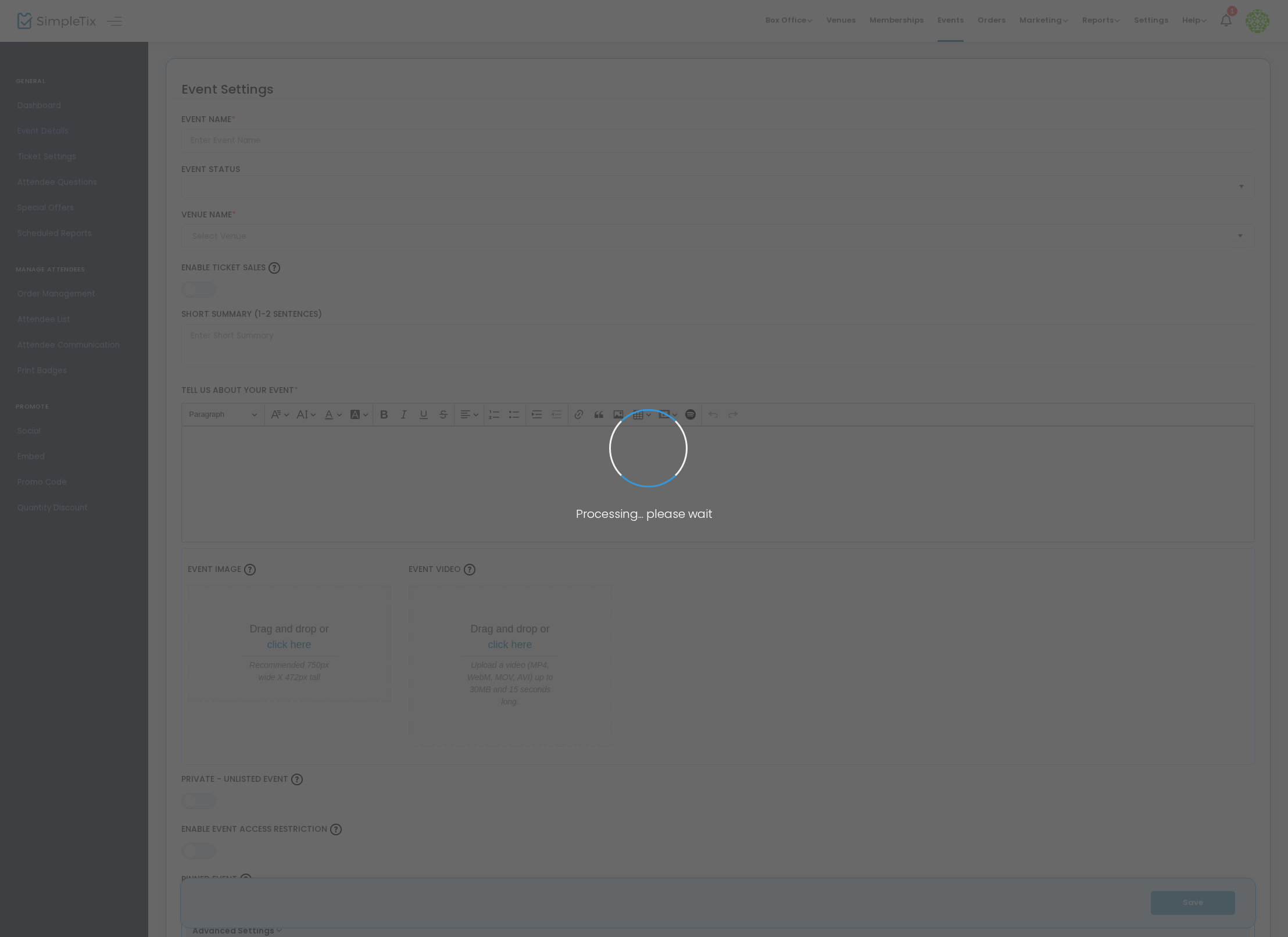
type input "Flex Pass Test + 1"
type textarea "Flex Pass Test"
type input "8.1110 %"
type input "Buy Tickets"
type code "A6VL4LLDISHTHMQXHFGFHRVZ"
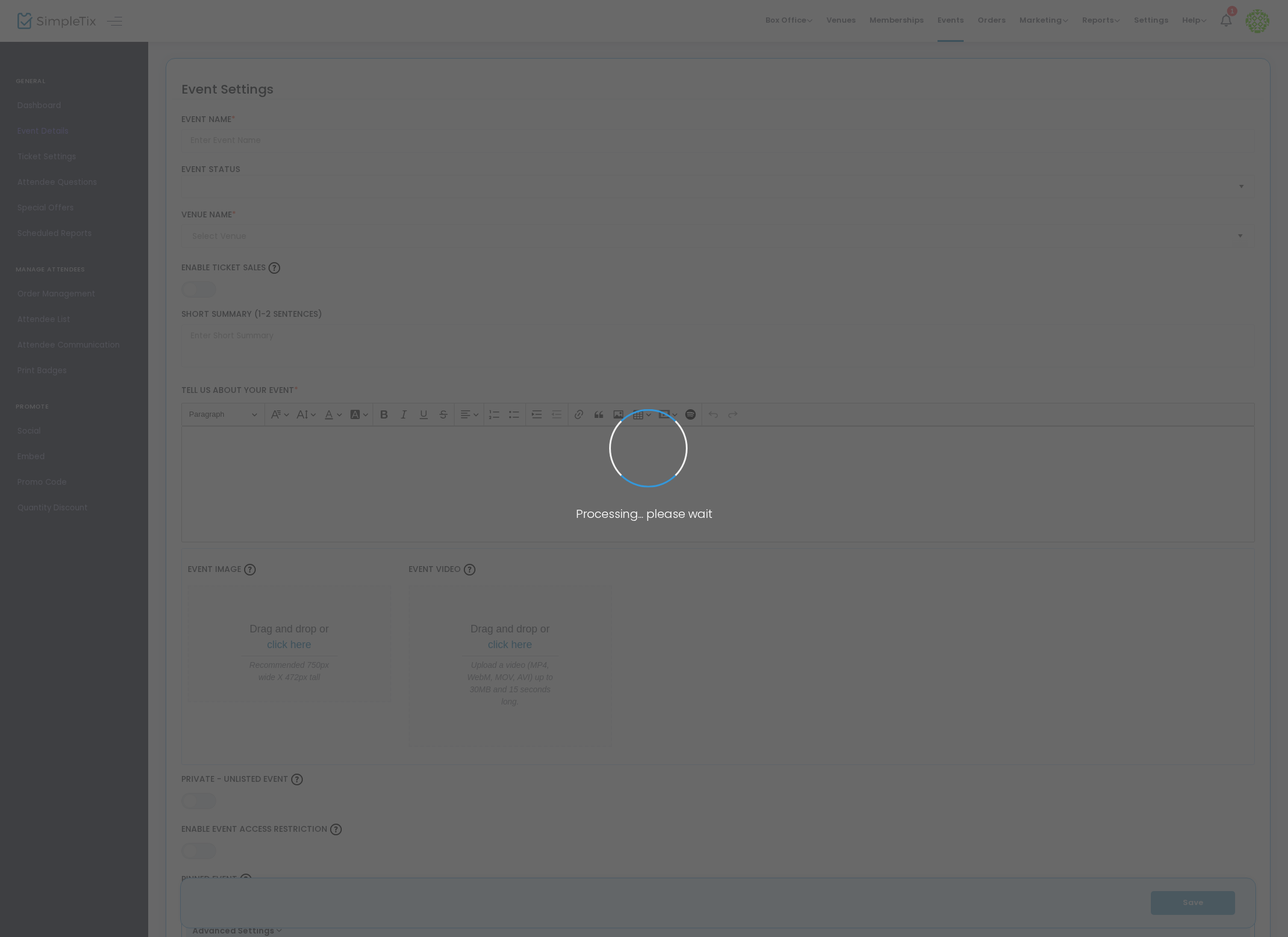
type input "WMLAMBVXMV7AGYTYLIS3ECMC"
type input "Test"
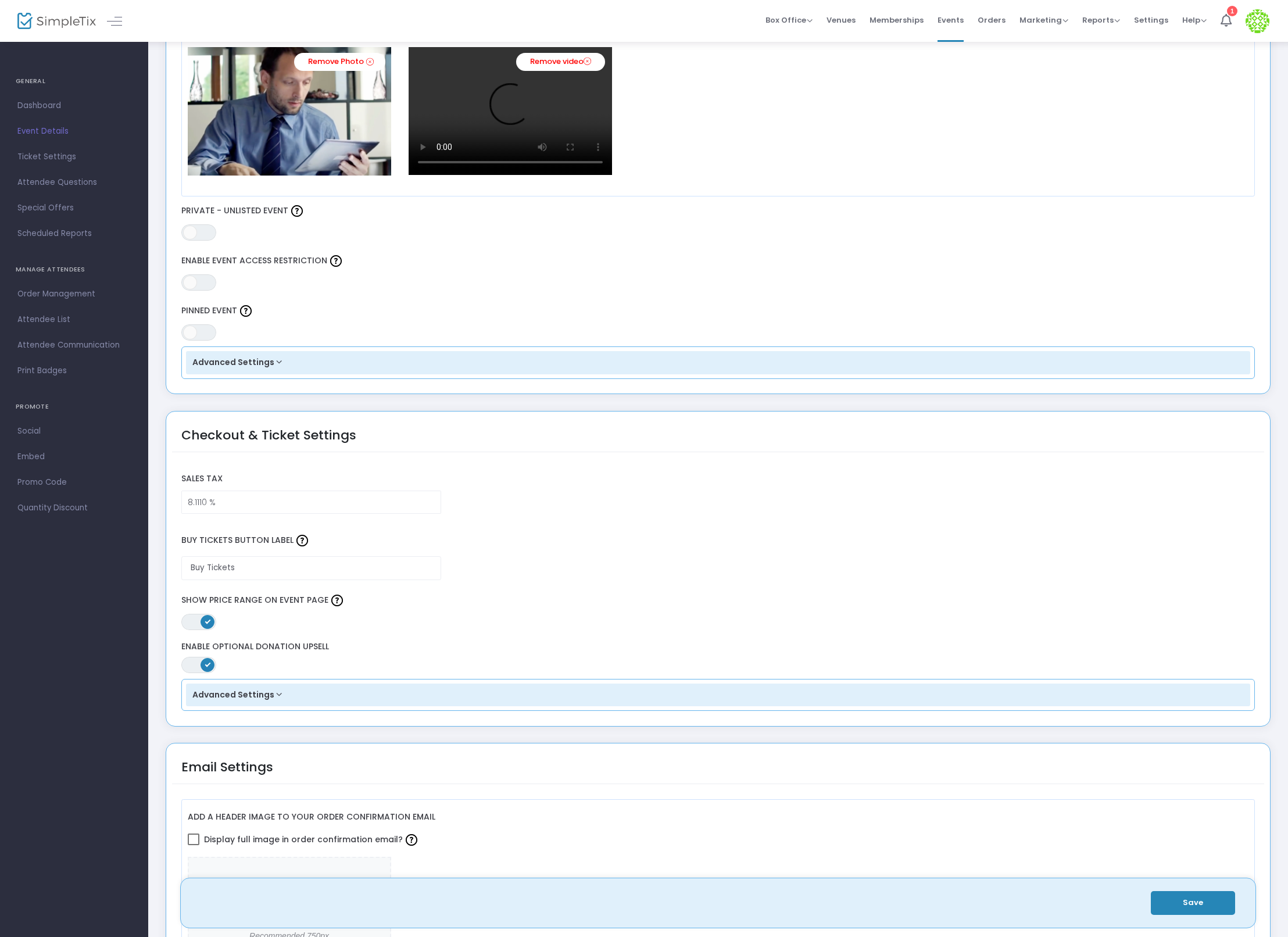
scroll to position [644, 0]
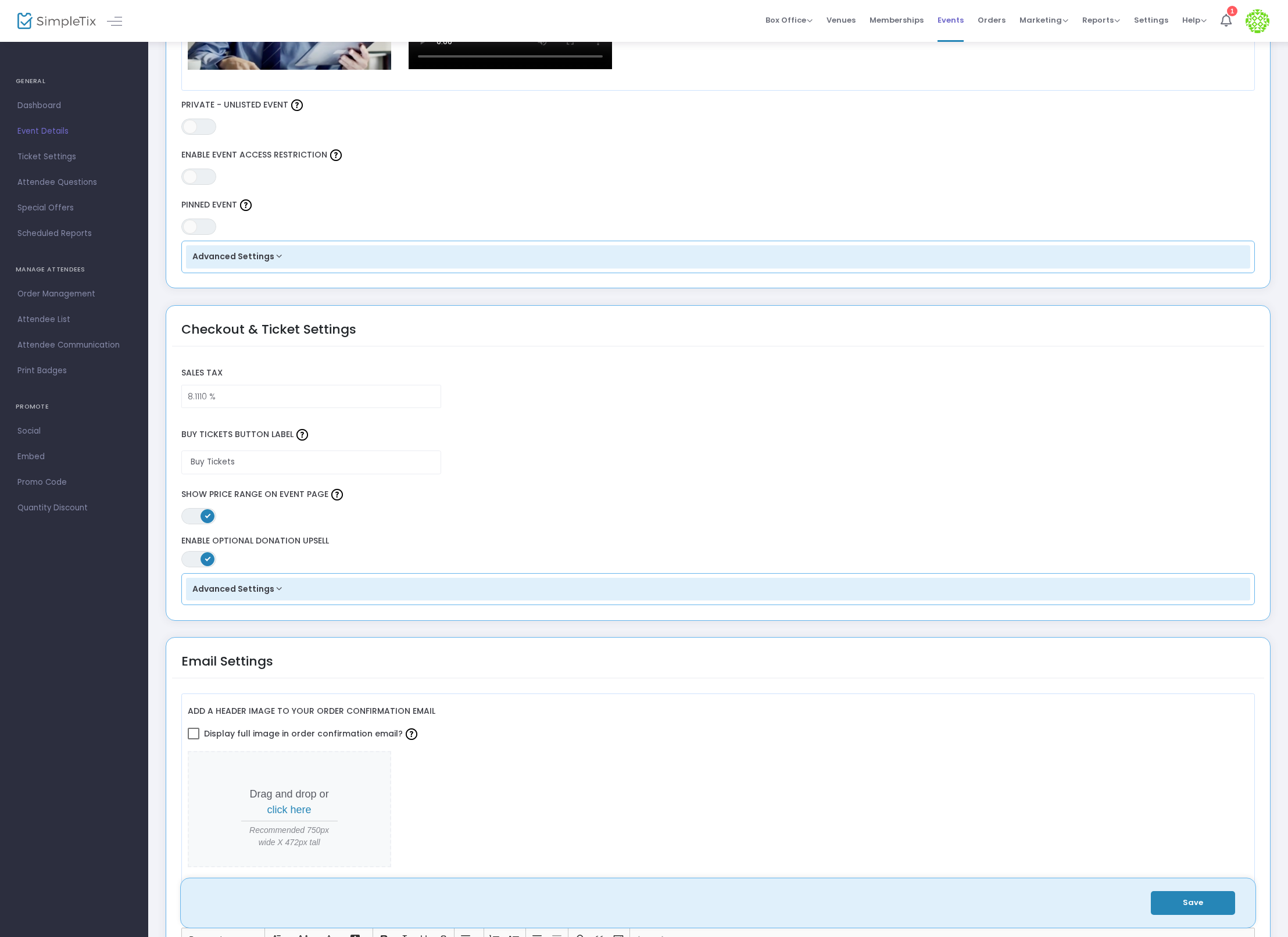
click at [943, 24] on span "Events" at bounding box center [950, 20] width 26 height 30
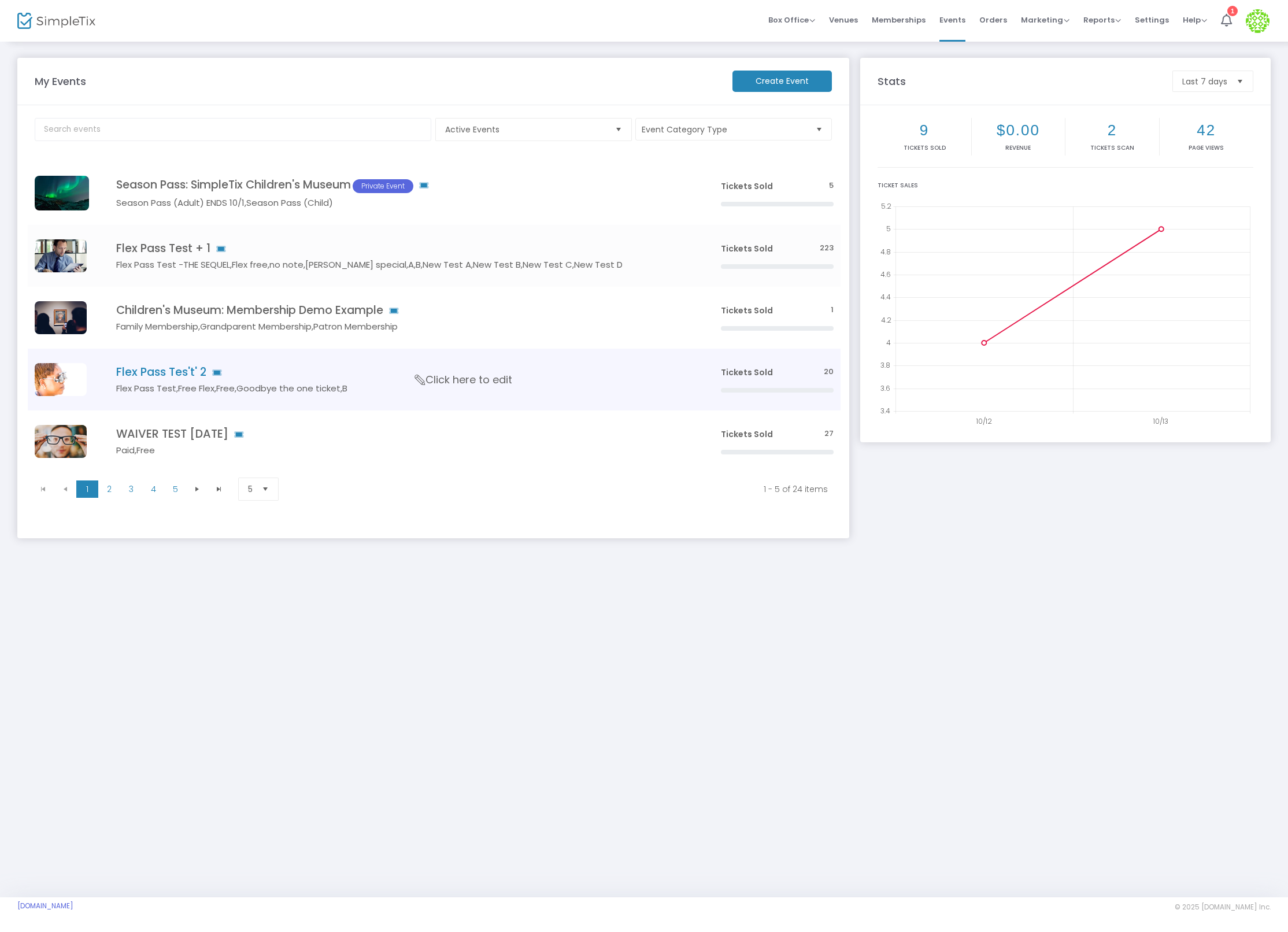
click at [183, 374] on h4 "Flex Pass Tes't' 2" at bounding box center [400, 372] width 570 height 13
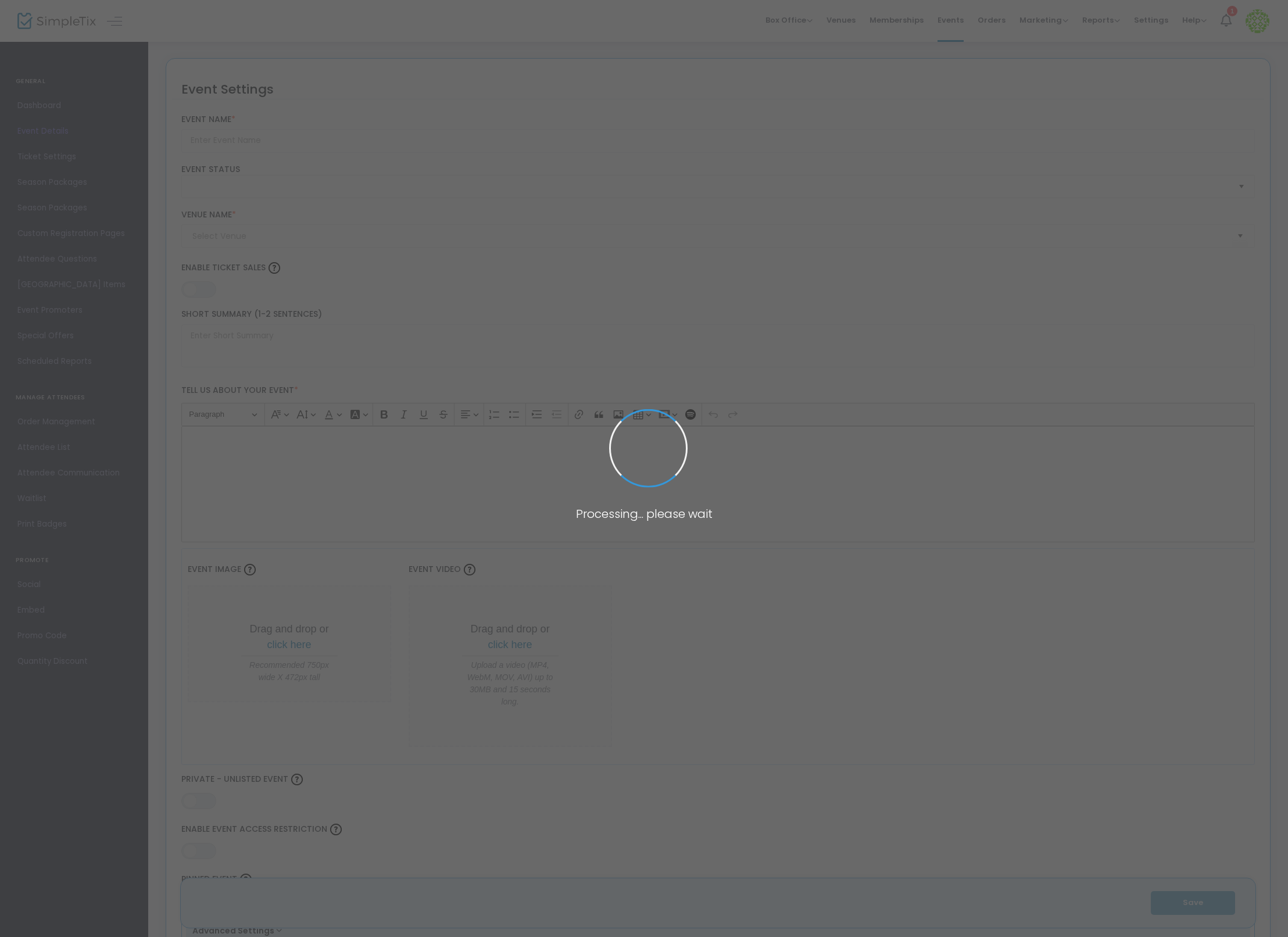
type input "Flex Pass Tes't' 2"
type textarea "Flex Pass Test"
type input "20.0000 %"
type input "Buy Tickets"
type input "Test"
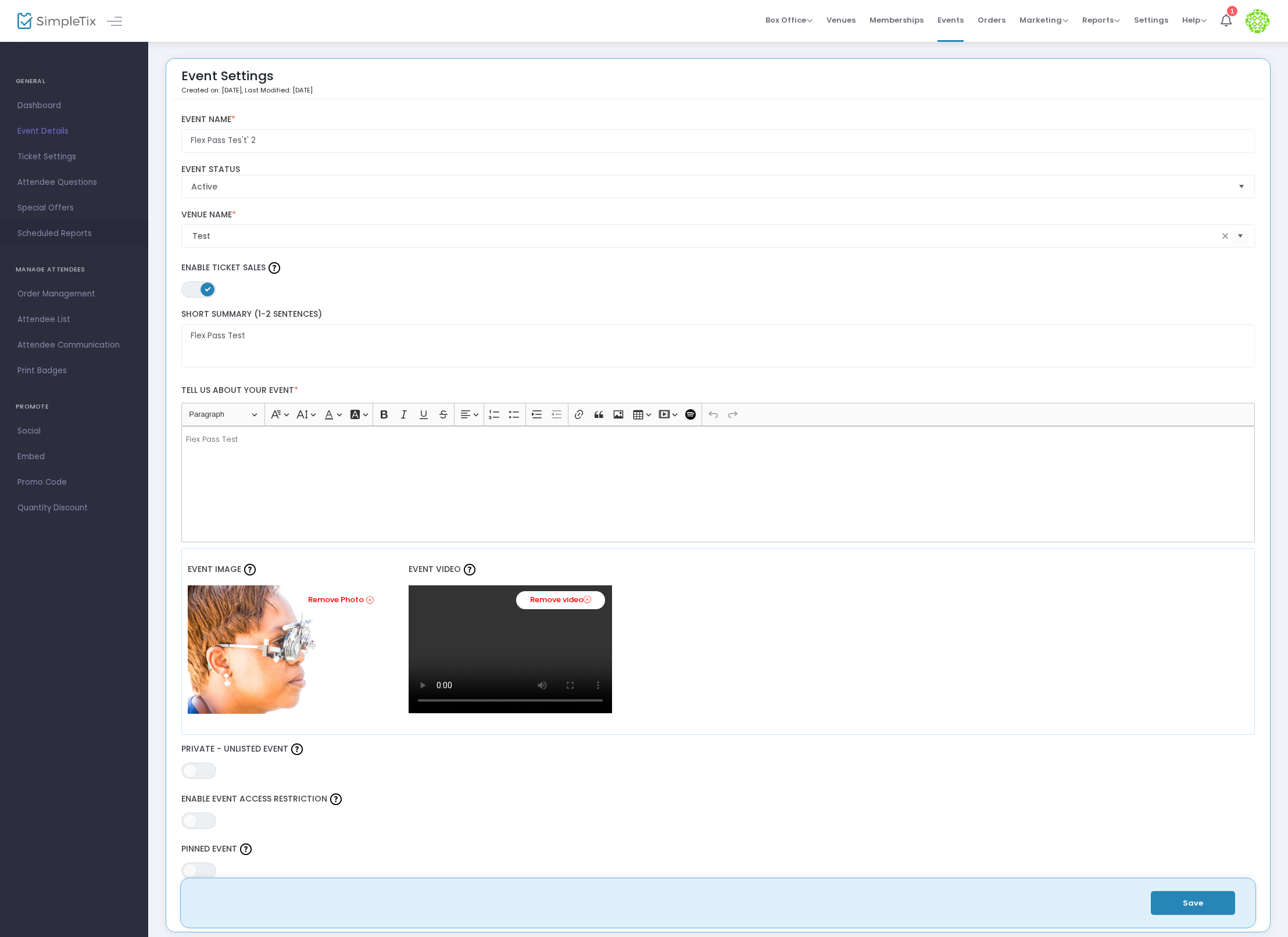
click at [52, 228] on span "Scheduled Reports" at bounding box center [75, 234] width 114 height 15
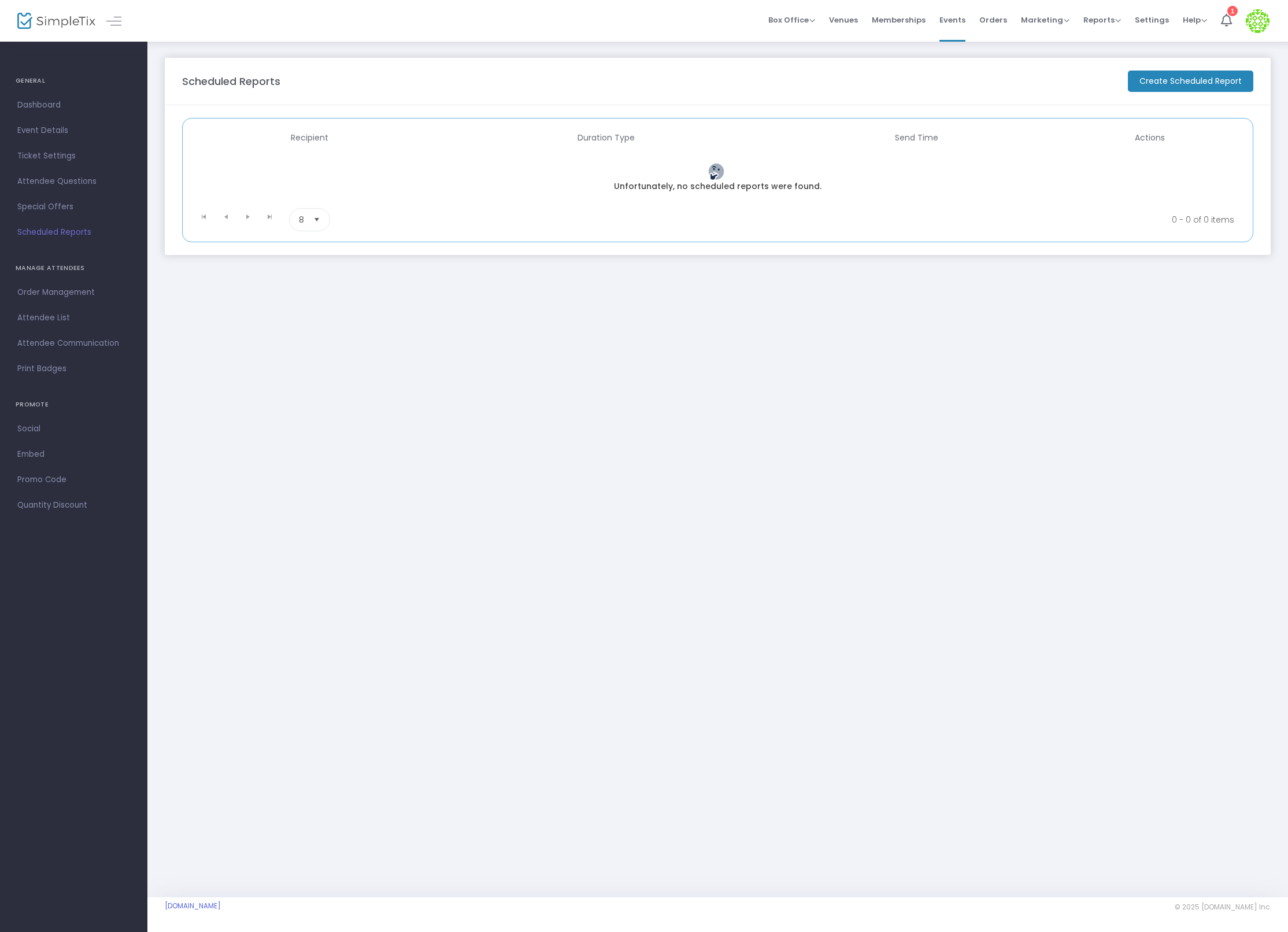
click at [1193, 81] on m-button "Create Scheduled Report" at bounding box center [1190, 81] width 125 height 21
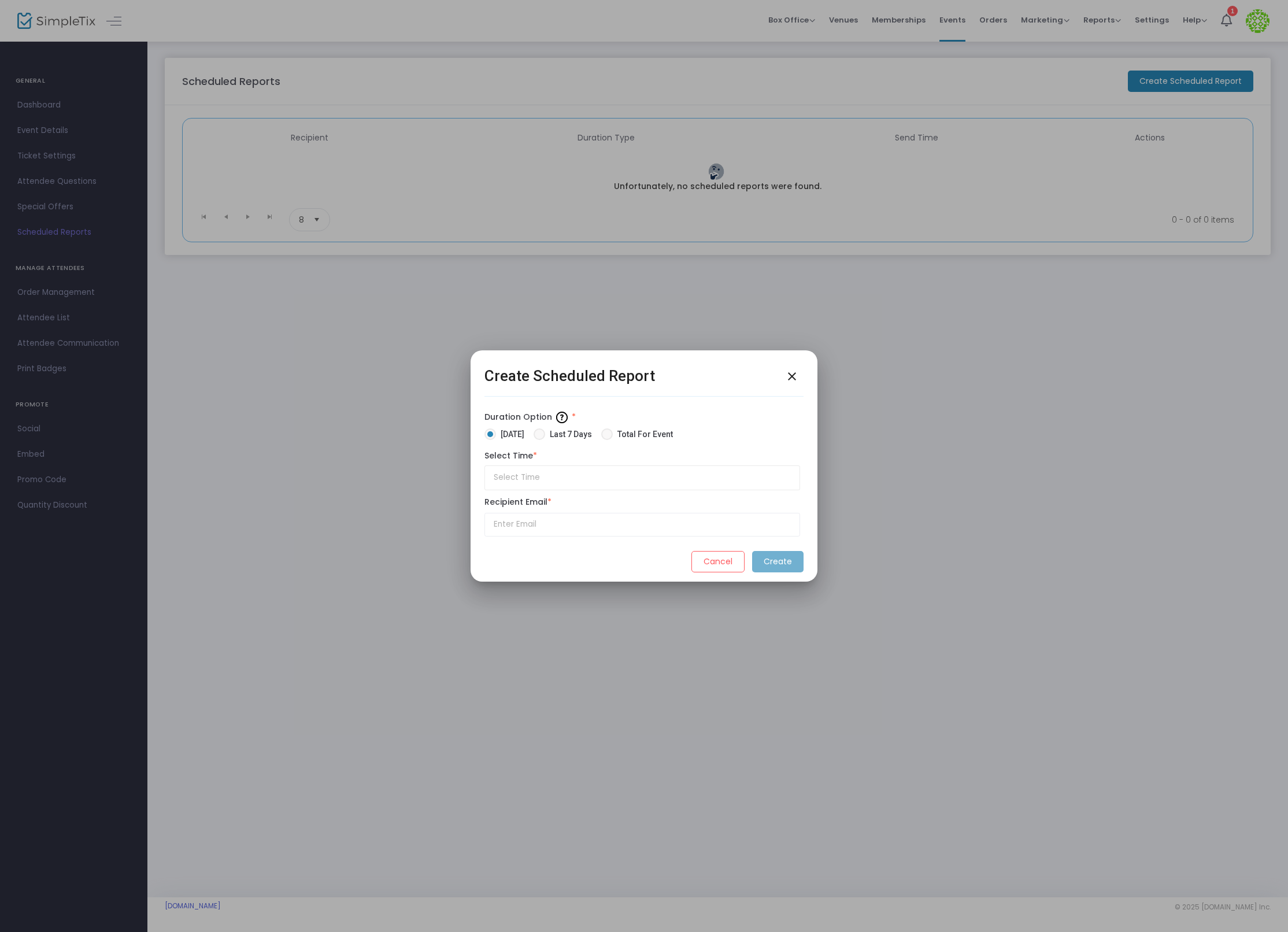
click at [654, 431] on span "Total For Event" at bounding box center [643, 434] width 60 height 12
click at [607, 440] on input "Total For Event" at bounding box center [607, 440] width 1 height 1
radio input "true"
click at [612, 467] on input "text" at bounding box center [642, 478] width 315 height 25
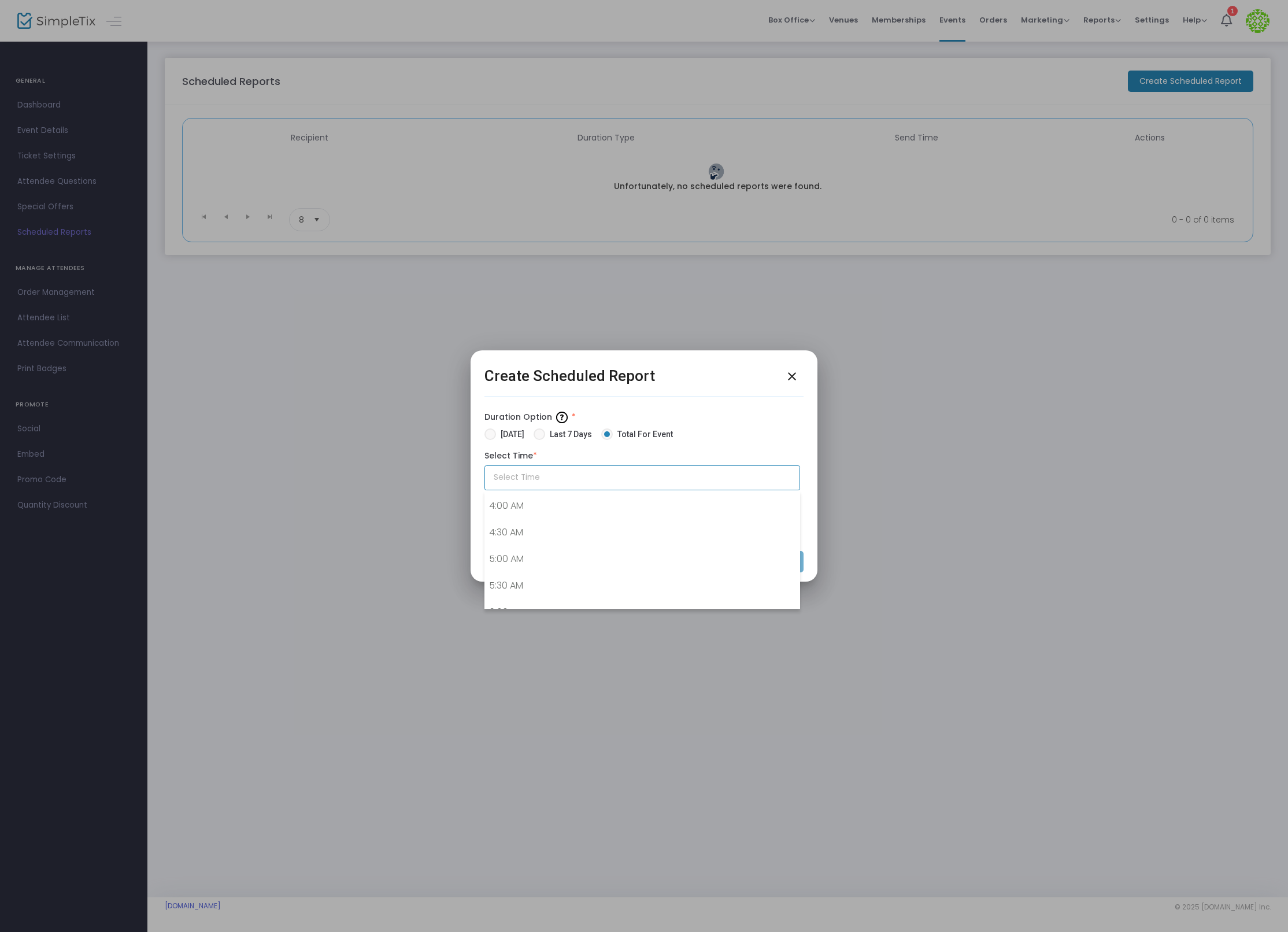
scroll to position [213, 0]
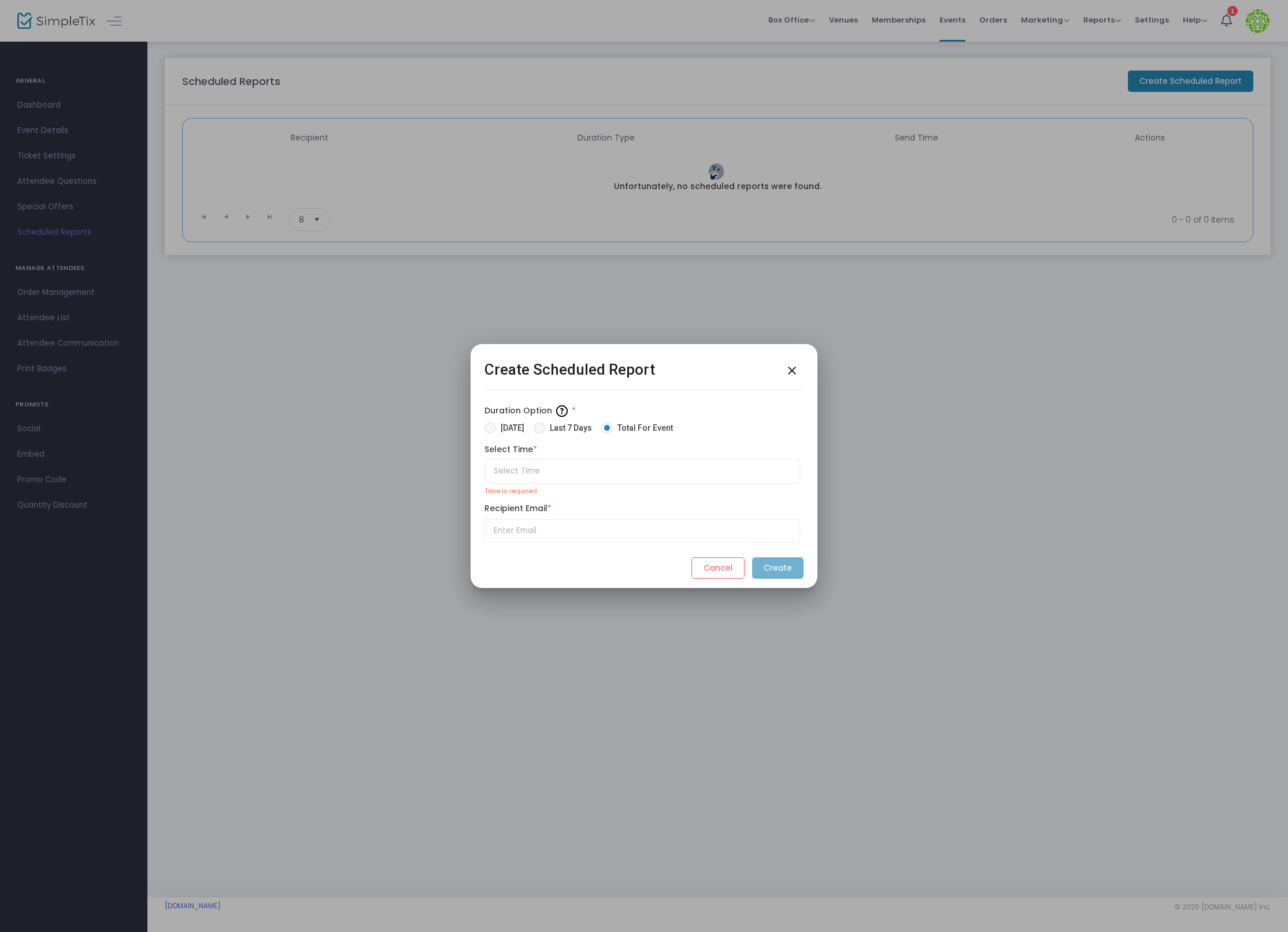
click at [56, 141] on div at bounding box center [644, 466] width 1288 height 932
click at [54, 135] on div at bounding box center [644, 466] width 1288 height 932
click at [790, 364] on mat-icon "close" at bounding box center [791, 371] width 14 height 14
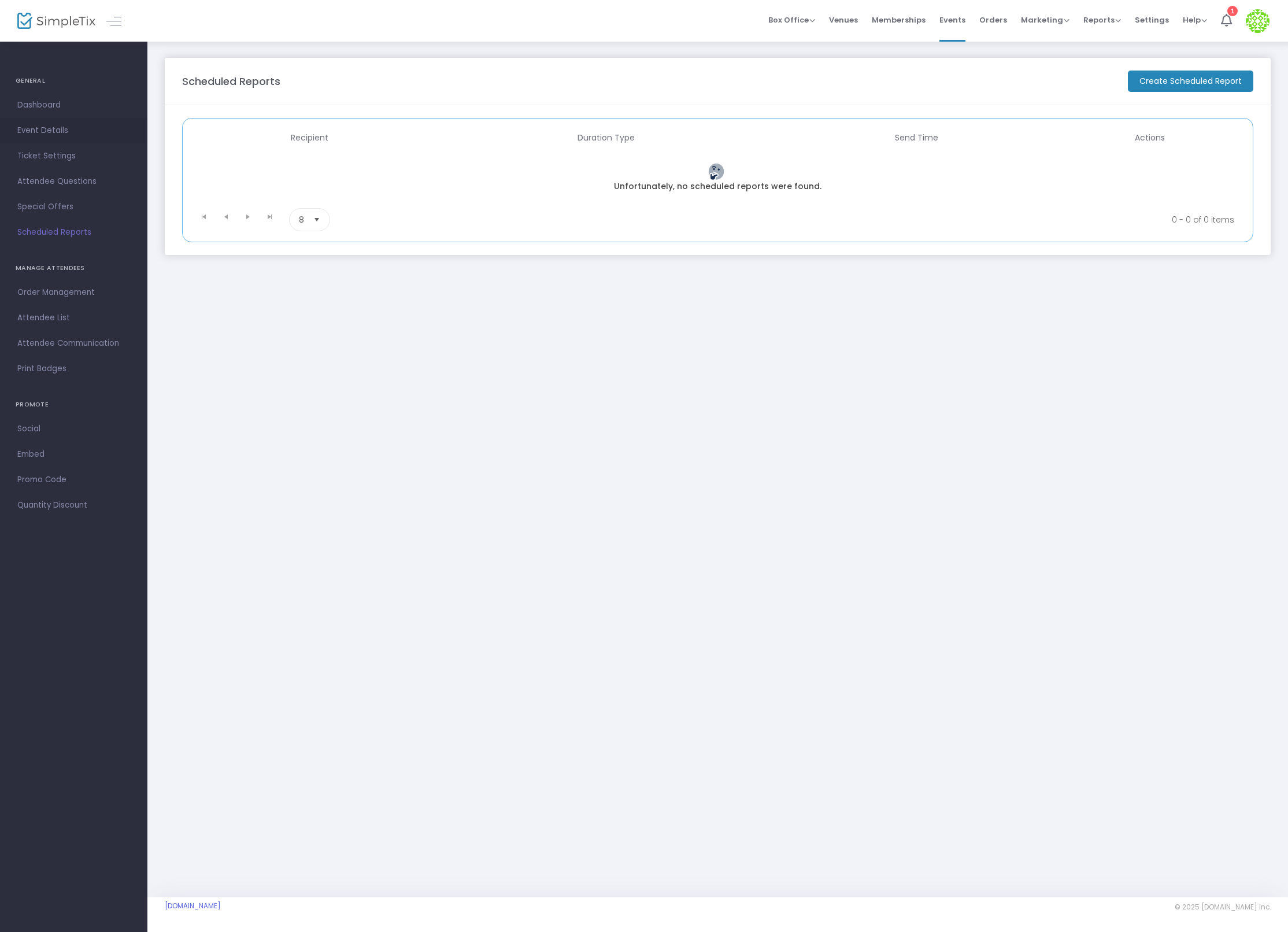
click at [48, 130] on span "Event Details" at bounding box center [74, 131] width 113 height 15
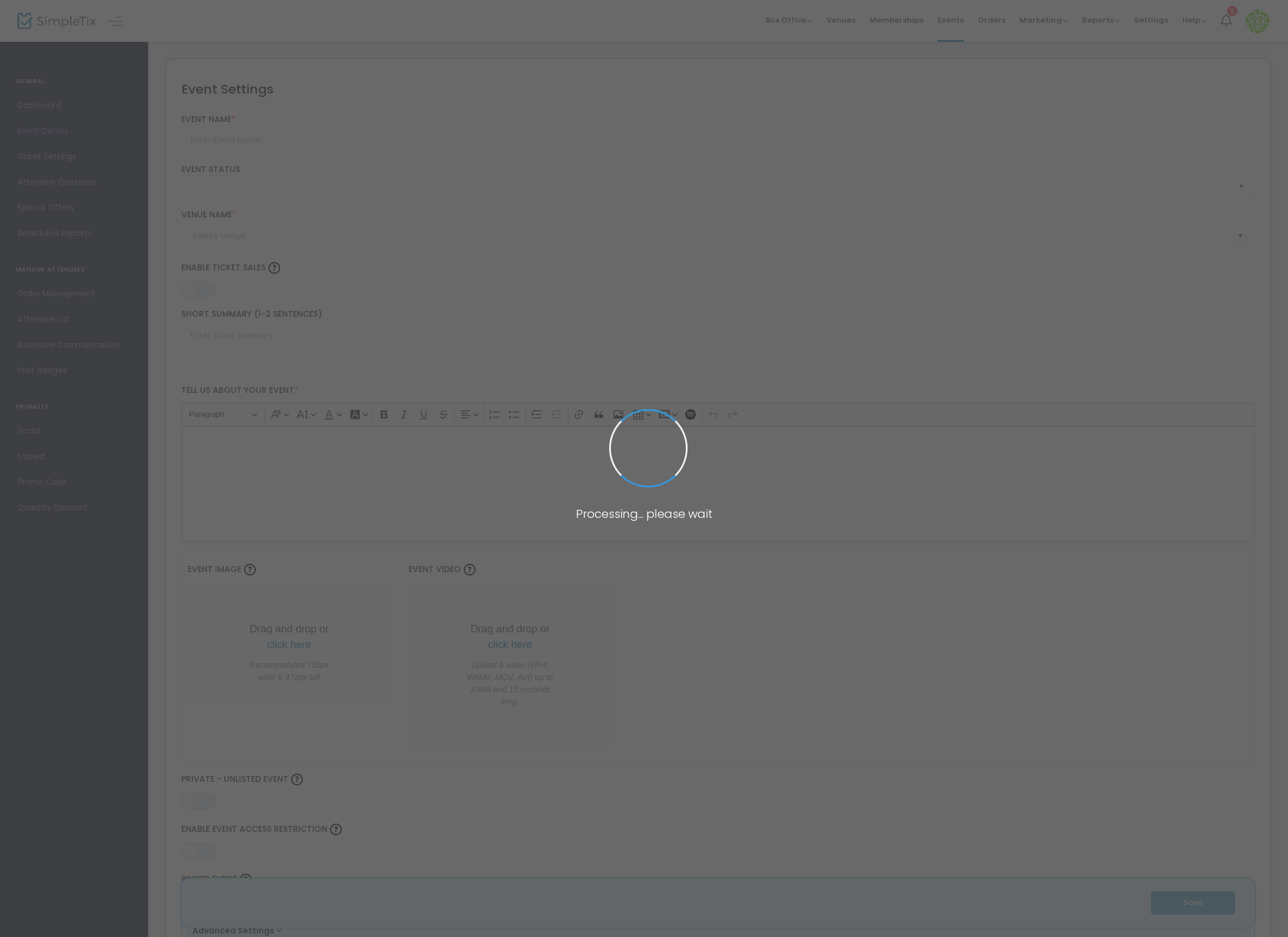
type input "Flex Pass Tes't' 2"
type textarea "Flex Pass Test"
type input "20.0000 %"
type input "Buy Tickets"
type input "Test"
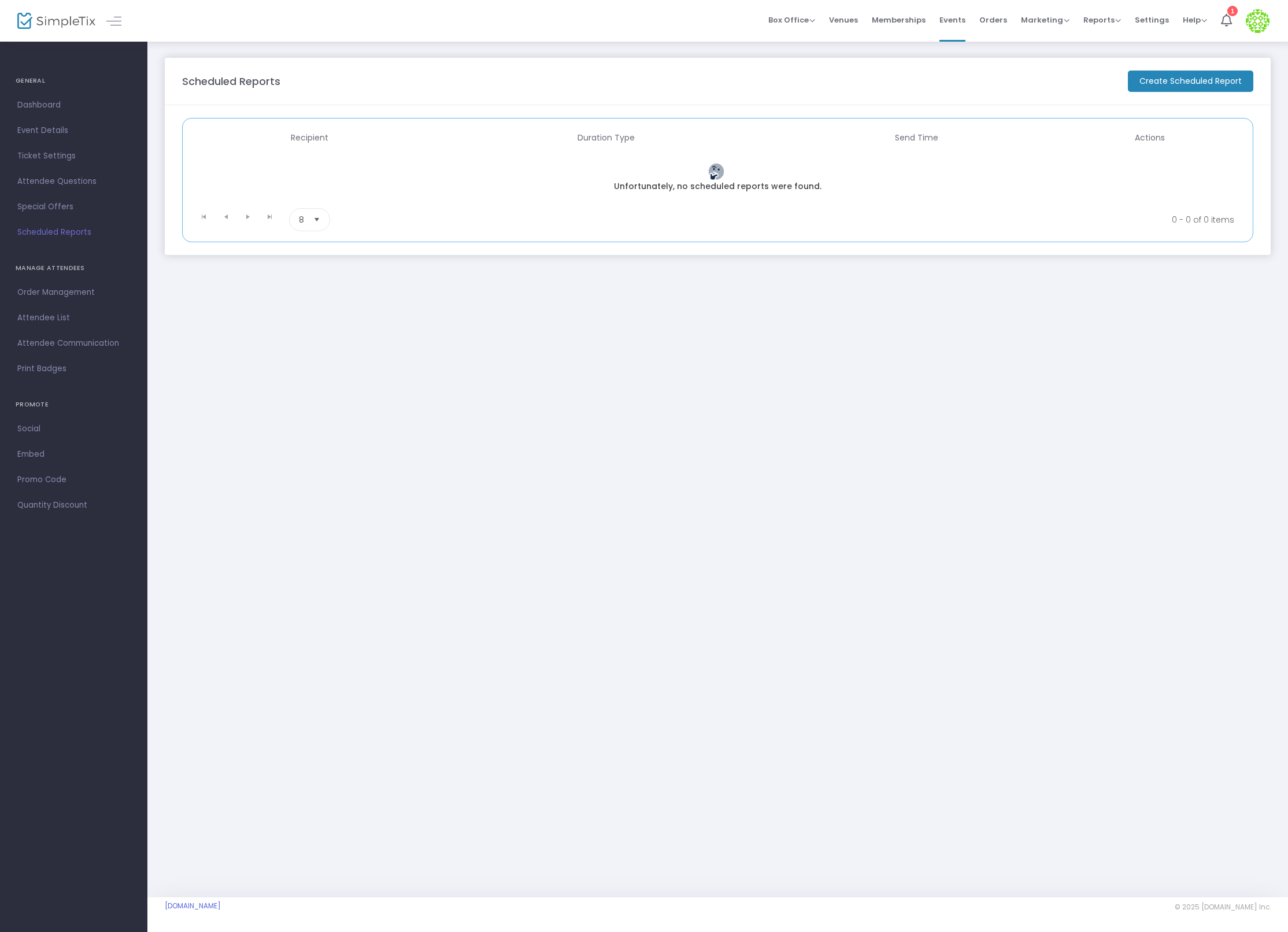
click at [1203, 79] on m-button "Create Scheduled Report" at bounding box center [1190, 81] width 125 height 21
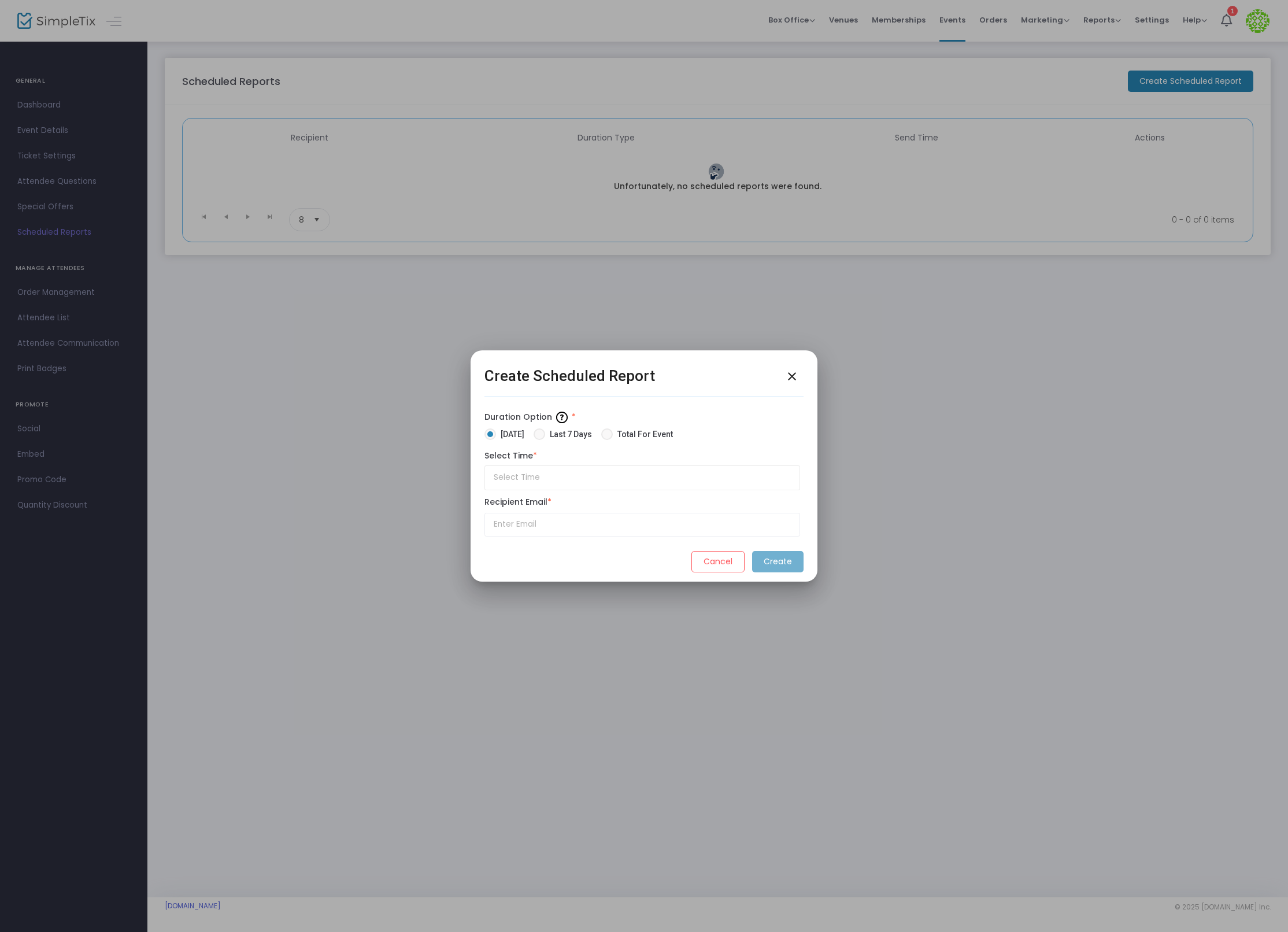
click at [645, 429] on span "Total For Event" at bounding box center [643, 434] width 60 height 12
click at [607, 440] on input "Total For Event" at bounding box center [607, 440] width 1 height 1
radio input "true"
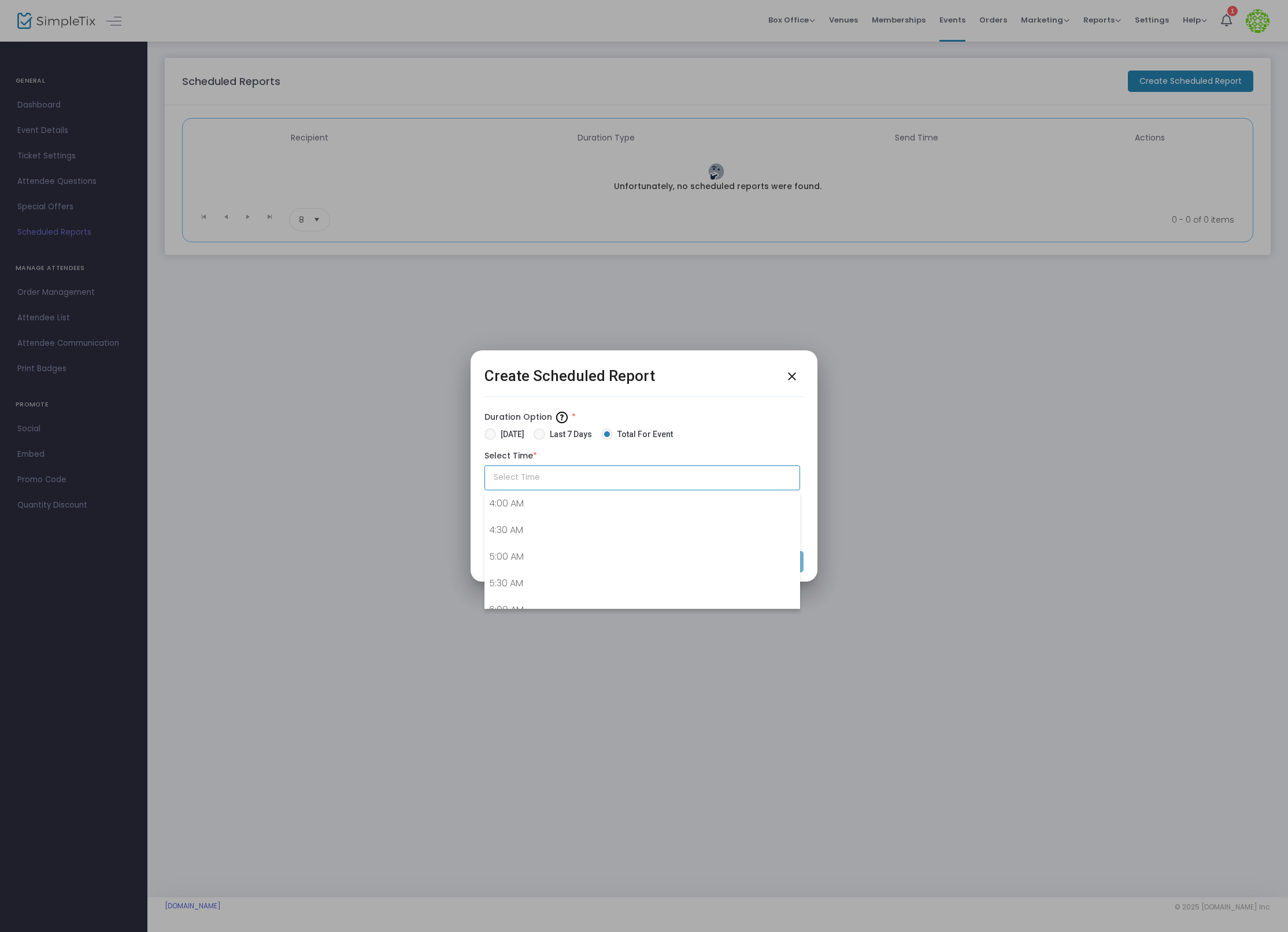
click at [598, 476] on input "text" at bounding box center [642, 478] width 315 height 25
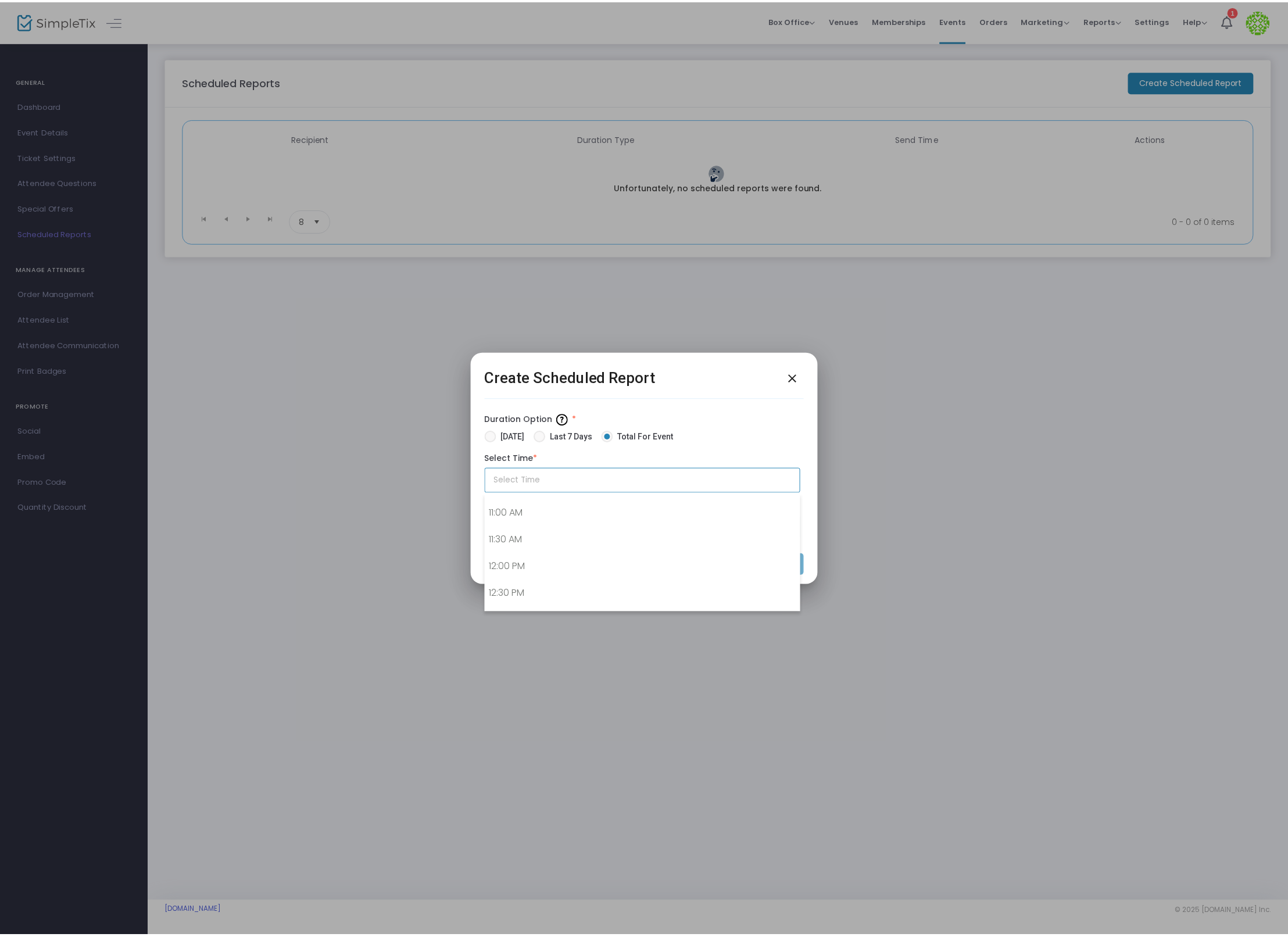
scroll to position [587, 0]
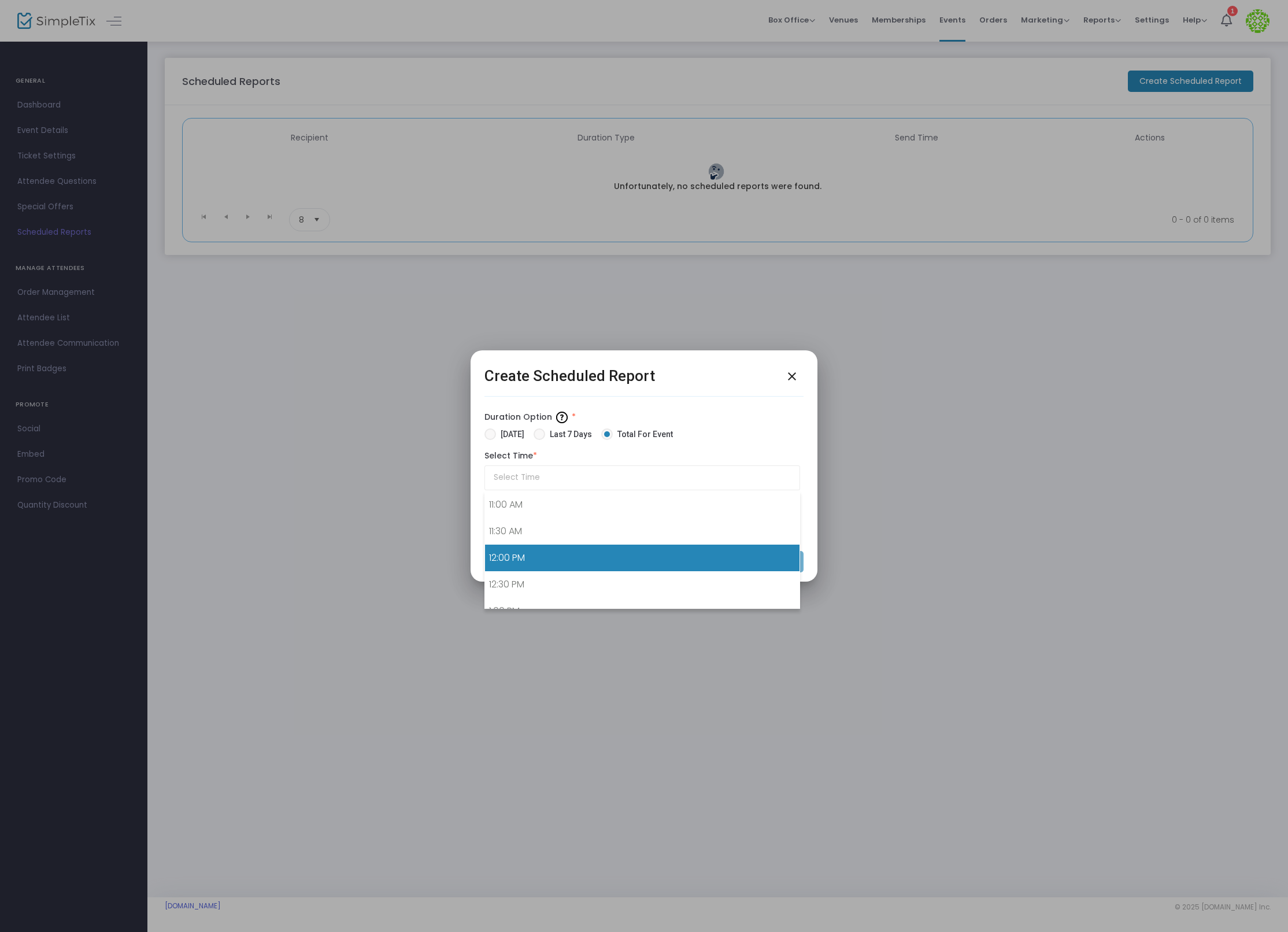
click at [581, 559] on link "12:00 PM" at bounding box center [642, 558] width 315 height 26
type input "12:00 PM"
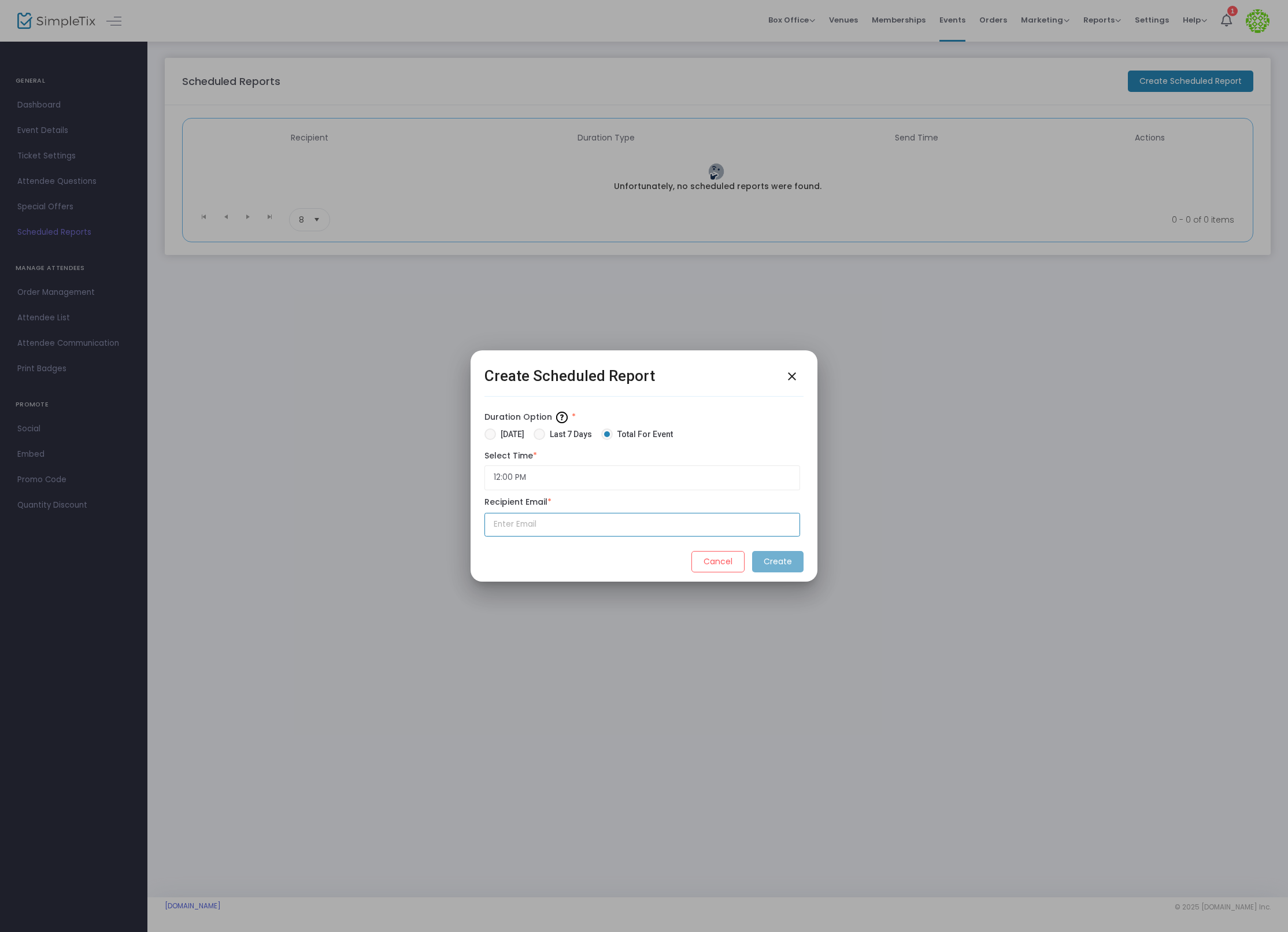
click at [615, 522] on input "text" at bounding box center [642, 525] width 315 height 23
type input "[PERSON_NAME][EMAIL_ADDRESS][DOMAIN_NAME]"
click at [788, 564] on m-button "Create" at bounding box center [777, 561] width 51 height 21
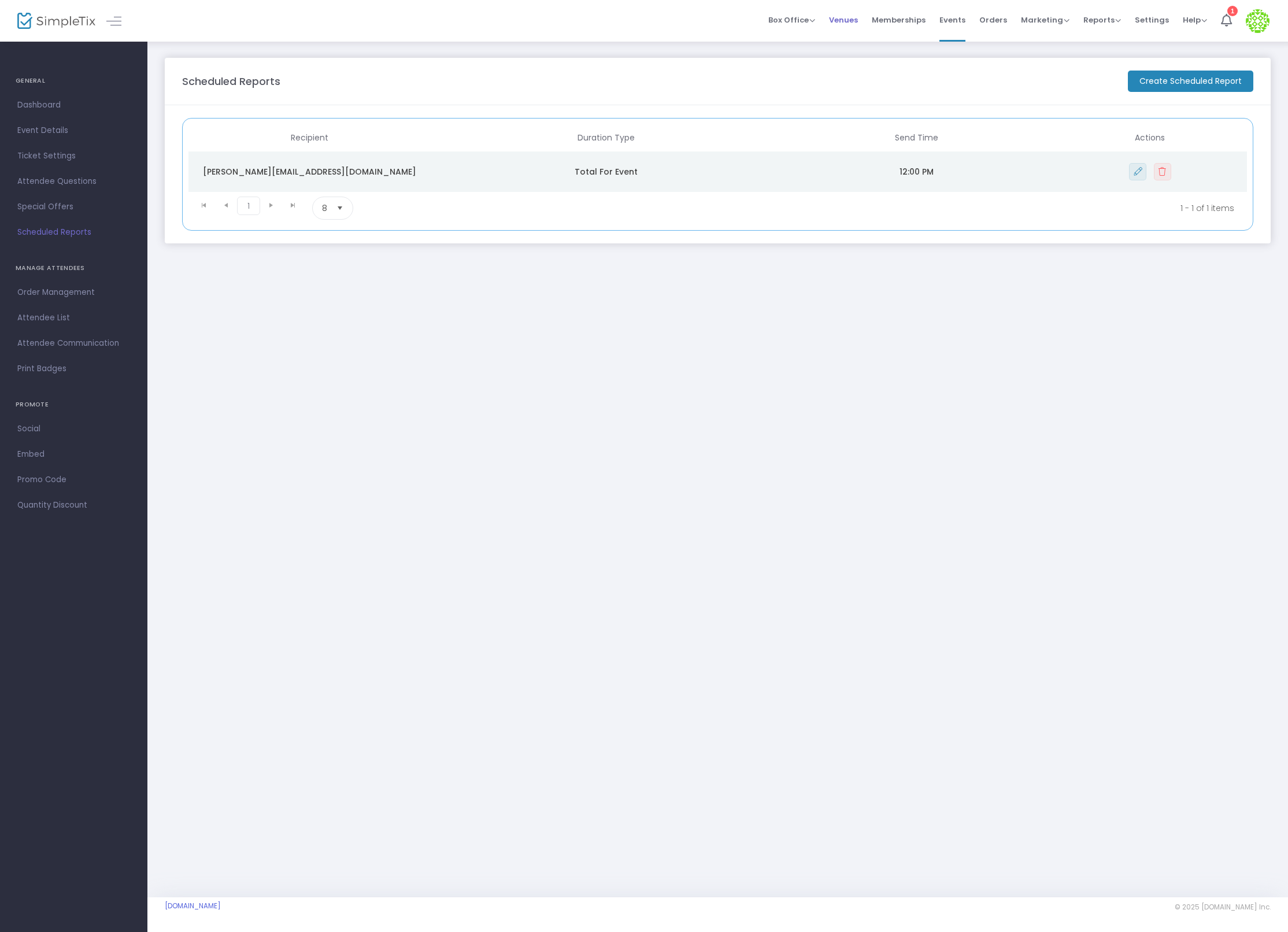
click at [854, 18] on span "Venues" at bounding box center [843, 20] width 29 height 29
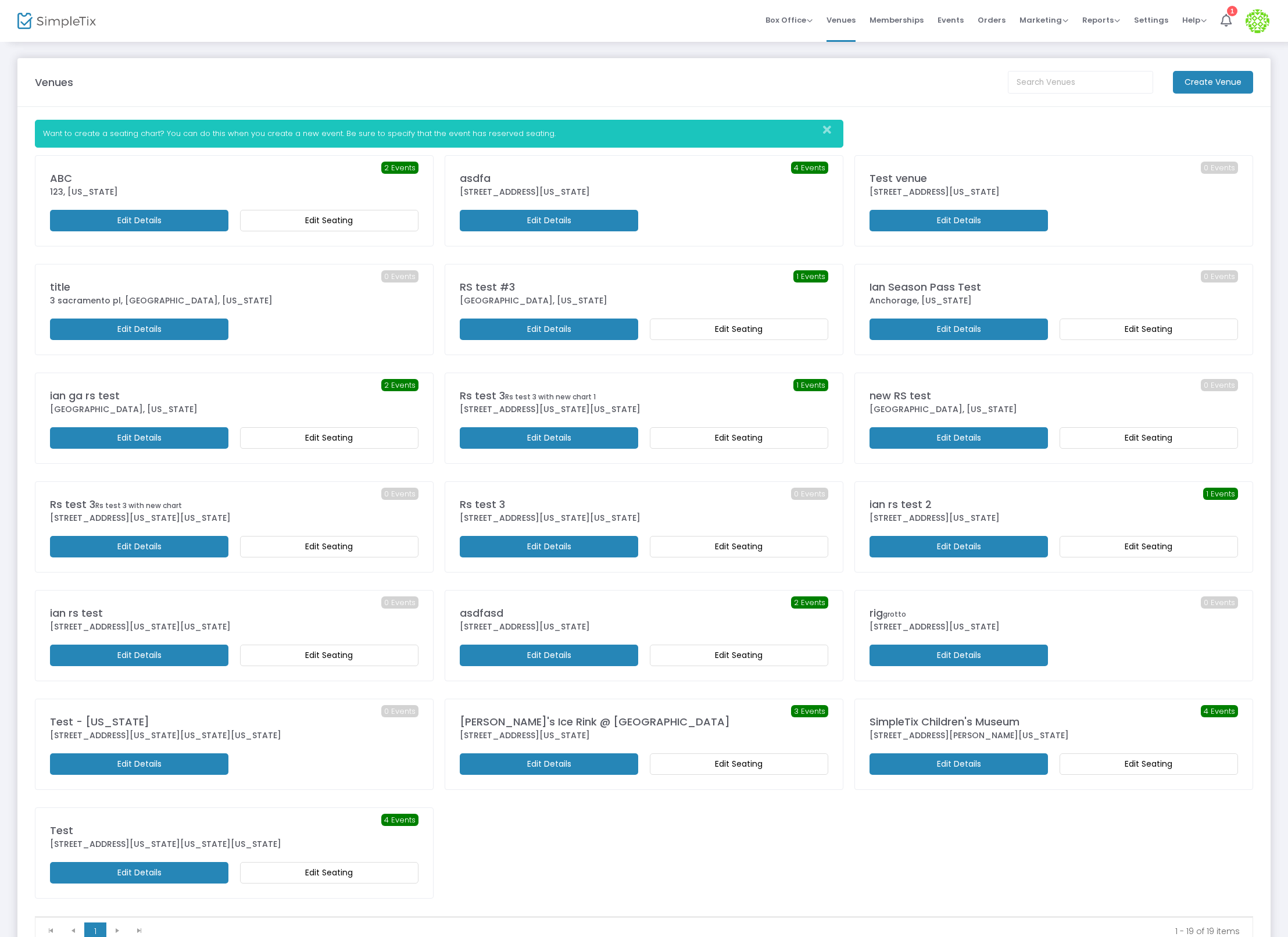
click at [314, 877] on m-button "Edit Seating" at bounding box center [329, 873] width 179 height 21
click at [181, 879] on m-button "Edit Details" at bounding box center [139, 873] width 179 height 21
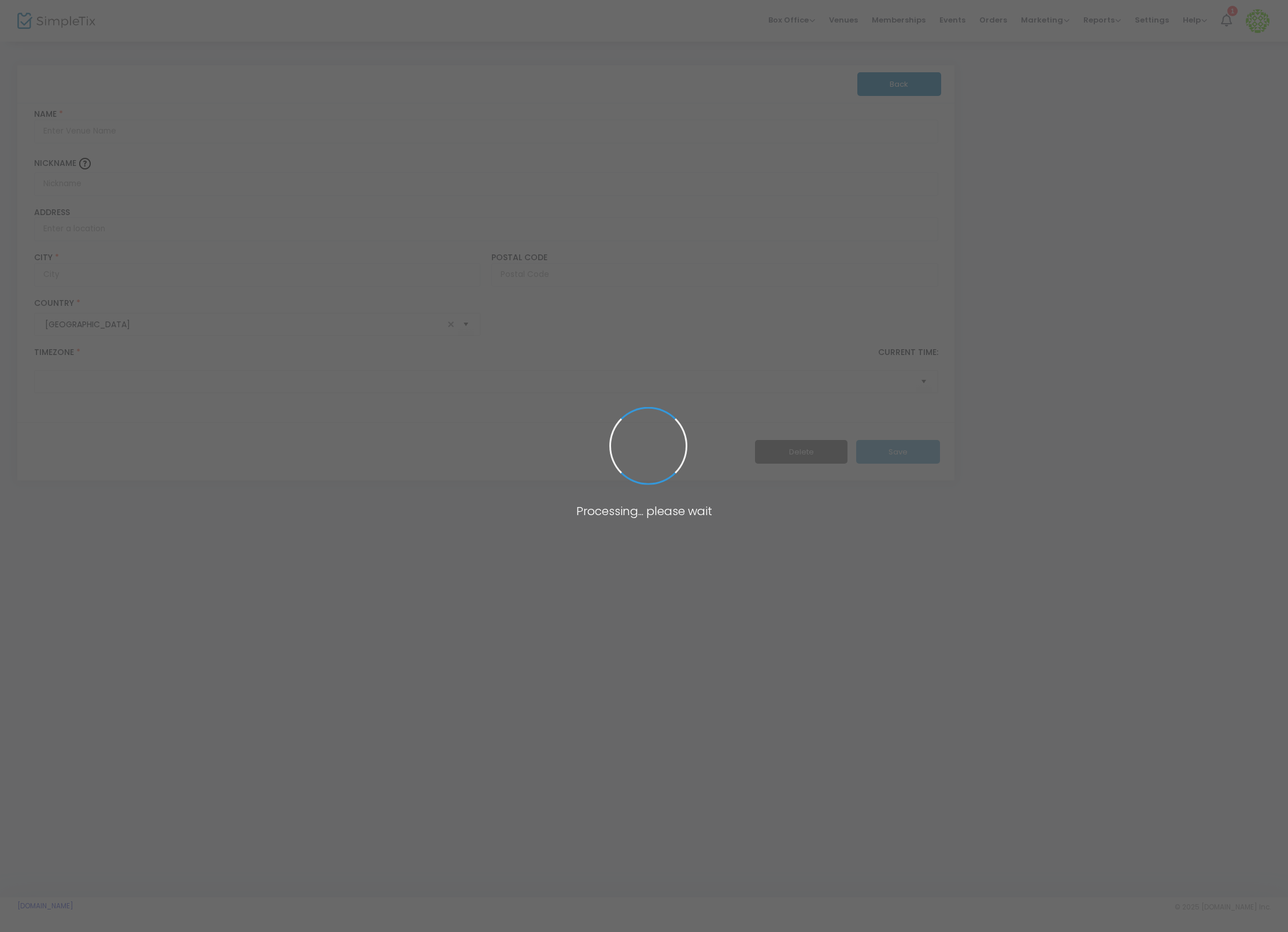
type input "Test"
type input "1600 Pennsylvania Avenue Northwest"
type input "Washington"
type input "20500"
type input "United States"
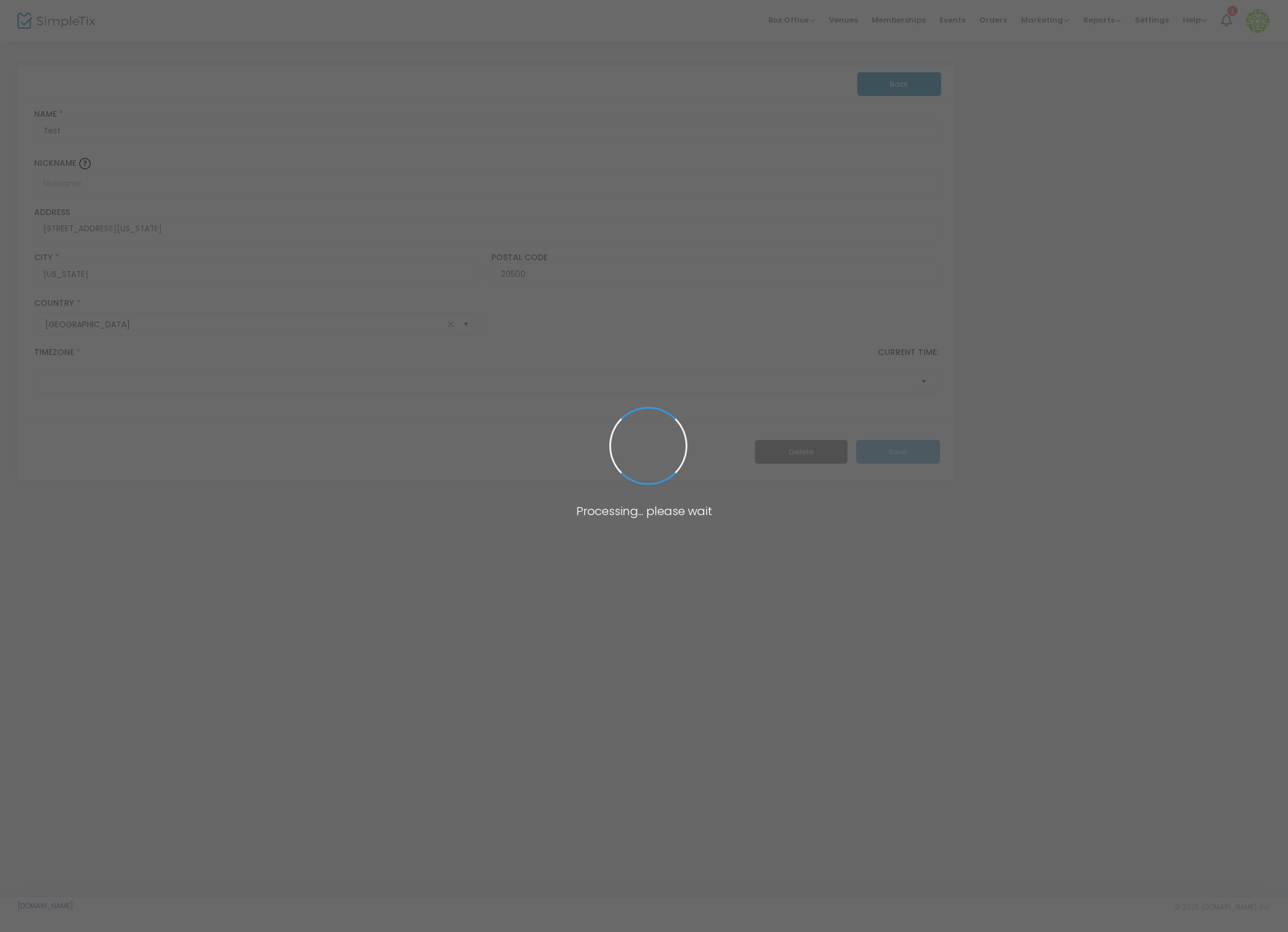
type input "(UTC-07:00) Arizona"
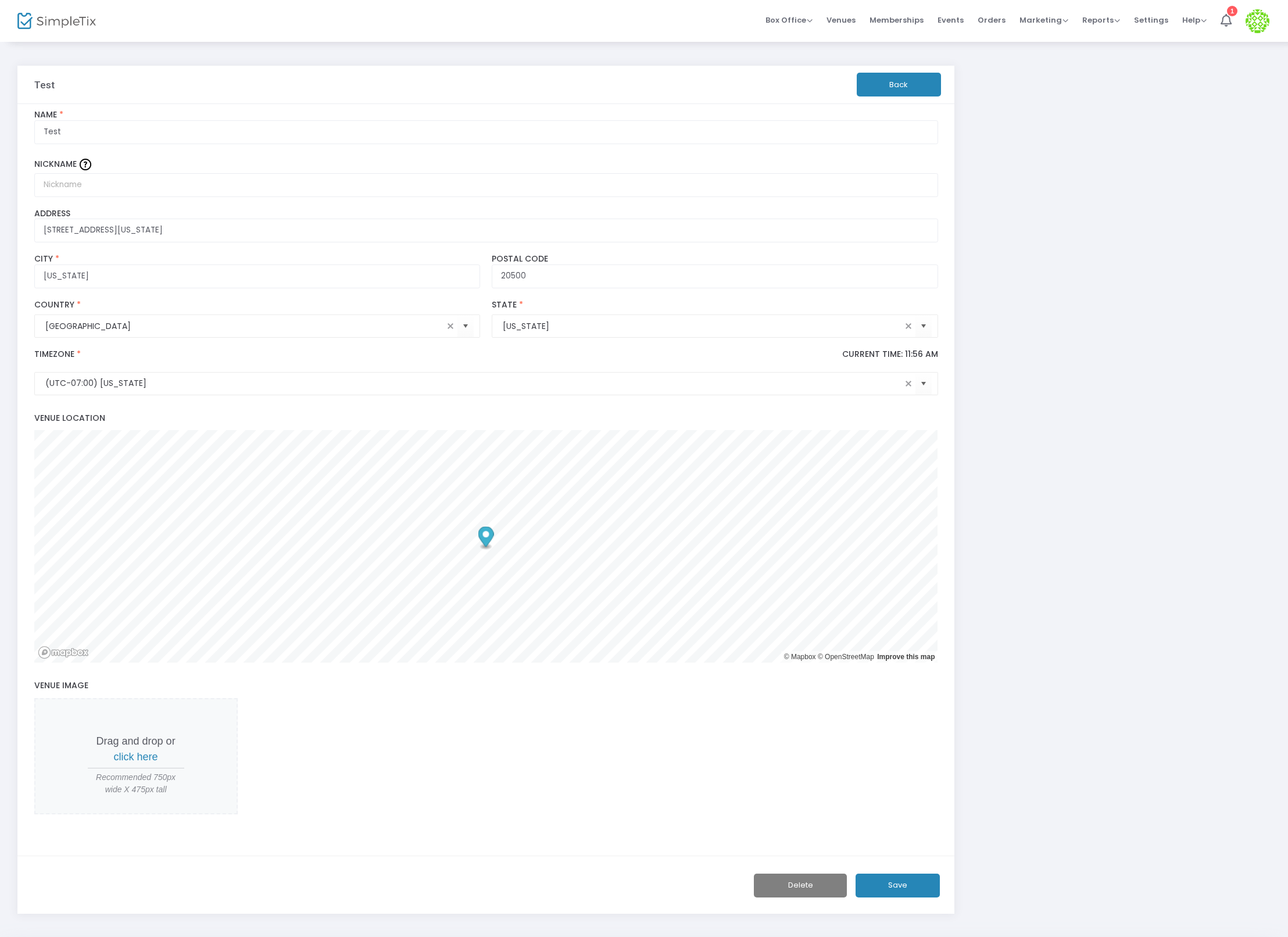
scroll to position [44, 0]
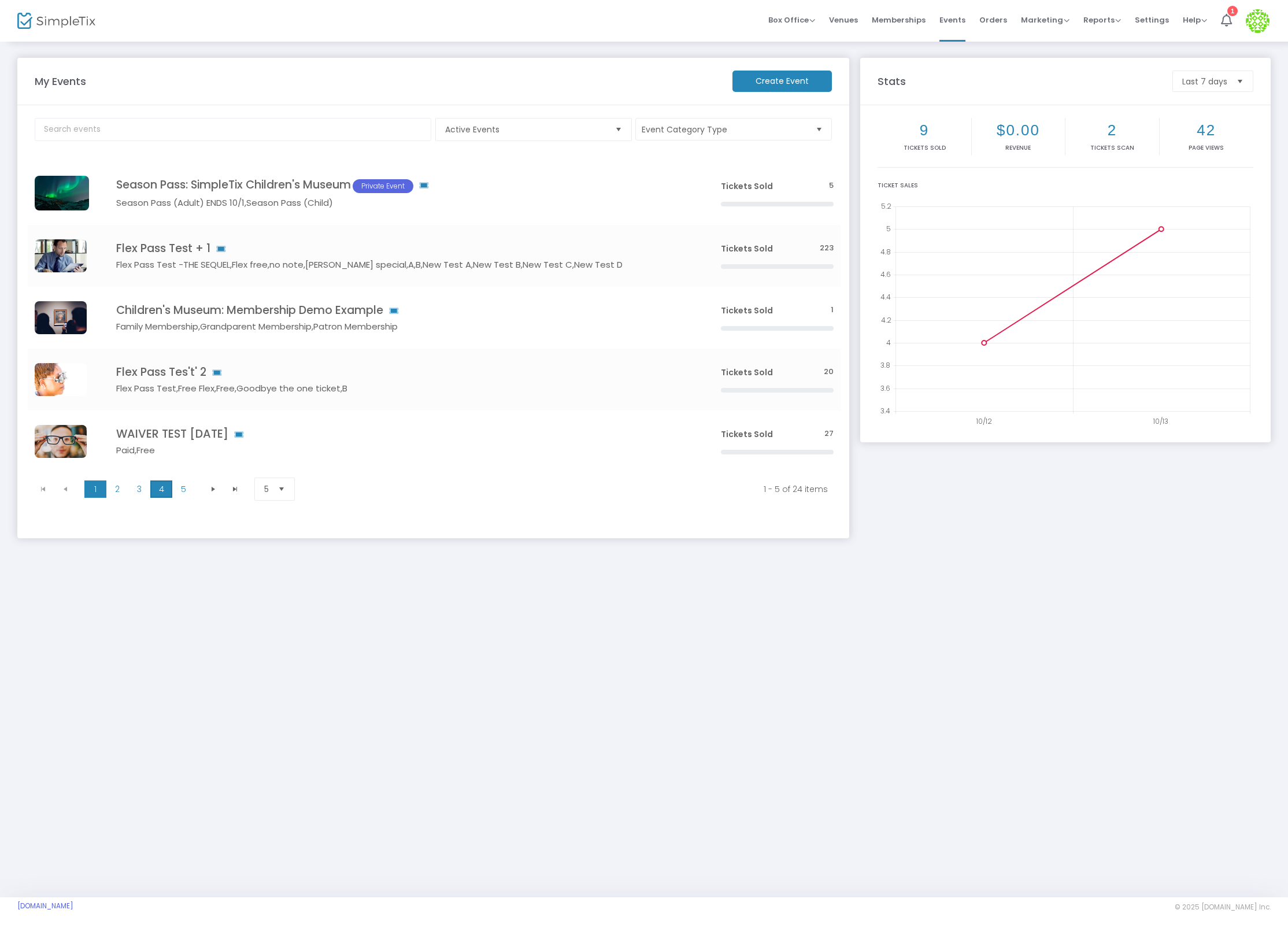
click at [167, 488] on span "4" at bounding box center [161, 489] width 22 height 18
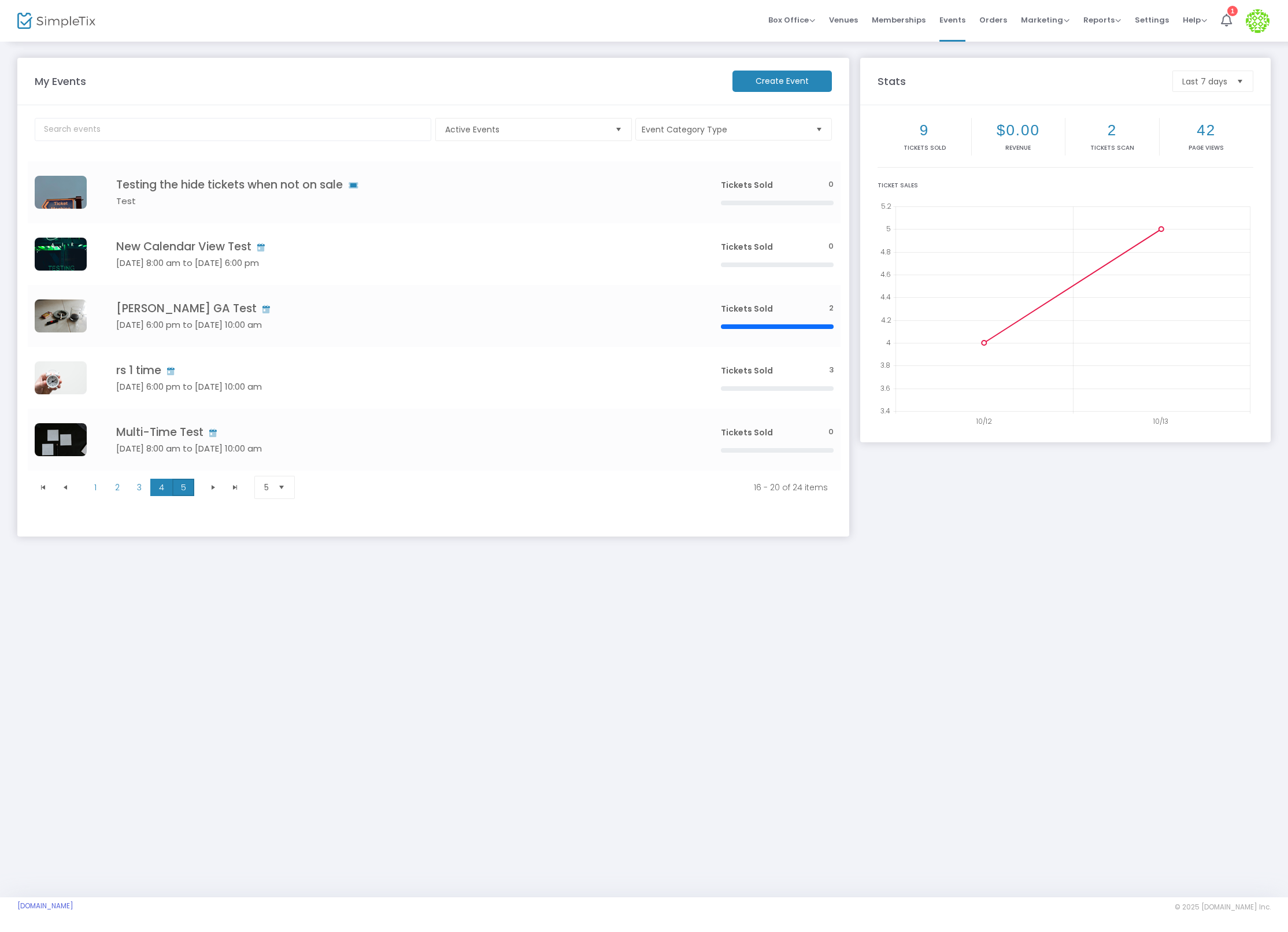
click at [180, 488] on span "5" at bounding box center [183, 488] width 22 height 18
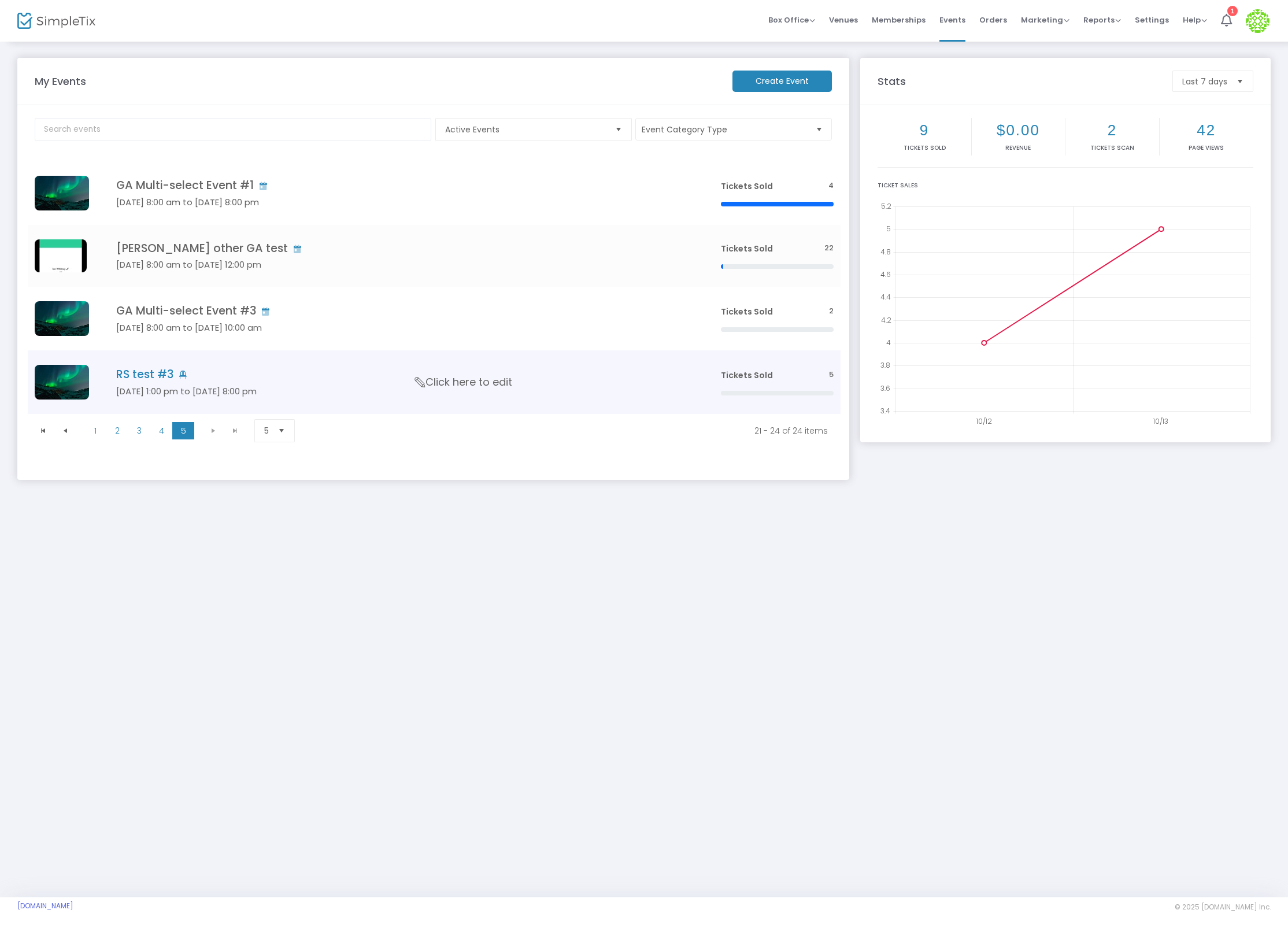
click at [143, 368] on h4 "RS test #3" at bounding box center [400, 374] width 570 height 13
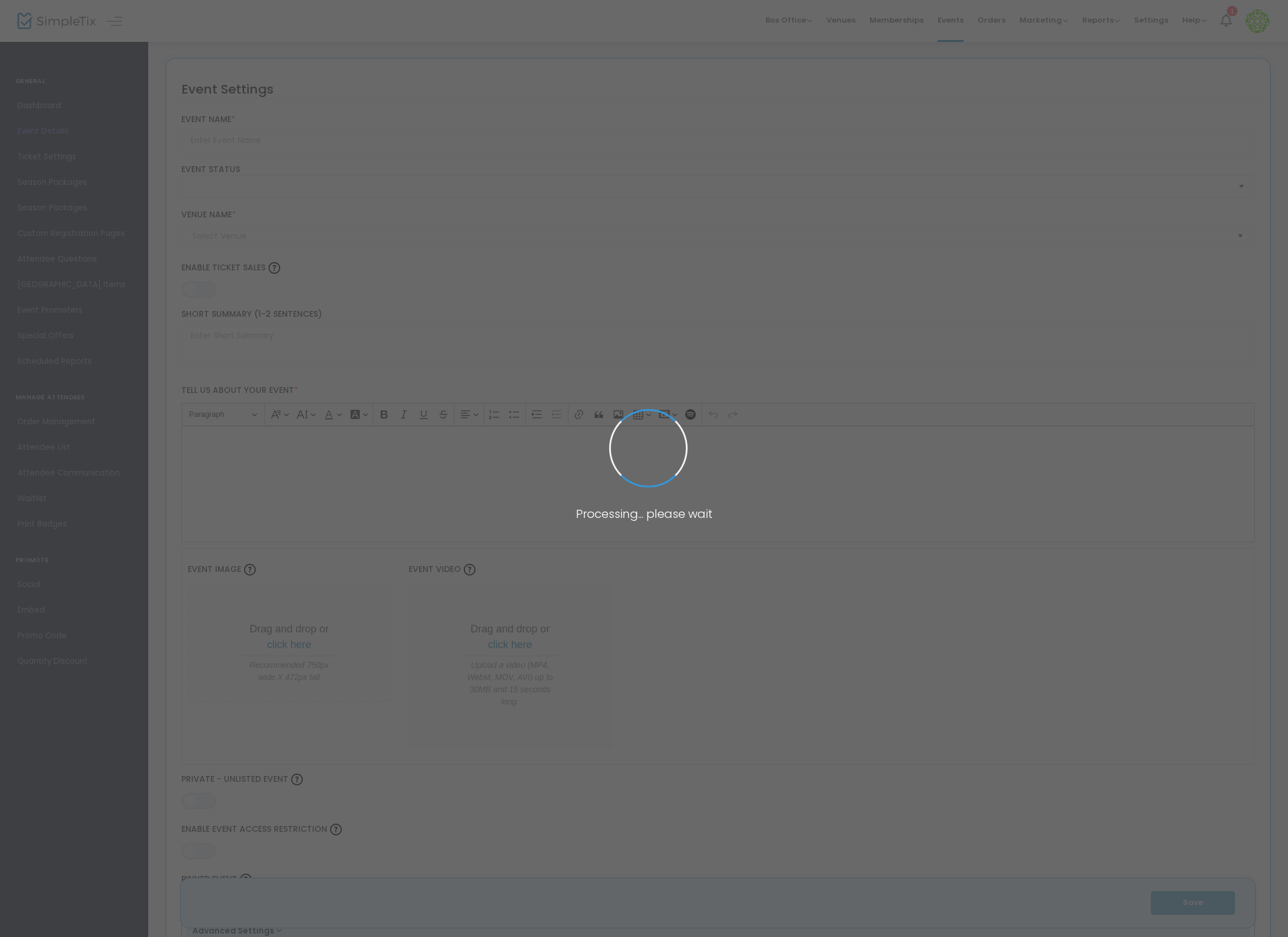
type input "RS test #3"
type textarea "adfasd"
type input "0.0620 %"
type input "Buy Tickets"
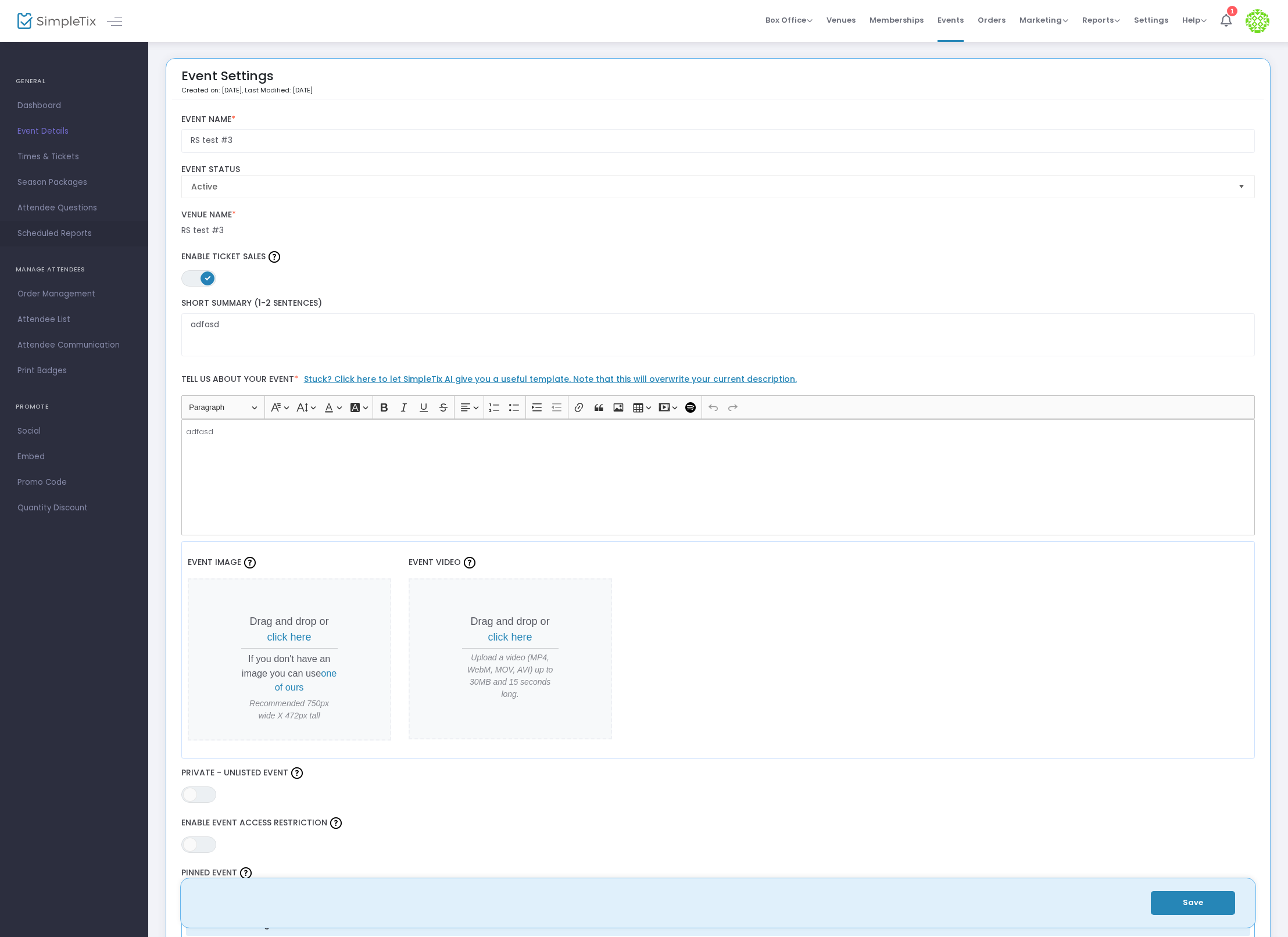
click at [74, 224] on link "Scheduled Reports" at bounding box center [74, 233] width 148 height 26
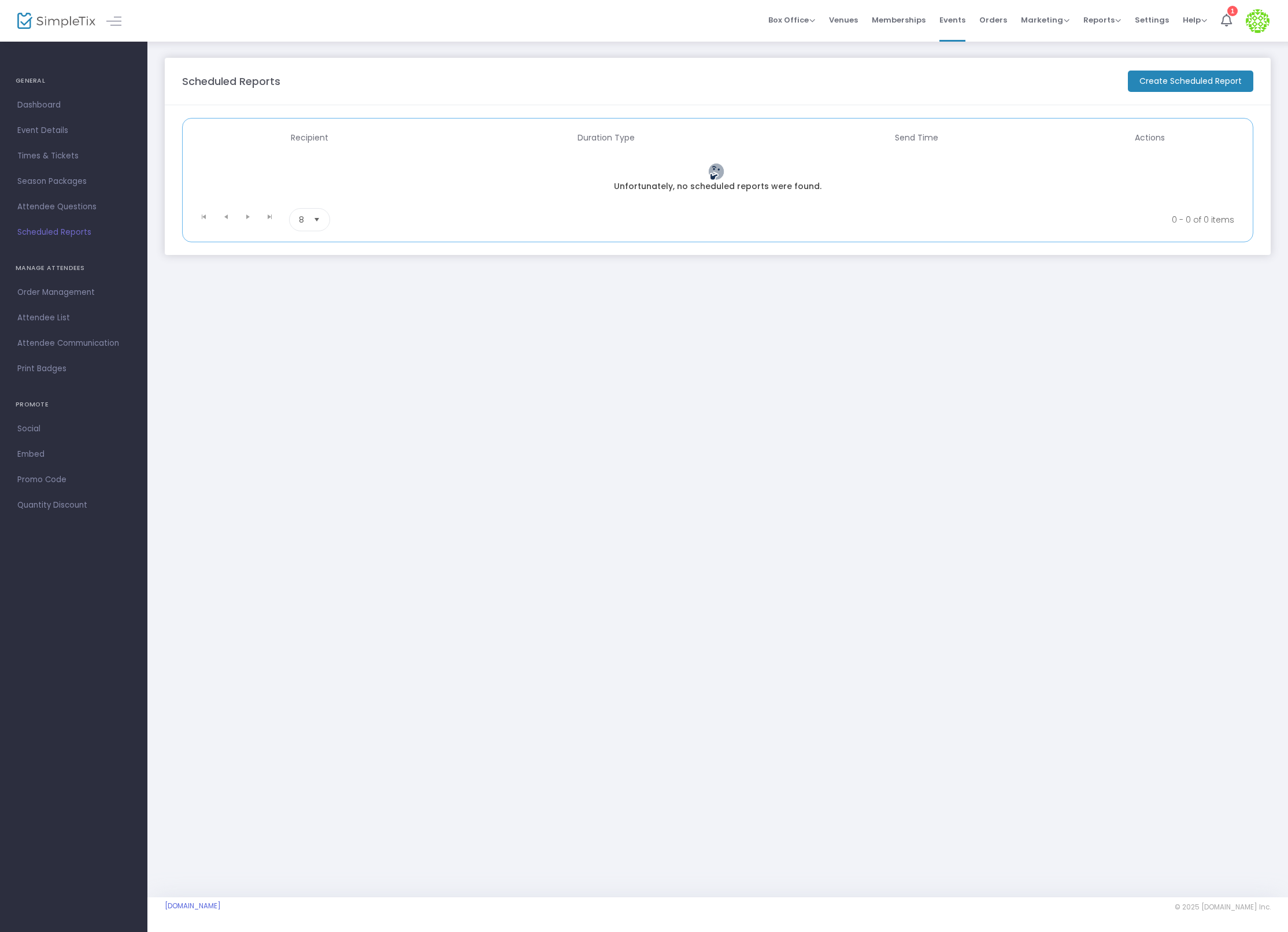
click at [1164, 88] on m-button "Create Scheduled Report" at bounding box center [1190, 81] width 125 height 21
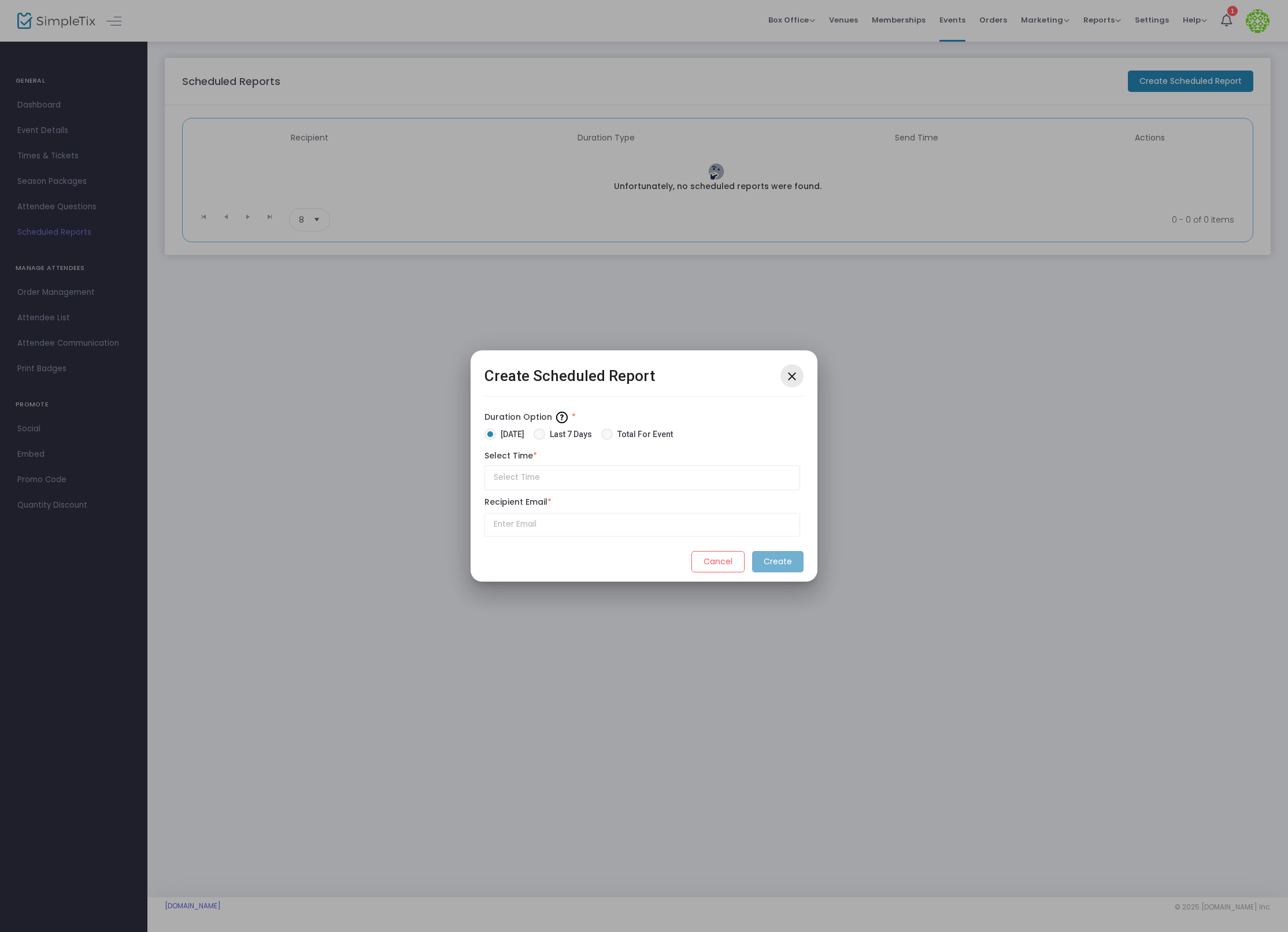
click at [790, 373] on mat-icon "close" at bounding box center [791, 376] width 14 height 14
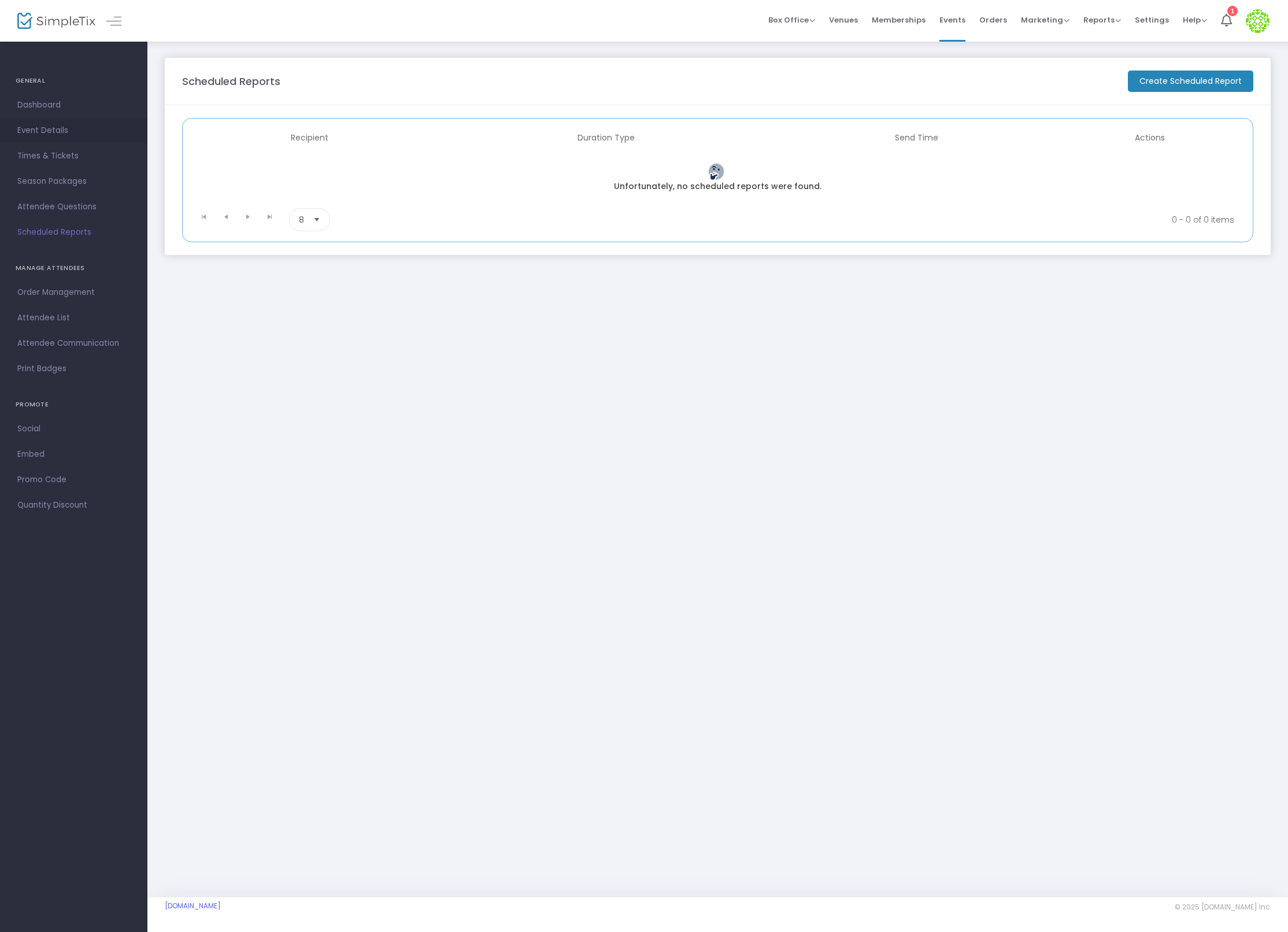
click at [47, 127] on span "Event Details" at bounding box center [74, 131] width 113 height 15
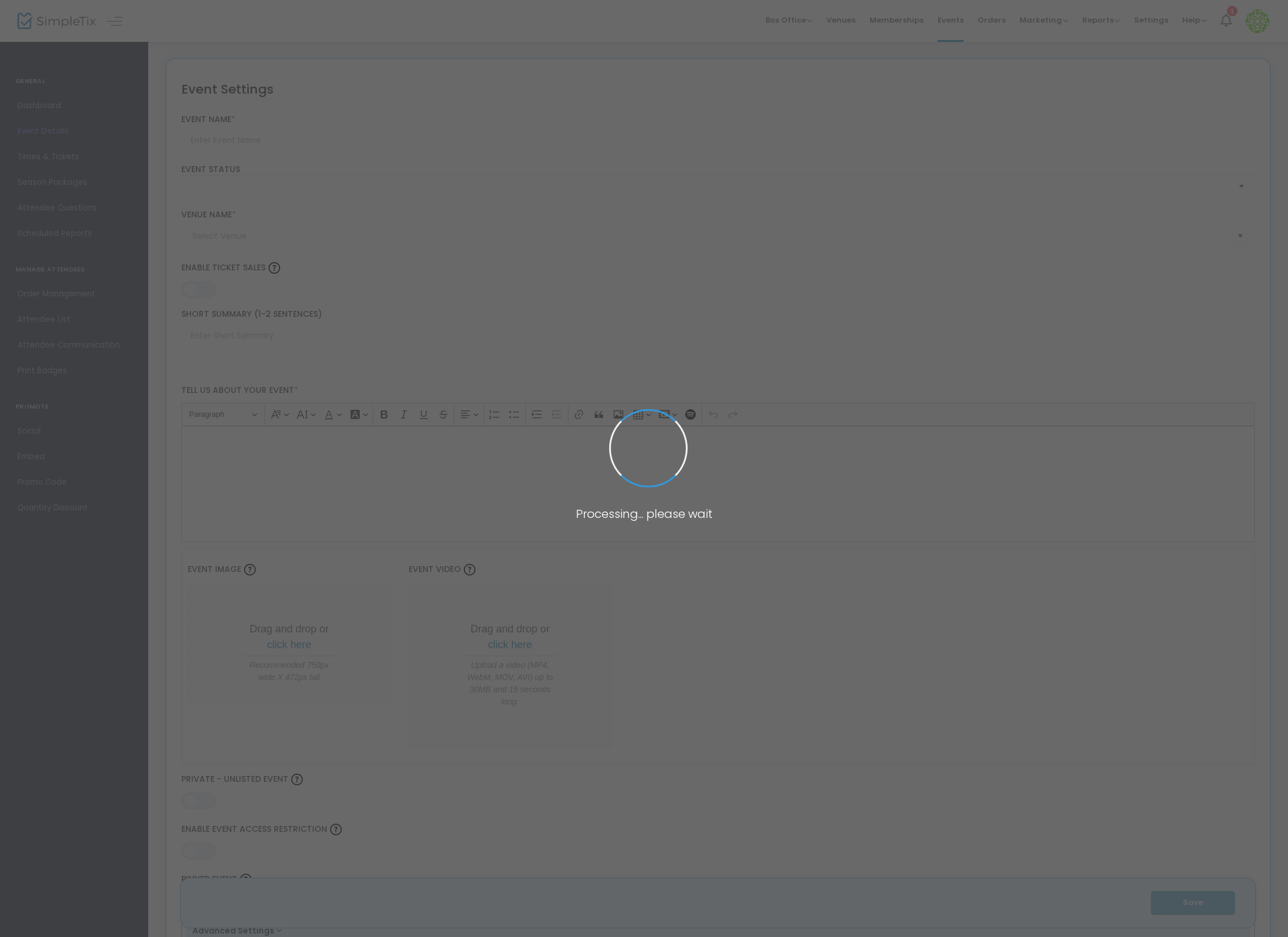
type input "RS test #3"
type textarea "adfasd"
type input "0.0620 %"
type input "Buy Tickets"
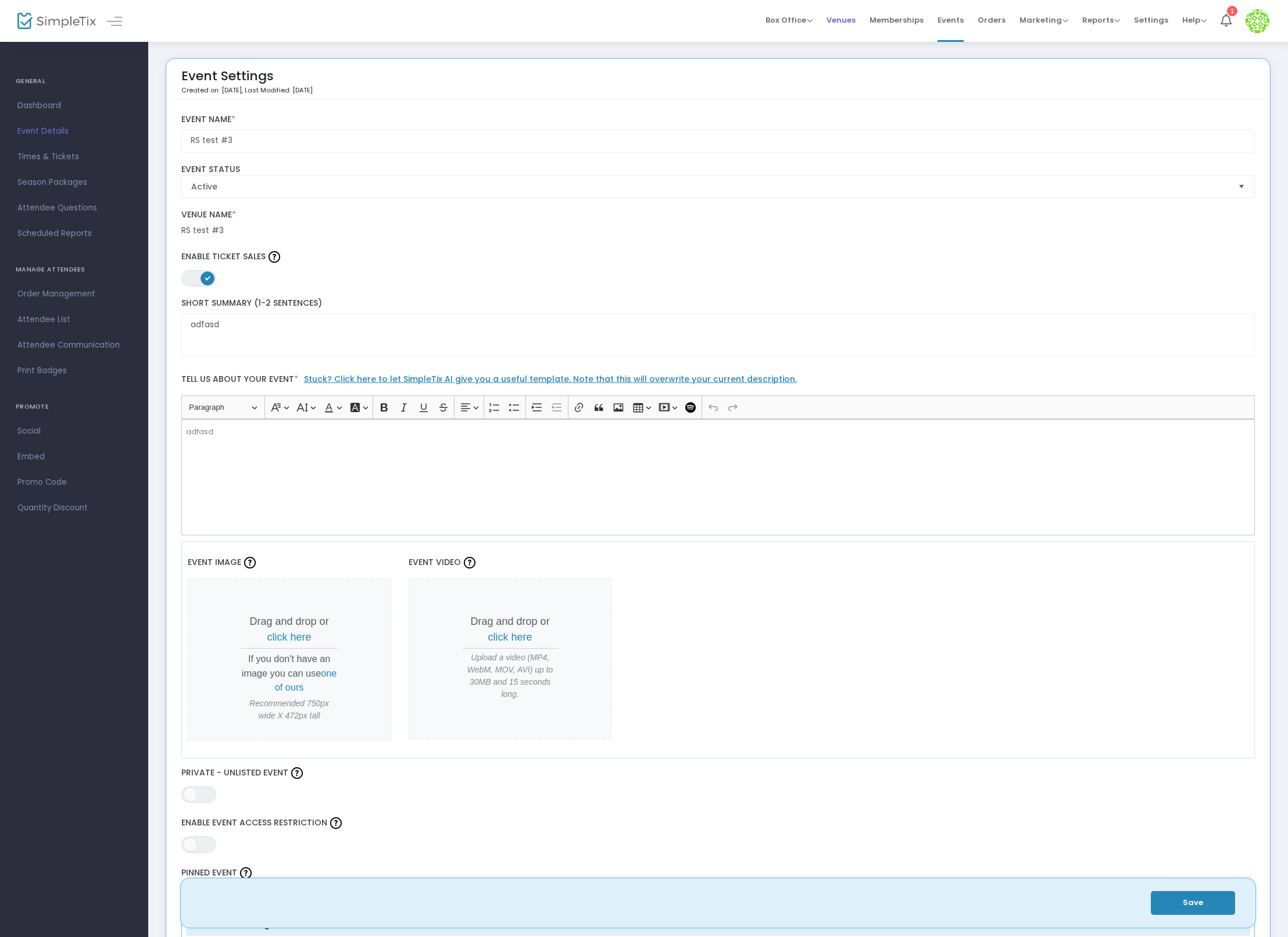
click at [852, 21] on span "Venues" at bounding box center [841, 20] width 29 height 30
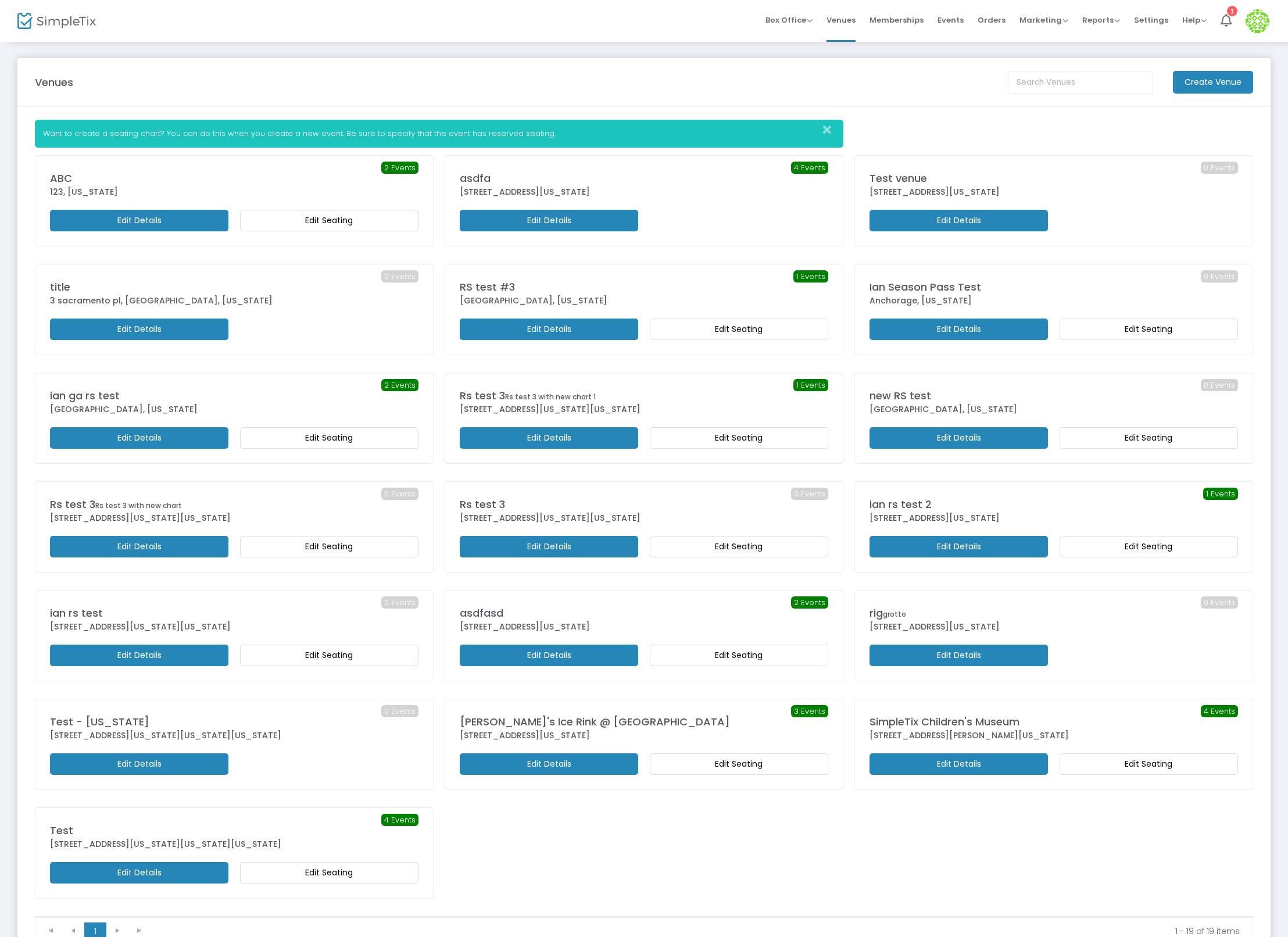
click at [559, 429] on m-button "Edit Details" at bounding box center [549, 438] width 179 height 21
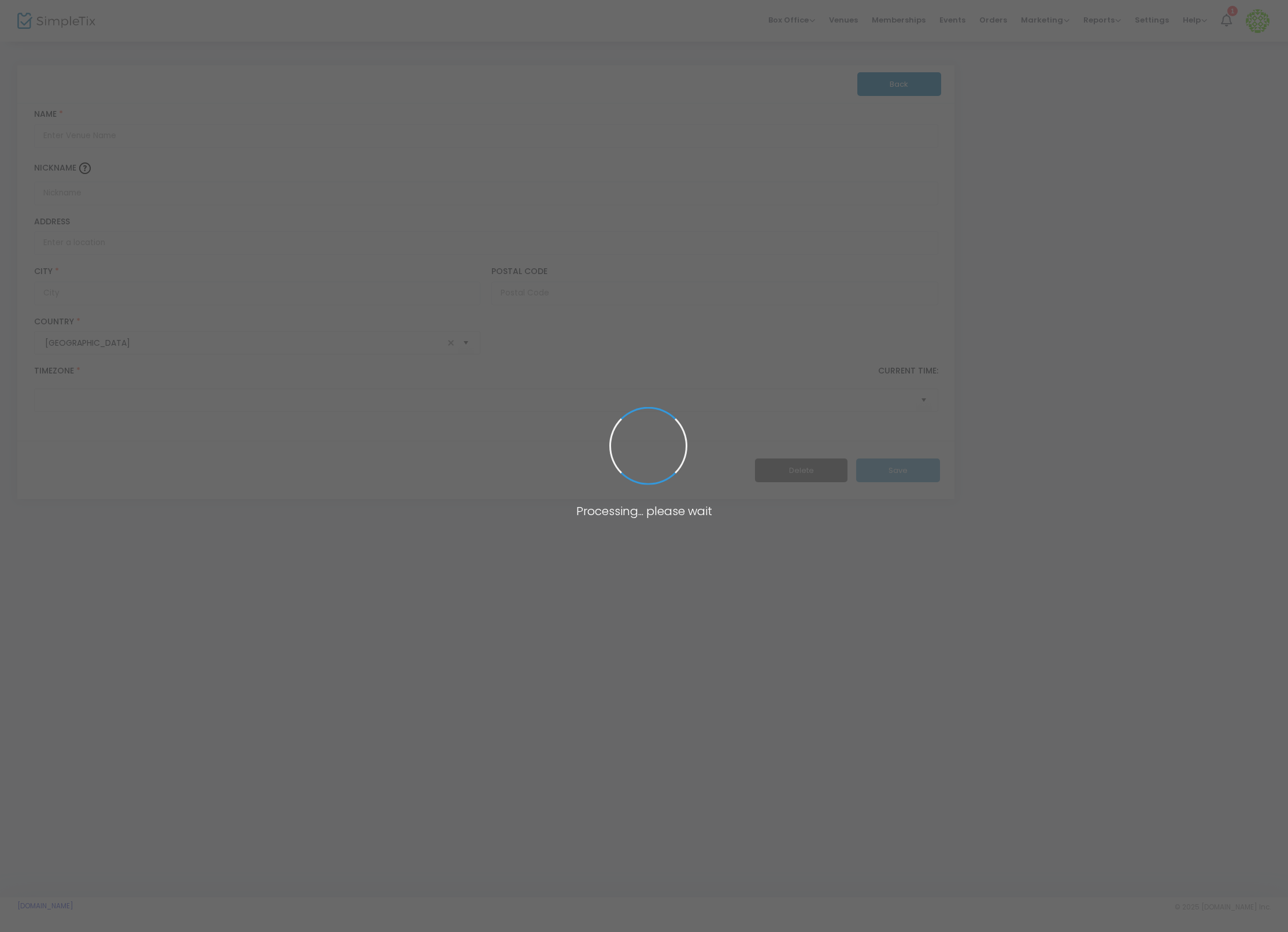
type input "Rs test 3"
type input "Rs test 3 with new chart 1"
type input "1600 Broadway"
type input "New York"
type input "10019"
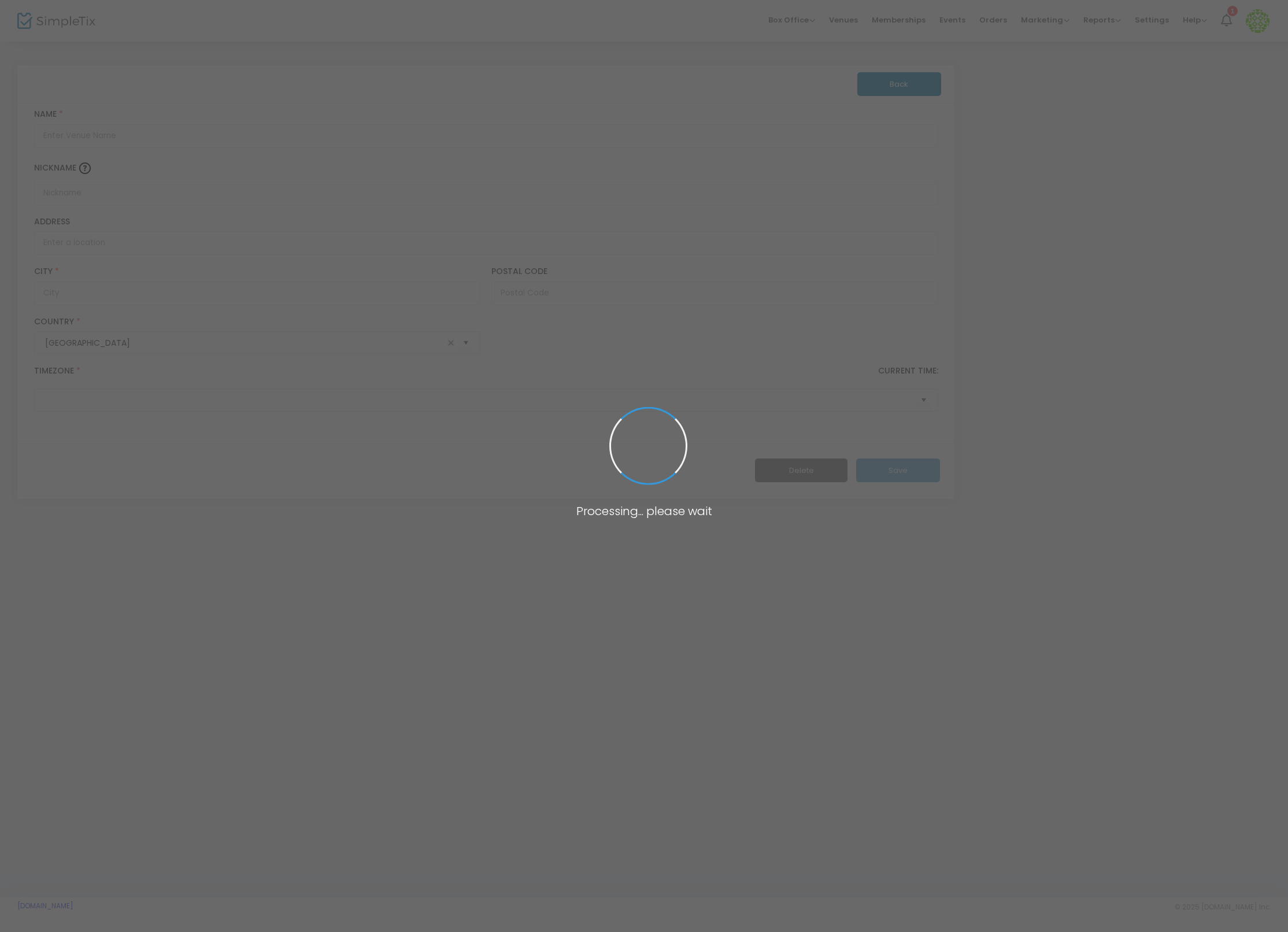
type input "United States"
type input "(UTC-05:00) Eastern Time (US & Canada)"
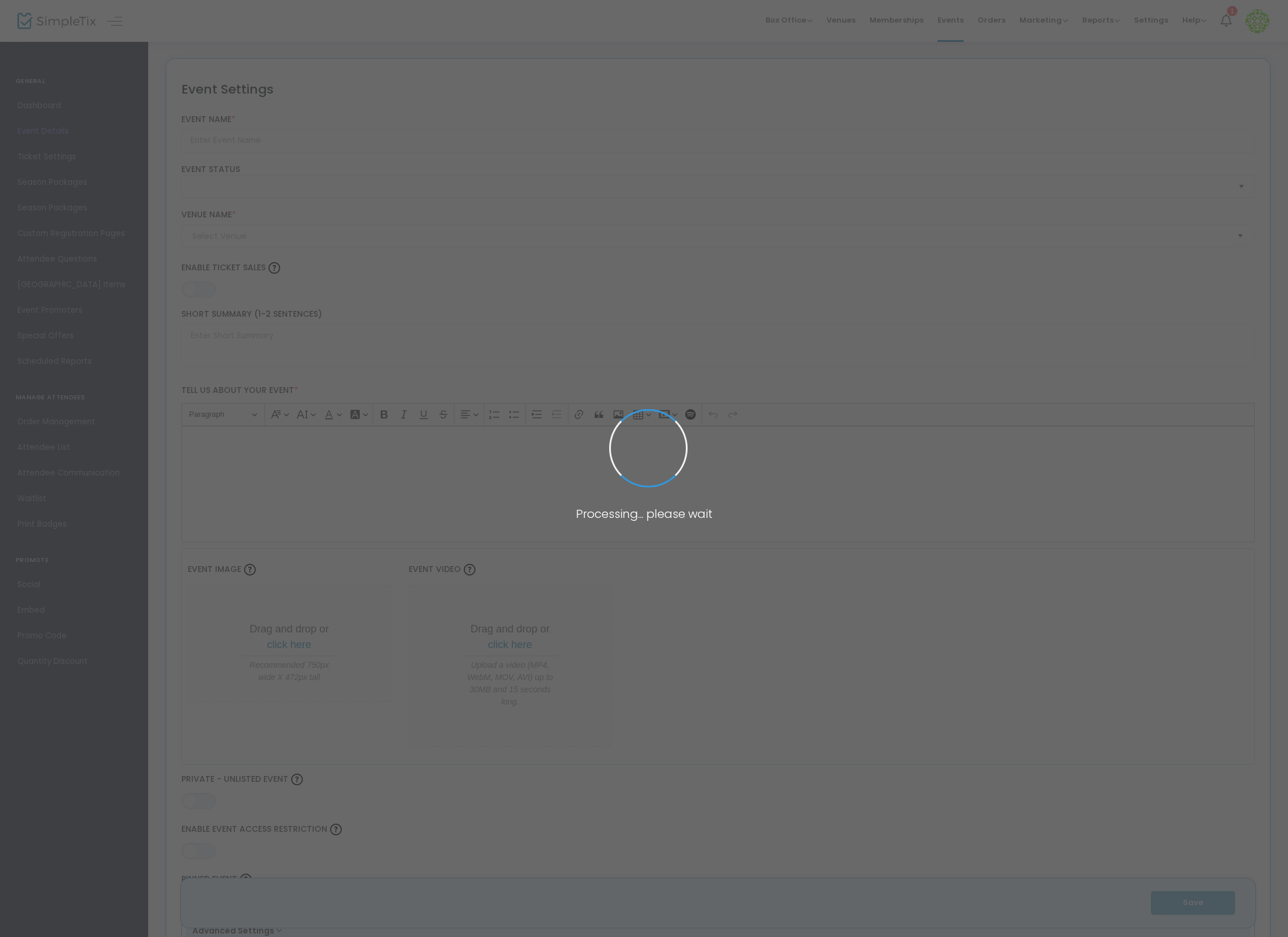
type input "RS test #3"
type textarea "adfasd"
type input "0.0620 %"
type input "Buy Tickets"
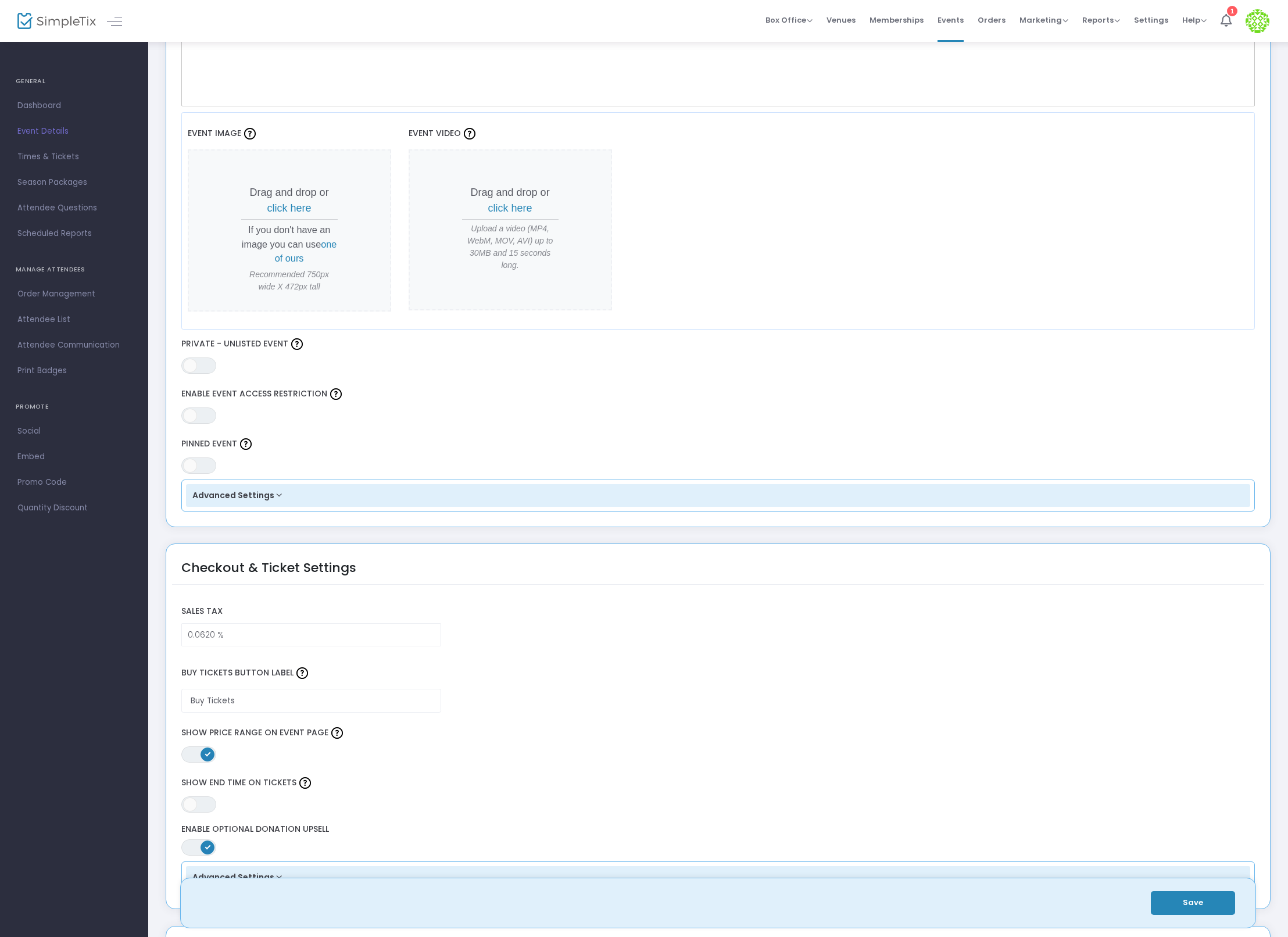
scroll to position [786, 0]
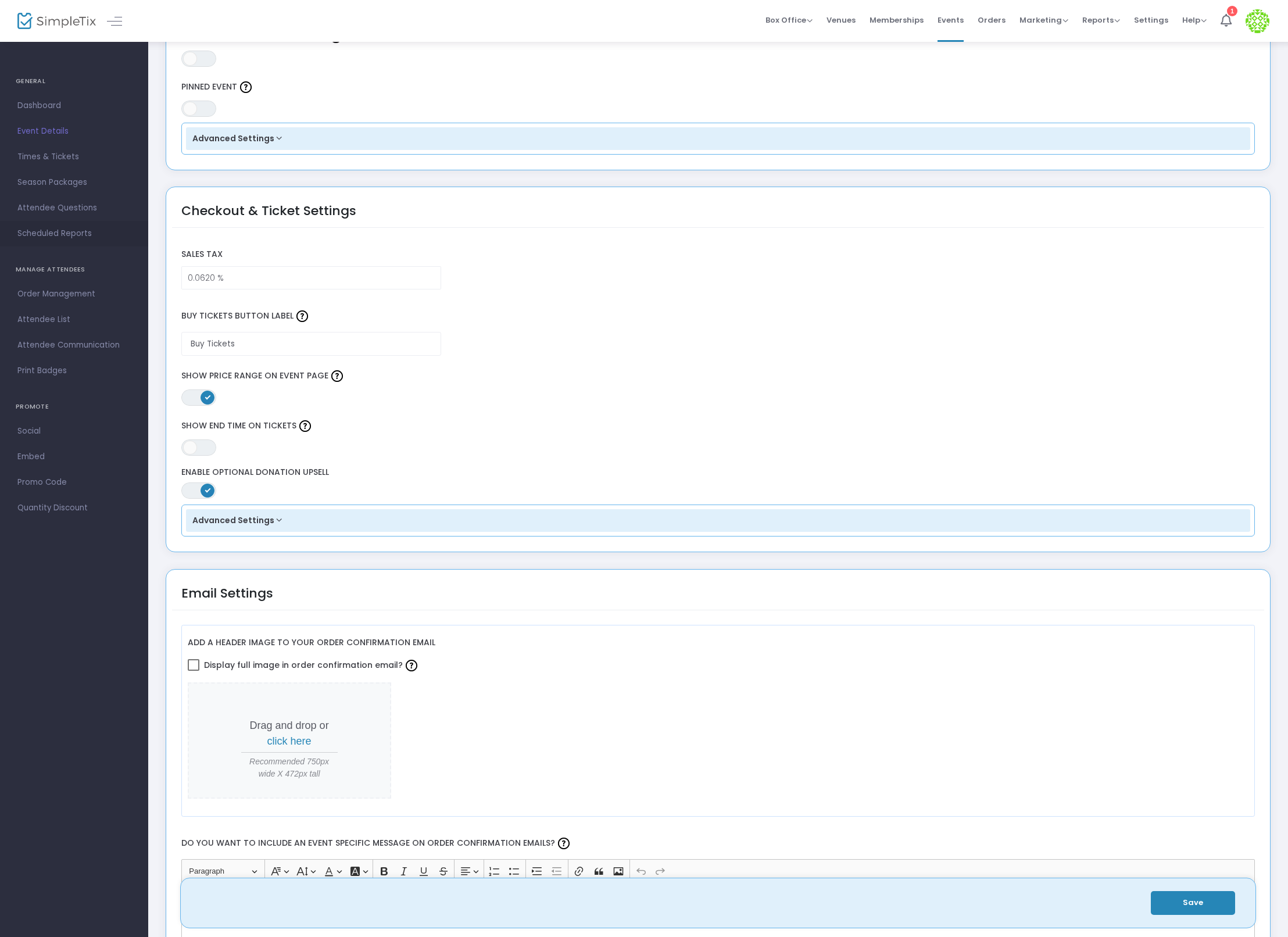
click at [32, 246] on link "Scheduled Reports" at bounding box center [74, 233] width 148 height 26
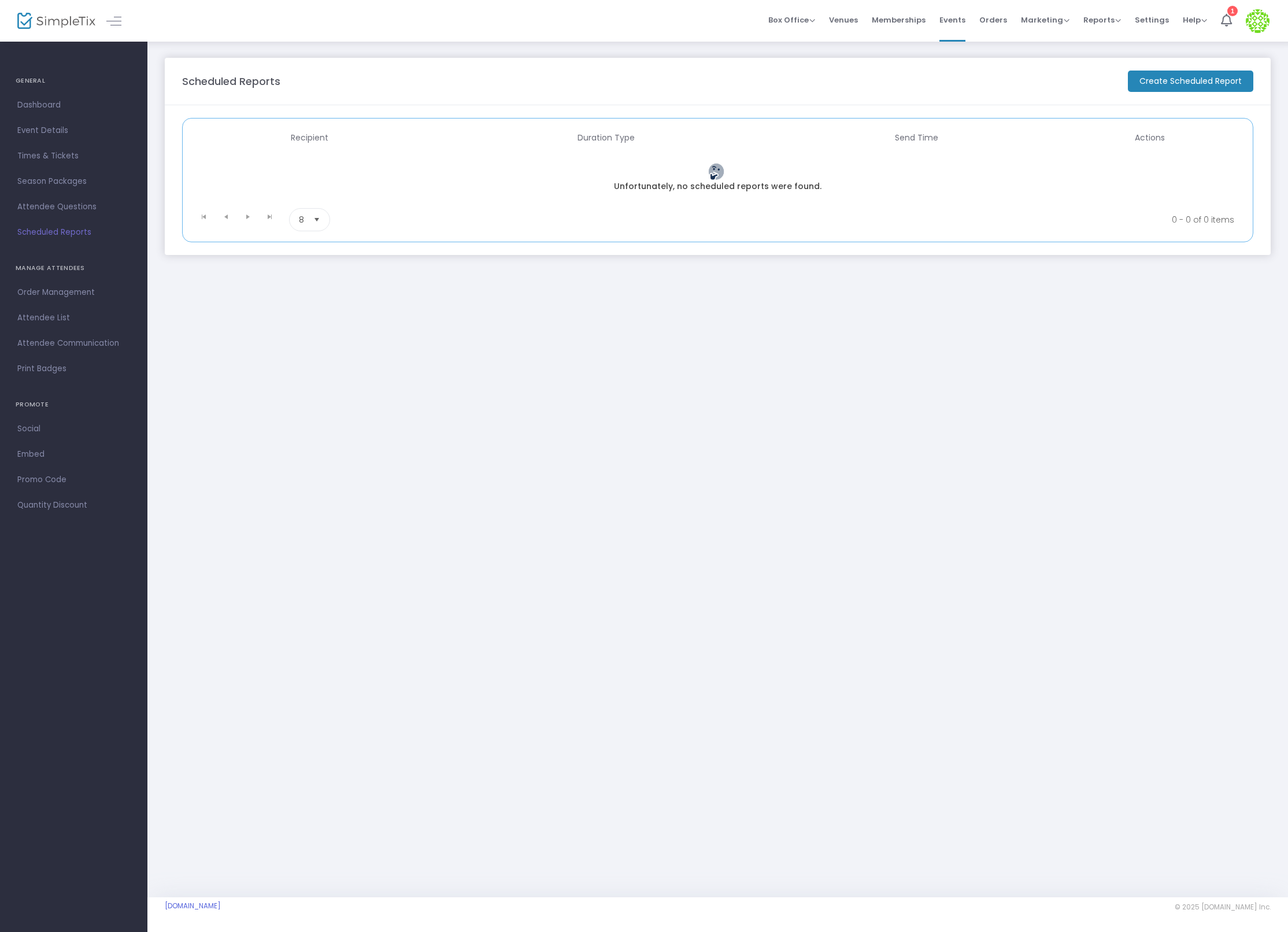
click at [1166, 73] on m-button "Create Scheduled Report" at bounding box center [1190, 81] width 125 height 21
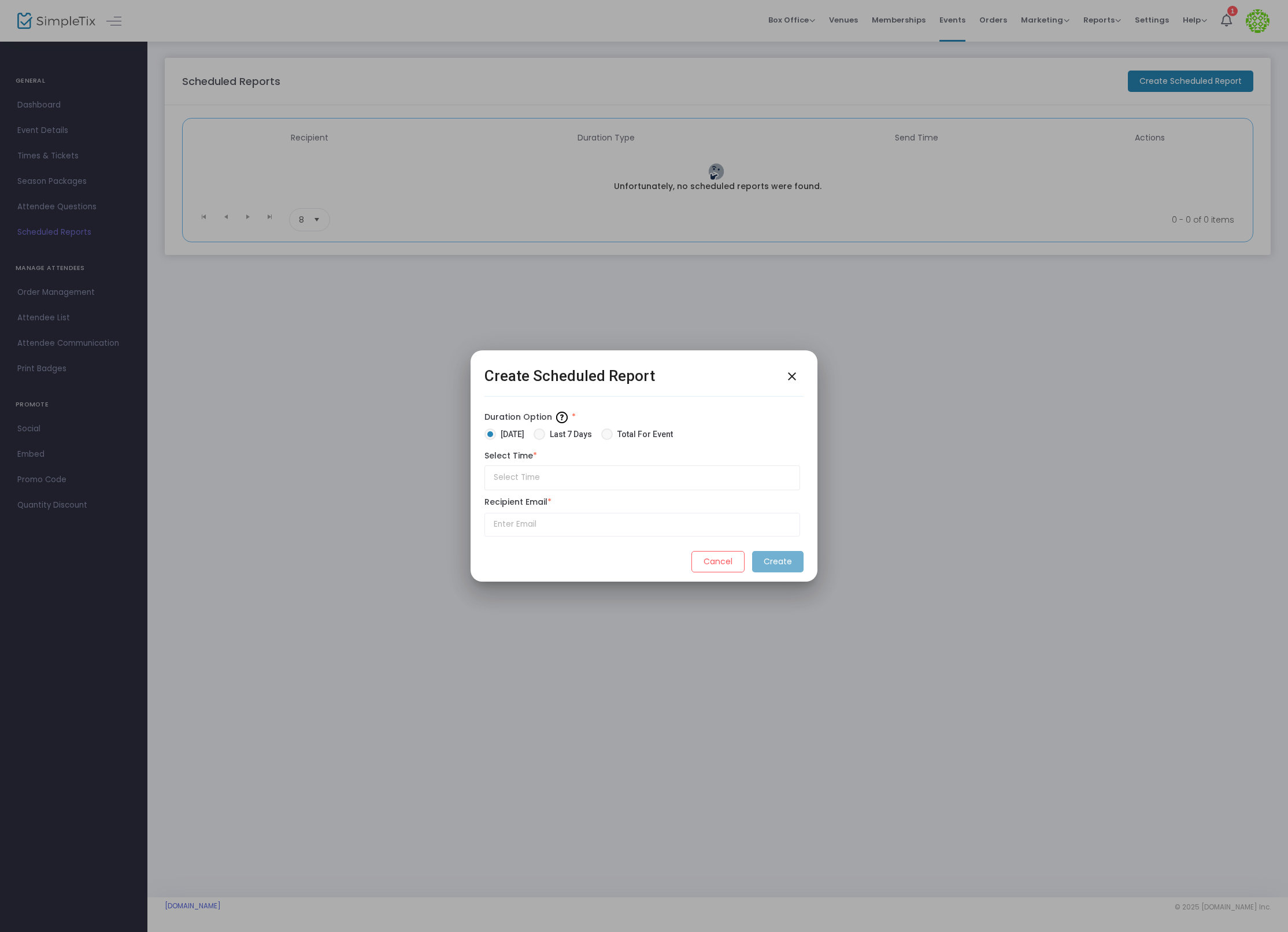
click at [635, 435] on span "Total For Event" at bounding box center [643, 434] width 60 height 12
click at [607, 440] on input "Total For Event" at bounding box center [607, 440] width 1 height 1
radio input "true"
click at [600, 476] on input "text" at bounding box center [642, 478] width 315 height 25
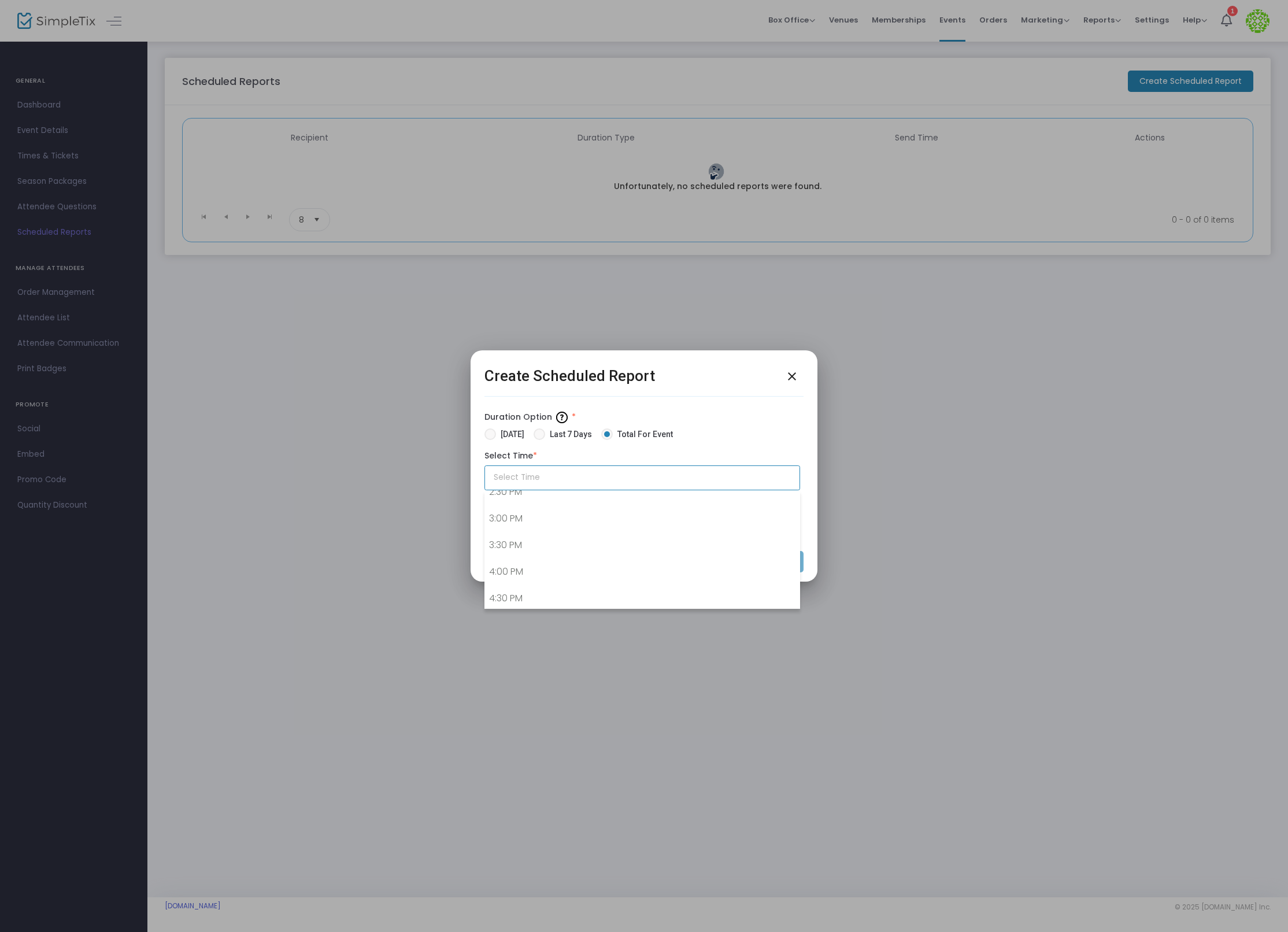
scroll to position [762, 0]
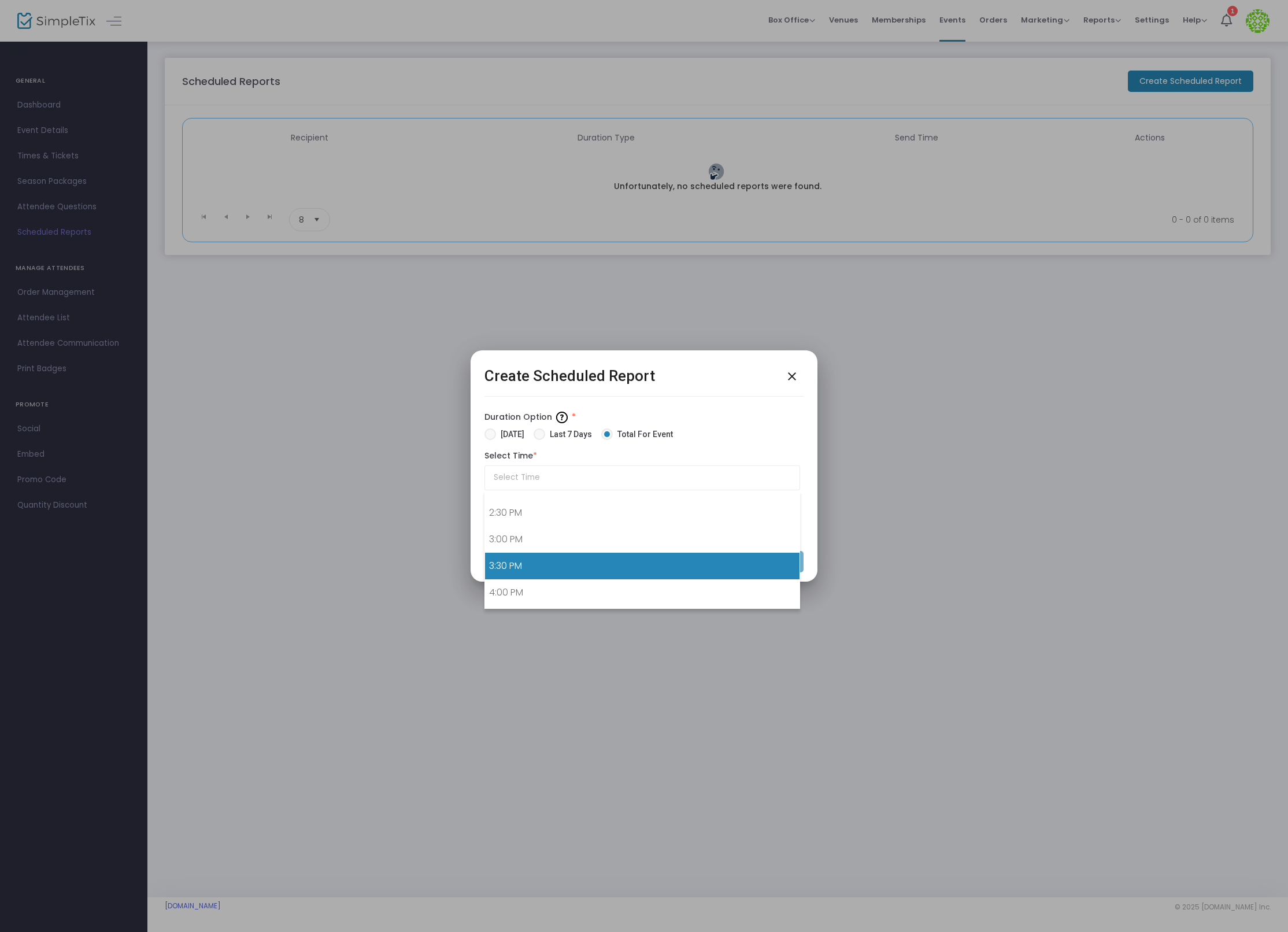
click at [579, 556] on link "3:30 PM" at bounding box center [642, 566] width 315 height 26
type input "3:30 PM"
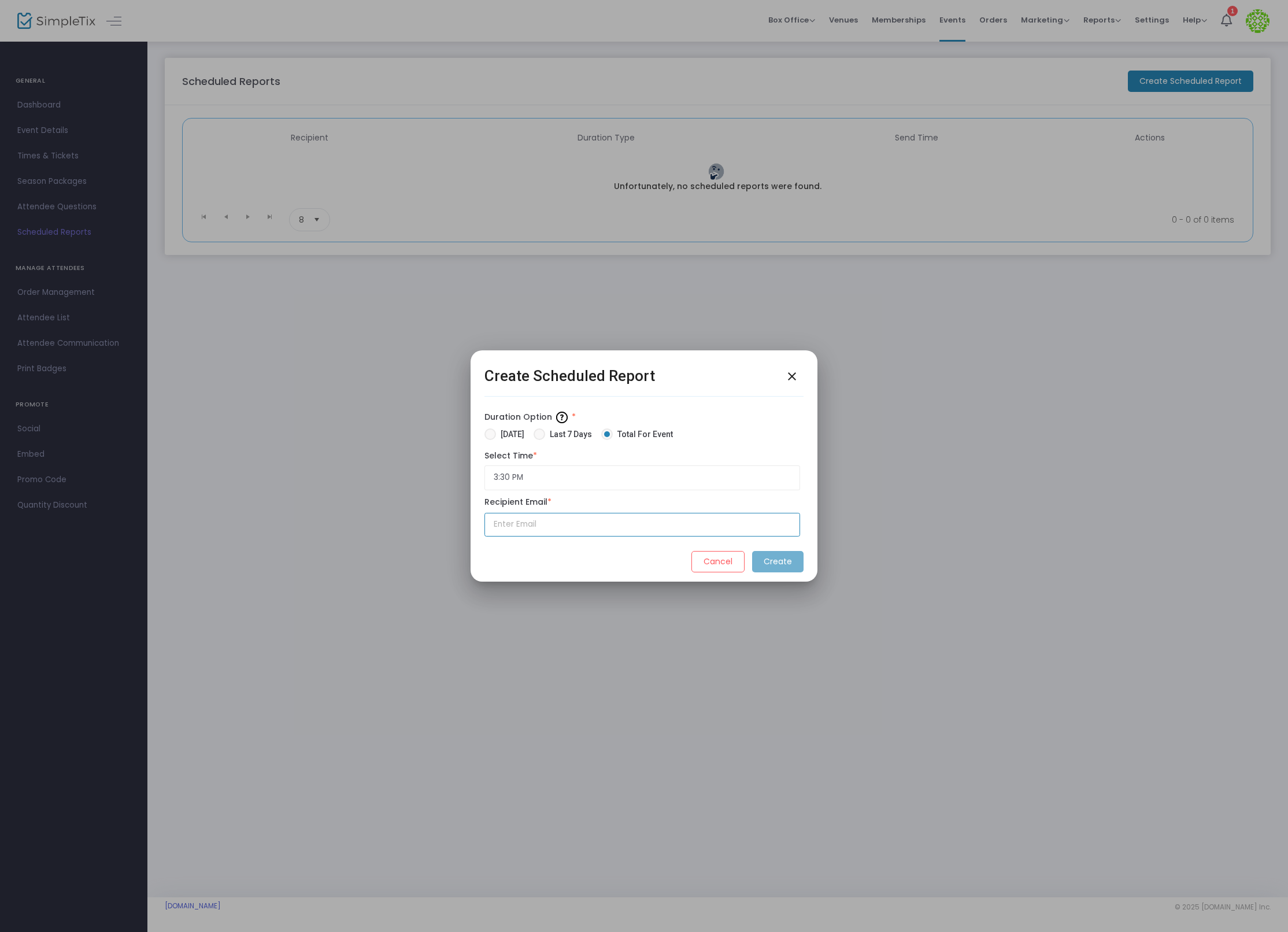
click at [708, 523] on input "text" at bounding box center [642, 525] width 315 height 23
type input "[PERSON_NAME][EMAIL_ADDRESS][DOMAIN_NAME]"
click at [784, 559] on m-button "Create" at bounding box center [777, 561] width 51 height 21
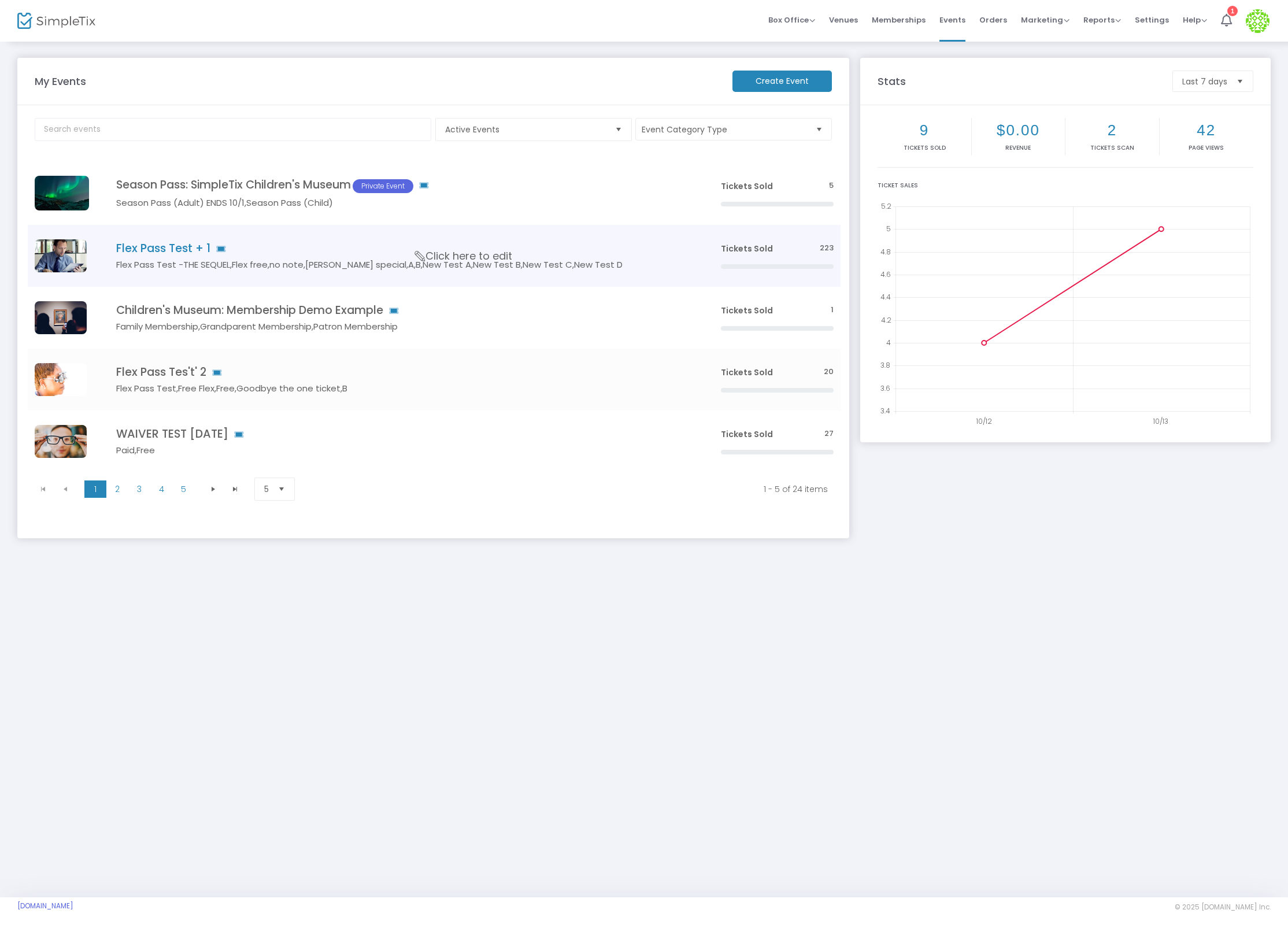
click at [217, 246] on h4 "Flex Pass Test + 1" at bounding box center [400, 248] width 570 height 13
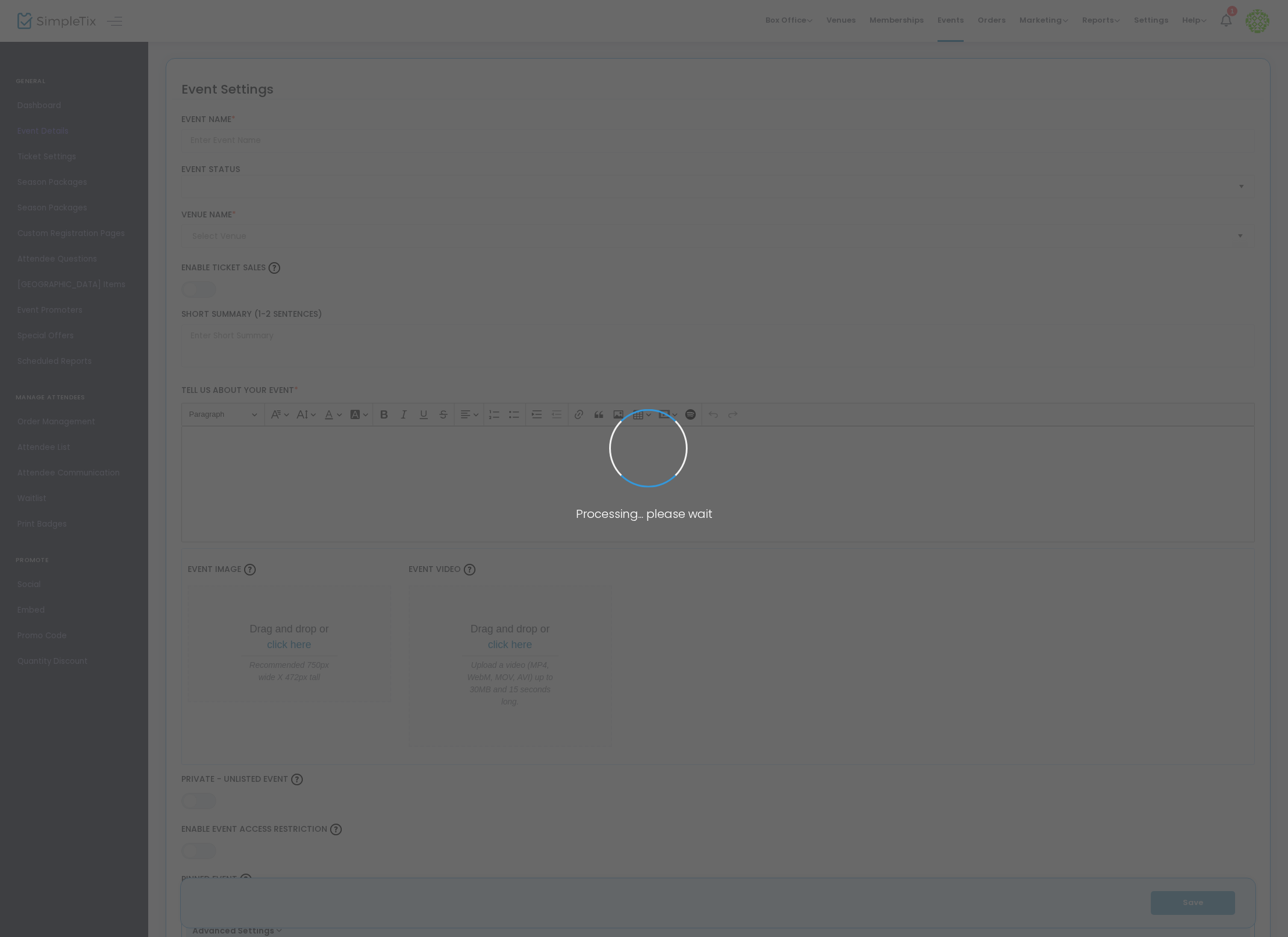
type input "Flex Pass Test + 1"
type textarea "Flex Pass Test"
type input "8.1110 %"
type input "Buy Tickets"
type code "A6VL4LLDISHTHMQXHFGFHRVZ"
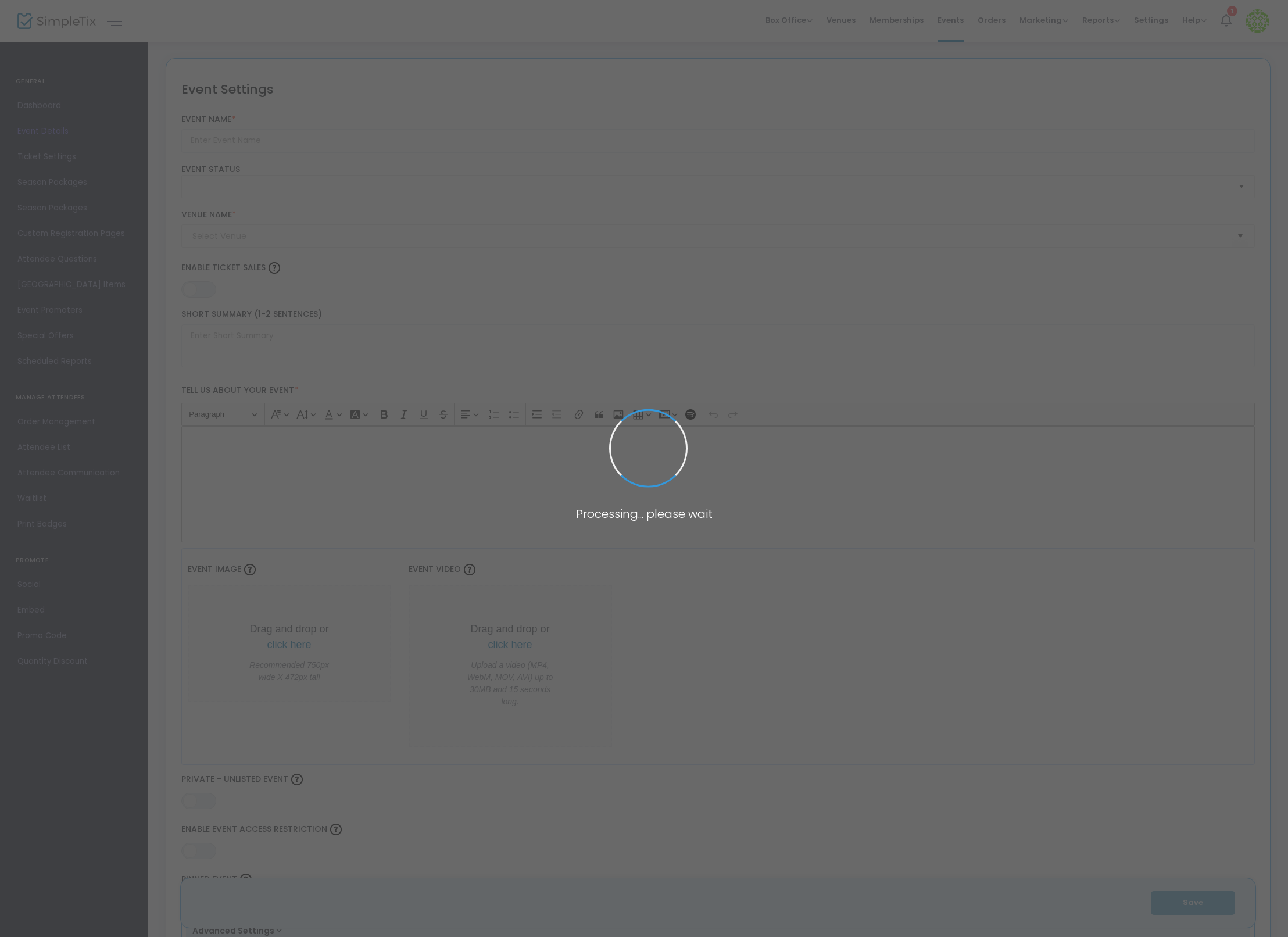
type input "WMLAMBVXMV7AGYTYLIS3ECMC"
type input "Test"
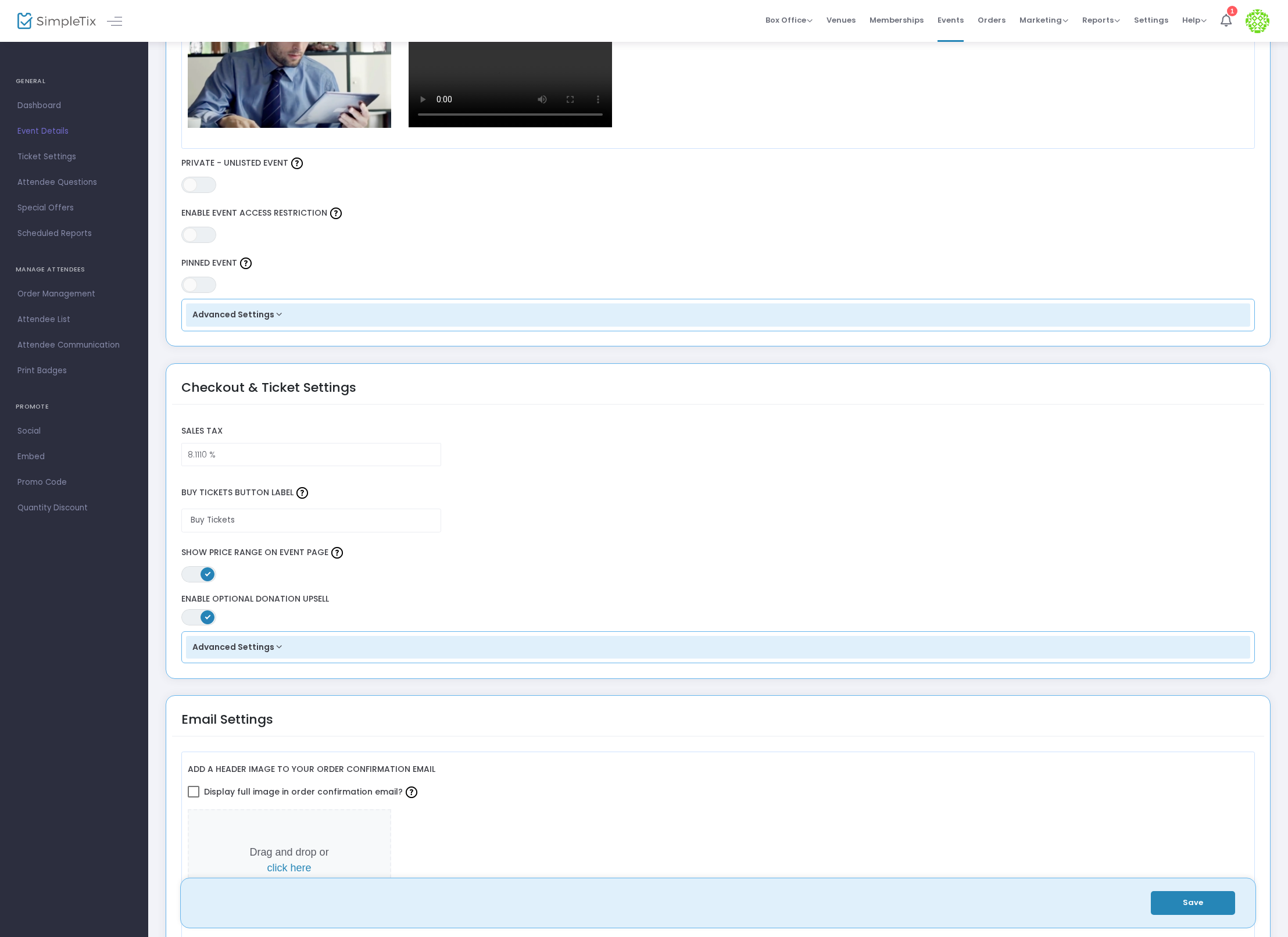
scroll to position [809, 0]
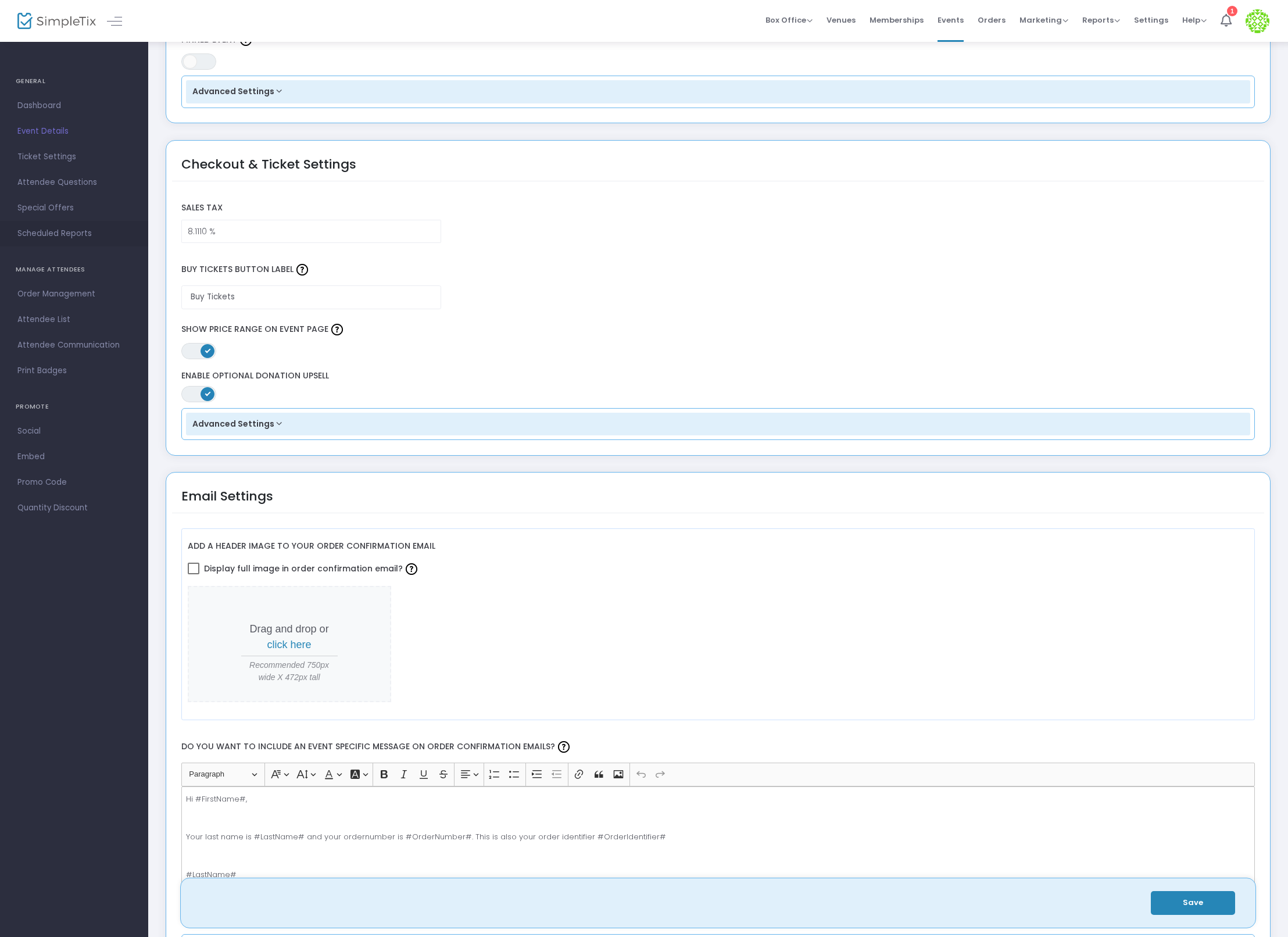
click at [66, 235] on span "Scheduled Reports" at bounding box center [75, 234] width 114 height 15
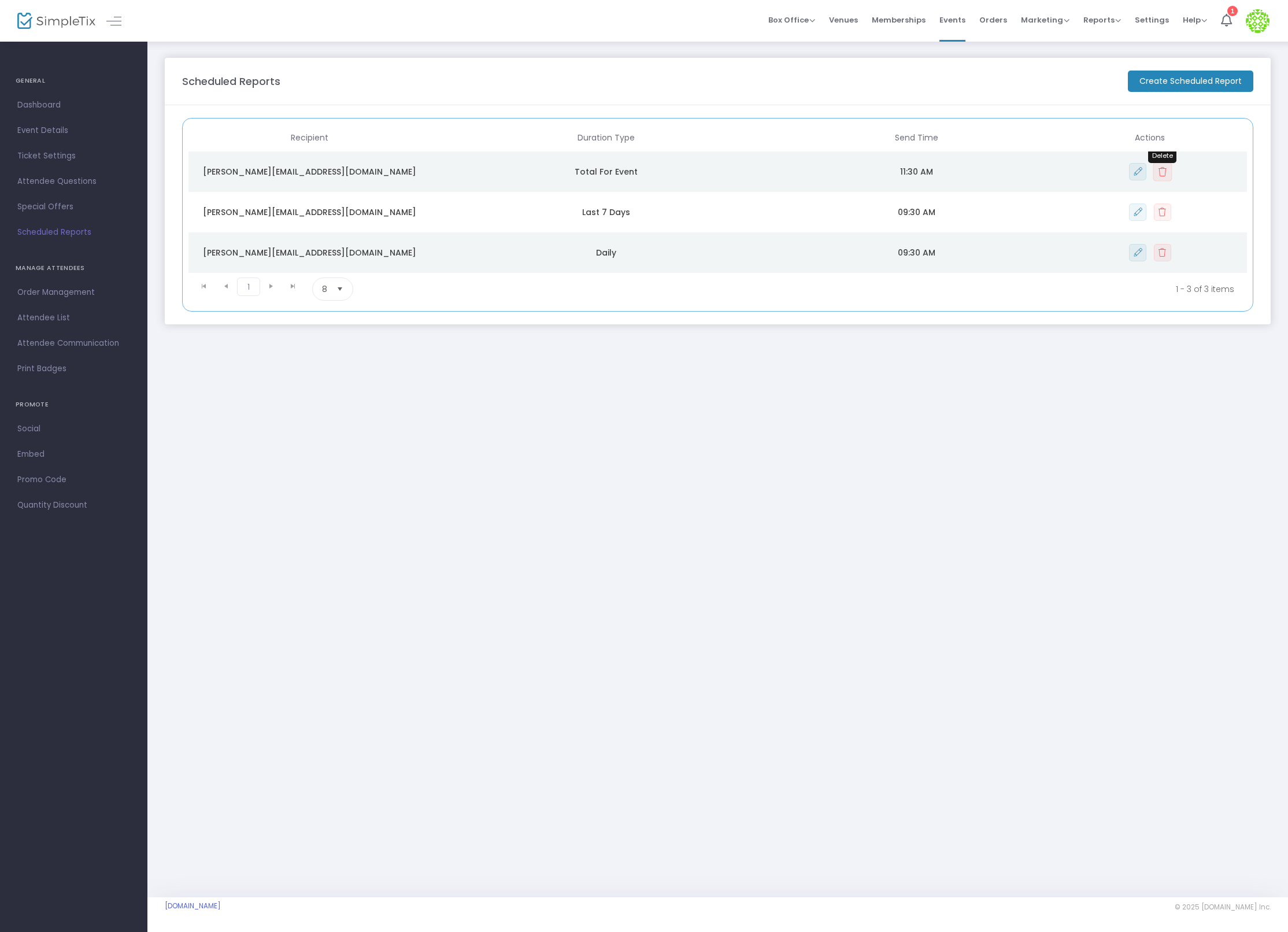
click at [1168, 170] on button "Data table" at bounding box center [1162, 172] width 19 height 19
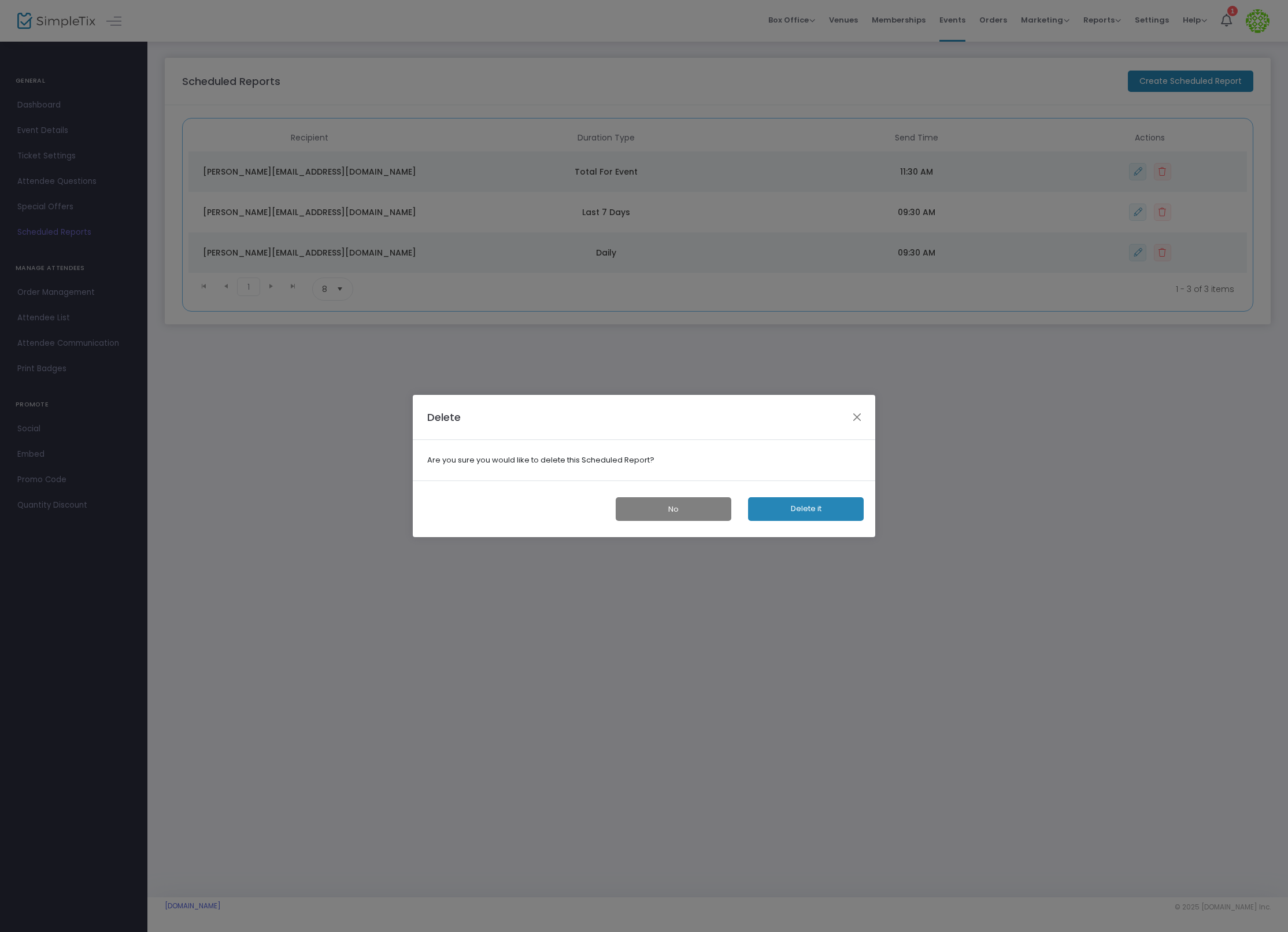
click at [811, 512] on button "Delete it" at bounding box center [806, 509] width 116 height 23
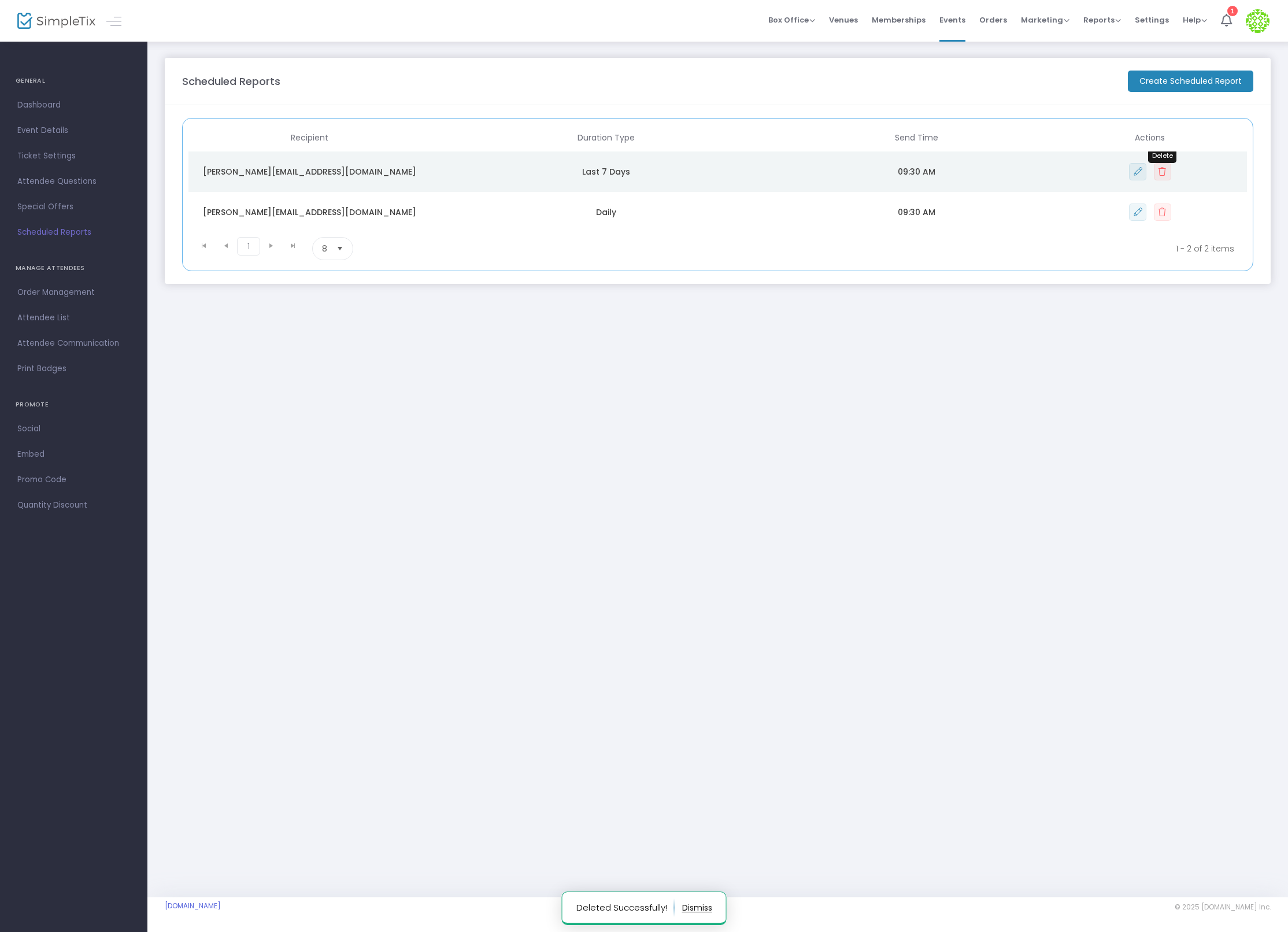
click at [1163, 170] on icon "Data table" at bounding box center [1162, 172] width 7 height 8
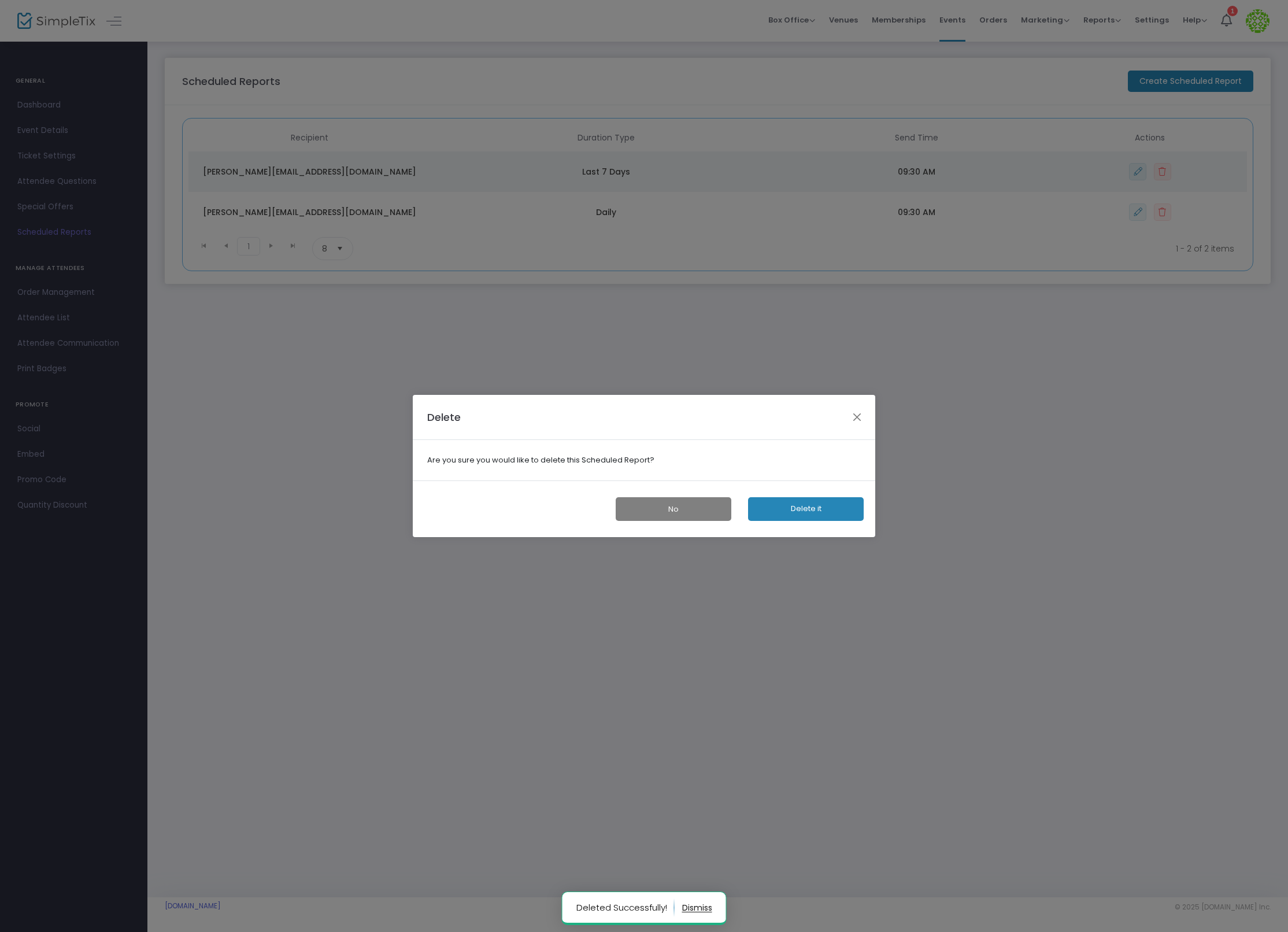
click at [838, 503] on button "Delete it" at bounding box center [806, 509] width 116 height 23
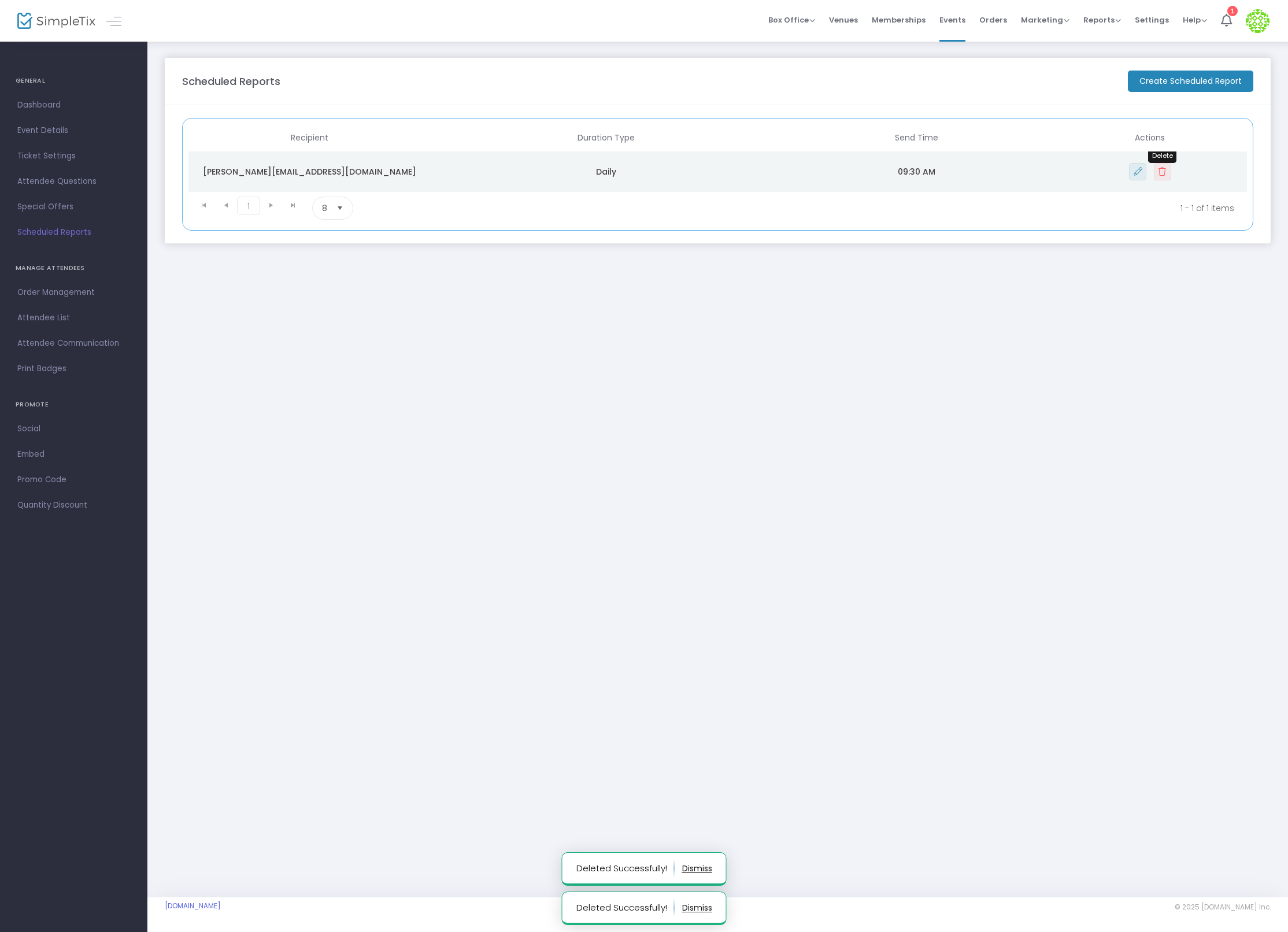
click at [1159, 170] on icon "Data table" at bounding box center [1162, 172] width 7 height 8
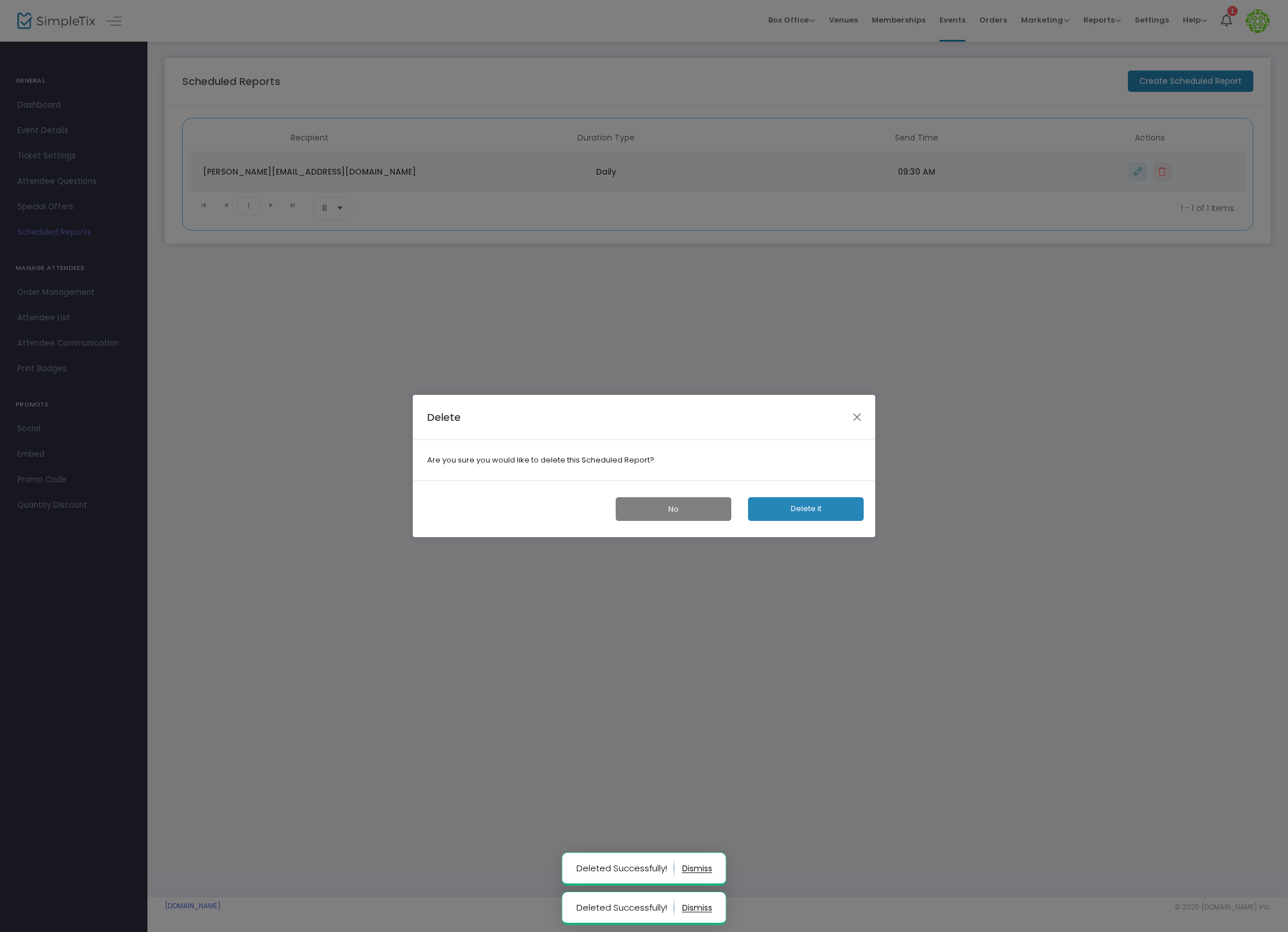
click at [826, 498] on button "Delete it" at bounding box center [806, 509] width 116 height 23
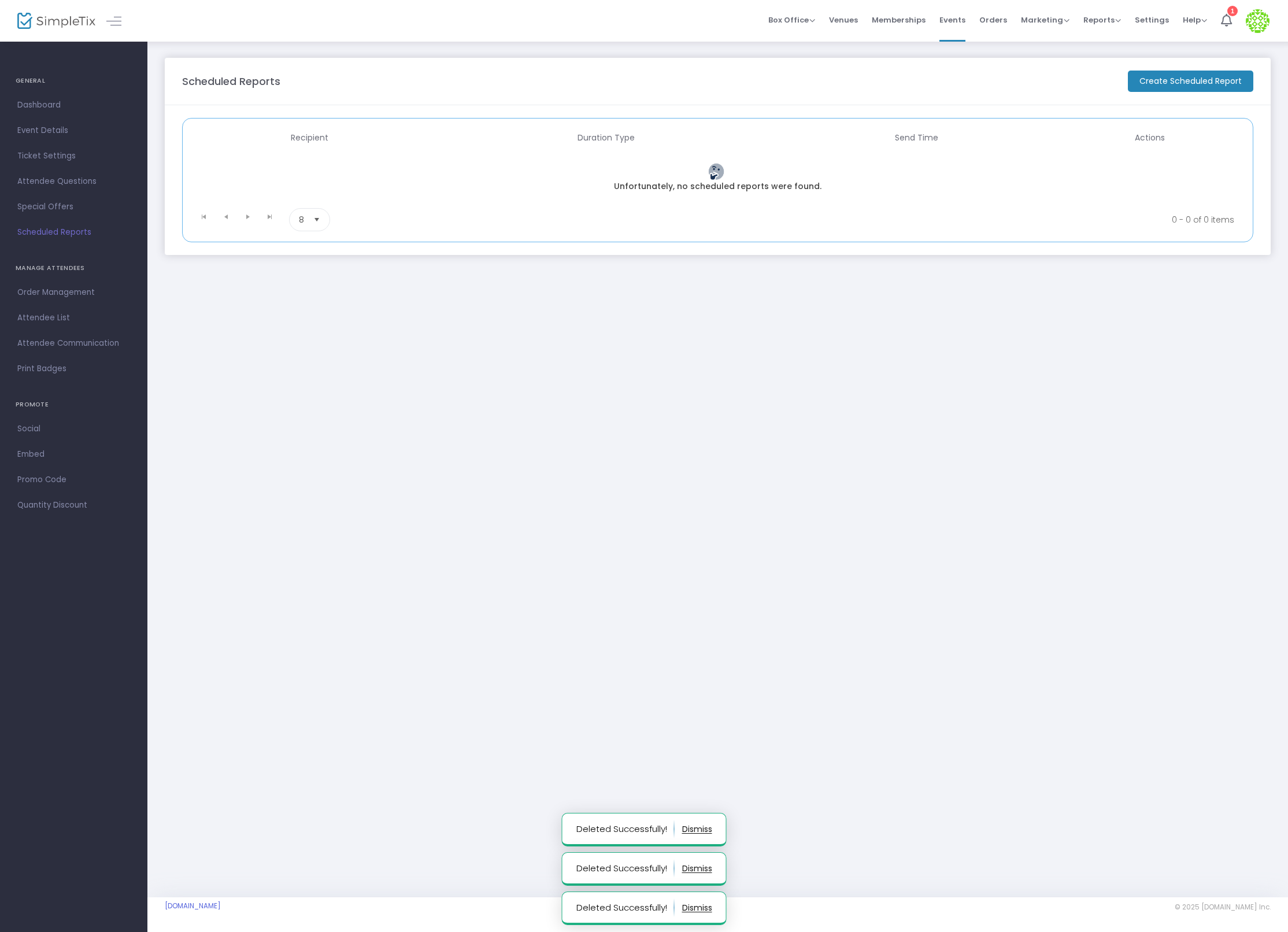
click at [957, 23] on span "Events" at bounding box center [952, 20] width 26 height 29
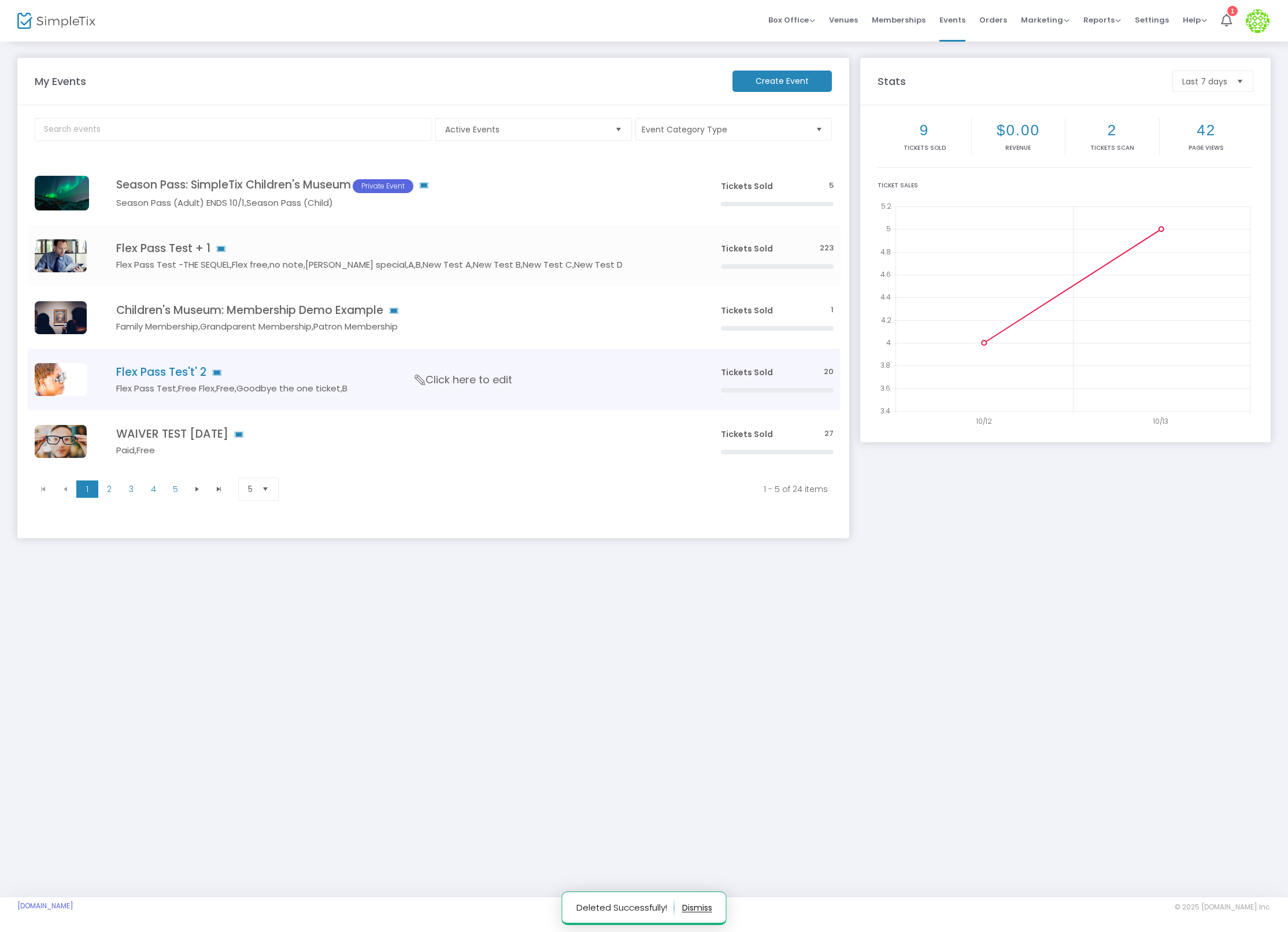
click at [187, 367] on h4 "Flex Pass Tes't' 2" at bounding box center [400, 372] width 570 height 13
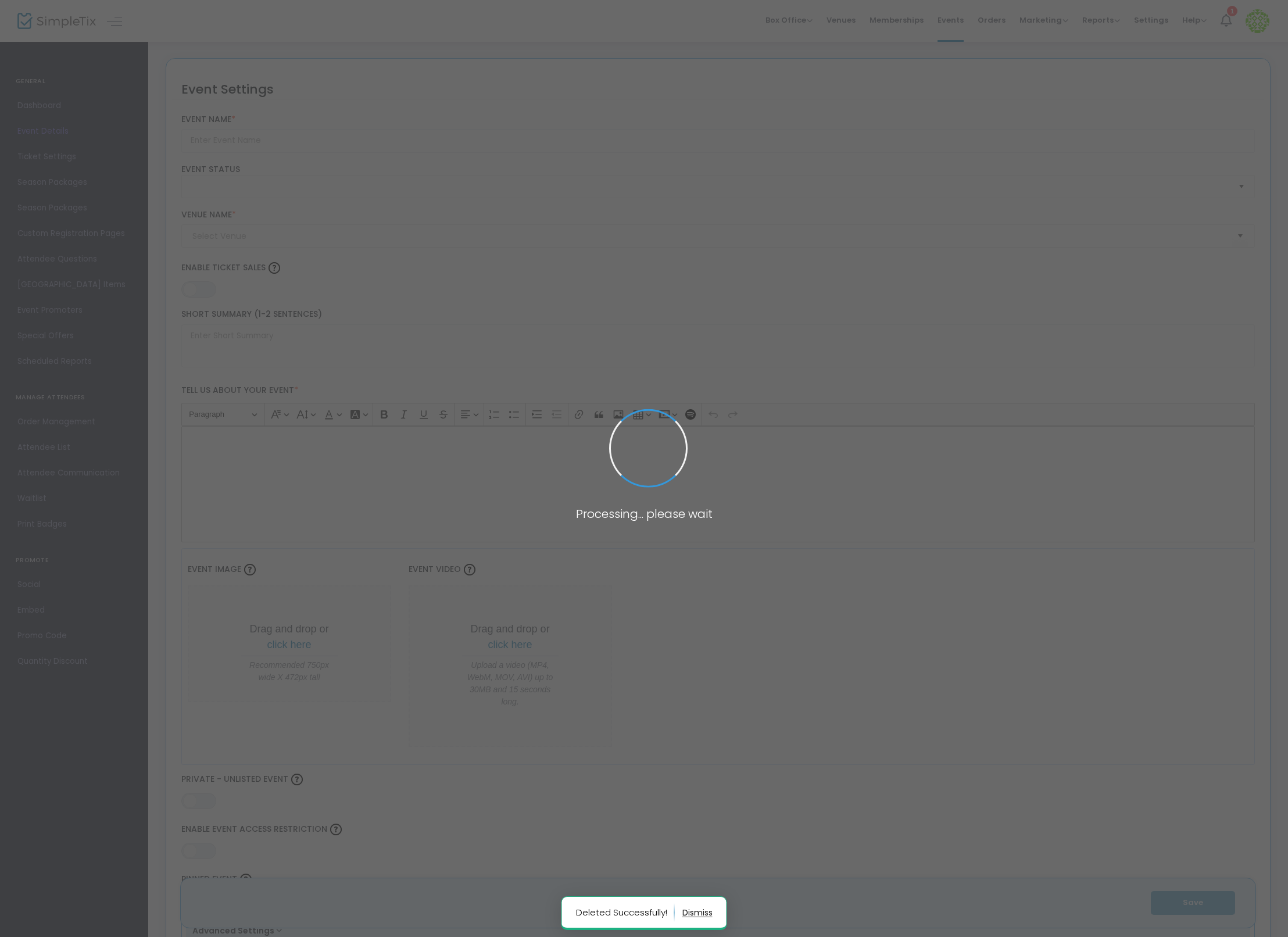
type input "Flex Pass Tes't' 2"
type textarea "Flex Pass Test"
type input "20.0000 %"
type input "Buy Tickets"
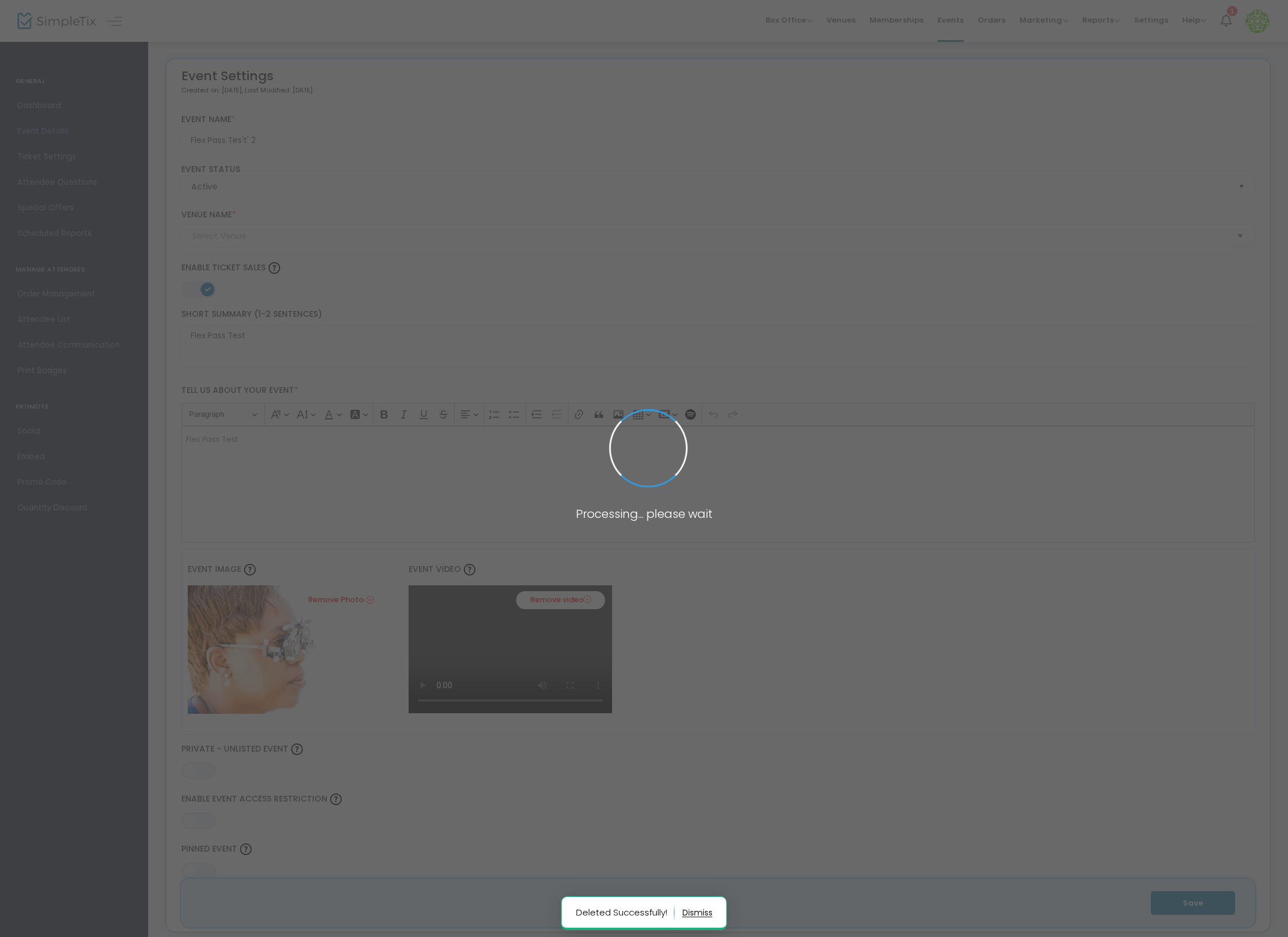
type input "Test"
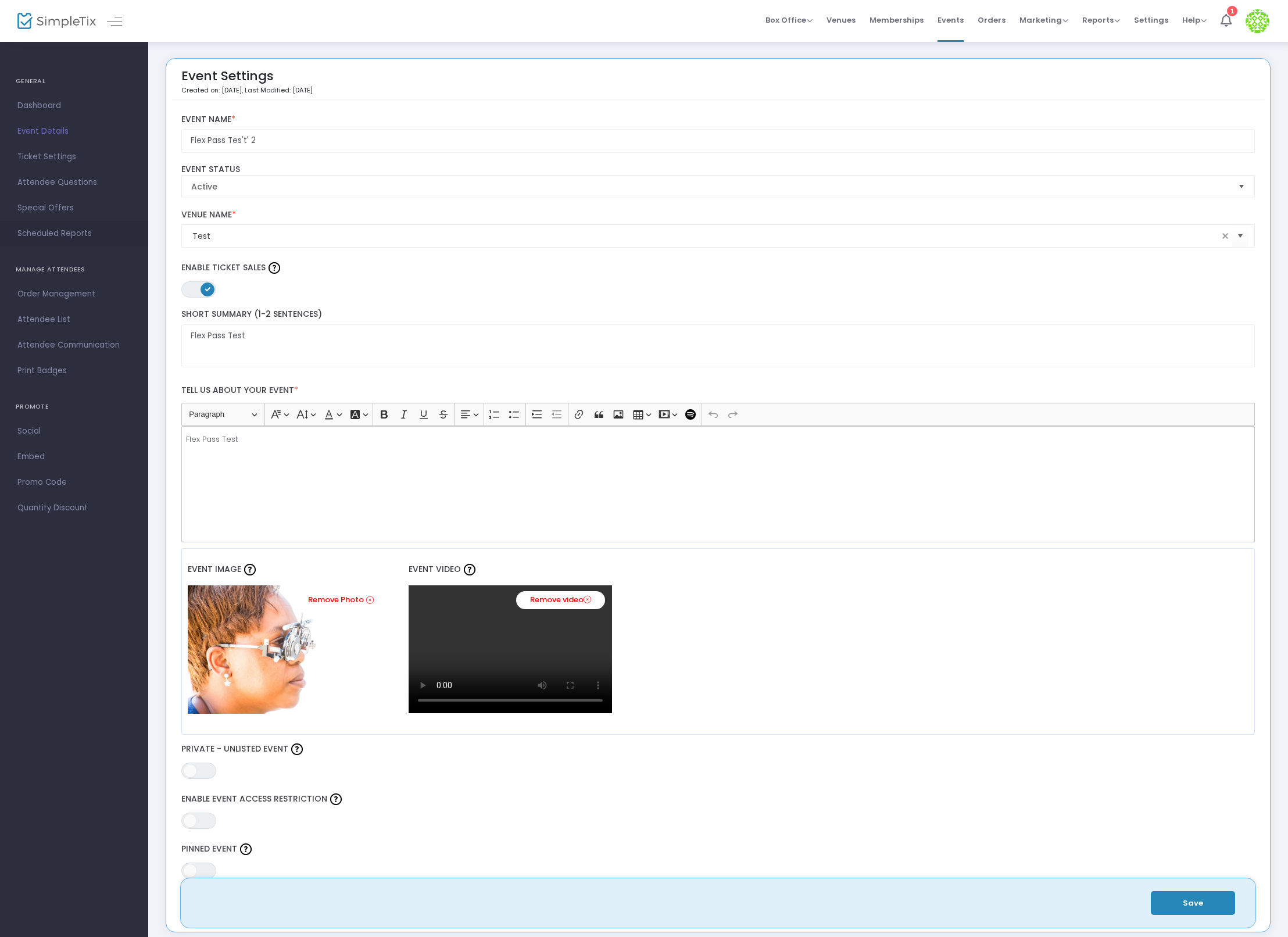
click at [80, 228] on span "Scheduled Reports" at bounding box center [75, 234] width 114 height 15
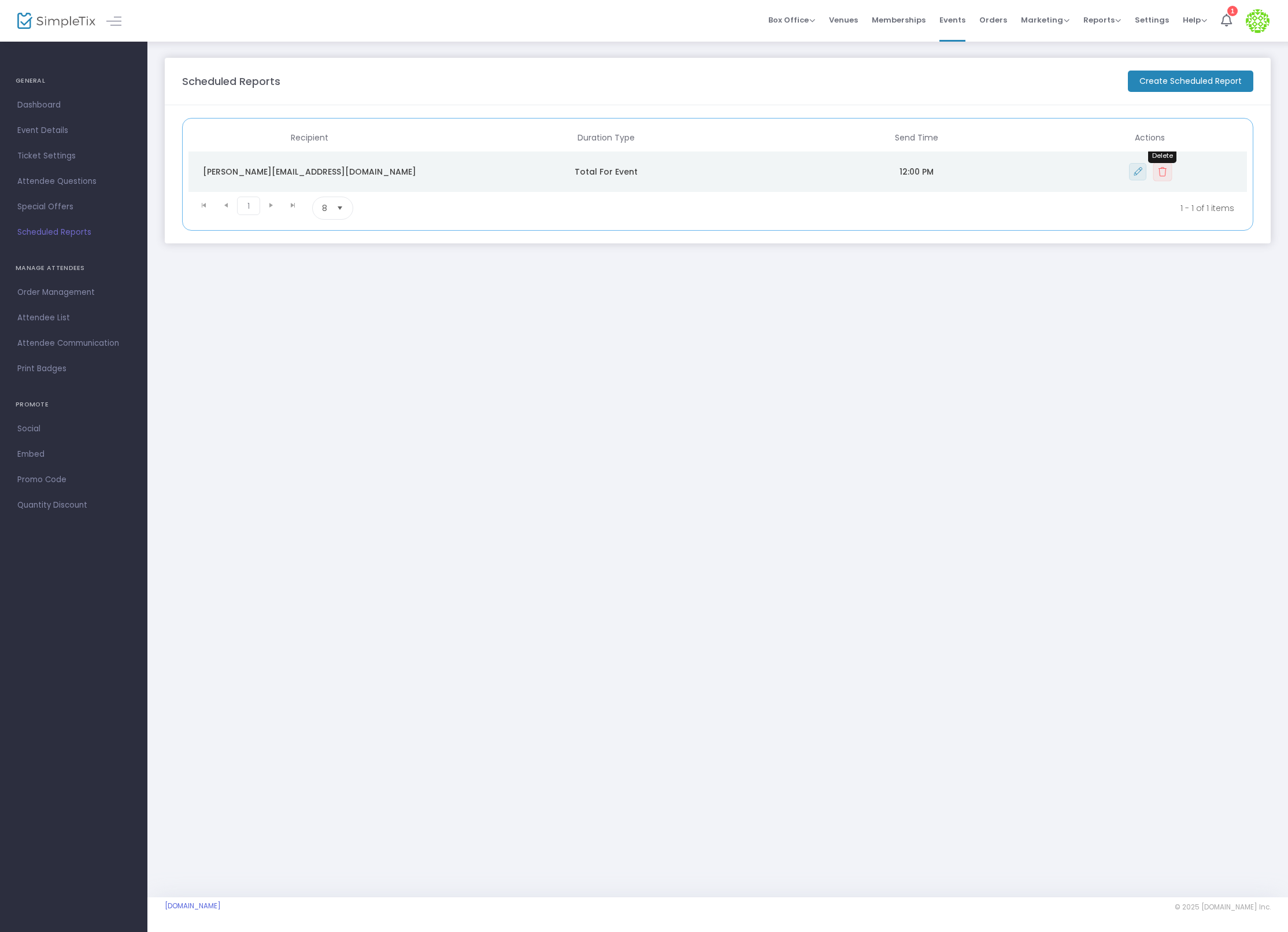
click at [1160, 166] on button "Data table" at bounding box center [1162, 172] width 19 height 19
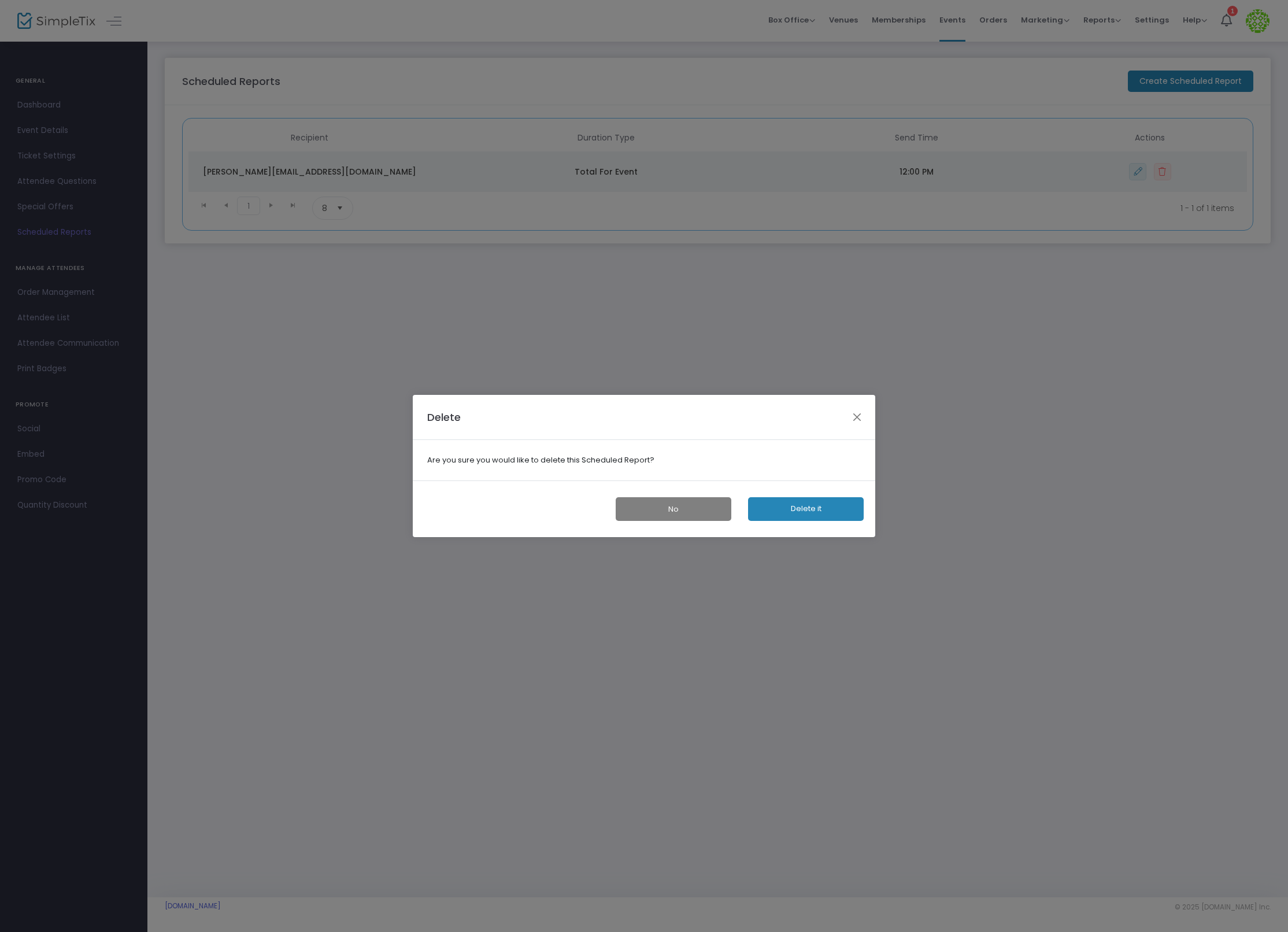
click at [811, 506] on button "Delete it" at bounding box center [806, 509] width 116 height 23
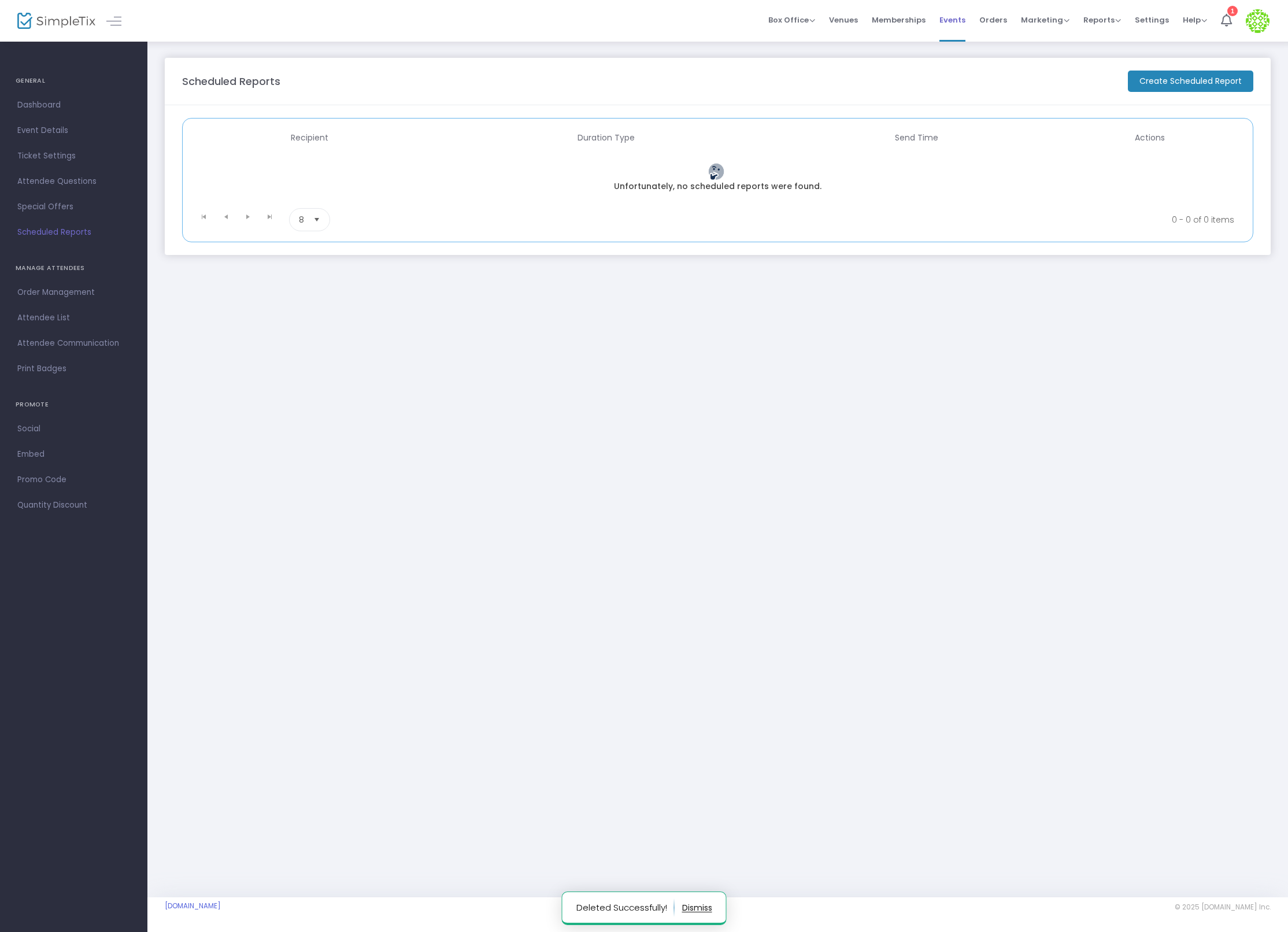
click at [956, 26] on span "Events" at bounding box center [952, 20] width 26 height 29
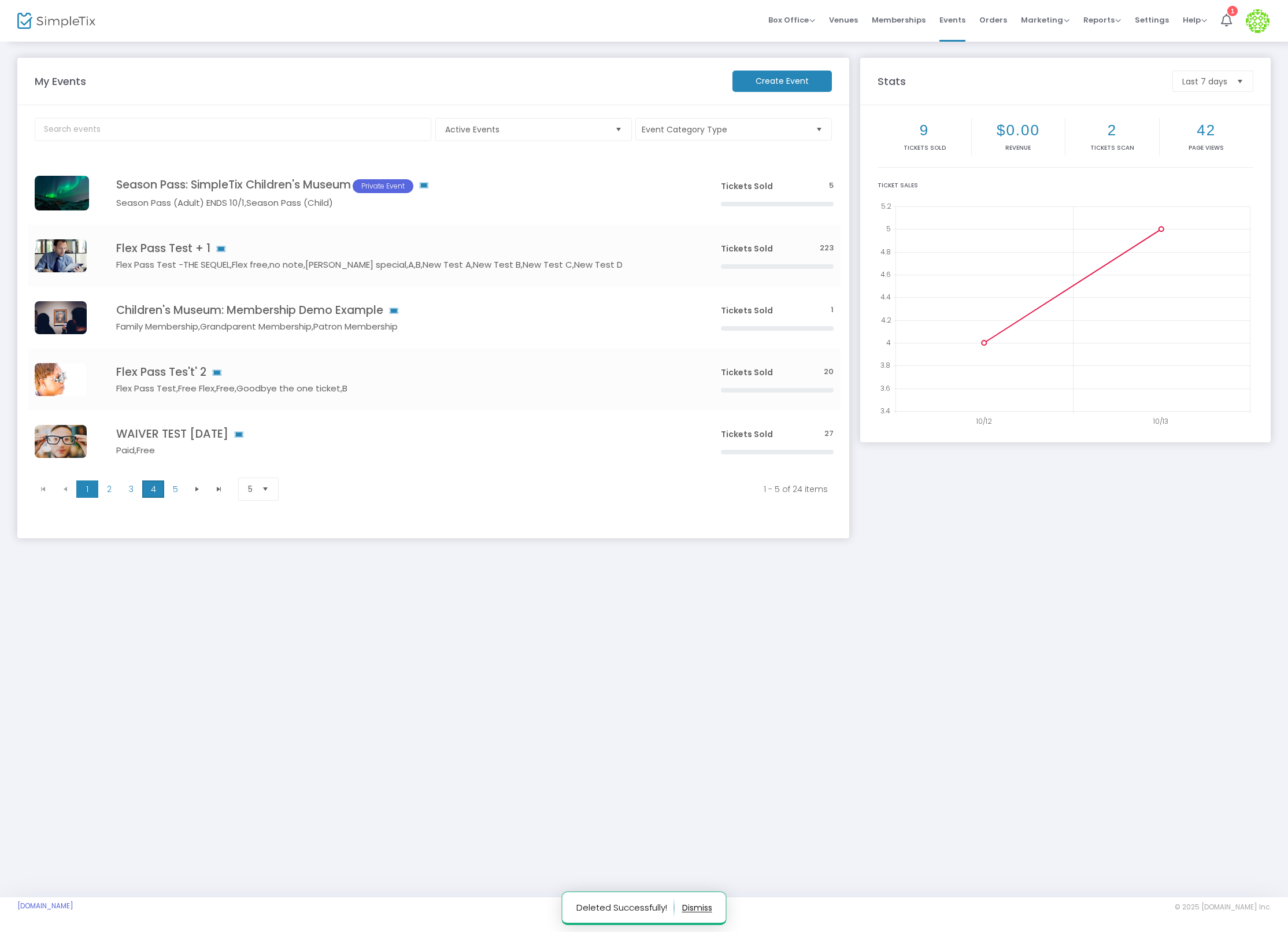
click at [150, 491] on span "4" at bounding box center [153, 489] width 22 height 18
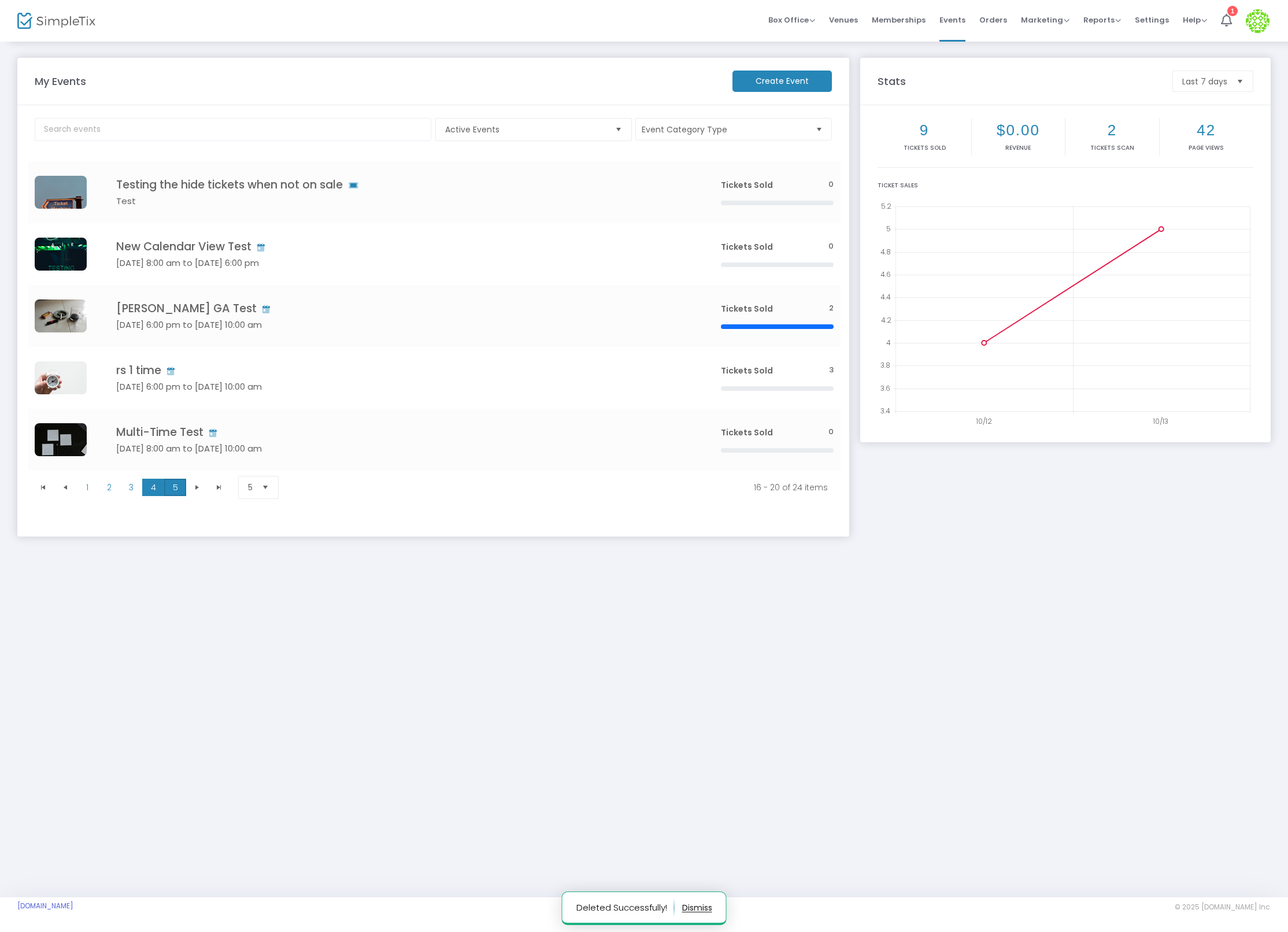
click at [166, 492] on span "5" at bounding box center [175, 488] width 22 height 18
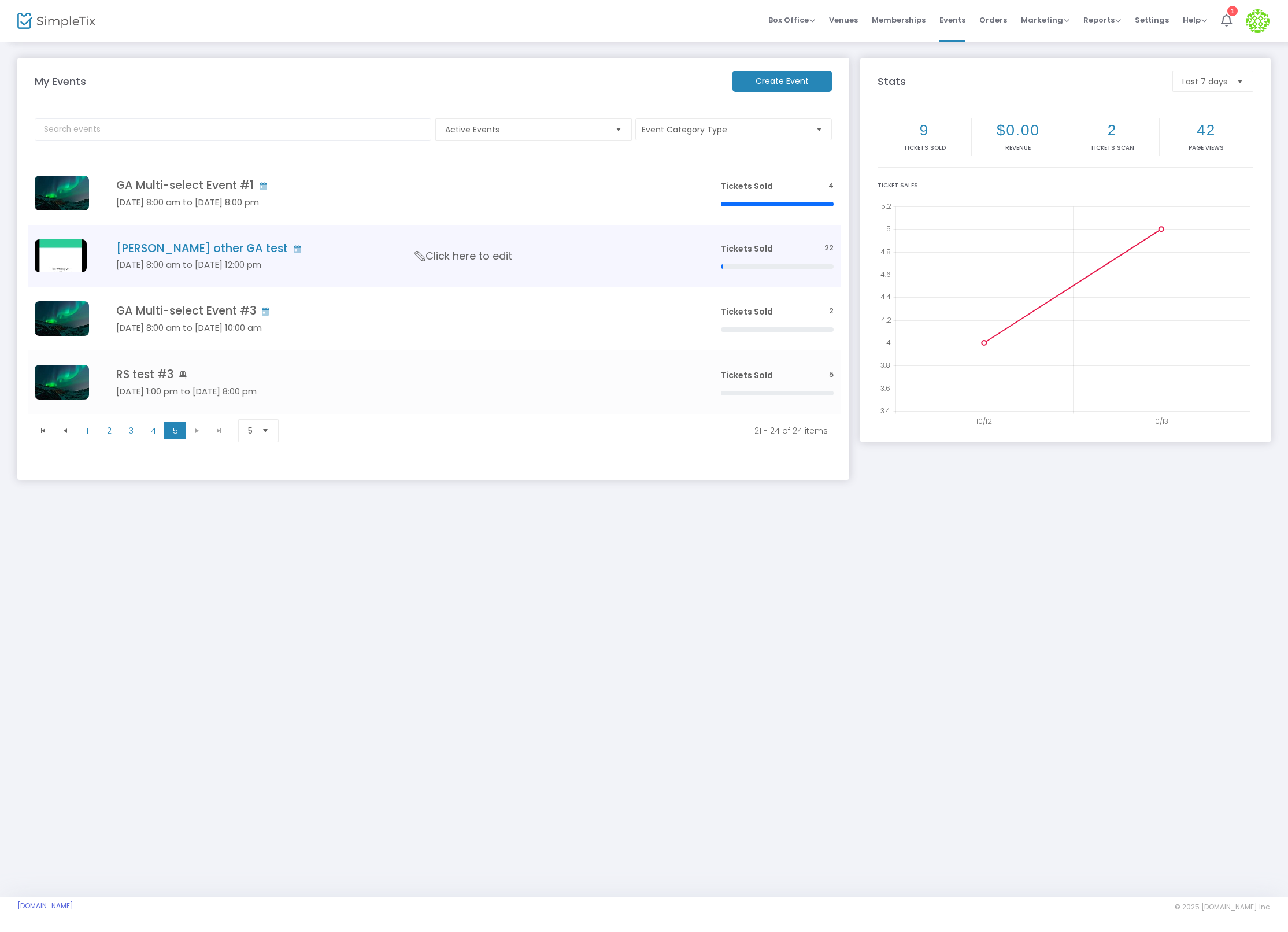
click at [163, 253] on h4 "[PERSON_NAME] other GA test" at bounding box center [400, 248] width 570 height 13
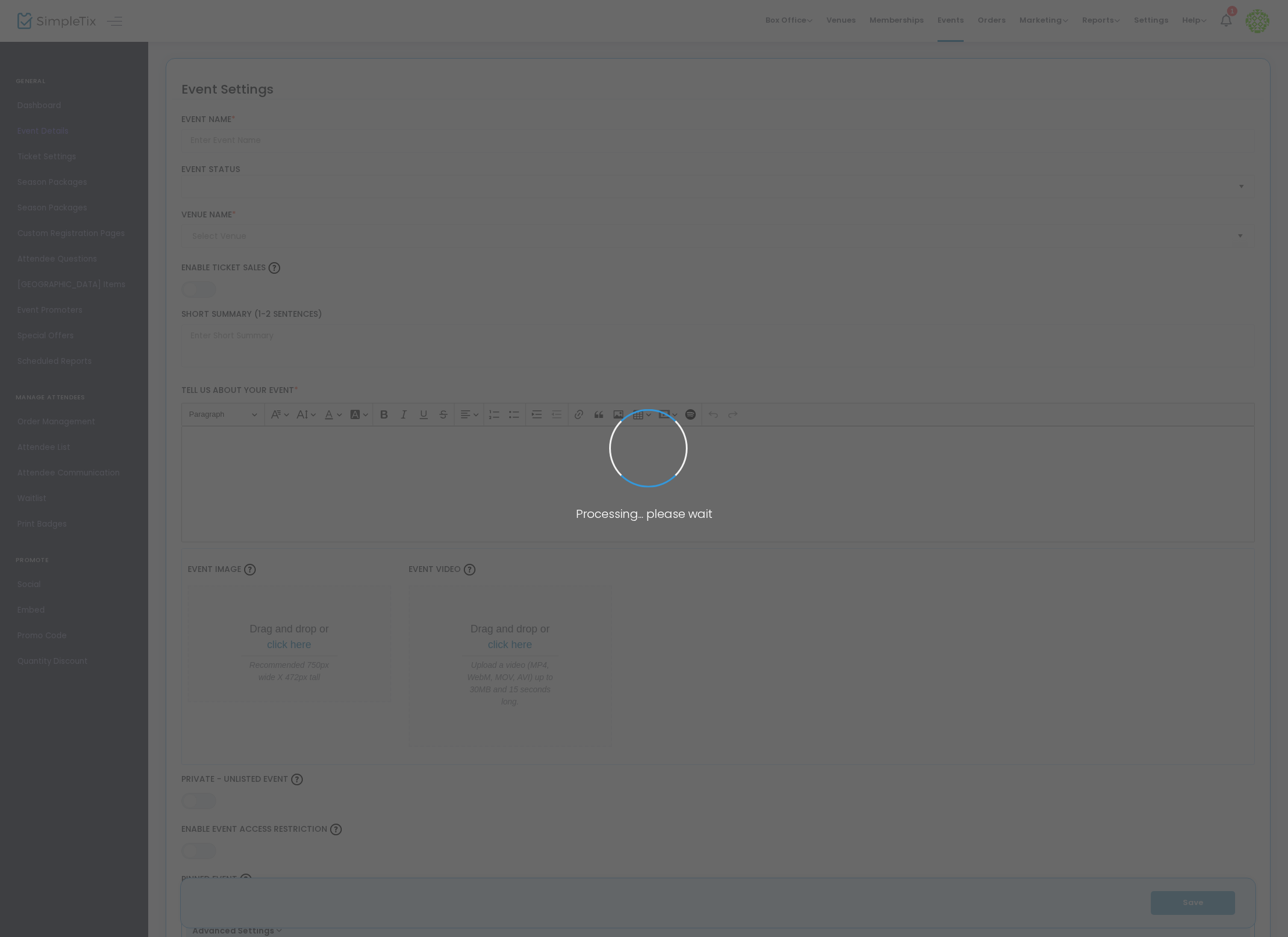
type input "[PERSON_NAME] other GA test"
type textarea "a"
type input "20.0000 %"
type input "Buy Tickets"
type code "24U3K4Q2MZCFJG3NJGQLQFRK"
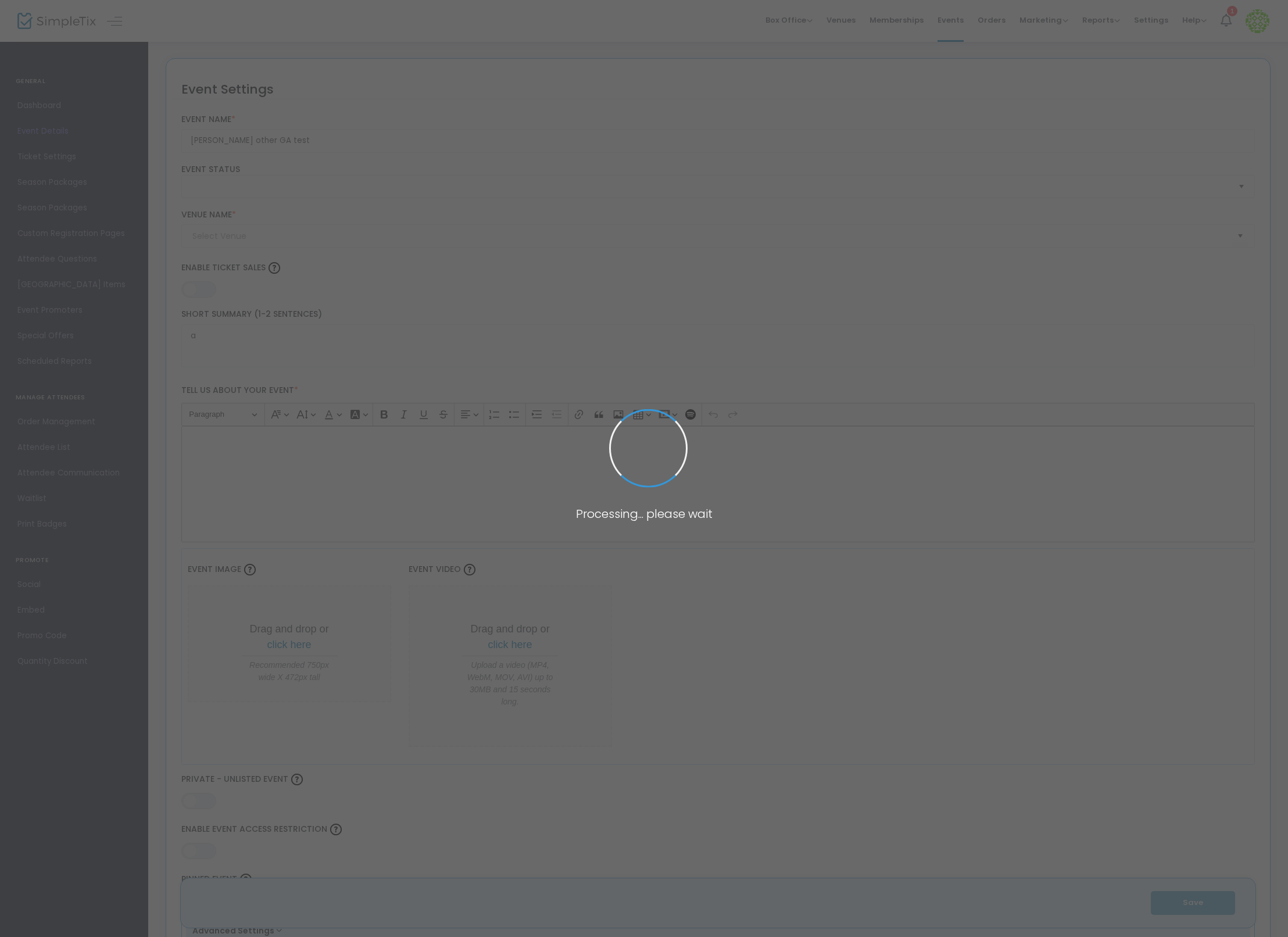
type input "SimpleTix Children's Museum"
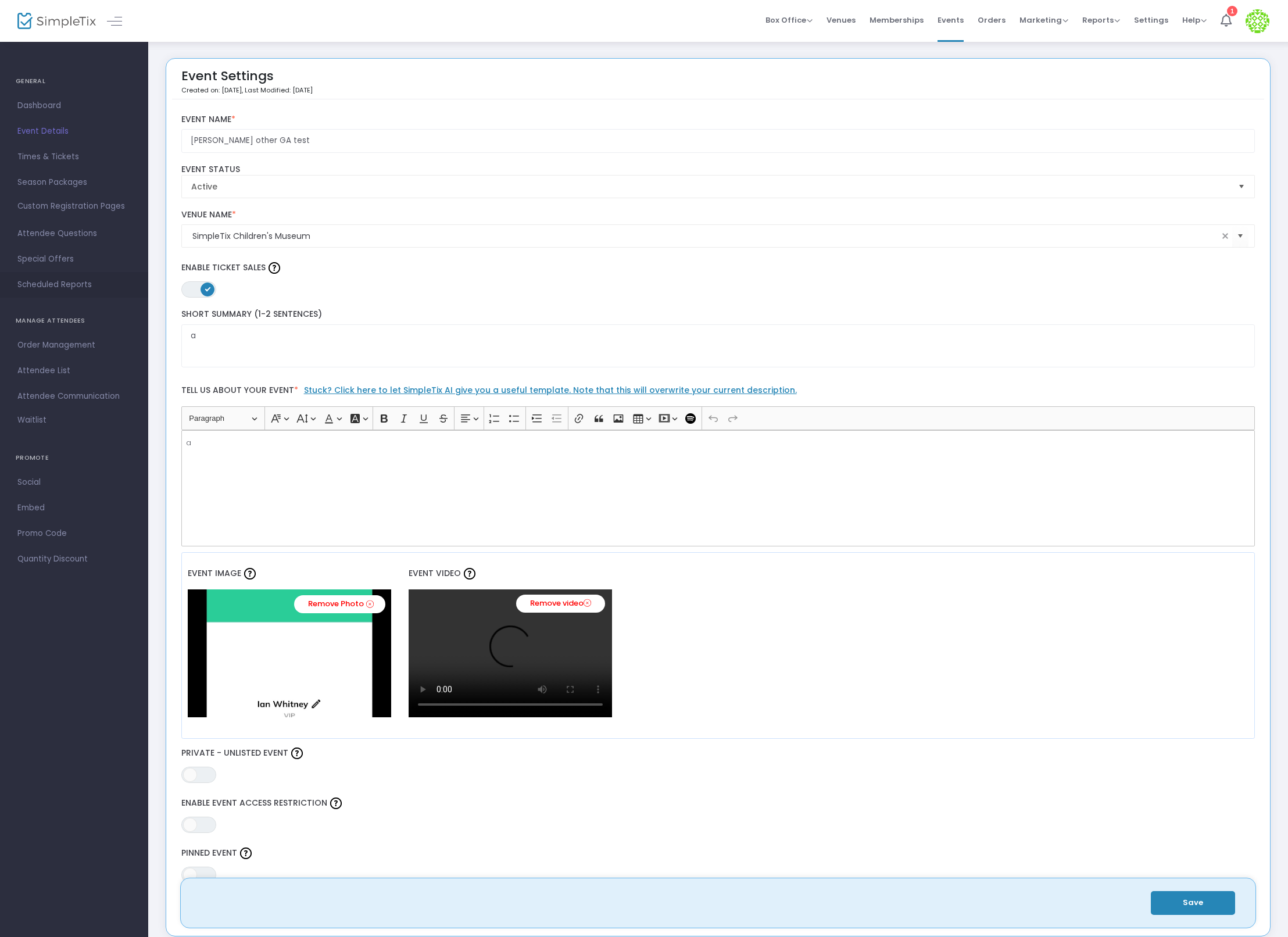
click at [67, 281] on span "Scheduled Reports" at bounding box center [75, 285] width 114 height 15
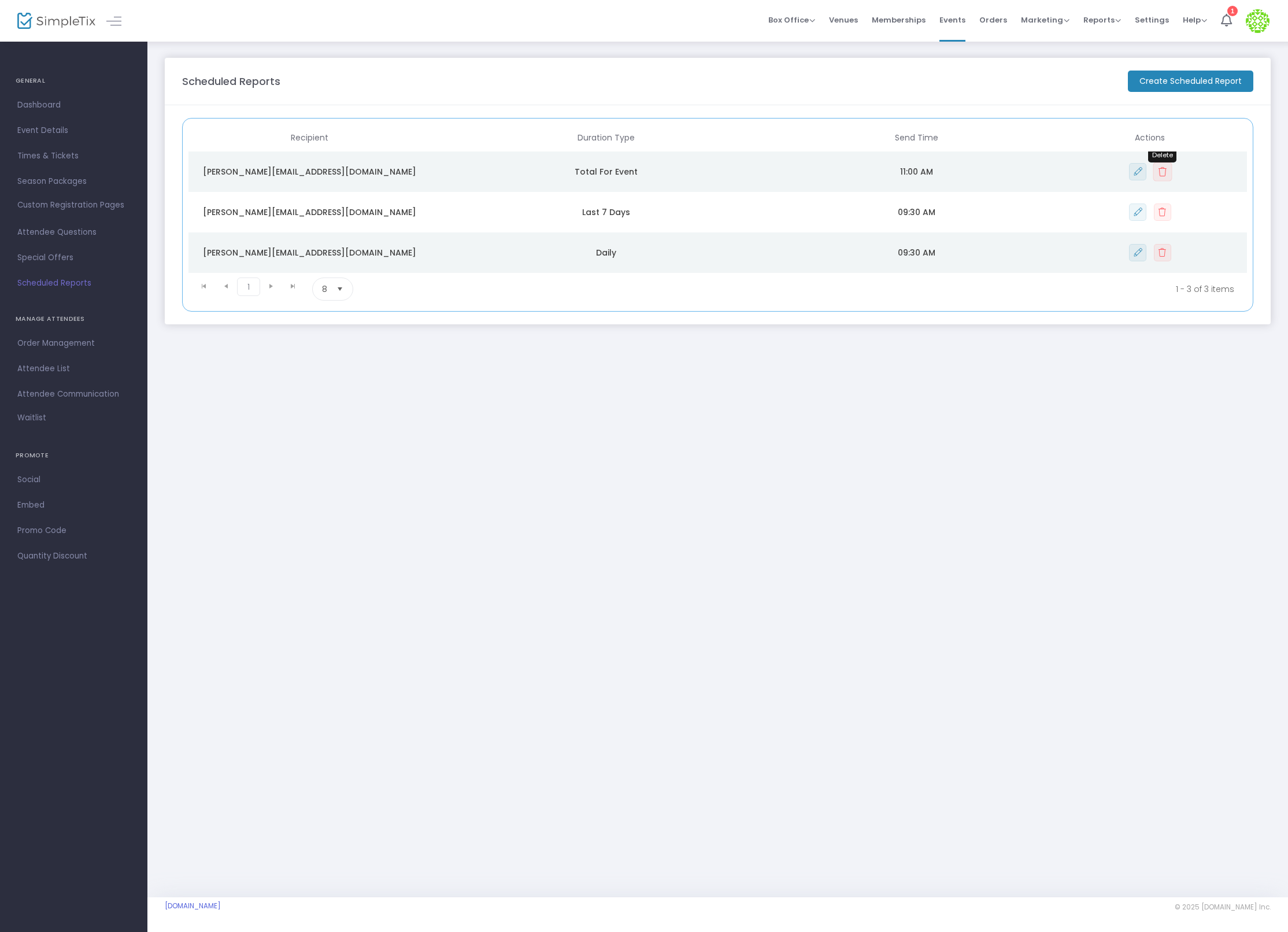
click at [1166, 176] on button "Data table" at bounding box center [1162, 172] width 19 height 19
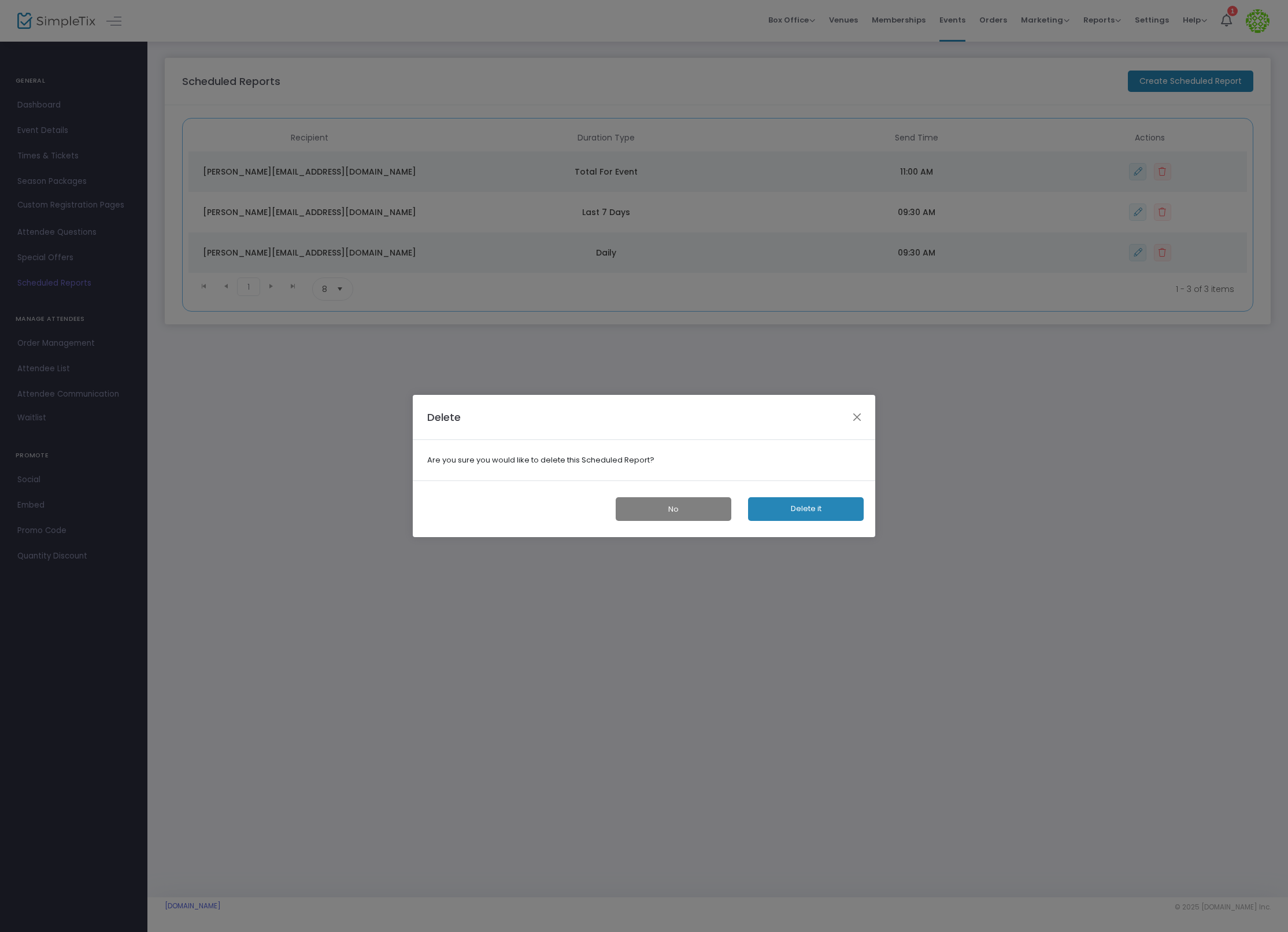
click at [794, 500] on button "Delete it" at bounding box center [806, 509] width 116 height 23
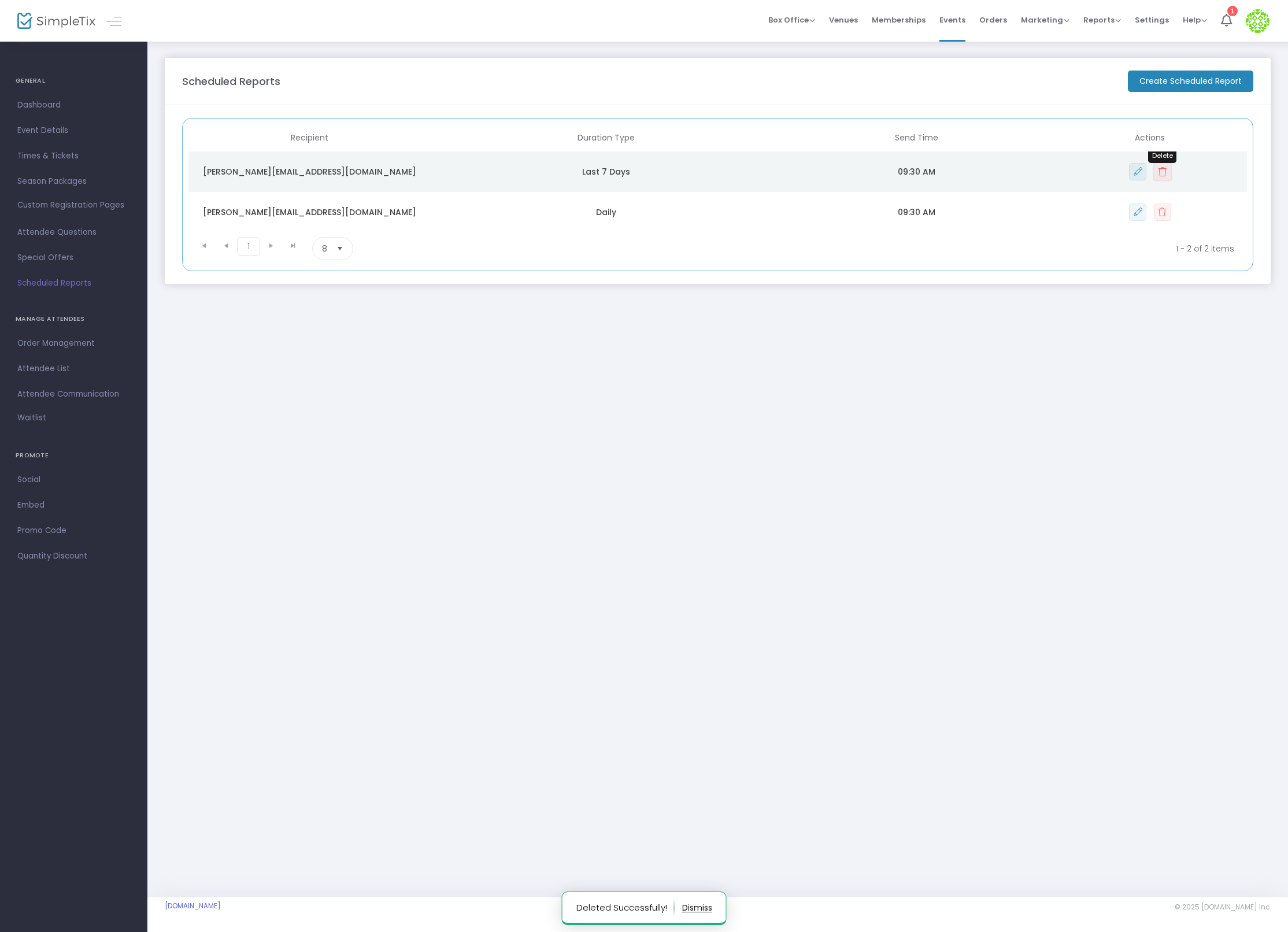
click at [1169, 178] on button "Data table" at bounding box center [1162, 172] width 19 height 19
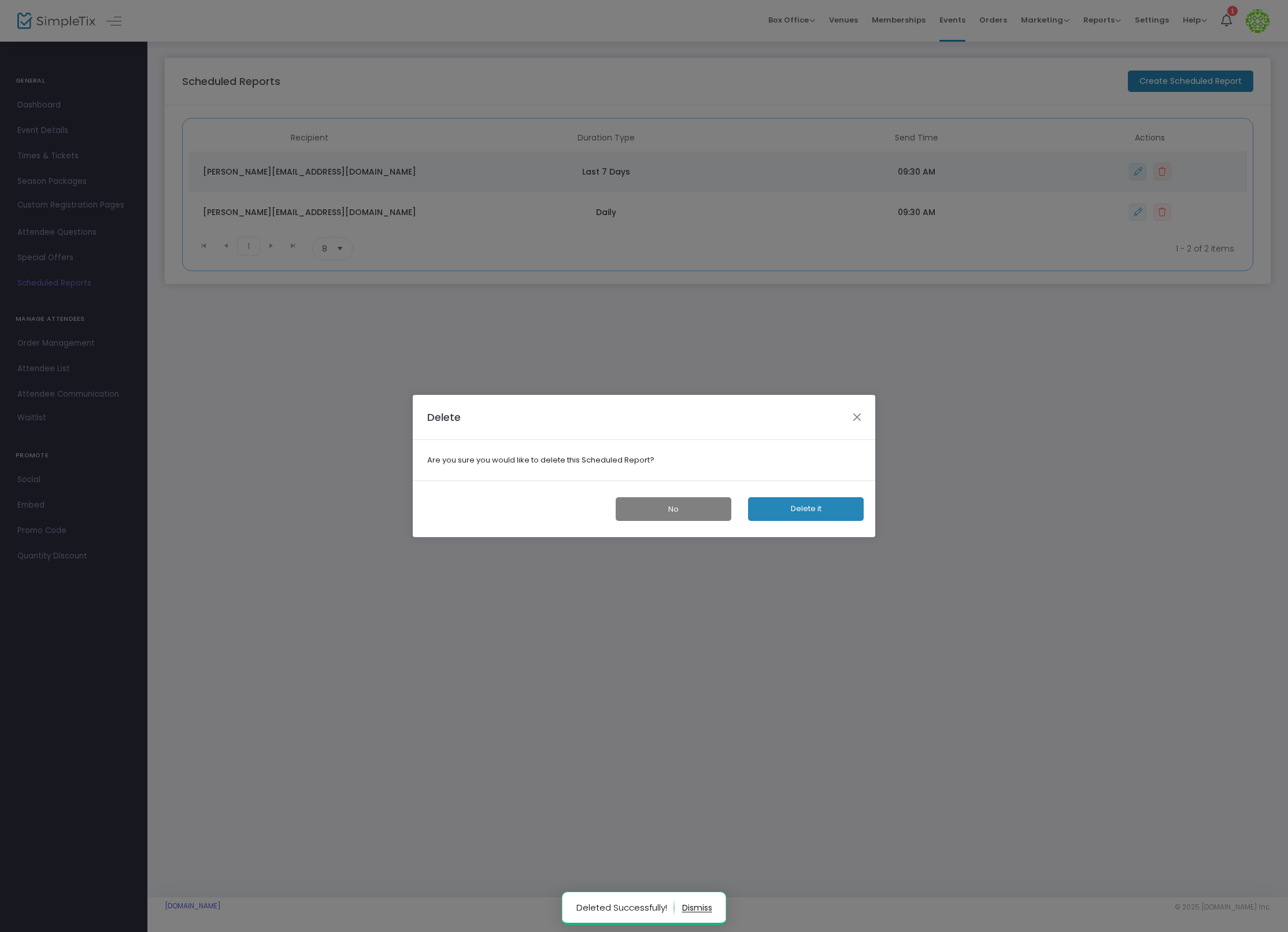
click at [799, 506] on button "Delete it" at bounding box center [806, 509] width 116 height 23
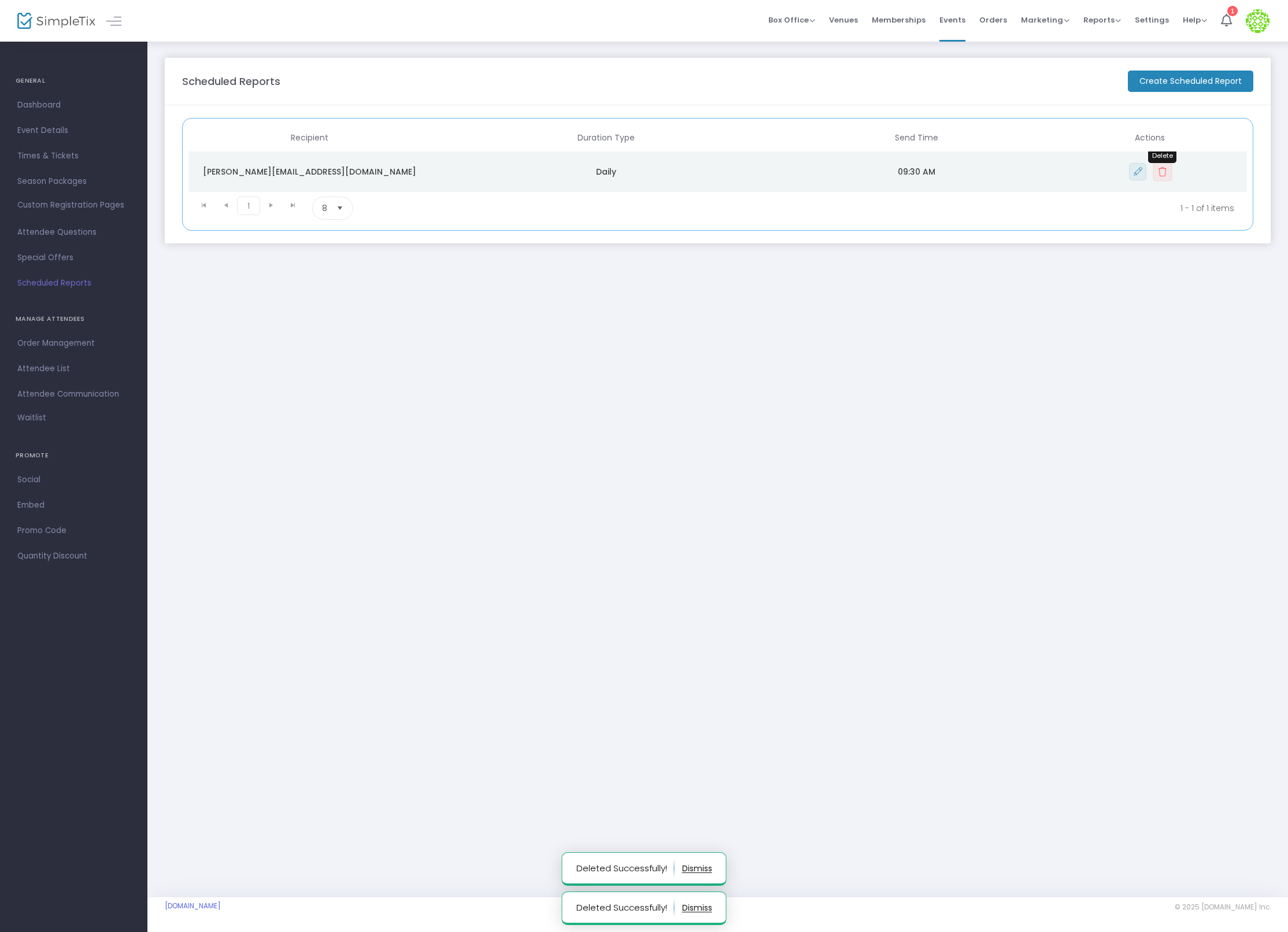
click at [1164, 179] on button "Data table" at bounding box center [1162, 172] width 19 height 19
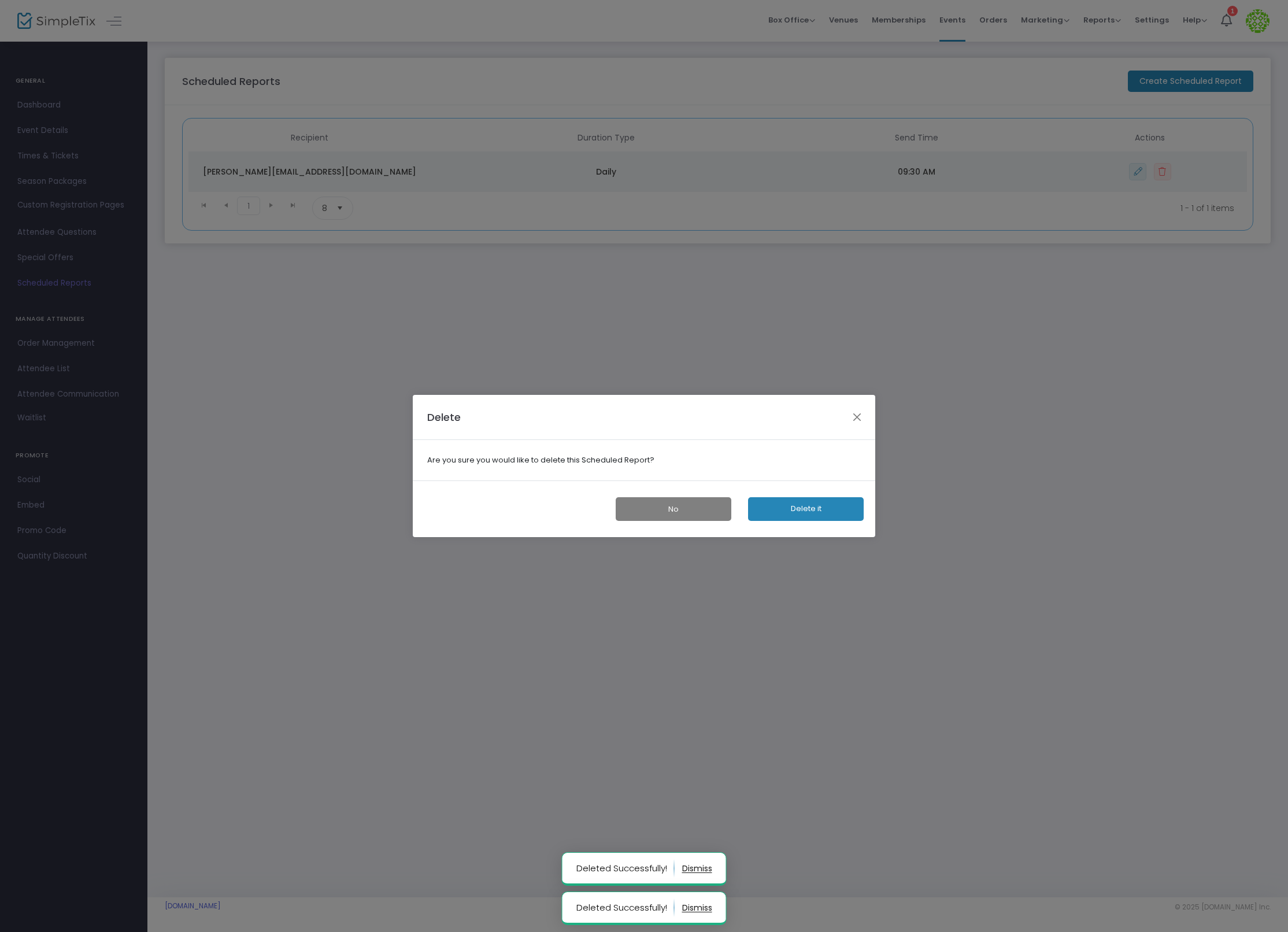
click at [837, 509] on button "Delete it" at bounding box center [806, 509] width 116 height 23
